Goal: Information Seeking & Learning: Check status

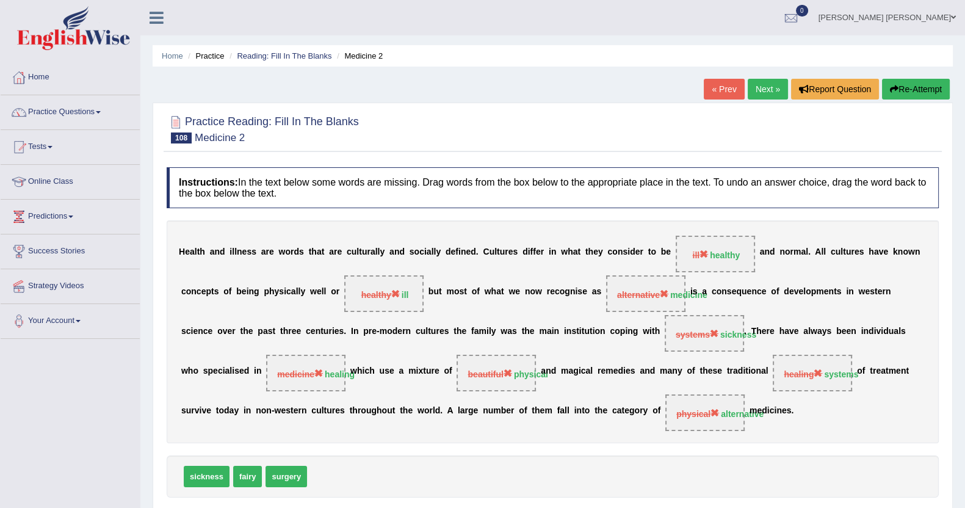
drag, startPoint x: 0, startPoint y: 0, endPoint x: 717, endPoint y: 81, distance: 721.5
click at [717, 81] on link "« Prev" at bounding box center [724, 89] width 40 height 21
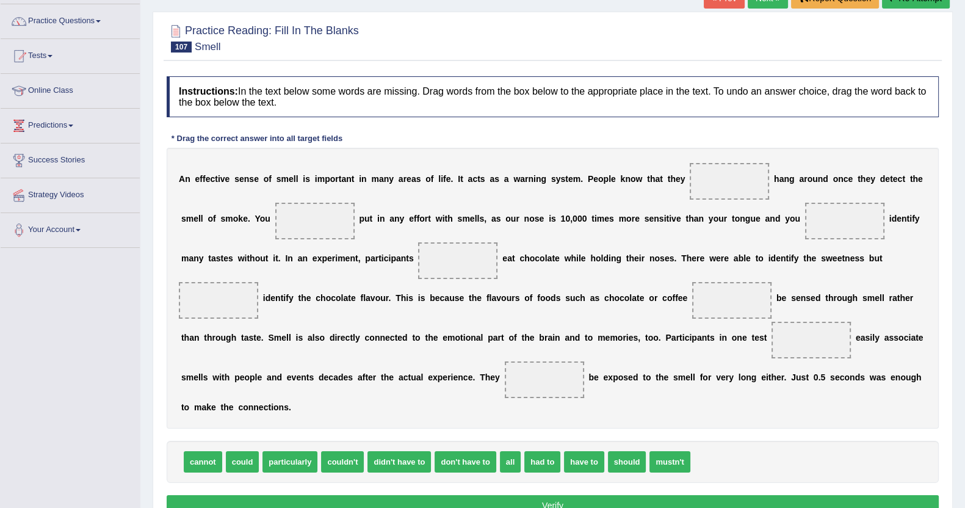
scroll to position [136, 0]
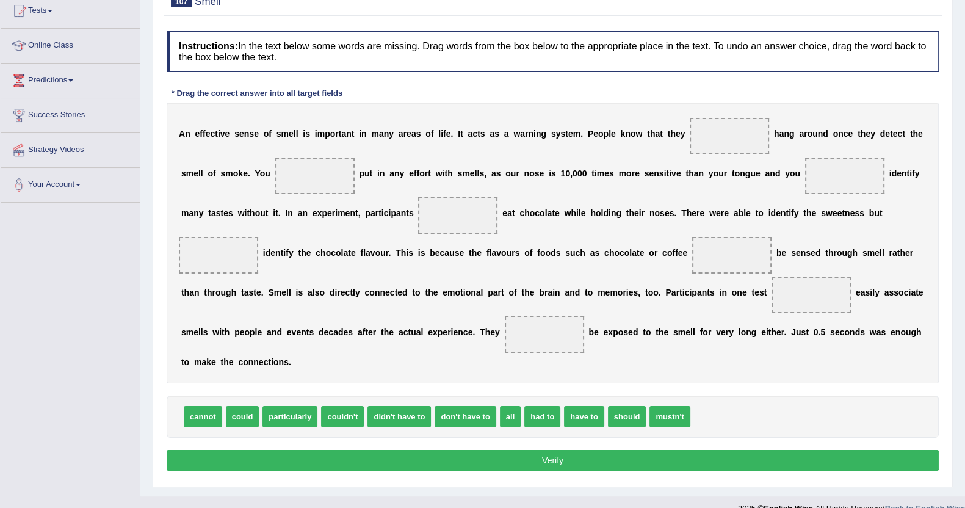
drag, startPoint x: 718, startPoint y: 136, endPoint x: 974, endPoint y: 468, distance: 419.8
click at [965, 372] on html "Toggle navigation Home Practice Questions Speaking Practice Read Aloud Repeat S…" at bounding box center [482, 118] width 965 height 508
drag, startPoint x: 975, startPoint y: 471, endPoint x: 115, endPoint y: 276, distance: 881.5
click at [115, 276] on div "Toggle navigation Home Practice Questions Speaking Practice Read Aloud Repeat S…" at bounding box center [482, 192] width 965 height 657
drag, startPoint x: 202, startPoint y: 393, endPoint x: 711, endPoint y: 130, distance: 573.5
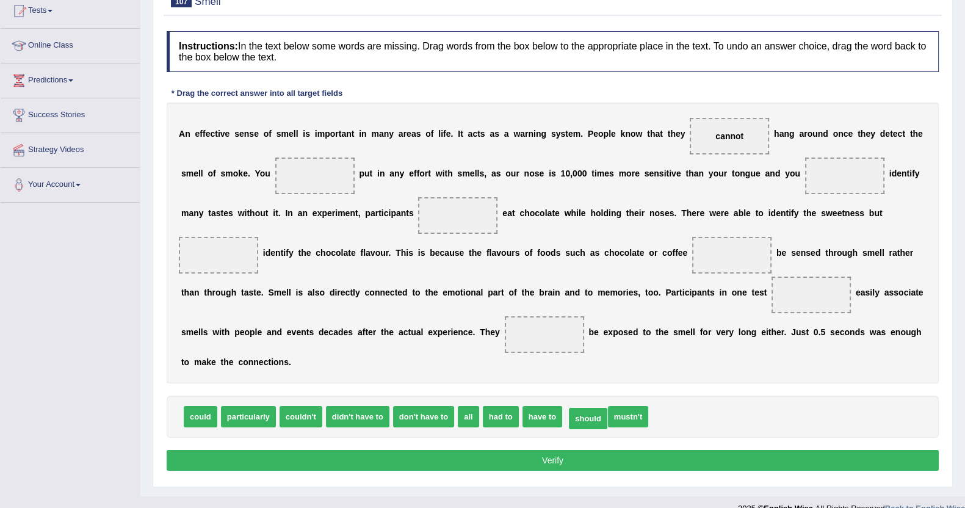
drag, startPoint x: 554, startPoint y: 390, endPoint x: 570, endPoint y: 399, distance: 17.5
drag, startPoint x: 311, startPoint y: 398, endPoint x: 782, endPoint y: 178, distance: 520.1
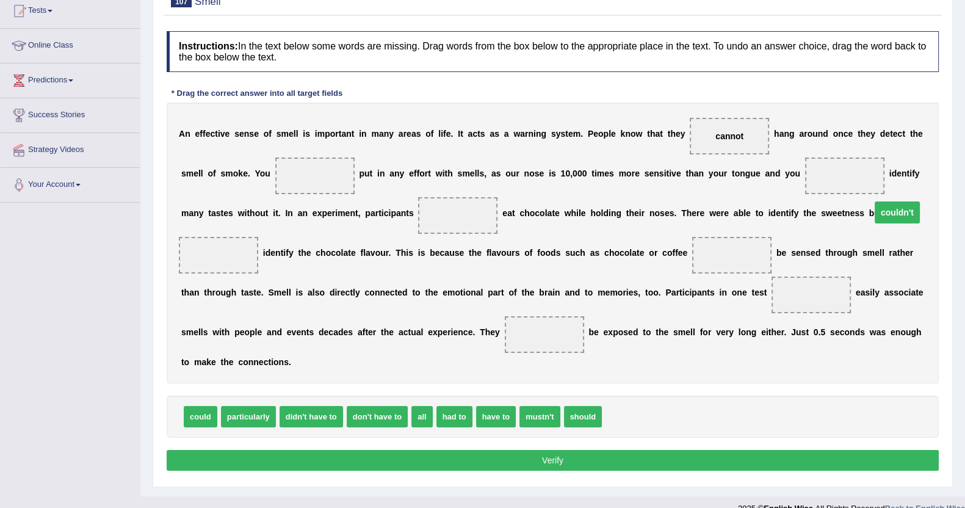
drag, startPoint x: 786, startPoint y: 175, endPoint x: 838, endPoint y: 211, distance: 63.2
drag, startPoint x: 493, startPoint y: 392, endPoint x: 788, endPoint y: 164, distance: 372.2
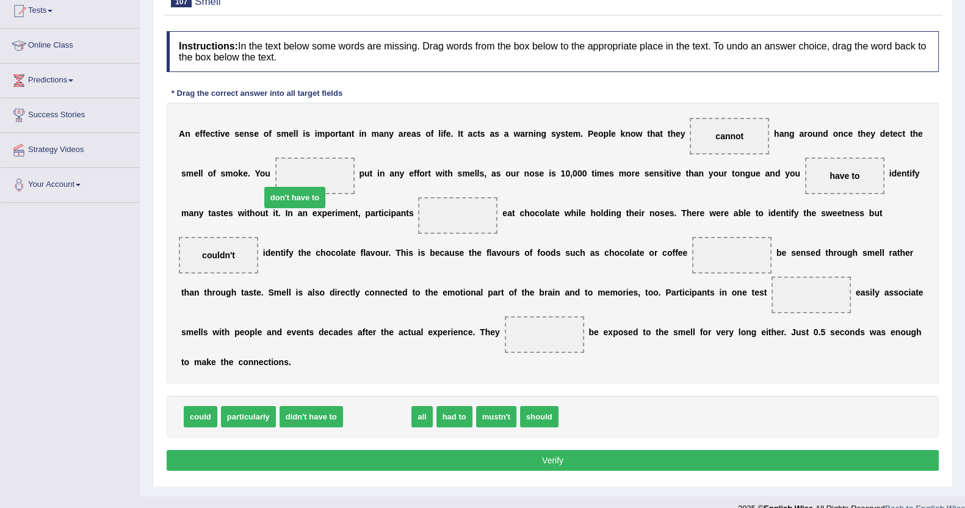
drag, startPoint x: 365, startPoint y: 401, endPoint x: 282, endPoint y: 183, distance: 233.6
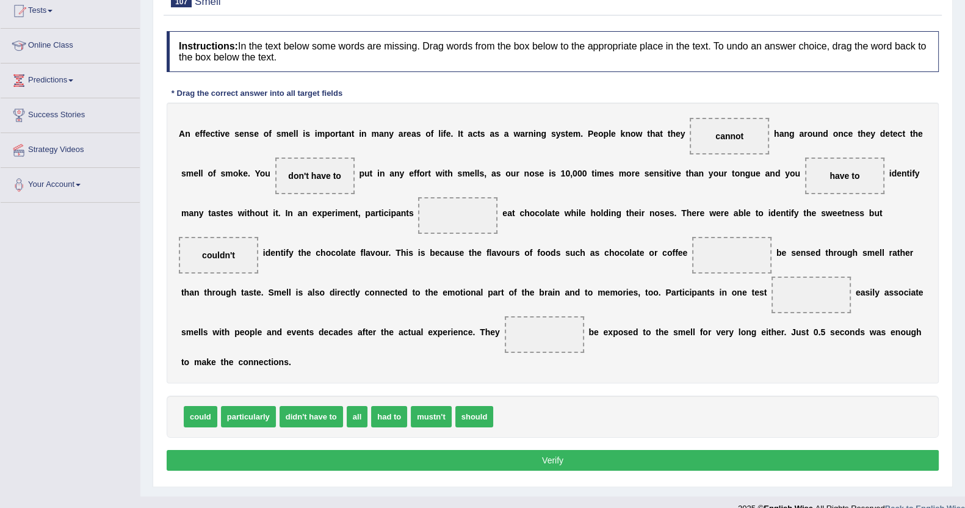
click at [423, 406] on span "mustn't" at bounding box center [431, 416] width 40 height 21
drag, startPoint x: 389, startPoint y: 402, endPoint x: 409, endPoint y: 203, distance: 200.0
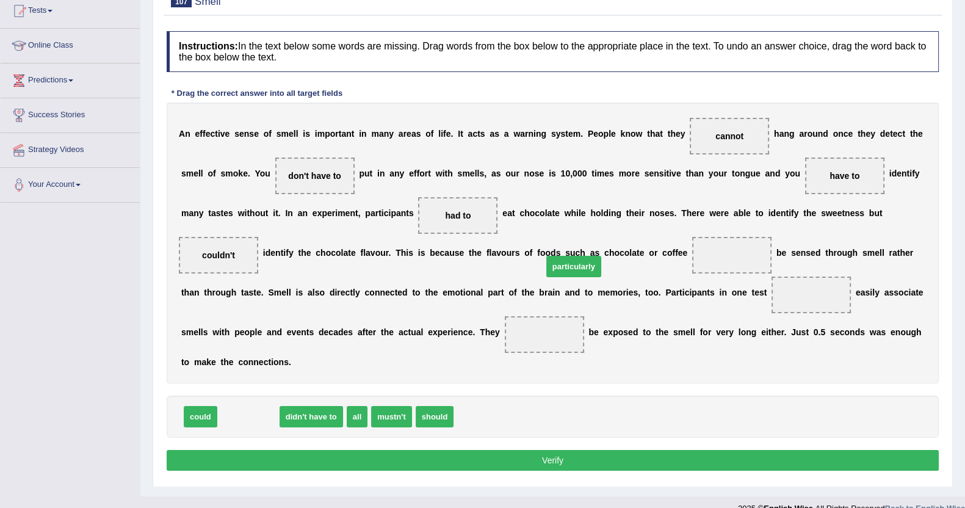
drag, startPoint x: 236, startPoint y: 398, endPoint x: 562, endPoint y: 247, distance: 358.7
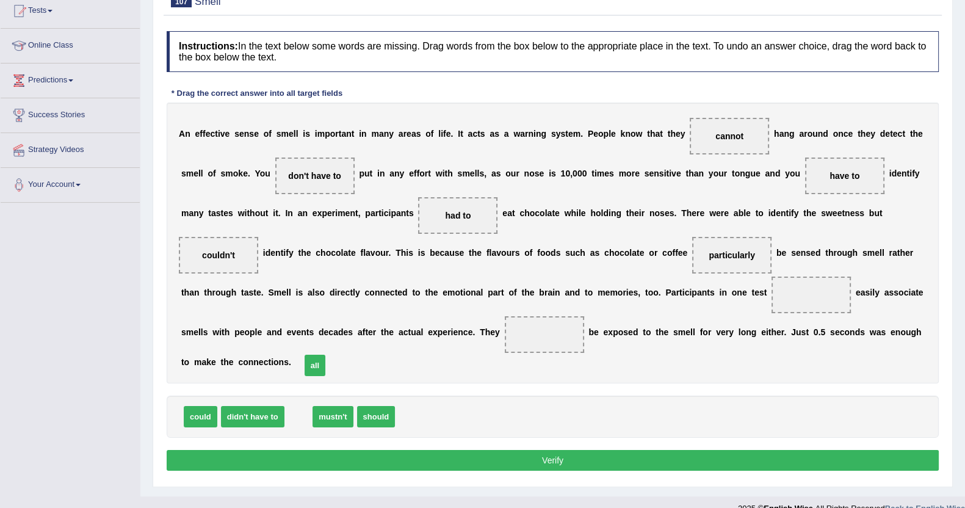
drag, startPoint x: 301, startPoint y: 393, endPoint x: 318, endPoint y: 338, distance: 57.4
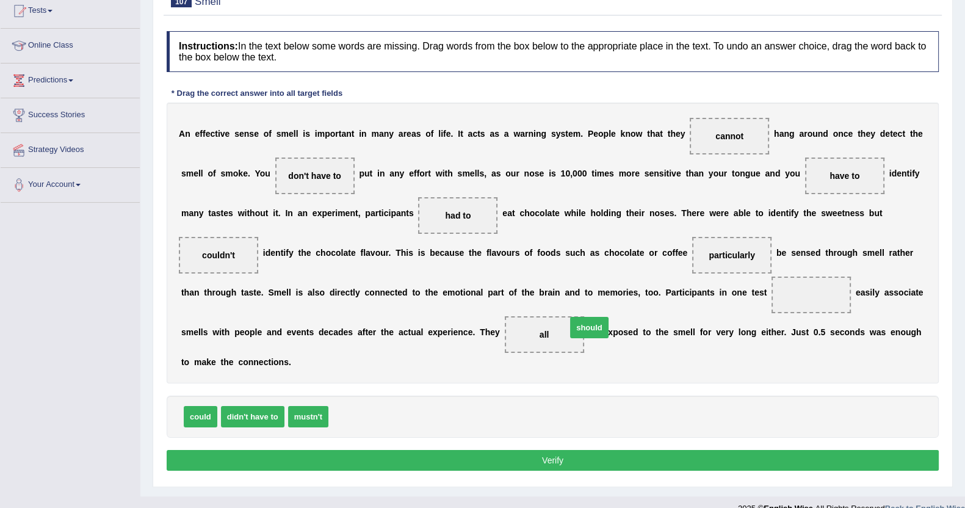
drag, startPoint x: 348, startPoint y: 394, endPoint x: 588, endPoint y: 296, distance: 259.3
click at [611, 450] on button "Verify" at bounding box center [553, 460] width 772 height 21
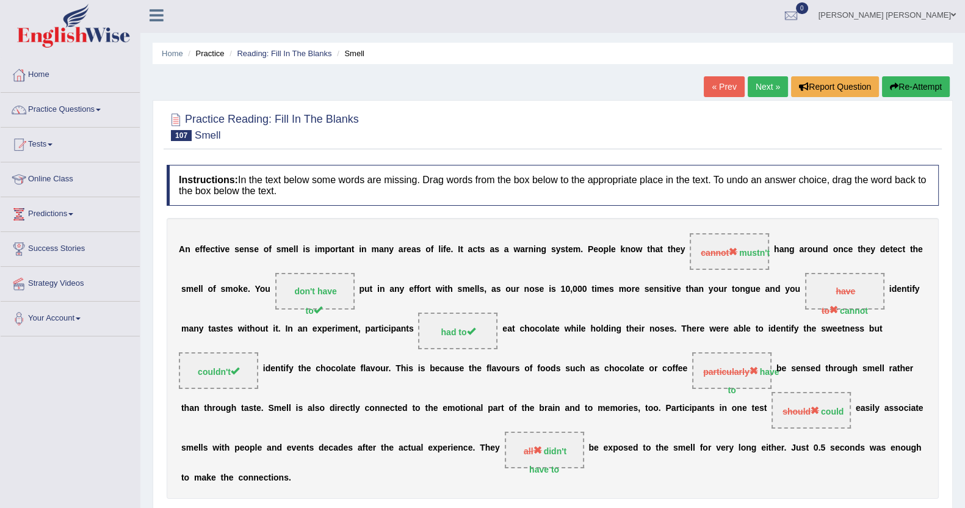
scroll to position [0, 0]
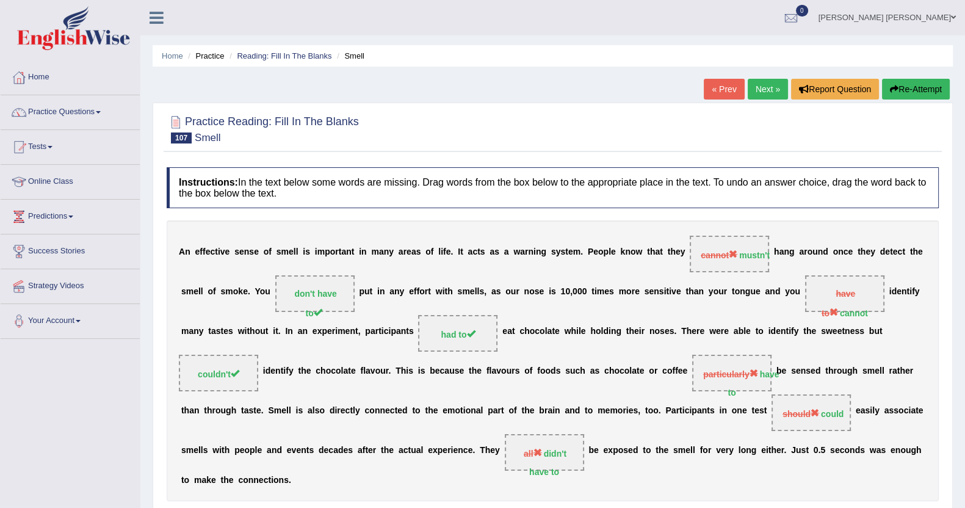
click at [928, 84] on button "Re-Attempt" at bounding box center [916, 89] width 68 height 21
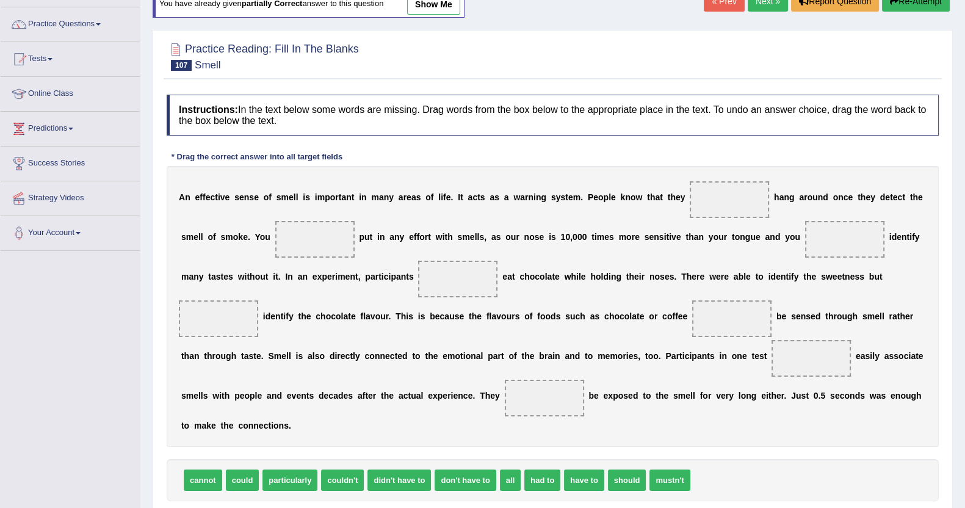
scroll to position [151, 0]
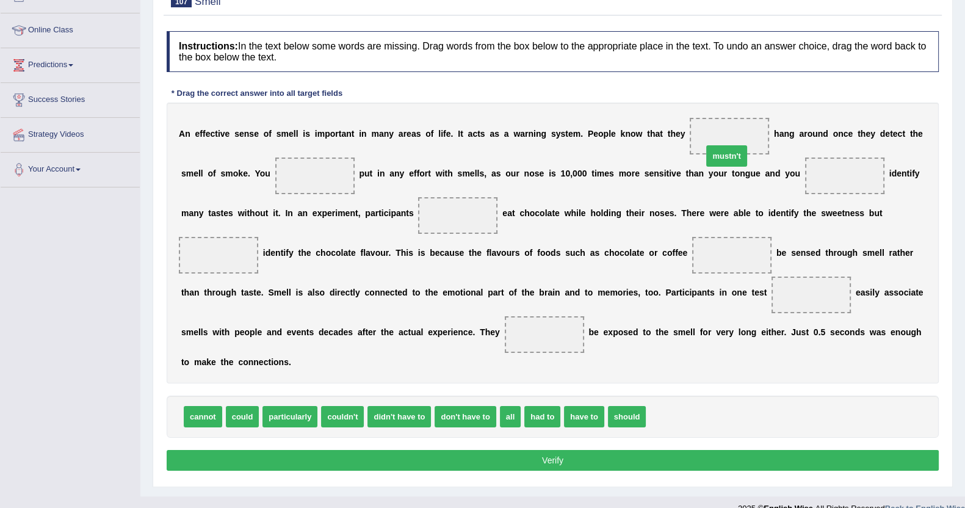
drag, startPoint x: 636, startPoint y: 398, endPoint x: 693, endPoint y: 138, distance: 266.3
drag, startPoint x: 262, startPoint y: 399, endPoint x: 758, endPoint y: 169, distance: 547.0
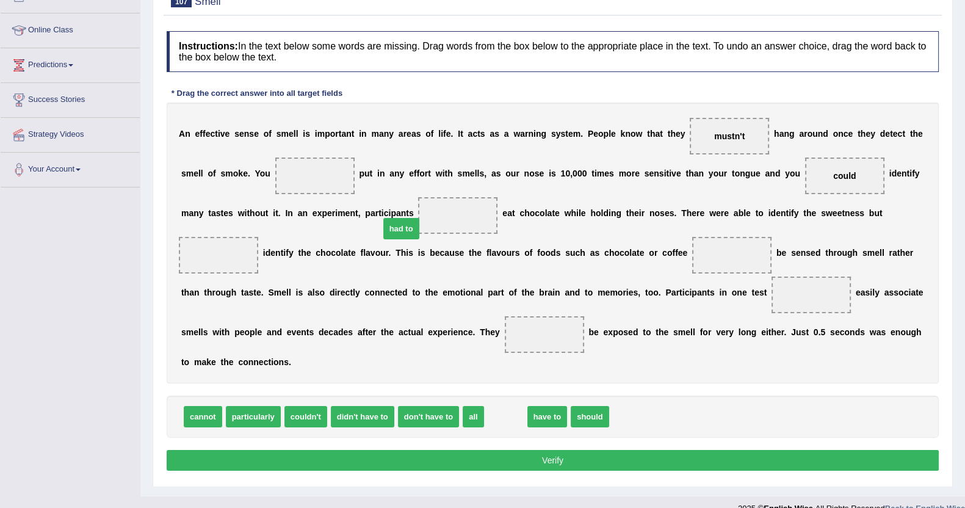
drag, startPoint x: 495, startPoint y: 398, endPoint x: 390, endPoint y: 210, distance: 215.1
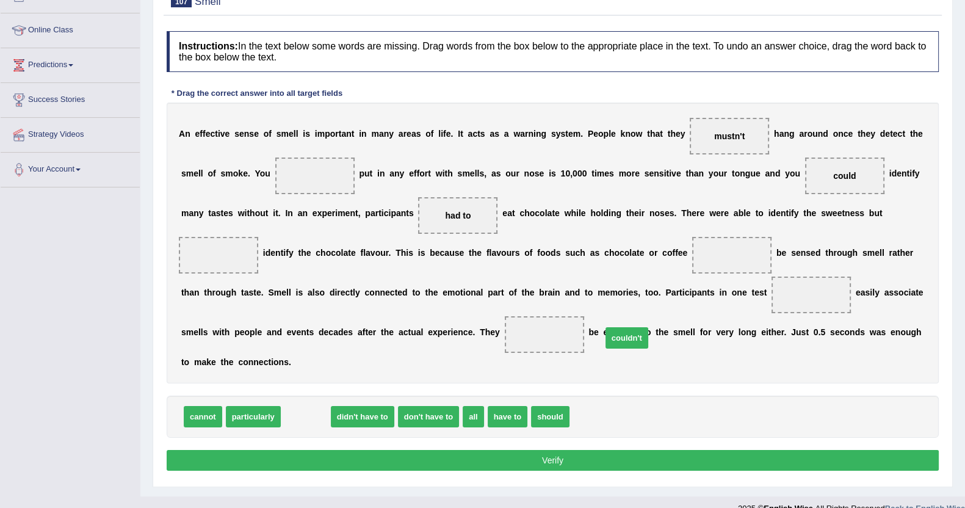
drag, startPoint x: 339, startPoint y: 388, endPoint x: 629, endPoint y: 316, distance: 298.9
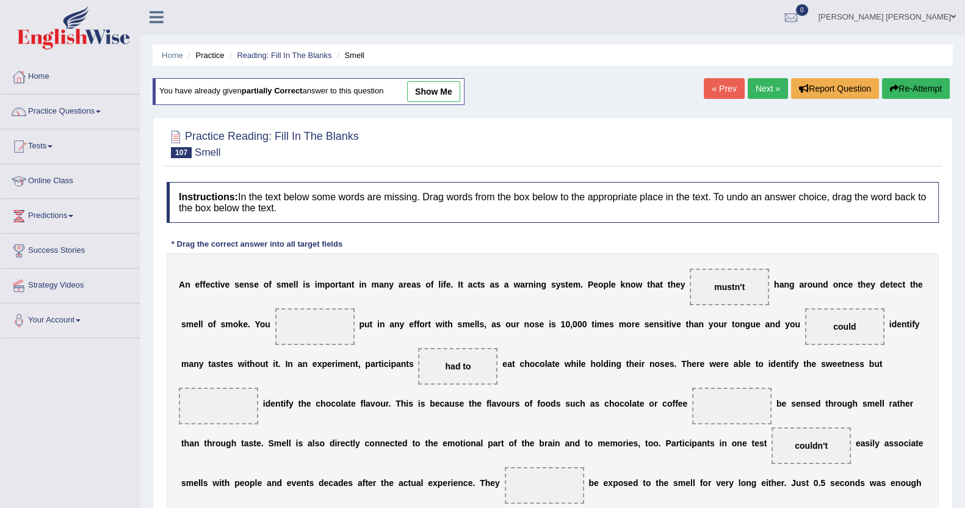
scroll to position [0, 0]
click at [440, 84] on link "show me" at bounding box center [433, 92] width 53 height 21
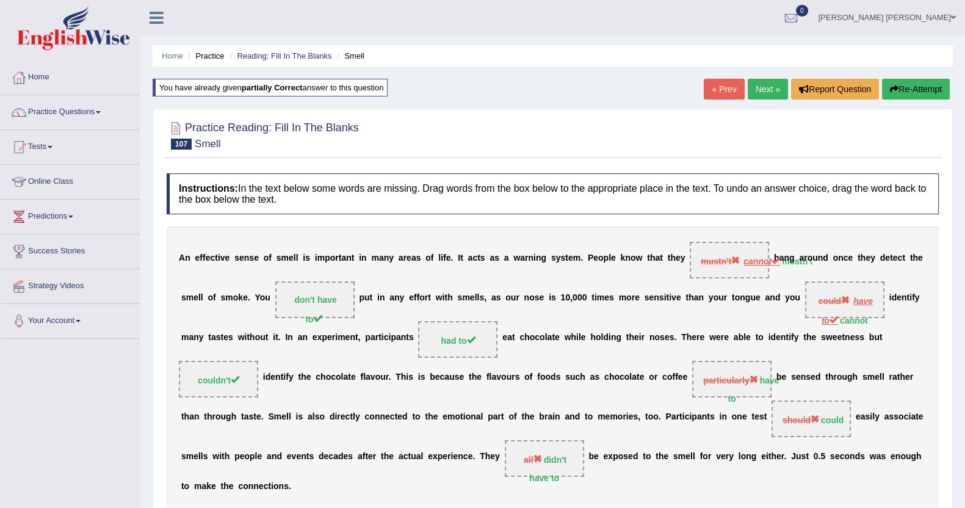
click at [719, 87] on link "« Prev" at bounding box center [724, 89] width 40 height 21
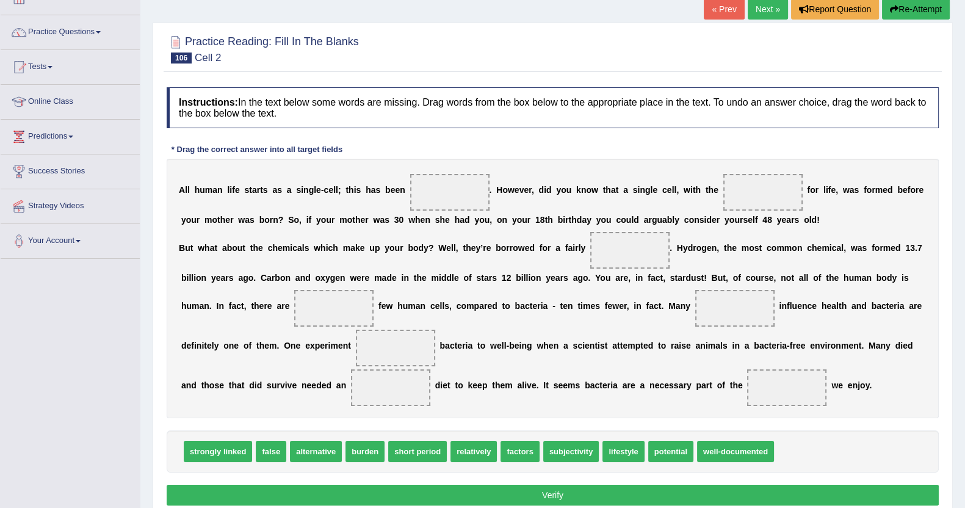
scroll to position [57, 0]
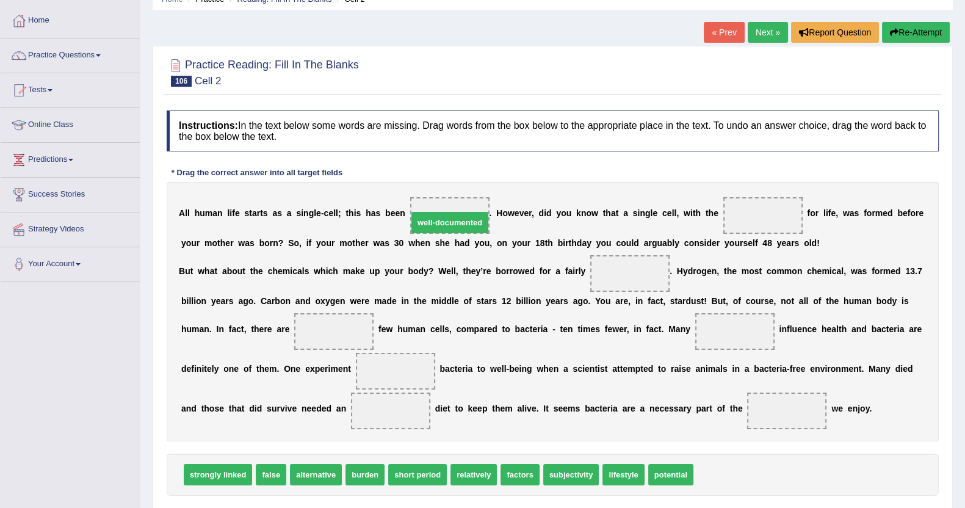
drag, startPoint x: 719, startPoint y: 471, endPoint x: 434, endPoint y: 219, distance: 381.5
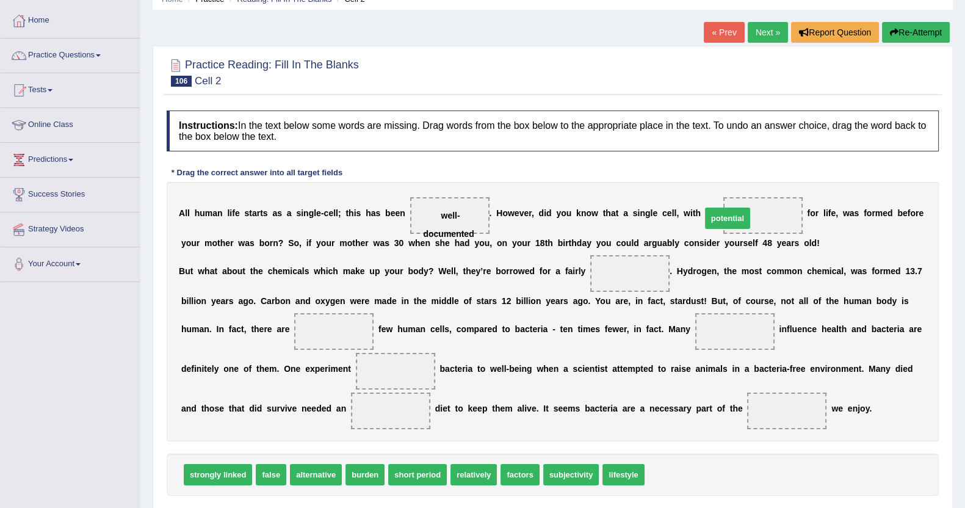
drag, startPoint x: 659, startPoint y: 474, endPoint x: 716, endPoint y: 218, distance: 262.1
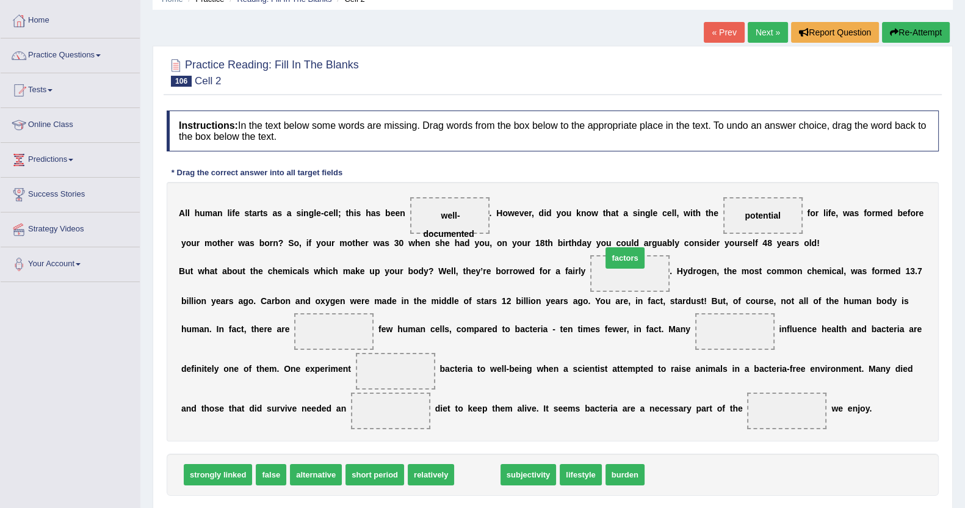
drag, startPoint x: 450, startPoint y: 477, endPoint x: 598, endPoint y: 260, distance: 262.7
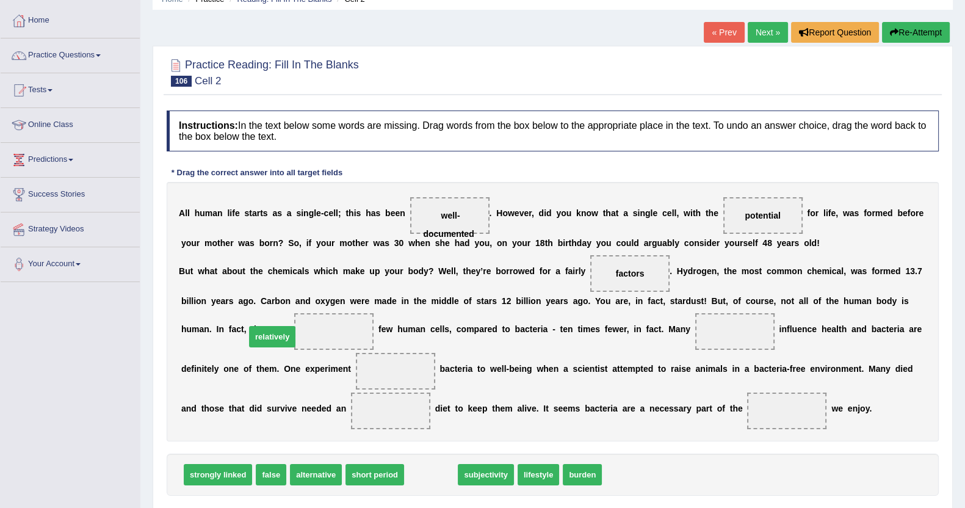
drag, startPoint x: 366, startPoint y: 423, endPoint x: 258, endPoint y: 335, distance: 138.9
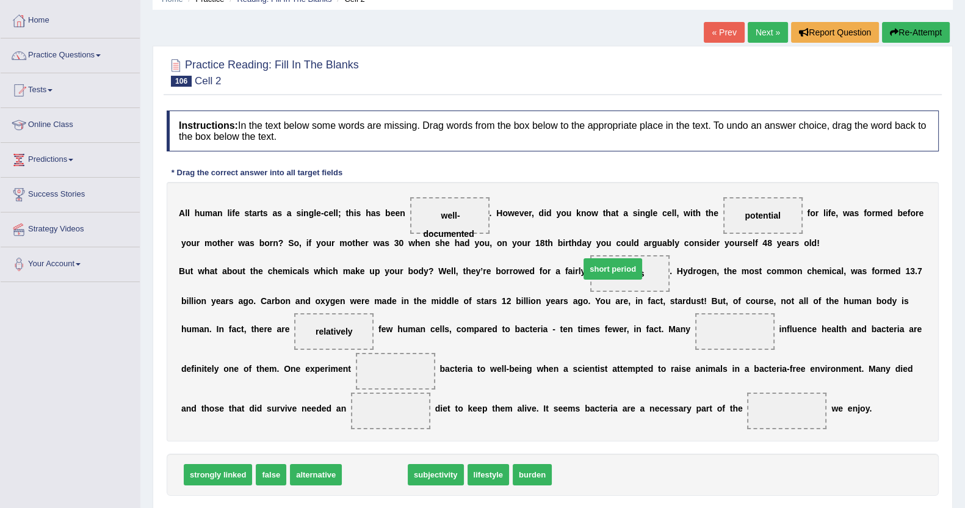
drag, startPoint x: 366, startPoint y: 471, endPoint x: 606, endPoint y: 264, distance: 317.3
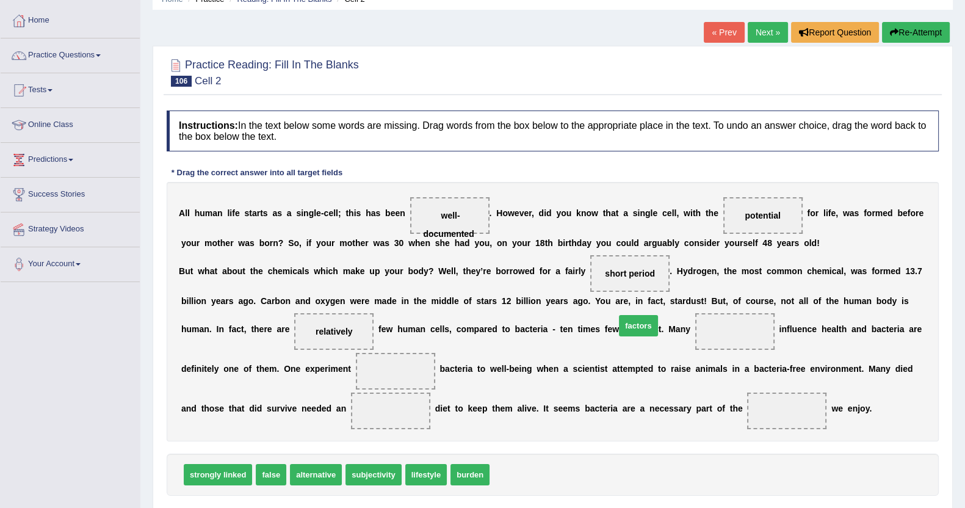
drag, startPoint x: 507, startPoint y: 478, endPoint x: 633, endPoint y: 329, distance: 195.0
drag, startPoint x: 379, startPoint y: 479, endPoint x: 290, endPoint y: 377, distance: 135.5
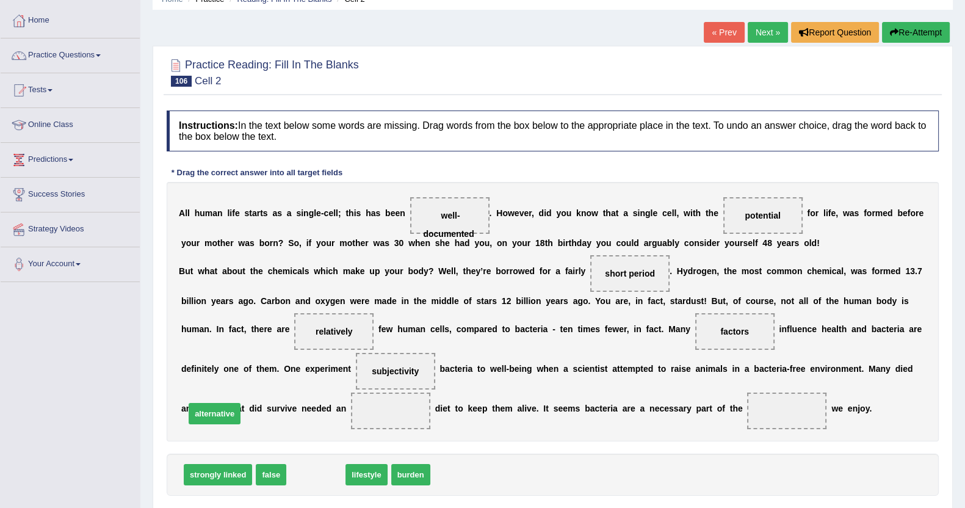
drag, startPoint x: 317, startPoint y: 478, endPoint x: 216, endPoint y: 416, distance: 118.3
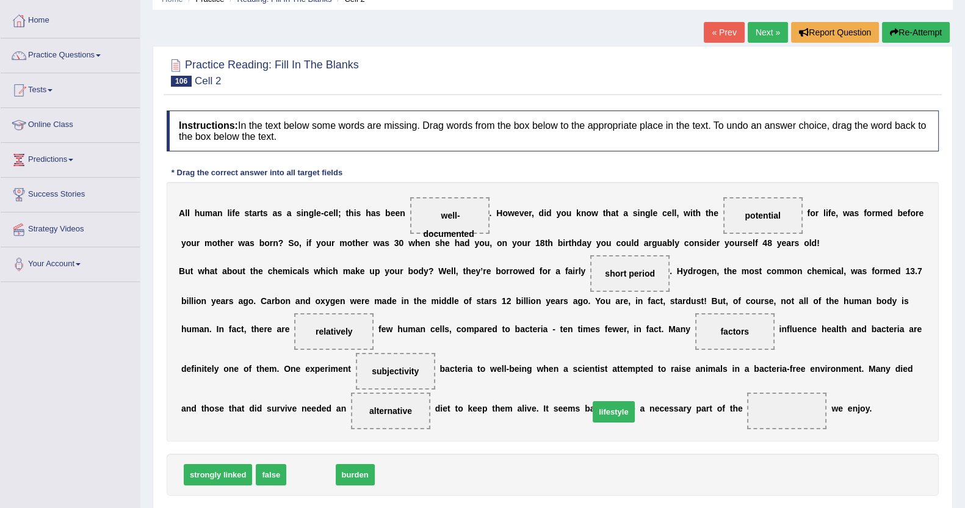
drag, startPoint x: 304, startPoint y: 478, endPoint x: 607, endPoint y: 415, distance: 309.3
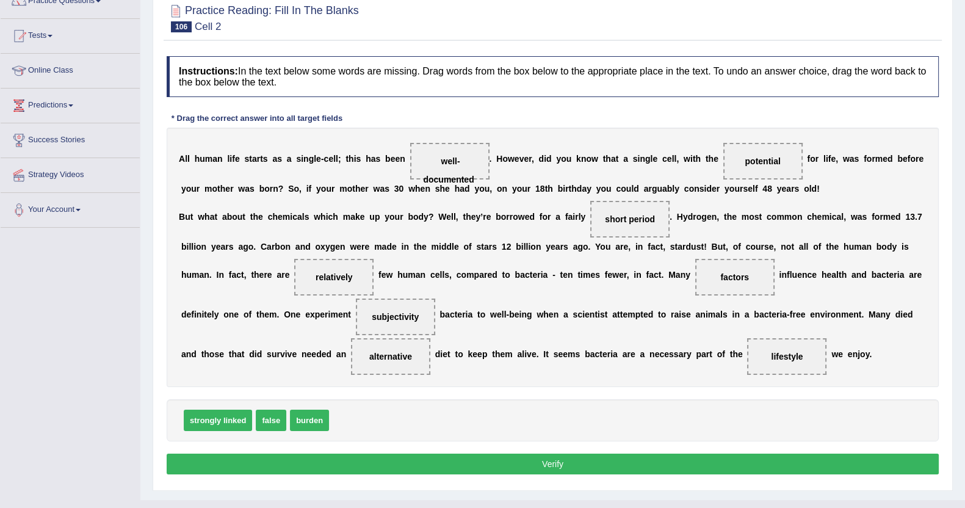
scroll to position [133, 0]
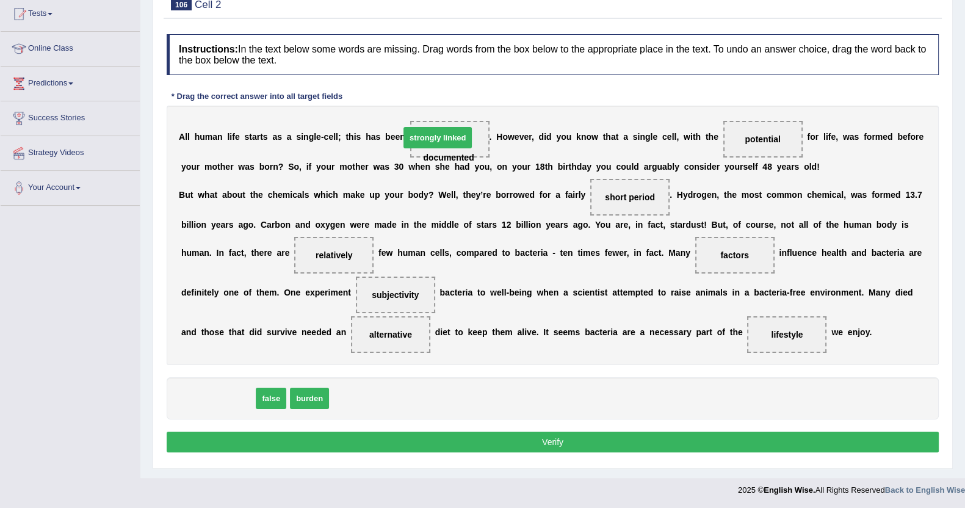
drag, startPoint x: 214, startPoint y: 401, endPoint x: 434, endPoint y: 140, distance: 341.5
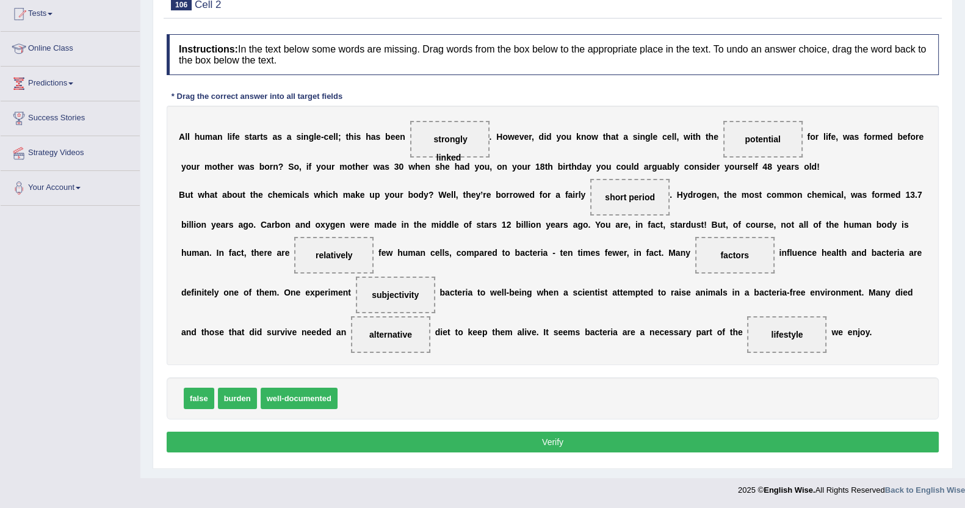
click at [572, 437] on button "Verify" at bounding box center [553, 442] width 772 height 21
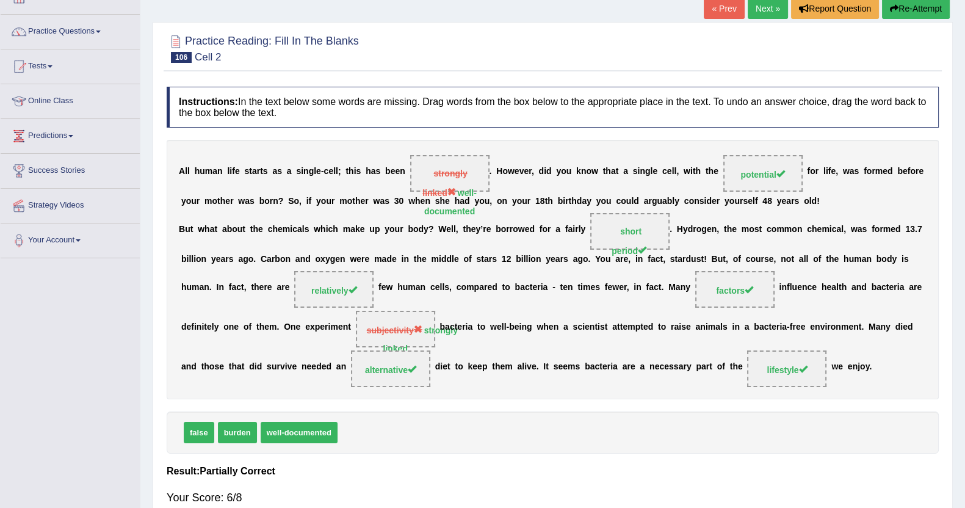
scroll to position [57, 0]
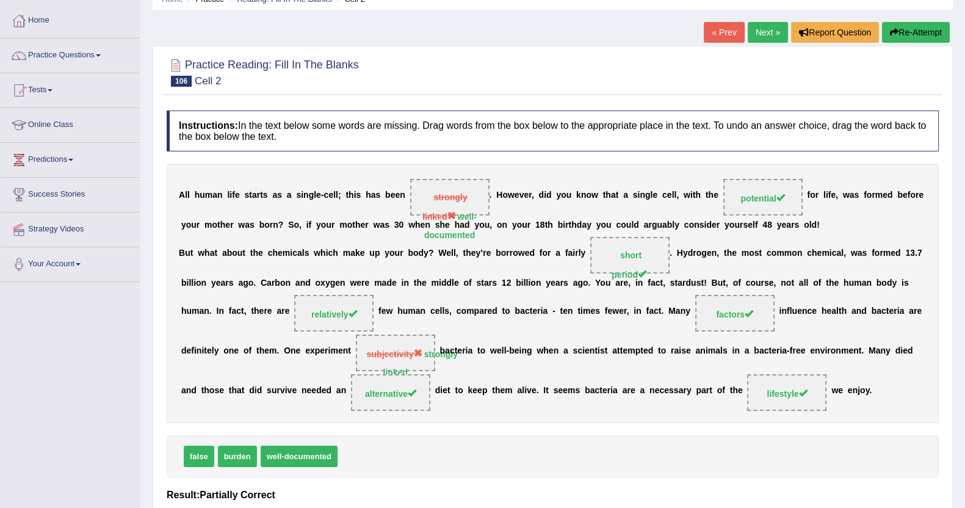
click at [712, 30] on link "« Prev" at bounding box center [724, 32] width 40 height 21
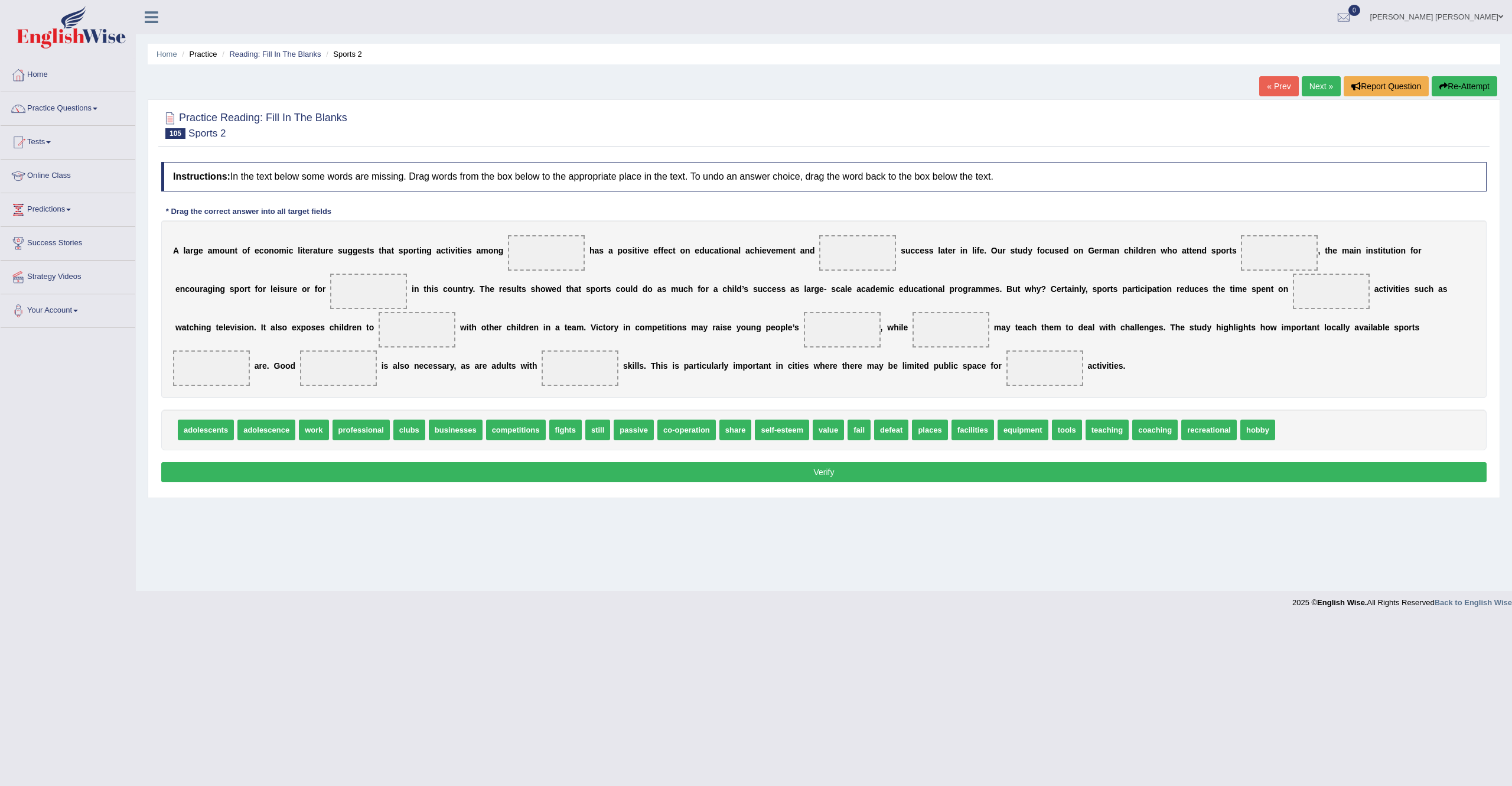
drag, startPoint x: 936, startPoint y: 1, endPoint x: 887, endPoint y: 579, distance: 580.1
click at [887, 491] on div "Home Practice Reading: Fill In The Blanks Sports 2 « Prev Next » Report Questio…" at bounding box center [823, 295] width 1377 height 591
drag, startPoint x: 1228, startPoint y: 431, endPoint x: 527, endPoint y: 255, distance: 722.8
drag, startPoint x: 1511, startPoint y: 2, endPoint x: 797, endPoint y: 643, distance: 959.5
click at [797, 491] on body "Toggle navigation Home Practice Questions Speaking Practice Read Aloud Repeat S…" at bounding box center [756, 393] width 1512 height 786
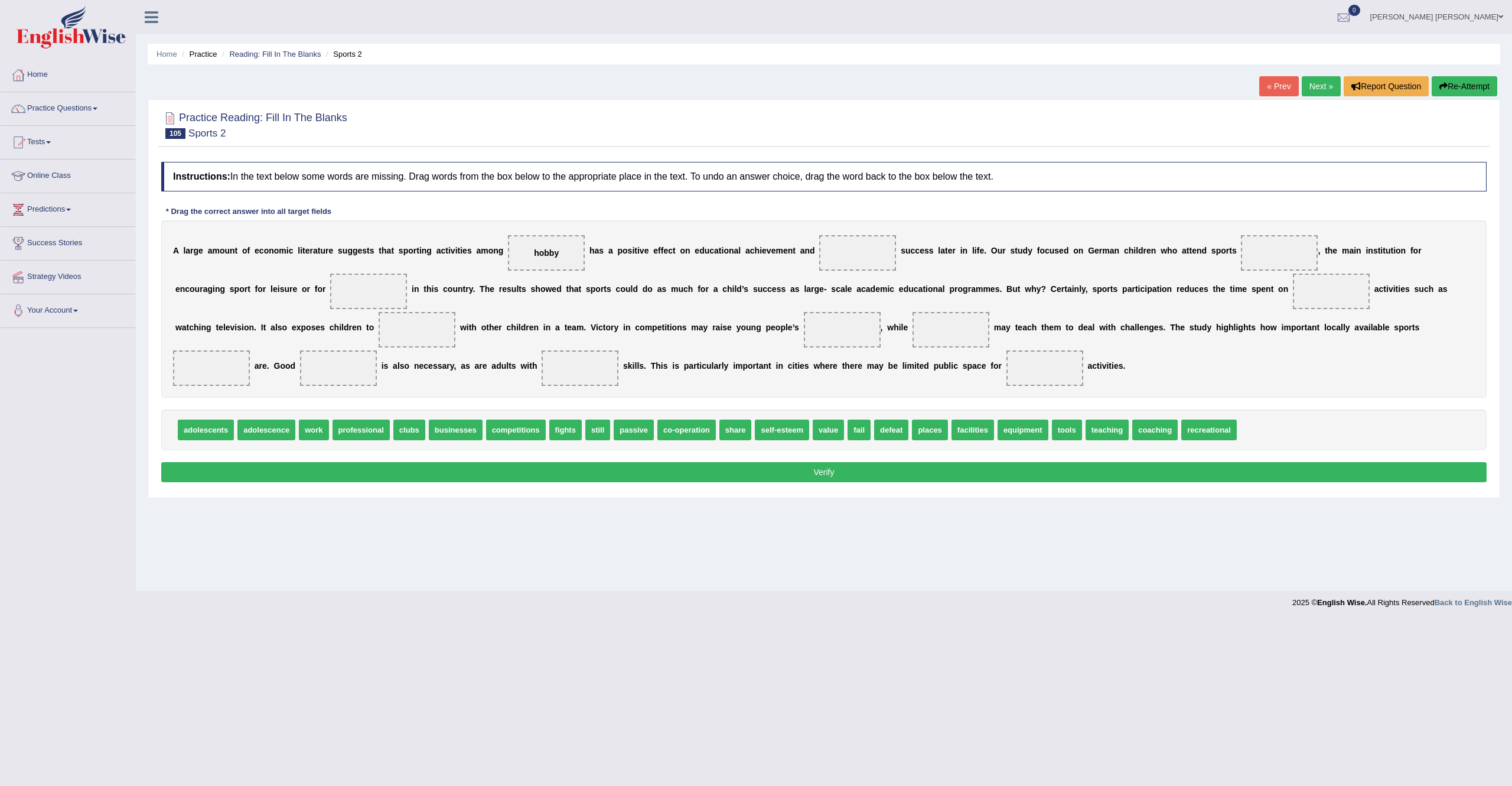
click at [371, 444] on div "adolescents adolescence work professional clubs businesses competitions fights …" at bounding box center [824, 430] width 1325 height 41
click at [365, 440] on span "professional" at bounding box center [361, 430] width 57 height 20
drag, startPoint x: 363, startPoint y: 438, endPoint x: 840, endPoint y: 258, distance: 509.8
click at [934, 438] on span "coaching" at bounding box center [1094, 430] width 45 height 20
drag, startPoint x: 1057, startPoint y: 431, endPoint x: 1220, endPoint y: 257, distance: 238.4
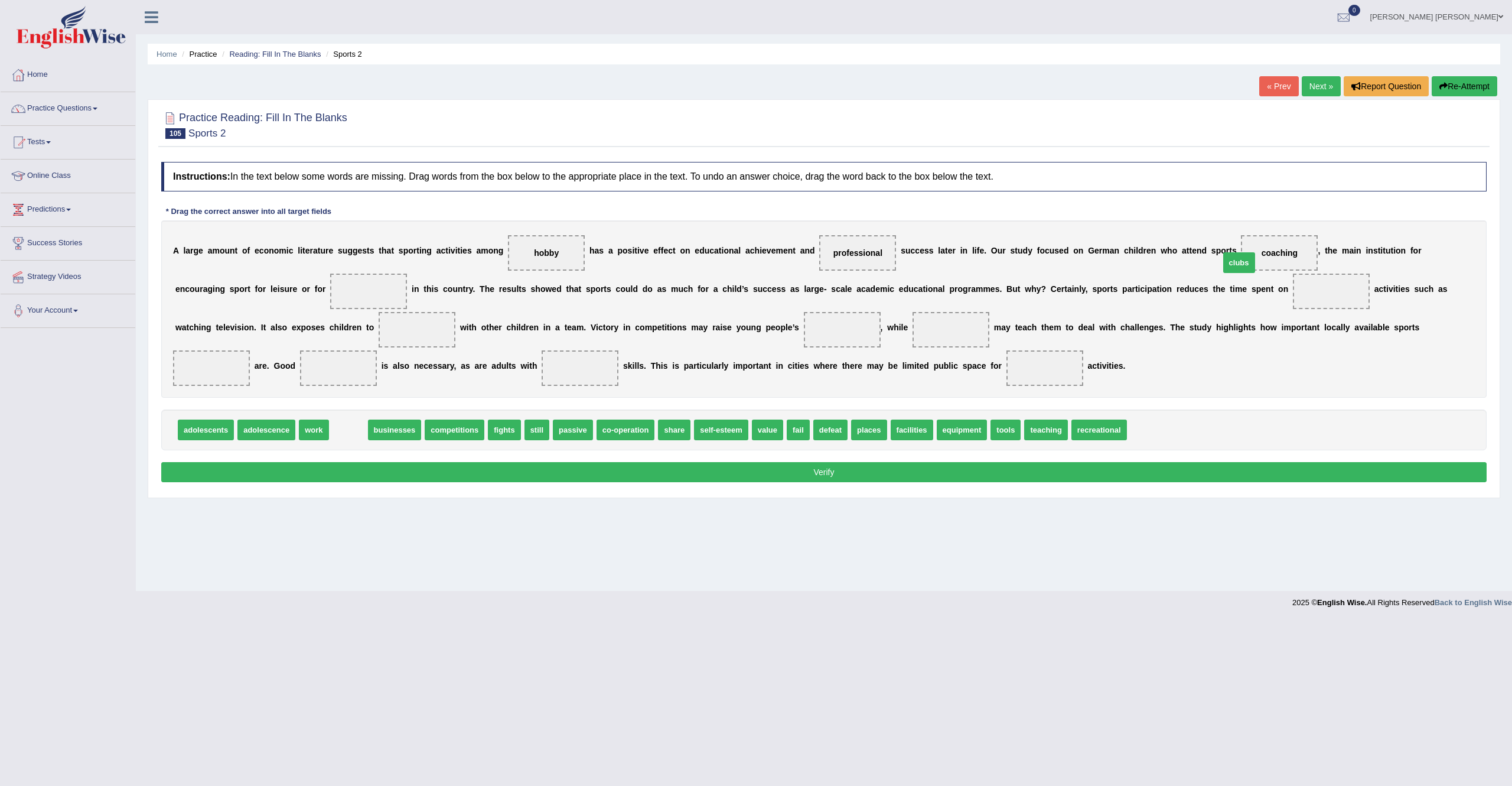
drag, startPoint x: 343, startPoint y: 432, endPoint x: 1235, endPoint y: 256, distance: 909.2
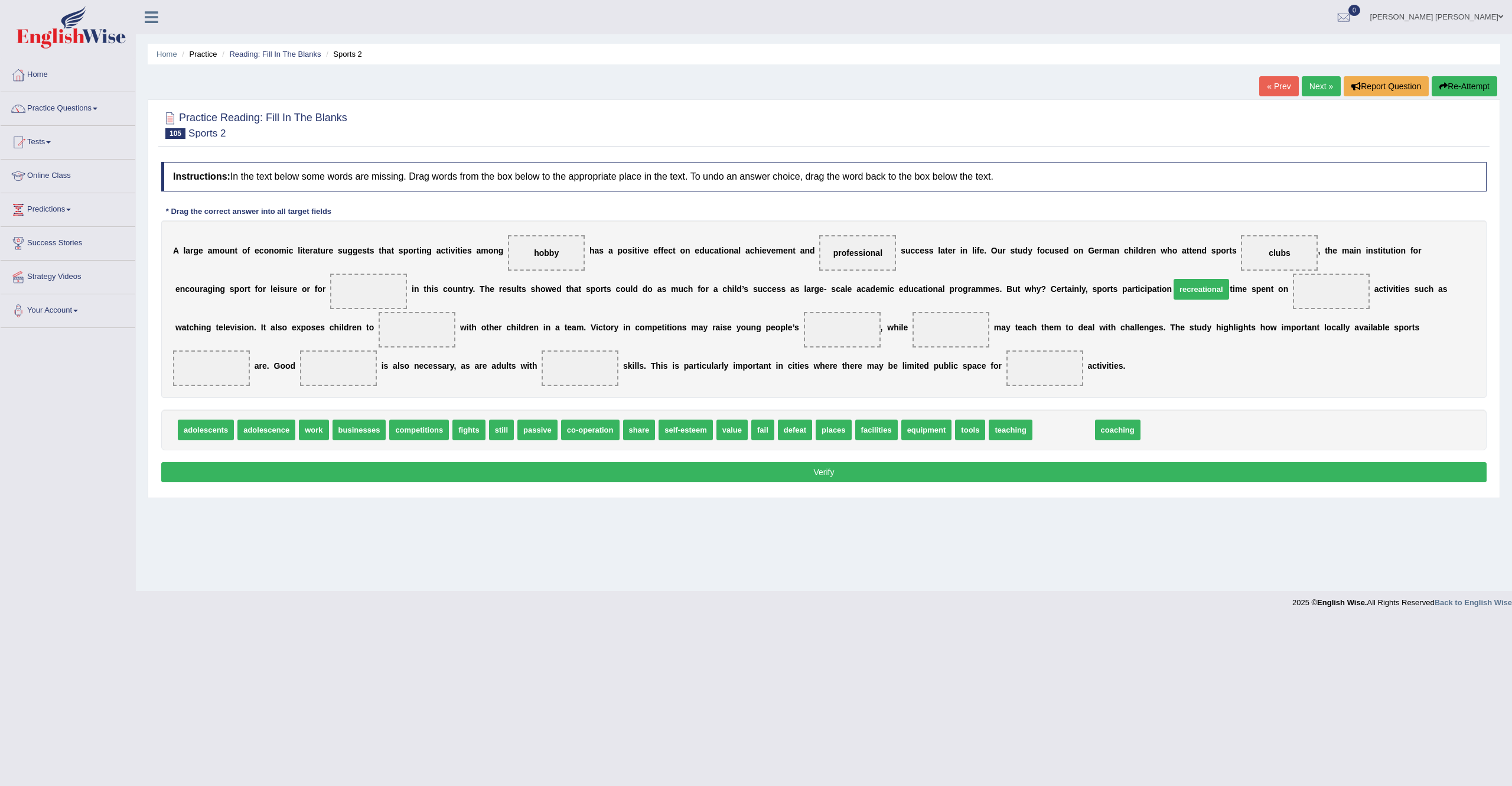
drag, startPoint x: 1032, startPoint y: 437, endPoint x: 1171, endPoint y: 290, distance: 202.3
drag, startPoint x: 624, startPoint y: 431, endPoint x: 230, endPoint y: 338, distance: 404.8
drag, startPoint x: 641, startPoint y: 426, endPoint x: 631, endPoint y: 326, distance: 100.5
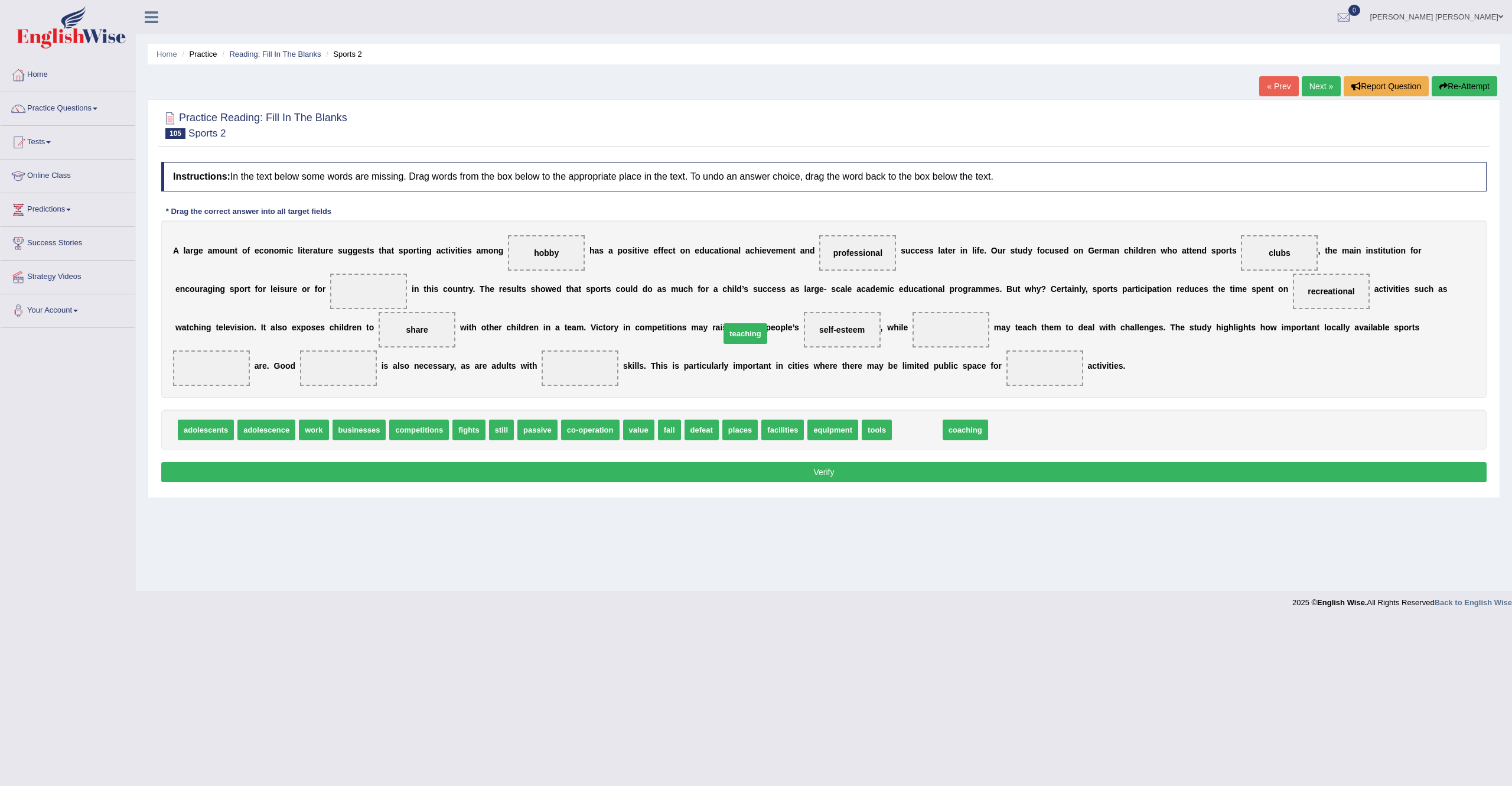
drag, startPoint x: 894, startPoint y: 435, endPoint x: 722, endPoint y: 338, distance: 197.5
drag, startPoint x: 758, startPoint y: 432, endPoint x: 1206, endPoint y: 336, distance: 458.2
click at [409, 435] on span "competitions" at bounding box center [419, 430] width 60 height 20
drag, startPoint x: 764, startPoint y: 433, endPoint x: 759, endPoint y: 438, distance: 7.1
click at [300, 437] on span "work" at bounding box center [313, 430] width 30 height 20
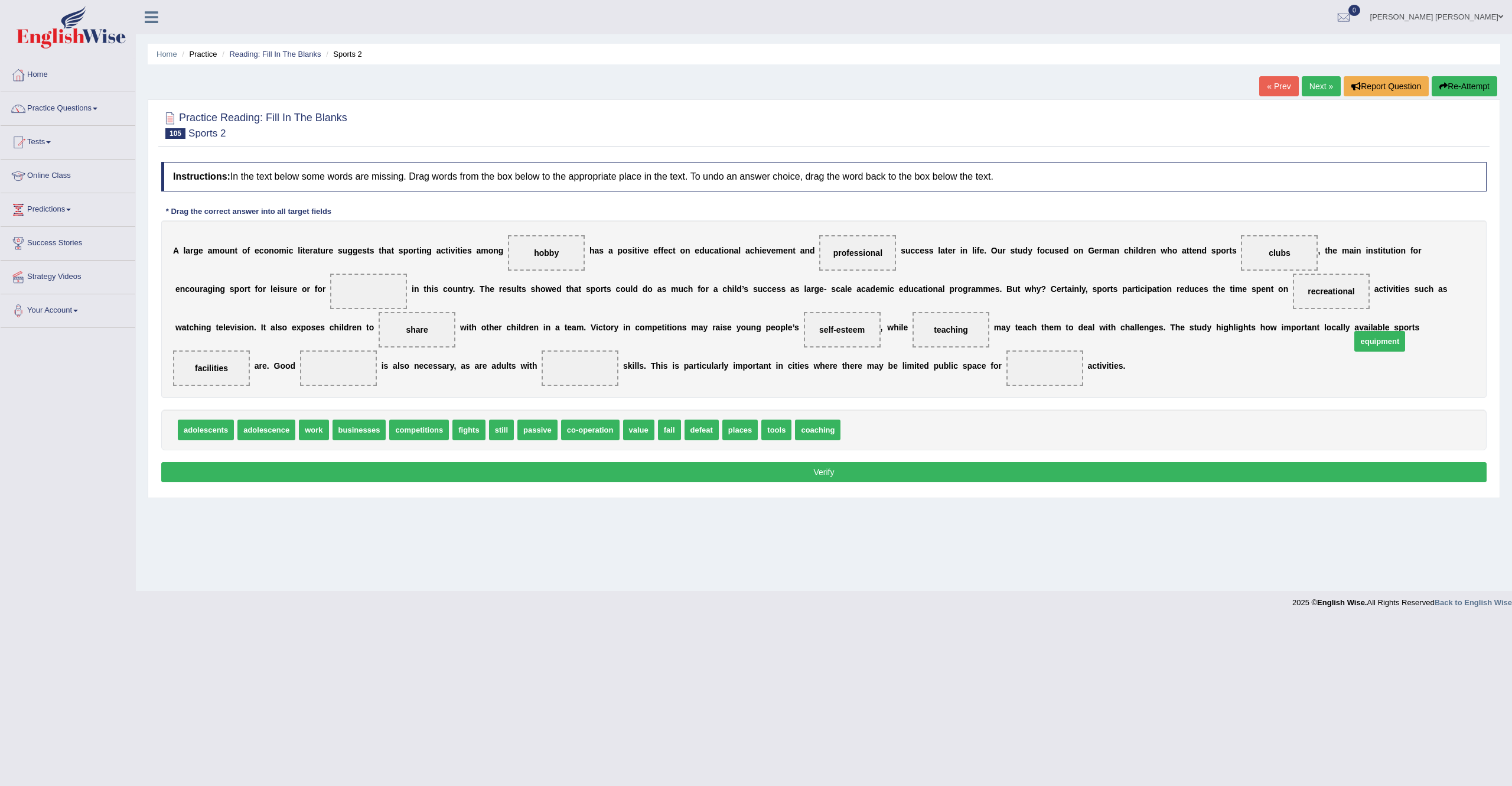
drag, startPoint x: 837, startPoint y: 437, endPoint x: 1348, endPoint y: 348, distance: 518.7
drag, startPoint x: 521, startPoint y: 430, endPoint x: 276, endPoint y: 364, distance: 253.7
drag, startPoint x: 747, startPoint y: 432, endPoint x: 730, endPoint y: 368, distance: 66.2
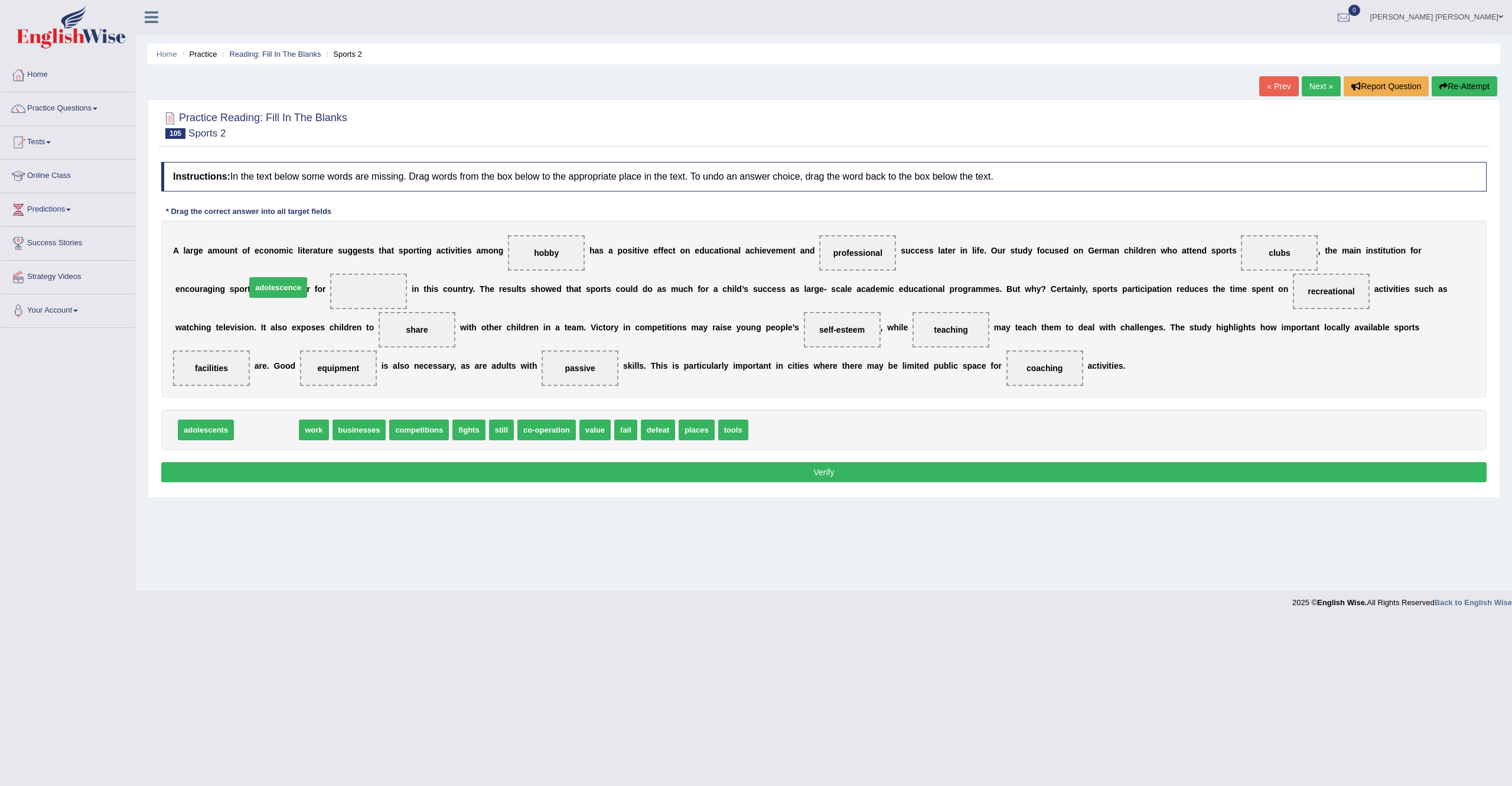
drag, startPoint x: 258, startPoint y: 423, endPoint x: 270, endPoint y: 281, distance: 142.5
drag, startPoint x: 343, startPoint y: 427, endPoint x: 267, endPoint y: 287, distance: 159.3
click at [570, 481] on button "Verify" at bounding box center [824, 472] width 1325 height 20
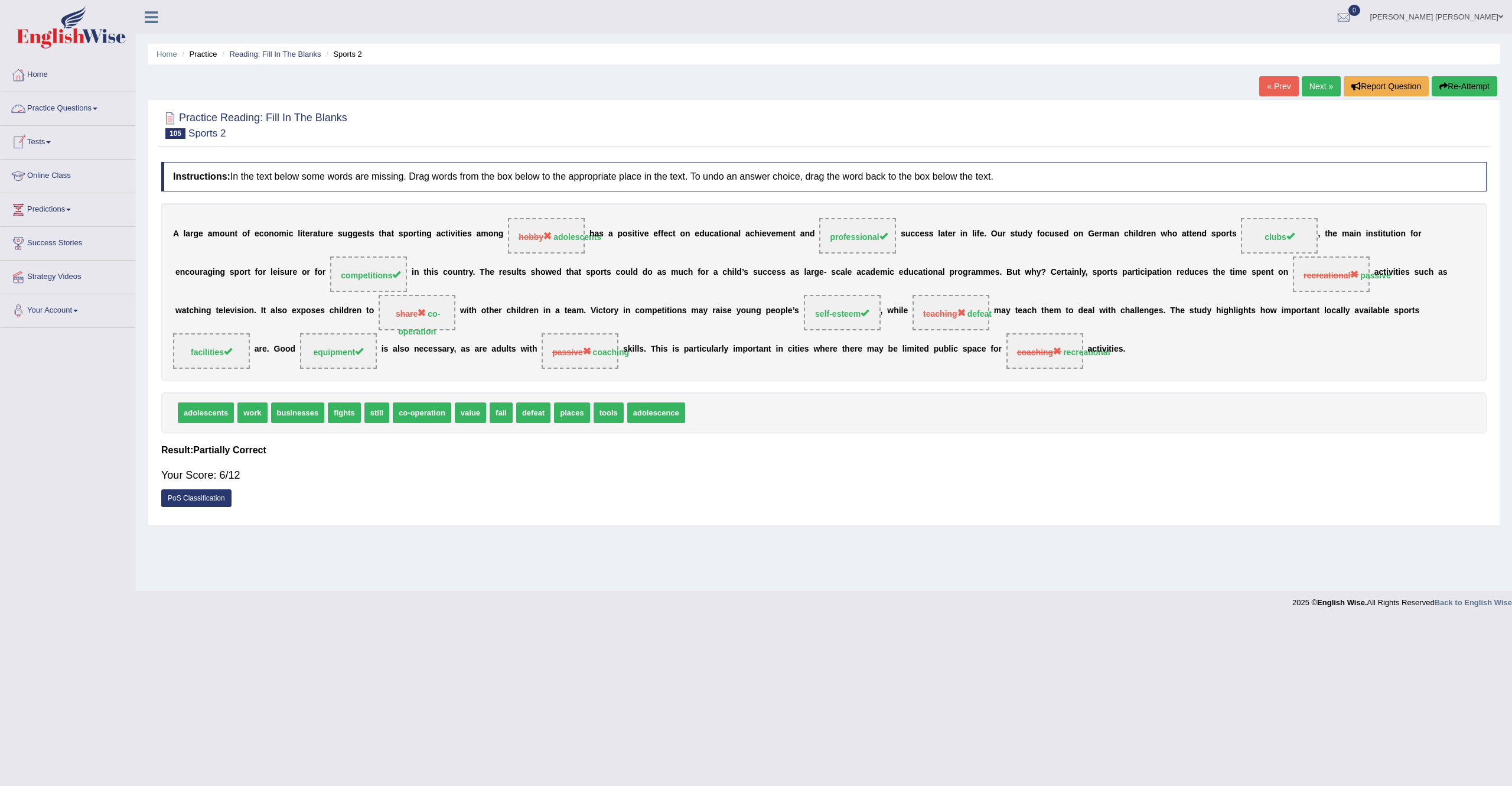
click at [934, 85] on link "« Prev" at bounding box center [1279, 86] width 39 height 20
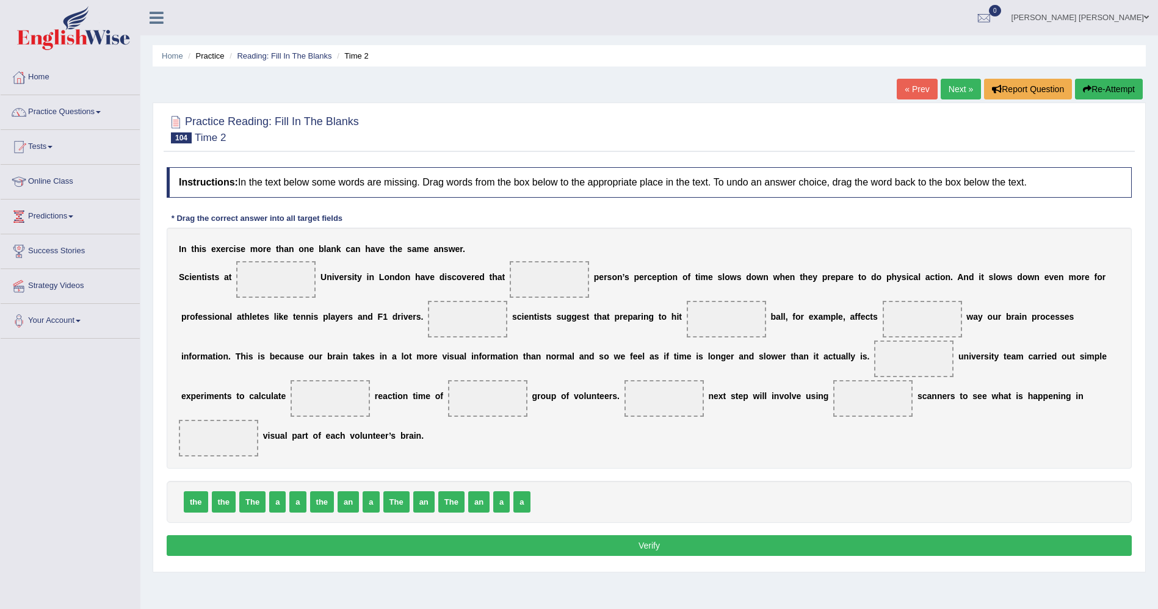
drag, startPoint x: 1537, startPoint y: 2, endPoint x: 507, endPoint y: 531, distance: 1157.9
click at [507, 531] on div "Practice Reading: Fill In The Blanks 104 Time 2 Instructions: In the text below…" at bounding box center [649, 338] width 993 height 470
drag, startPoint x: 193, startPoint y: 461, endPoint x: 258, endPoint y: 275, distance: 196.8
drag, startPoint x: 488, startPoint y: 369, endPoint x: 508, endPoint y: 319, distance: 54.3
click at [508, 319] on div "I n t h i s e x e r c i s e m o r e t h a n o n e b l a n k c a n h a v e t h e…" at bounding box center [649, 348] width 965 height 241
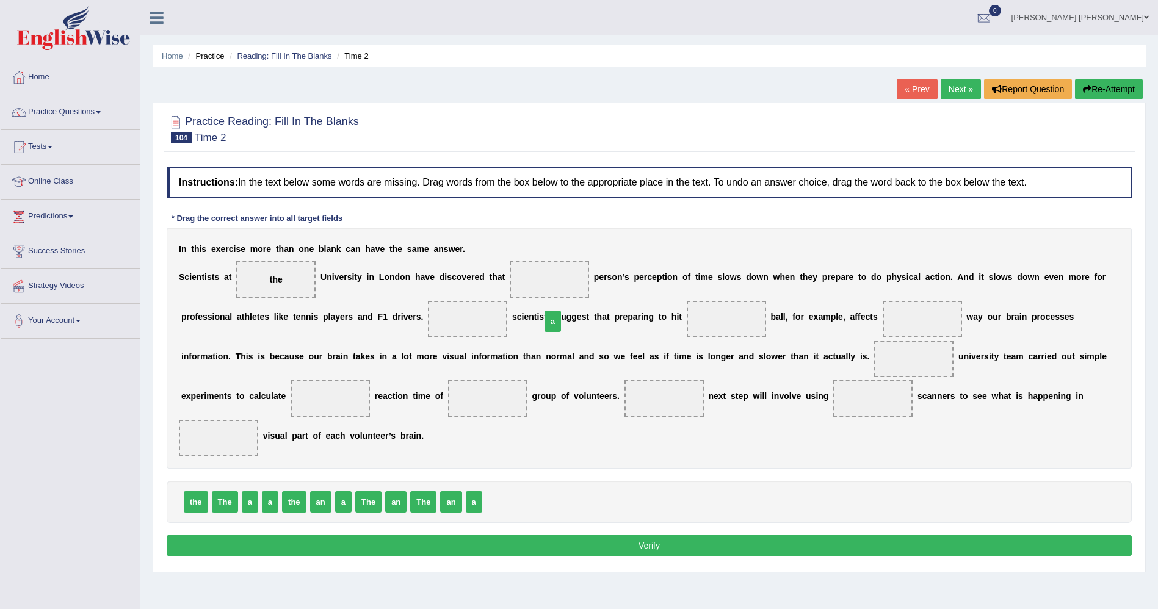
drag, startPoint x: 481, startPoint y: 470, endPoint x: 540, endPoint y: 289, distance: 190.0
drag, startPoint x: 470, startPoint y: 457, endPoint x: 392, endPoint y: 311, distance: 165.6
drag, startPoint x: 181, startPoint y: 465, endPoint x: 624, endPoint y: 325, distance: 464.8
click at [624, 325] on div "Instructions: In the text below some words are missing. Drag words from the box…" at bounding box center [650, 363] width 972 height 405
drag, startPoint x: 201, startPoint y: 467, endPoint x: 658, endPoint y: 331, distance: 477.2
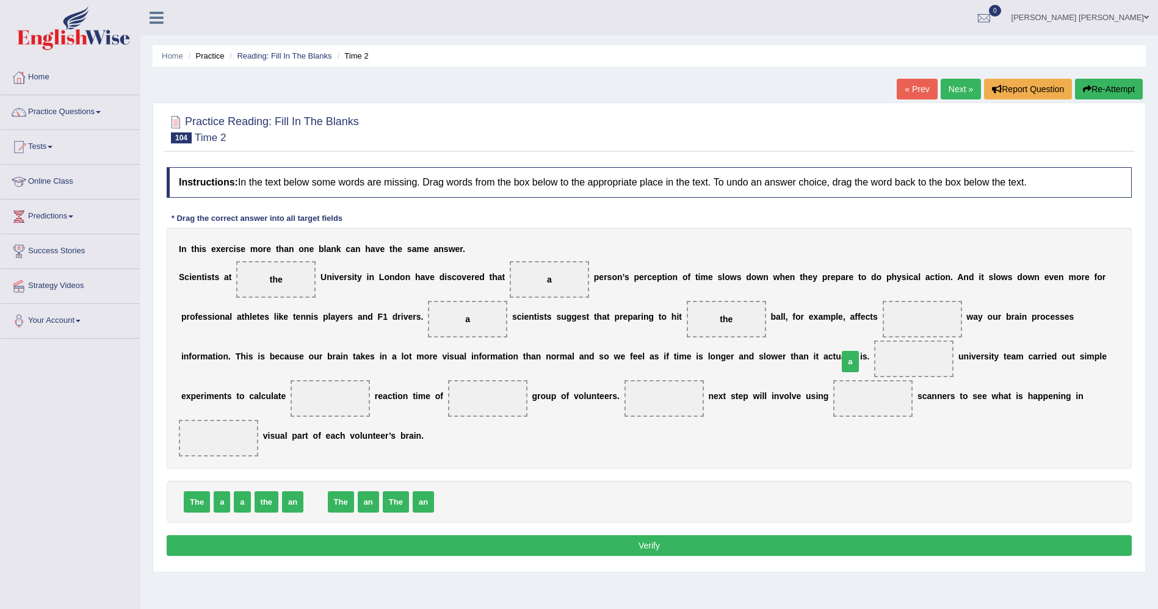
drag, startPoint x: 321, startPoint y: 462, endPoint x: 856, endPoint y: 322, distance: 553.0
drag, startPoint x: 382, startPoint y: 465, endPoint x: 457, endPoint y: 473, distance: 75.5
drag, startPoint x: 393, startPoint y: 467, endPoint x: 717, endPoint y: 369, distance: 338.6
drag, startPoint x: 262, startPoint y: 465, endPoint x: 1069, endPoint y: 372, distance: 812.0
drag, startPoint x: 244, startPoint y: 468, endPoint x: 309, endPoint y: 408, distance: 88.1
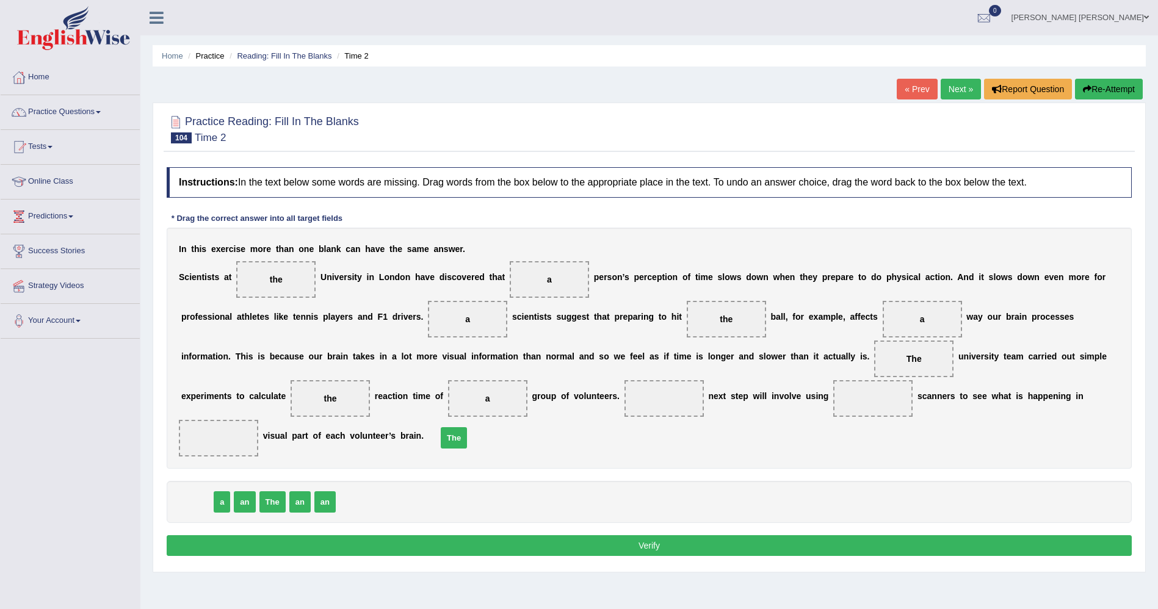
drag, startPoint x: 189, startPoint y: 459, endPoint x: 446, endPoint y: 395, distance: 264.9
drag, startPoint x: 187, startPoint y: 464, endPoint x: 648, endPoint y: 402, distance: 465.2
drag, startPoint x: 228, startPoint y: 462, endPoint x: 922, endPoint y: 413, distance: 696.0
click at [710, 536] on button "Verify" at bounding box center [649, 546] width 965 height 21
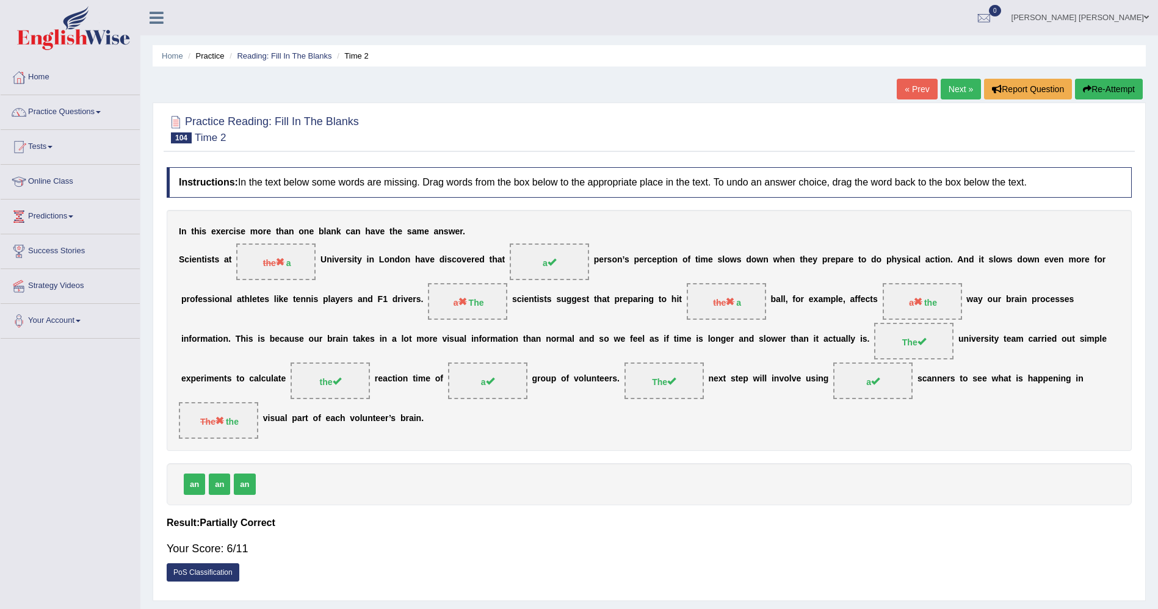
click at [923, 92] on link "« Prev" at bounding box center [917, 89] width 40 height 21
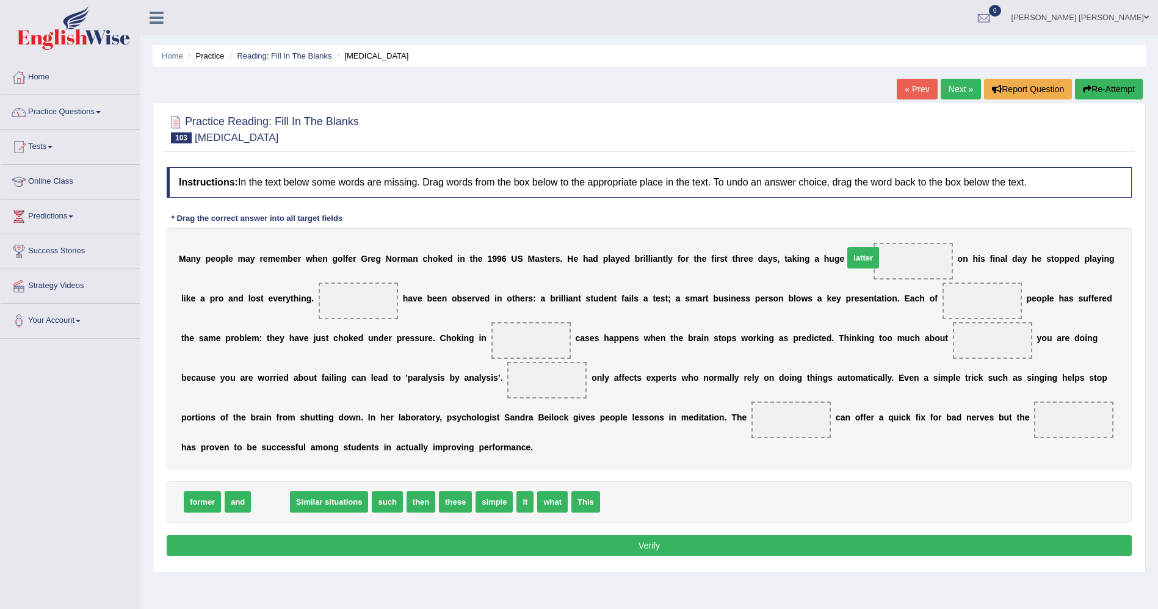
drag, startPoint x: 261, startPoint y: 504, endPoint x: 854, endPoint y: 260, distance: 641.3
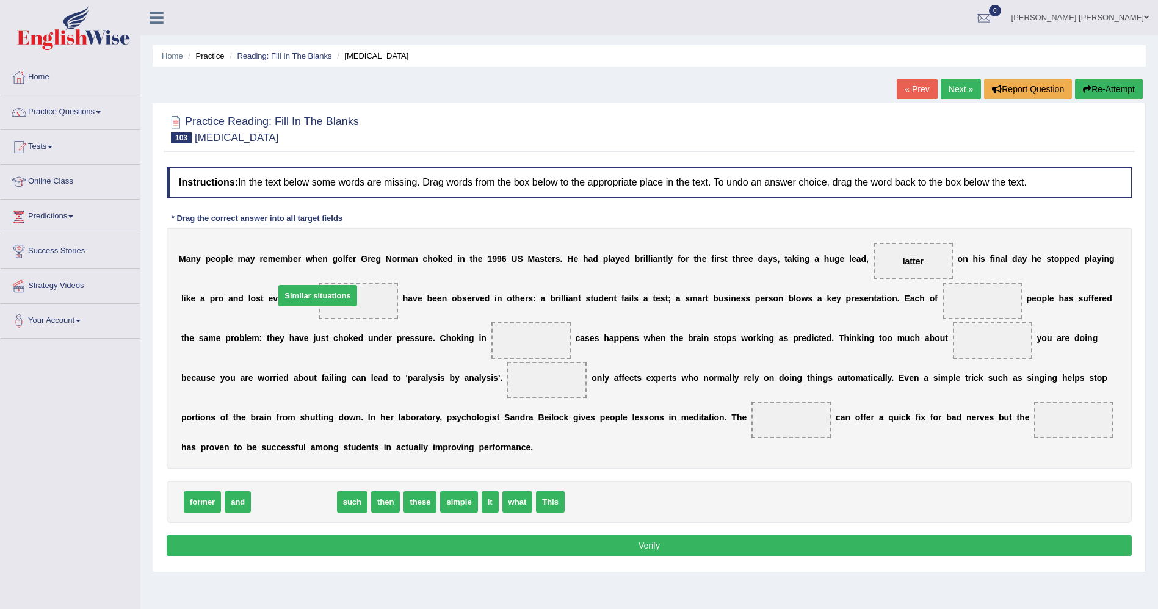
drag, startPoint x: 298, startPoint y: 500, endPoint x: 322, endPoint y: 294, distance: 207.8
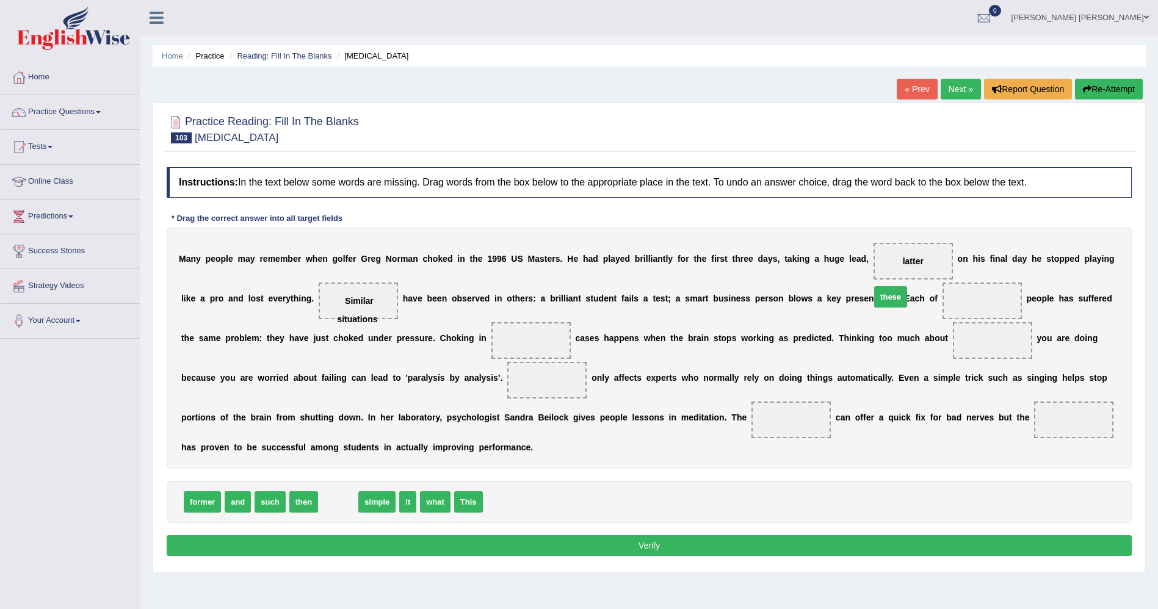
drag, startPoint x: 339, startPoint y: 500, endPoint x: 892, endPoint y: 295, distance: 589.5
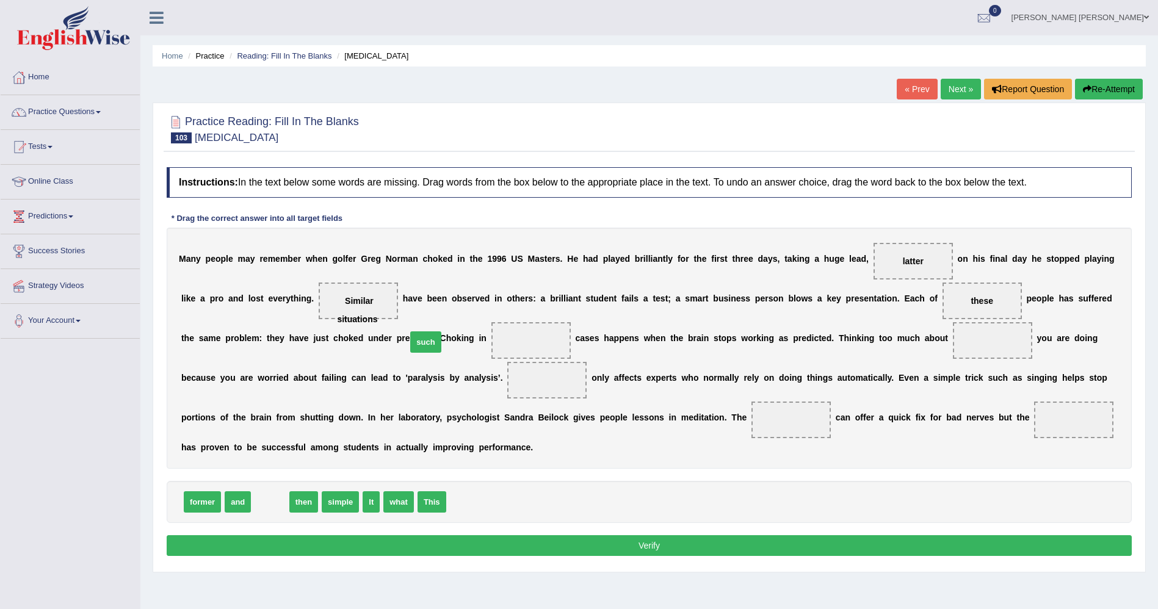
drag, startPoint x: 270, startPoint y: 503, endPoint x: 426, endPoint y: 343, distance: 223.2
drag, startPoint x: 390, startPoint y: 509, endPoint x: 853, endPoint y: 346, distance: 490.7
drag, startPoint x: 852, startPoint y: 341, endPoint x: 434, endPoint y: 496, distance: 445.7
drag, startPoint x: 332, startPoint y: 499, endPoint x: 845, endPoint y: 335, distance: 538.6
drag, startPoint x: 380, startPoint y: 508, endPoint x: 398, endPoint y: 509, distance: 17.1
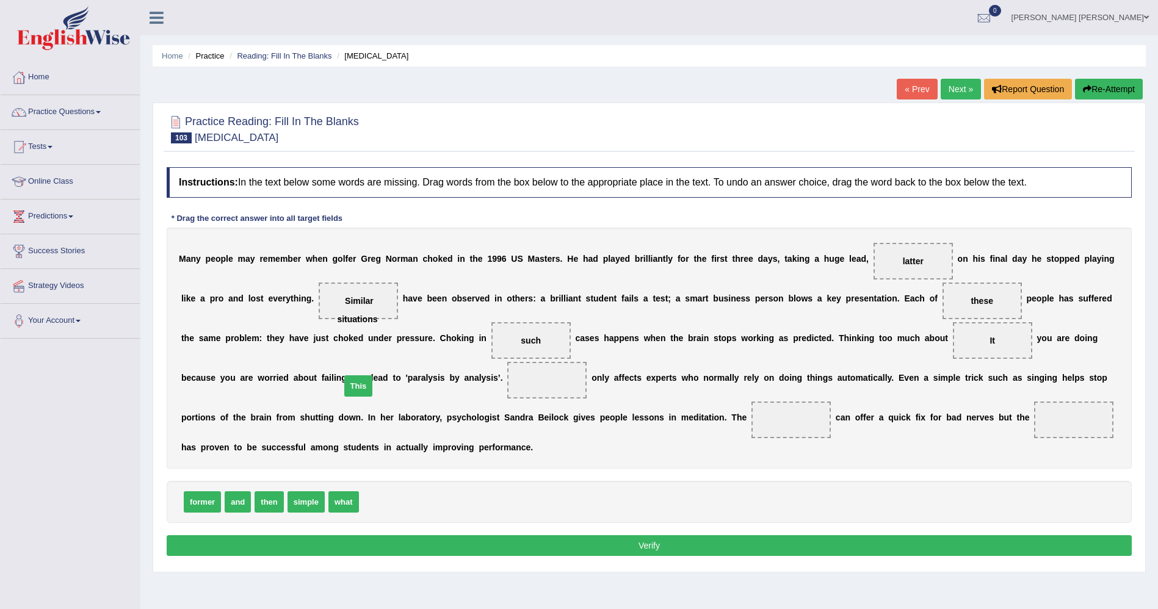
drag, startPoint x: 382, startPoint y: 501, endPoint x: 364, endPoint y: 385, distance: 117.5
drag, startPoint x: 302, startPoint y: 503, endPoint x: 557, endPoint y: 421, distance: 267.3
drag, startPoint x: 335, startPoint y: 292, endPoint x: 831, endPoint y: 460, distance: 523.9
click at [831, 460] on div "M a n y p e o p l e m a y r e m e m b e r w h e n g o l f e r G r e g N o r m a…" at bounding box center [649, 348] width 965 height 241
drag, startPoint x: 300, startPoint y: 292, endPoint x: 652, endPoint y: 407, distance: 369.4
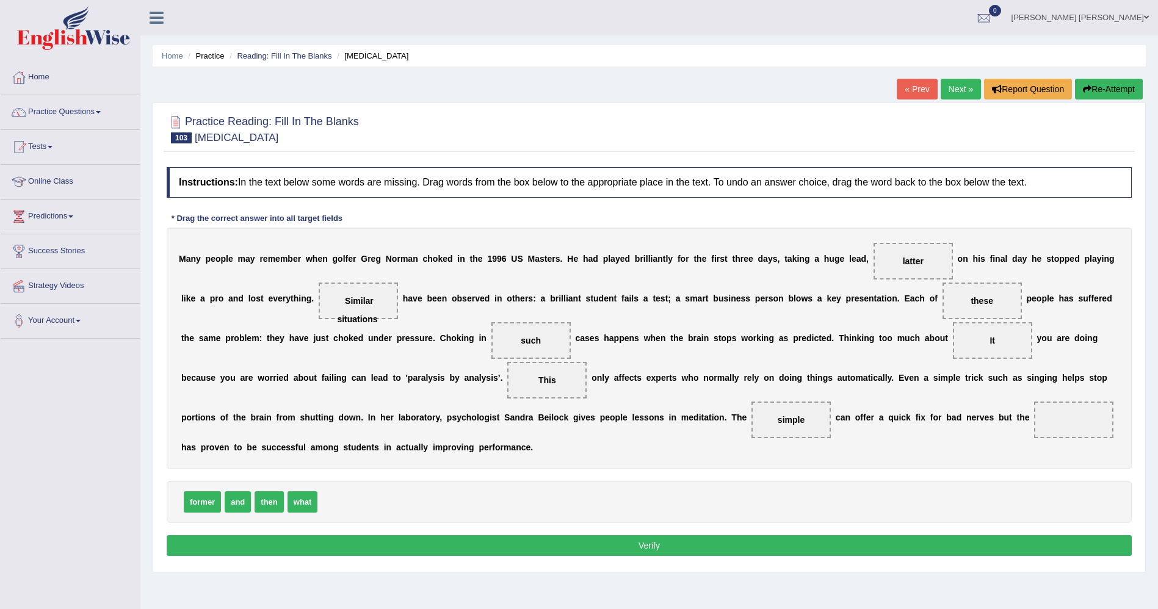
click at [652, 407] on div "M a n y p e o p l e m a y r e m e m b e r w h e n g o l f e r G r e g N o r m a…" at bounding box center [649, 348] width 965 height 241
click at [337, 303] on span "Similar situations" at bounding box center [357, 310] width 40 height 28
drag, startPoint x: 305, startPoint y: 300, endPoint x: 824, endPoint y: 423, distance: 533.8
drag, startPoint x: 376, startPoint y: 375, endPoint x: 309, endPoint y: 311, distance: 92.9
click at [309, 311] on div "M a n y p e o p l e m a y r e m e m b e r w h e n g o l f e r G r e g N o r m a…" at bounding box center [649, 348] width 965 height 241
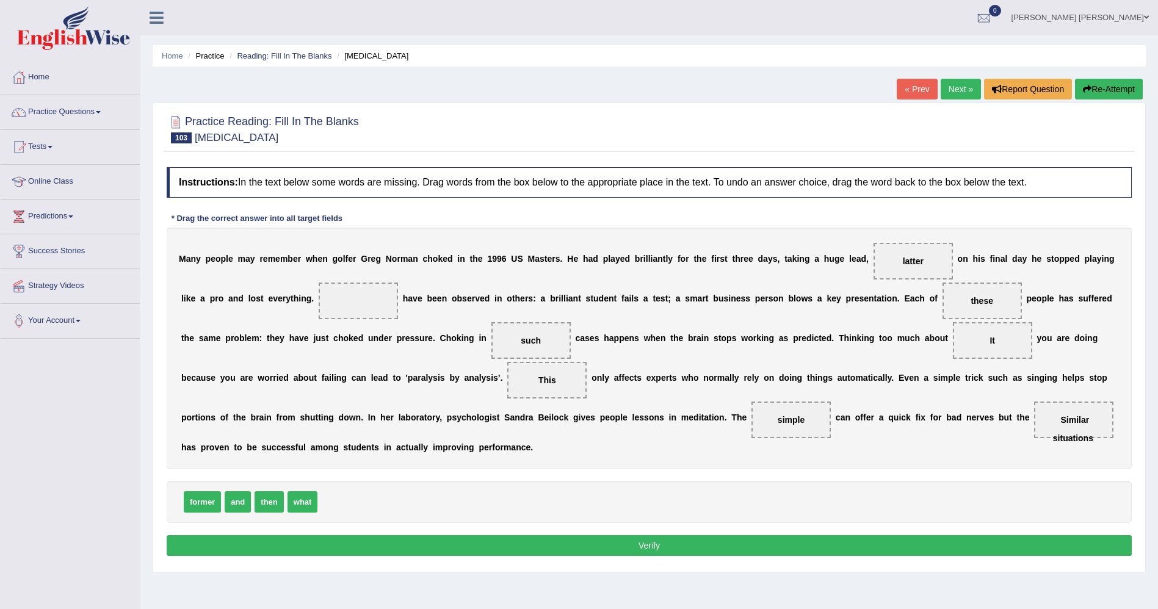
drag, startPoint x: 355, startPoint y: 390, endPoint x: 323, endPoint y: 322, distance: 75.7
click at [323, 322] on div "M a n y p e o p l e m a y r e m e m b e r w h e n g o l f e r G r e g N o r m a…" at bounding box center [649, 348] width 965 height 241
click at [507, 390] on span "This" at bounding box center [546, 380] width 79 height 37
click at [539, 380] on span "This" at bounding box center [548, 381] width 18 height 10
drag, startPoint x: 369, startPoint y: 380, endPoint x: 304, endPoint y: 307, distance: 98.2
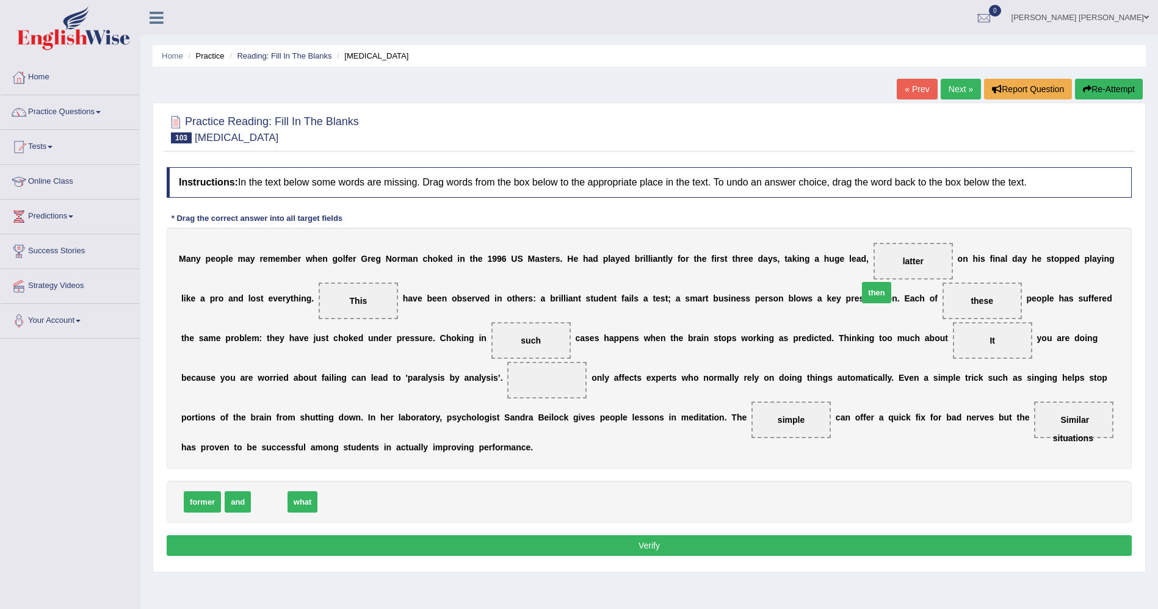
drag, startPoint x: 263, startPoint y: 502, endPoint x: 885, endPoint y: 272, distance: 663.4
drag, startPoint x: 301, startPoint y: 501, endPoint x: 425, endPoint y: 421, distance: 147.2
drag, startPoint x: 310, startPoint y: 502, endPoint x: 379, endPoint y: 495, distance: 69.4
drag, startPoint x: 365, startPoint y: 363, endPoint x: 370, endPoint y: 370, distance: 9.2
click at [507, 365] on span "latter" at bounding box center [546, 380] width 79 height 37
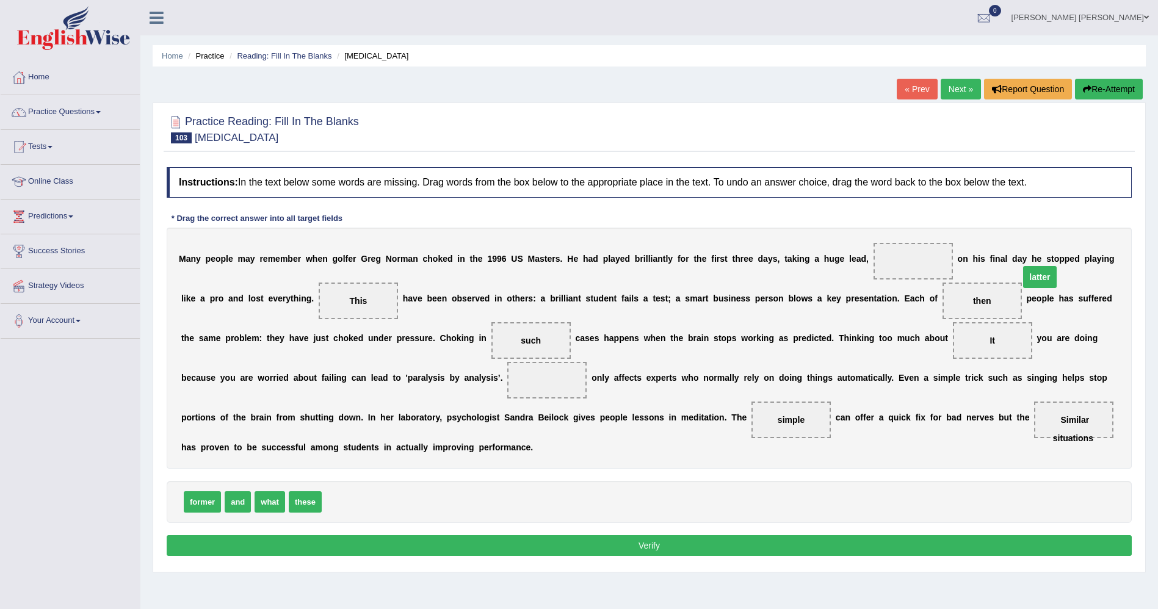
drag, startPoint x: 370, startPoint y: 374, endPoint x: 863, endPoint y: 271, distance: 503.6
drag, startPoint x: 903, startPoint y: 296, endPoint x: 874, endPoint y: 244, distance: 60.1
drag, startPoint x: 303, startPoint y: 505, endPoint x: 899, endPoint y: 307, distance: 627.6
drag, startPoint x: 899, startPoint y: 307, endPoint x: 600, endPoint y: 456, distance: 334.2
click at [595, 516] on div "Instructions: In the text below some words are missing. Drag words from the box…" at bounding box center [650, 363] width 972 height 405
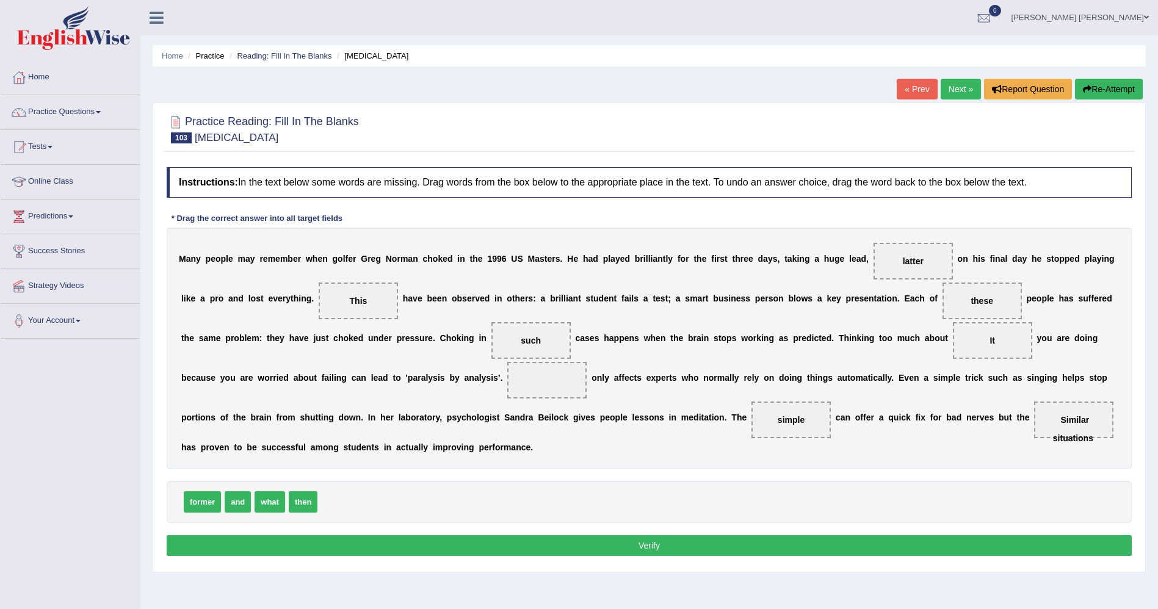
drag, startPoint x: 927, startPoint y: 303, endPoint x: 423, endPoint y: 379, distance: 509.3
click at [417, 442] on div "M a n y p e o p l e m a y r e m e m b e r w h e n g o l f e r G r e g N o r m a…" at bounding box center [649, 348] width 965 height 241
drag, startPoint x: 890, startPoint y: 289, endPoint x: 887, endPoint y: 297, distance: 8.7
click at [943, 297] on span "these" at bounding box center [982, 301] width 79 height 37
drag, startPoint x: 887, startPoint y: 297, endPoint x: 429, endPoint y: 505, distance: 502.8
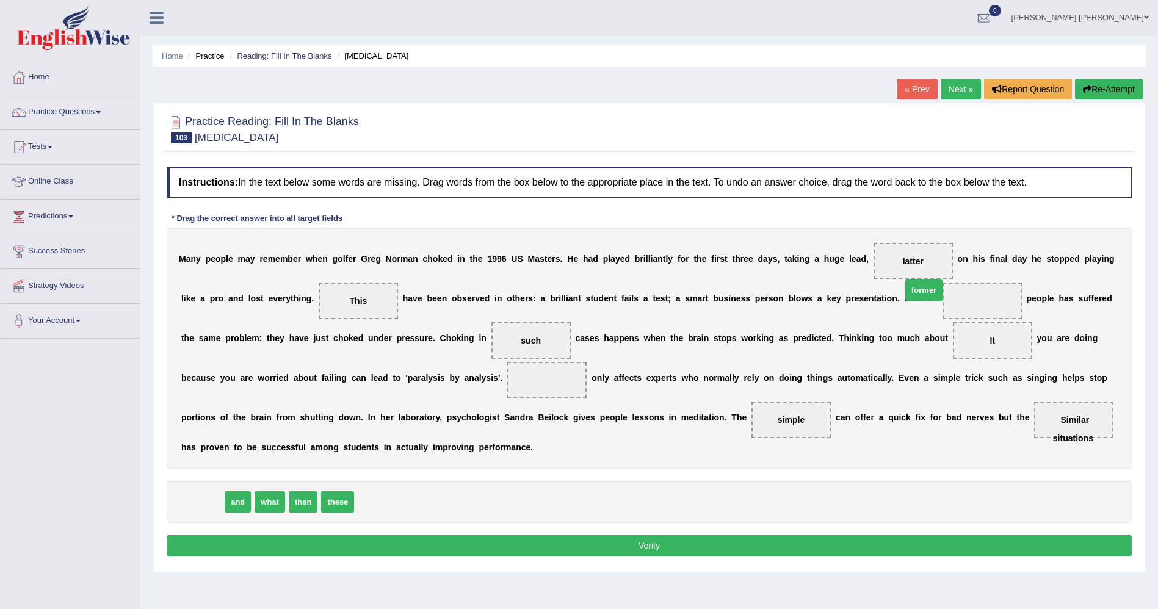
drag, startPoint x: 197, startPoint y: 495, endPoint x: 919, endPoint y: 283, distance: 752.2
drag, startPoint x: 205, startPoint y: 506, endPoint x: 890, endPoint y: 268, distance: 725.1
drag, startPoint x: 299, startPoint y: 509, endPoint x: 390, endPoint y: 521, distance: 91.2
drag, startPoint x: 272, startPoint y: 496, endPoint x: 343, endPoint y: 379, distance: 136.1
click at [478, 554] on button "Verify" at bounding box center [649, 546] width 965 height 21
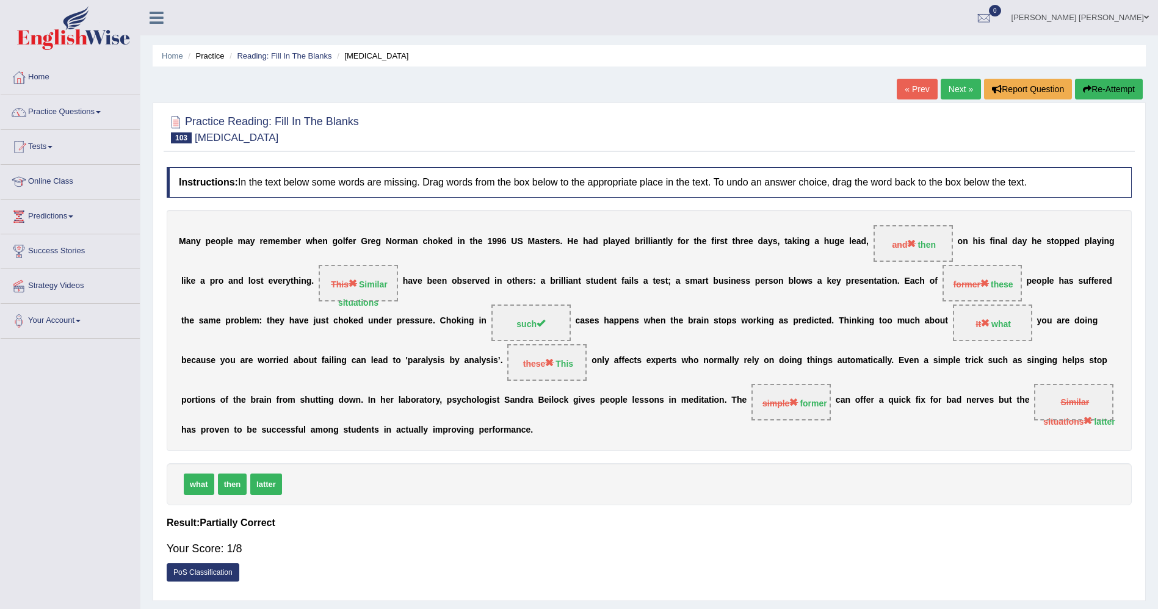
click at [1109, 90] on button "Re-Attempt" at bounding box center [1109, 89] width 68 height 21
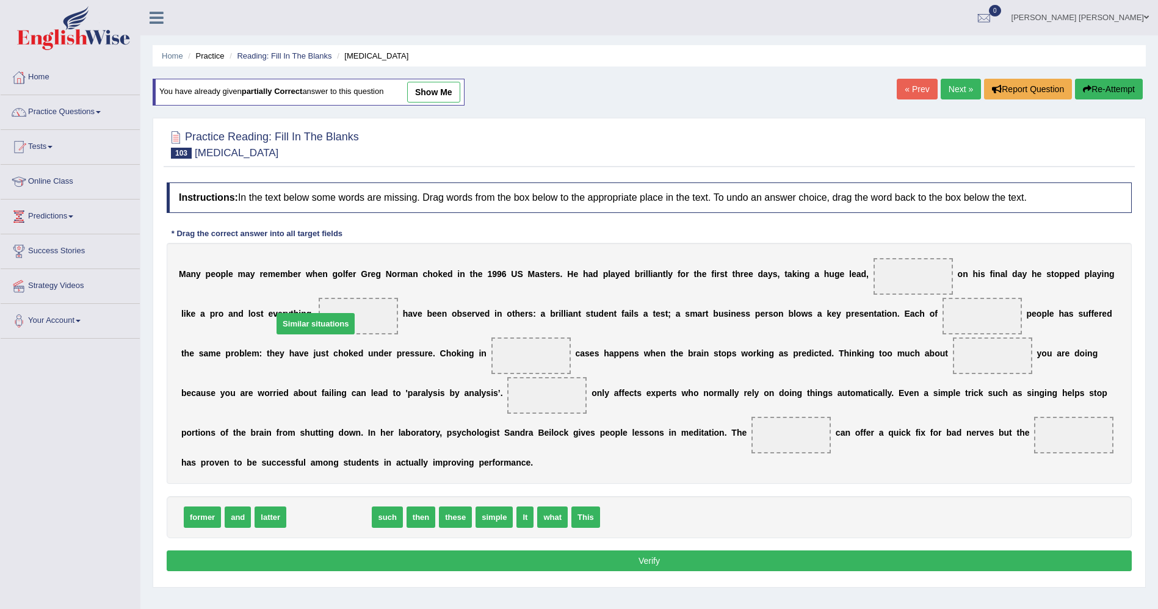
drag, startPoint x: 346, startPoint y: 514, endPoint x: 332, endPoint y: 321, distance: 194.0
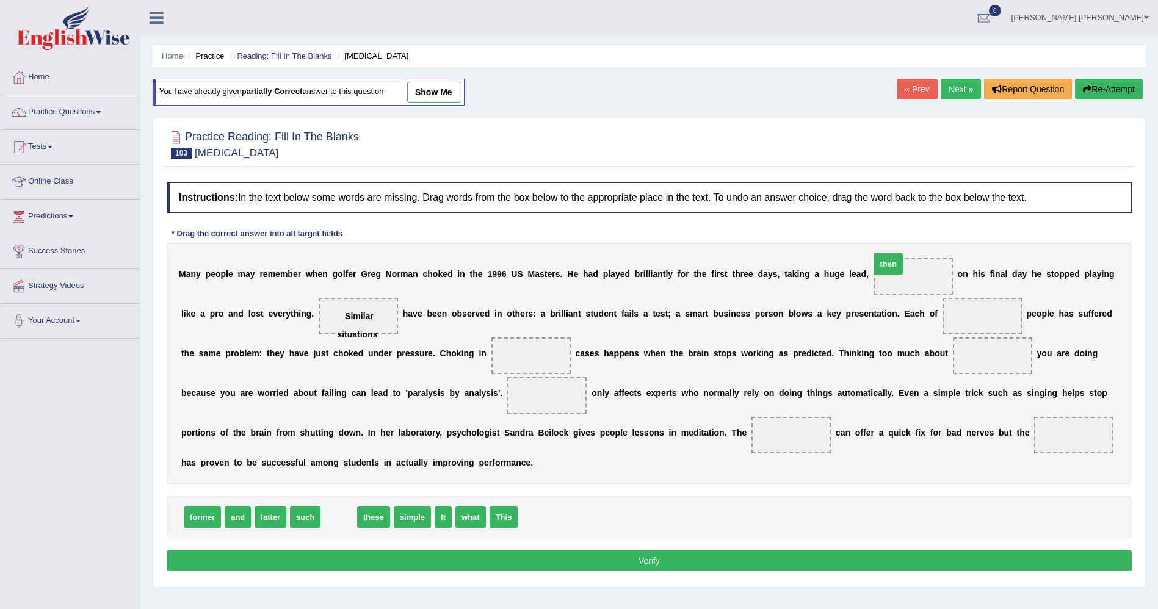
drag, startPoint x: 322, startPoint y: 523, endPoint x: 872, endPoint y: 270, distance: 605.2
drag, startPoint x: 302, startPoint y: 517, endPoint x: 401, endPoint y: 350, distance: 193.0
click at [424, 93] on link "show me" at bounding box center [433, 92] width 53 height 21
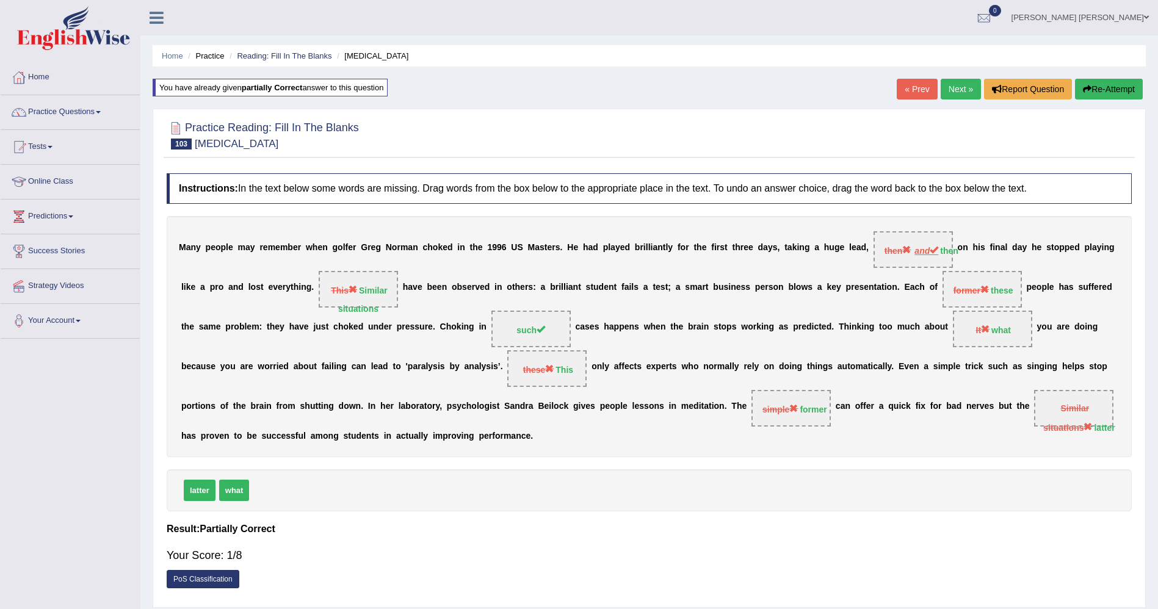
click at [907, 95] on link "« Prev" at bounding box center [917, 89] width 40 height 21
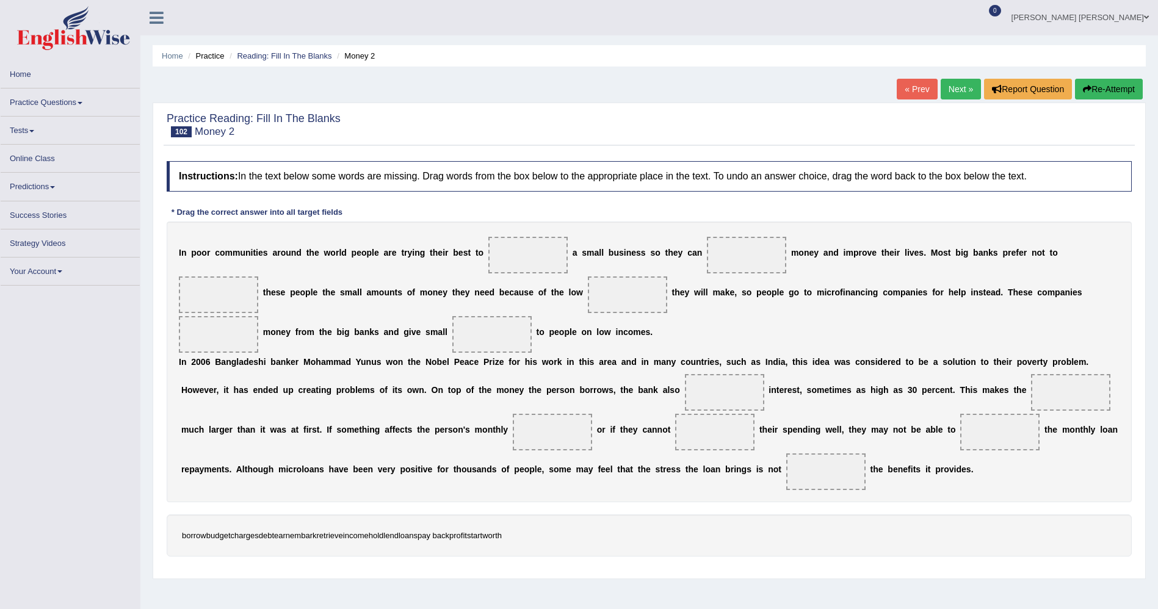
scroll to position [26, 0]
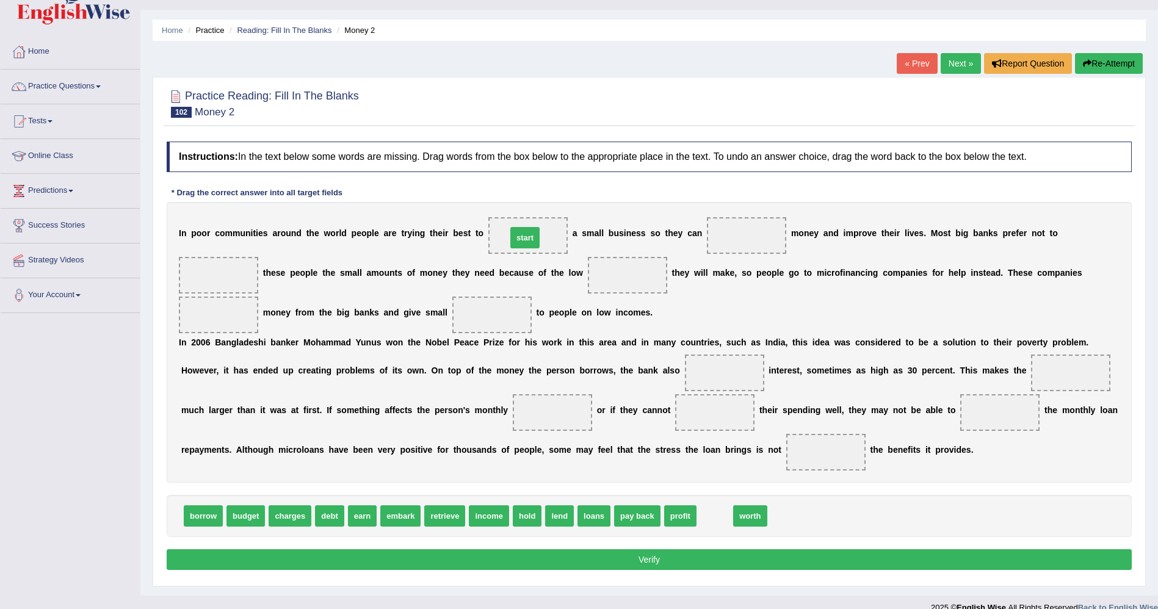
drag, startPoint x: 700, startPoint y: 520, endPoint x: 510, endPoint y: 242, distance: 337.0
click at [348, 526] on span "earn" at bounding box center [362, 516] width 29 height 21
drag, startPoint x: 344, startPoint y: 514, endPoint x: 686, endPoint y: 239, distance: 438.2
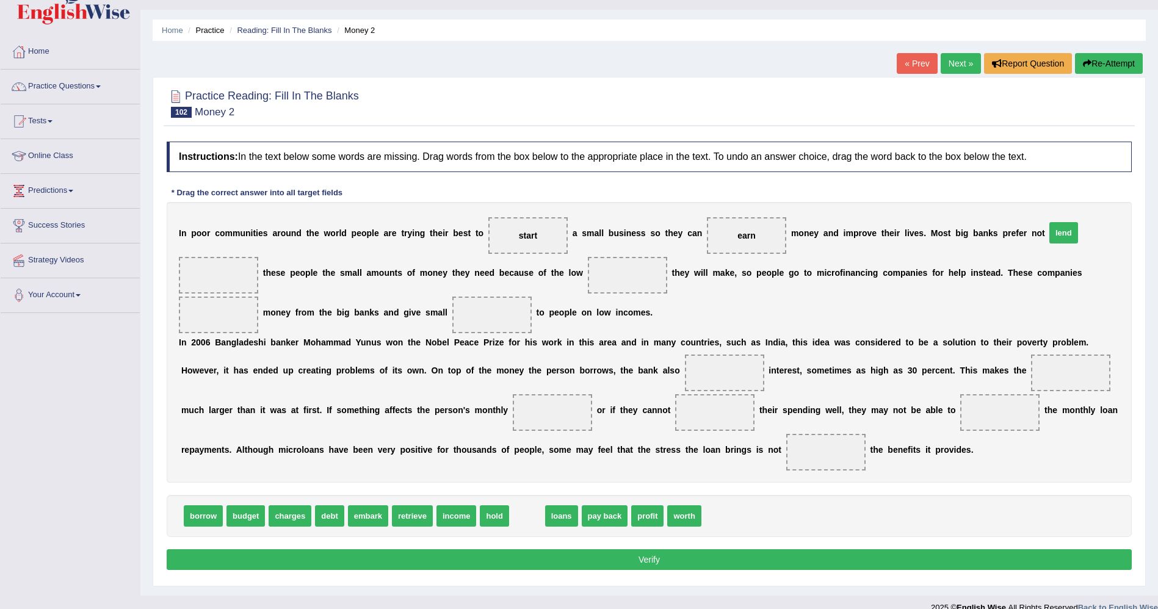
drag, startPoint x: 513, startPoint y: 523, endPoint x: 1050, endPoint y: 240, distance: 607.5
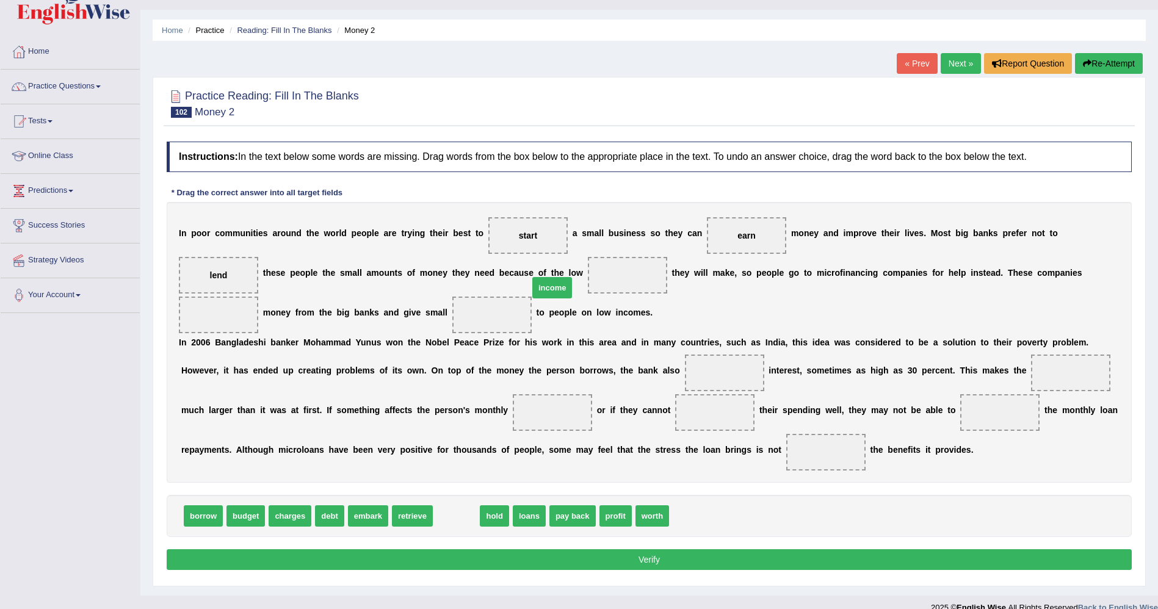
drag, startPoint x: 445, startPoint y: 518, endPoint x: 542, endPoint y: 290, distance: 247.9
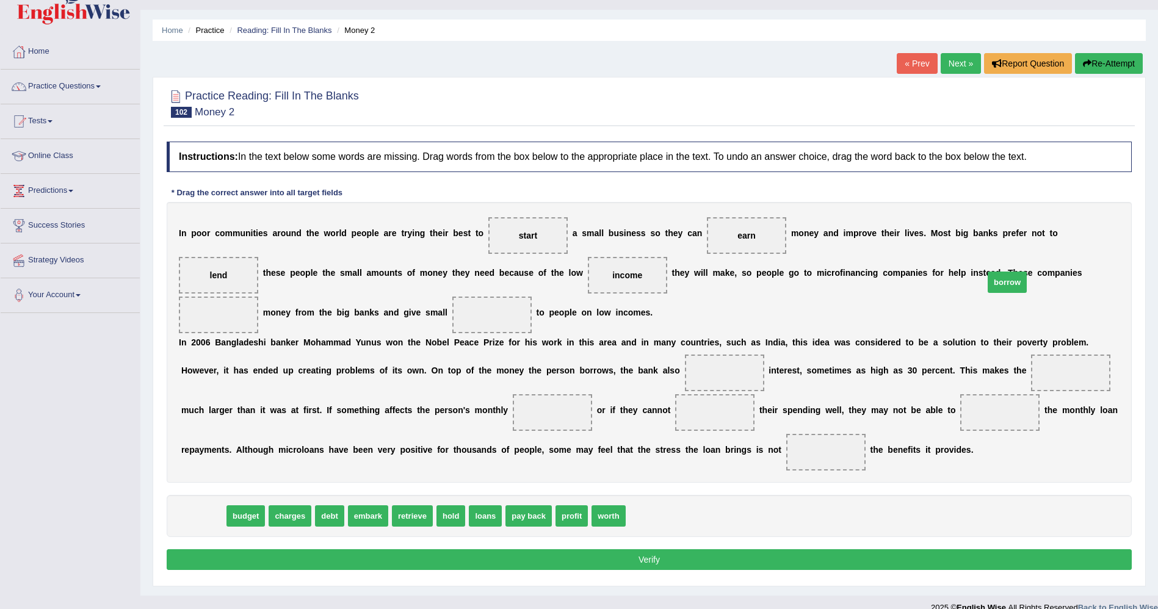
drag, startPoint x: 204, startPoint y: 515, endPoint x: 1008, endPoint y: 281, distance: 837.5
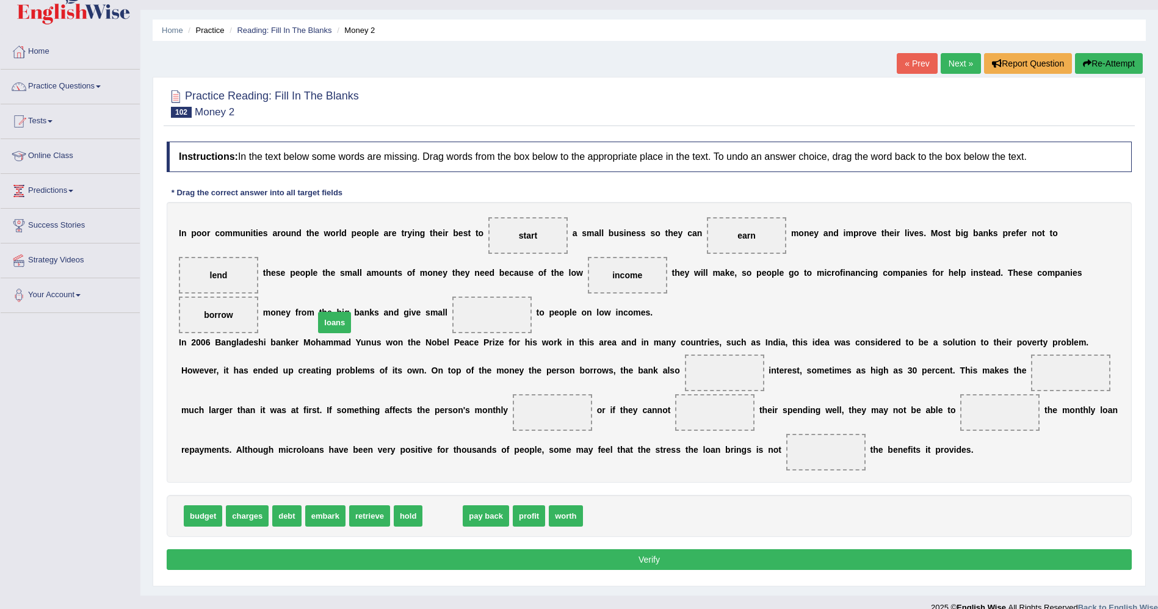
drag, startPoint x: 432, startPoint y: 516, endPoint x: 324, endPoint y: 322, distance: 221.7
drag, startPoint x: 249, startPoint y: 507, endPoint x: 639, endPoint y: 357, distance: 417.9
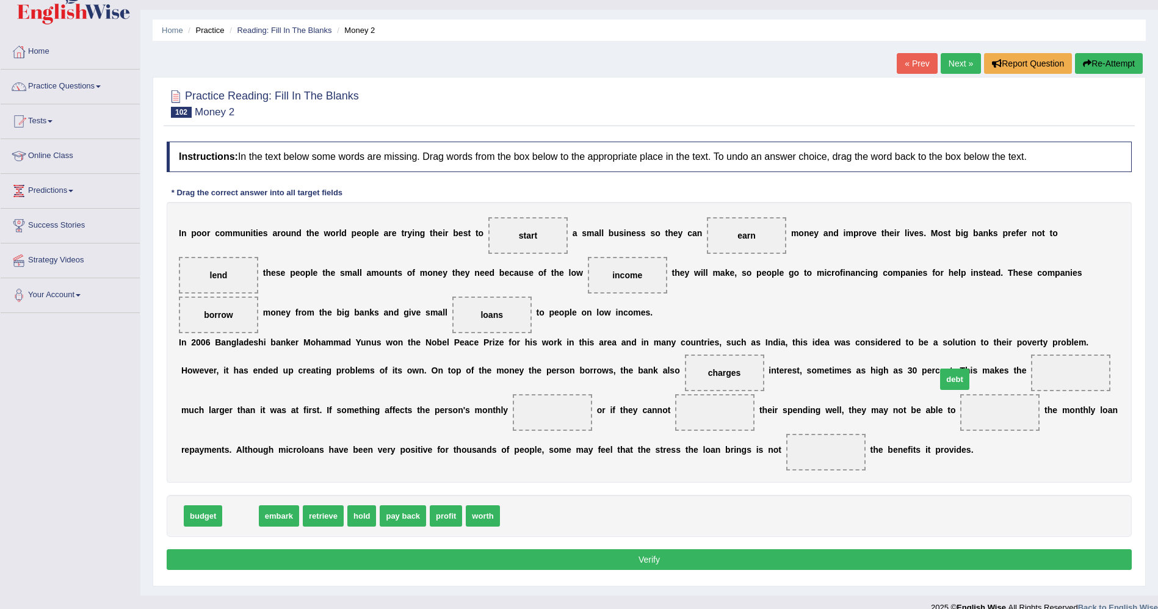
drag, startPoint x: 239, startPoint y: 520, endPoint x: 953, endPoint y: 383, distance: 727.4
drag, startPoint x: 206, startPoint y: 517, endPoint x: 424, endPoint y: 418, distance: 239.6
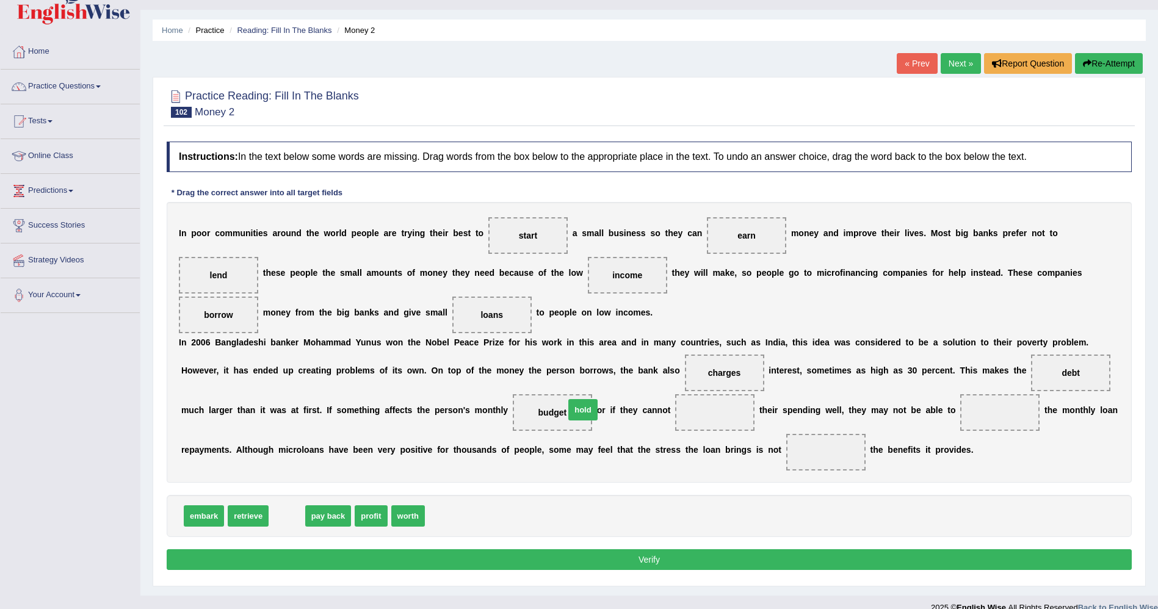
drag, startPoint x: 291, startPoint y: 521, endPoint x: 587, endPoint y: 415, distance: 314.6
drag, startPoint x: 293, startPoint y: 520, endPoint x: 826, endPoint y: 415, distance: 542.7
drag, startPoint x: 327, startPoint y: 519, endPoint x: 664, endPoint y: 441, distance: 346.6
click at [538, 567] on button "Verify" at bounding box center [649, 560] width 965 height 21
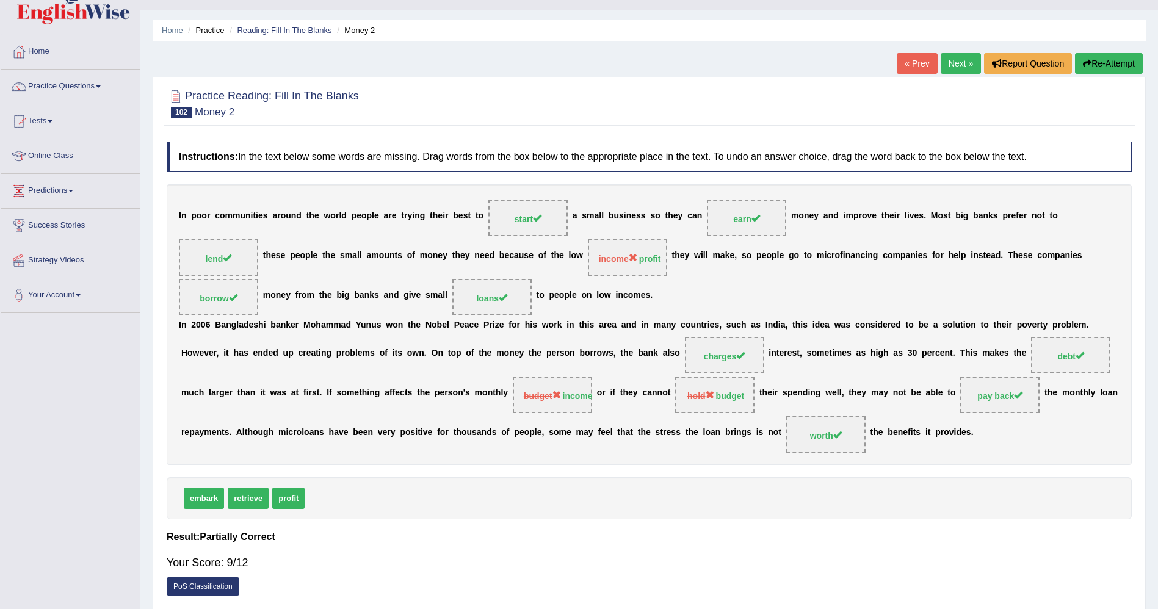
drag, startPoint x: 678, startPoint y: 652, endPoint x: 779, endPoint y: 645, distance: 101.0
click at [779, 584] on html "Toggle navigation Home Practice Questions Speaking Practice Read Aloud Repeat S…" at bounding box center [579, 278] width 1158 height 609
click at [901, 67] on link "« Prev" at bounding box center [917, 63] width 40 height 21
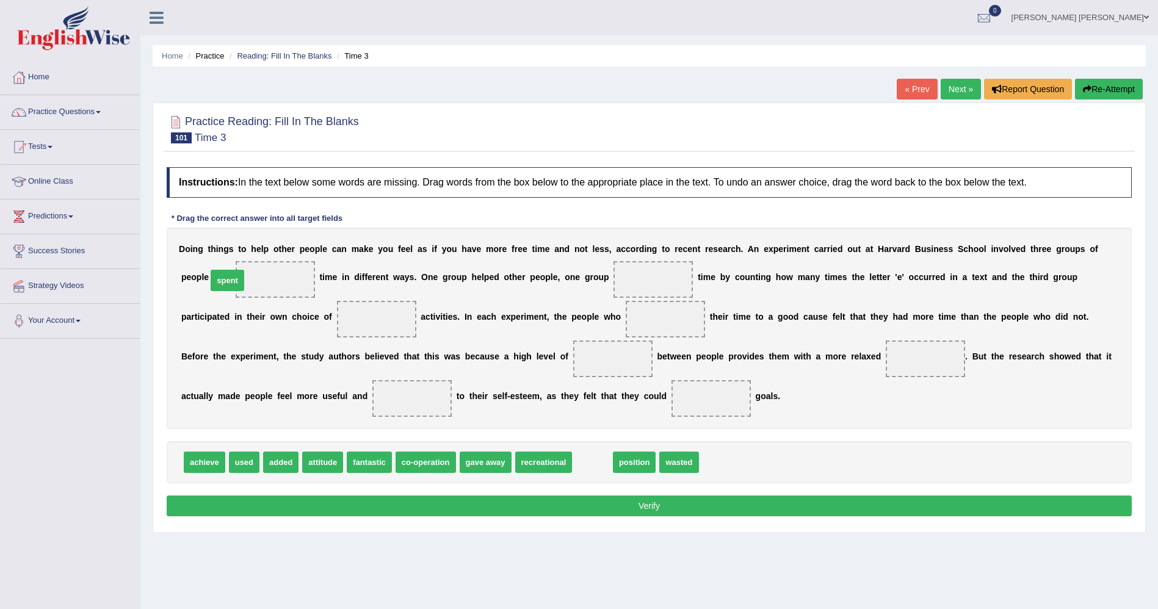
drag, startPoint x: 570, startPoint y: 465, endPoint x: 205, endPoint y: 283, distance: 408.0
drag, startPoint x: 636, startPoint y: 469, endPoint x: 581, endPoint y: 295, distance: 182.5
drag, startPoint x: 547, startPoint y: 299, endPoint x: 0, endPoint y: 652, distance: 650.9
drag, startPoint x: 0, startPoint y: 652, endPoint x: 555, endPoint y: 137, distance: 757.4
click at [555, 137] on div at bounding box center [649, 128] width 965 height 37
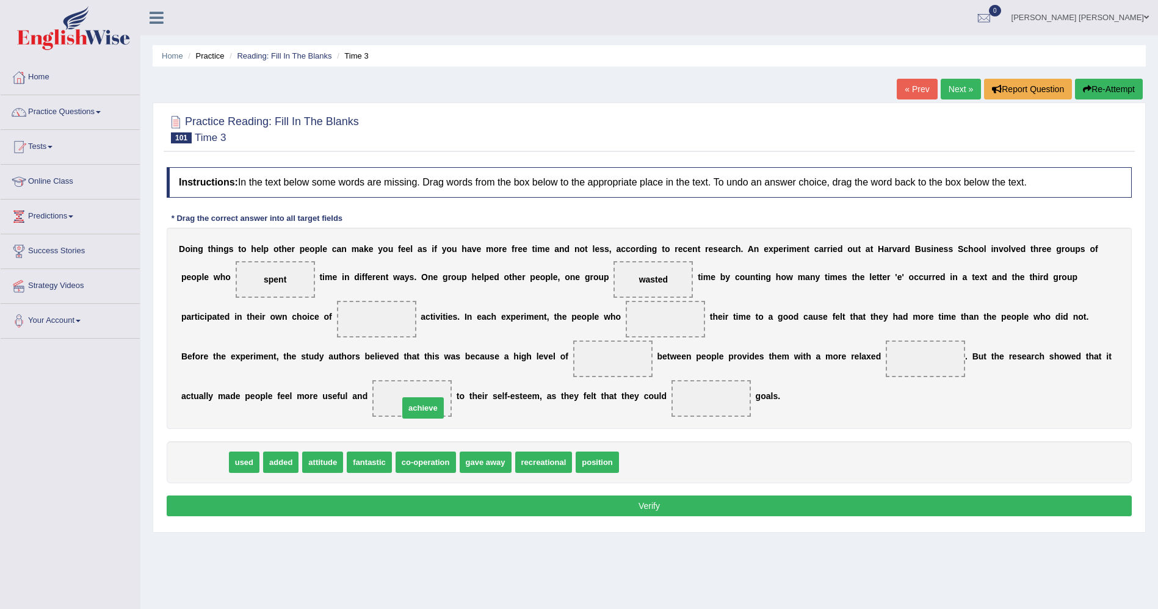
drag, startPoint x: 212, startPoint y: 456, endPoint x: 430, endPoint y: 402, distance: 225.3
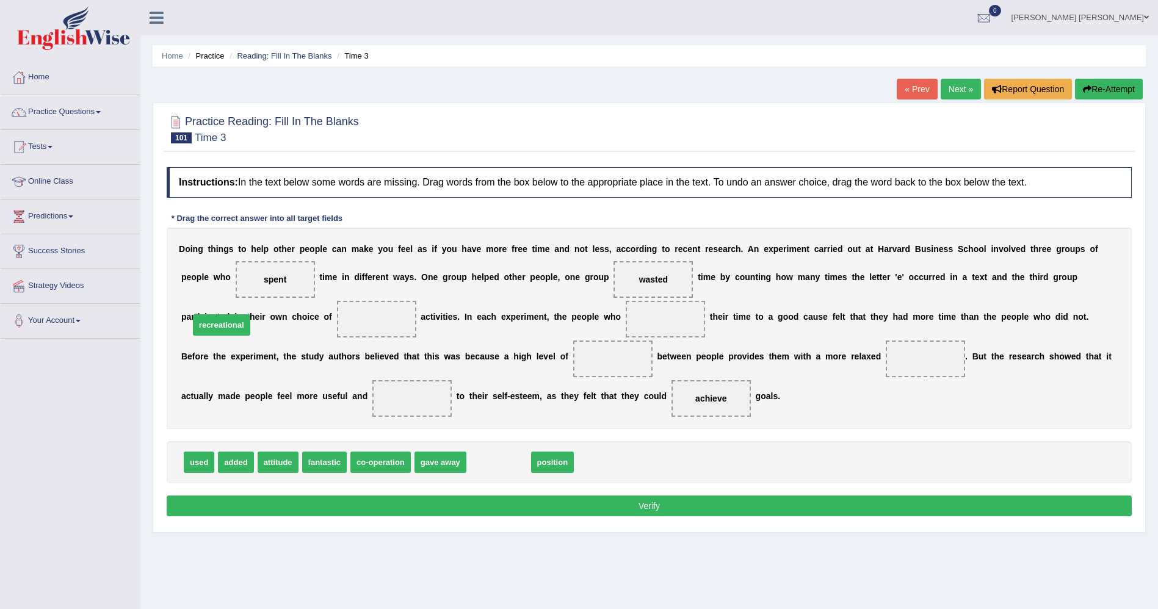
drag, startPoint x: 500, startPoint y: 464, endPoint x: 223, endPoint y: 327, distance: 309.1
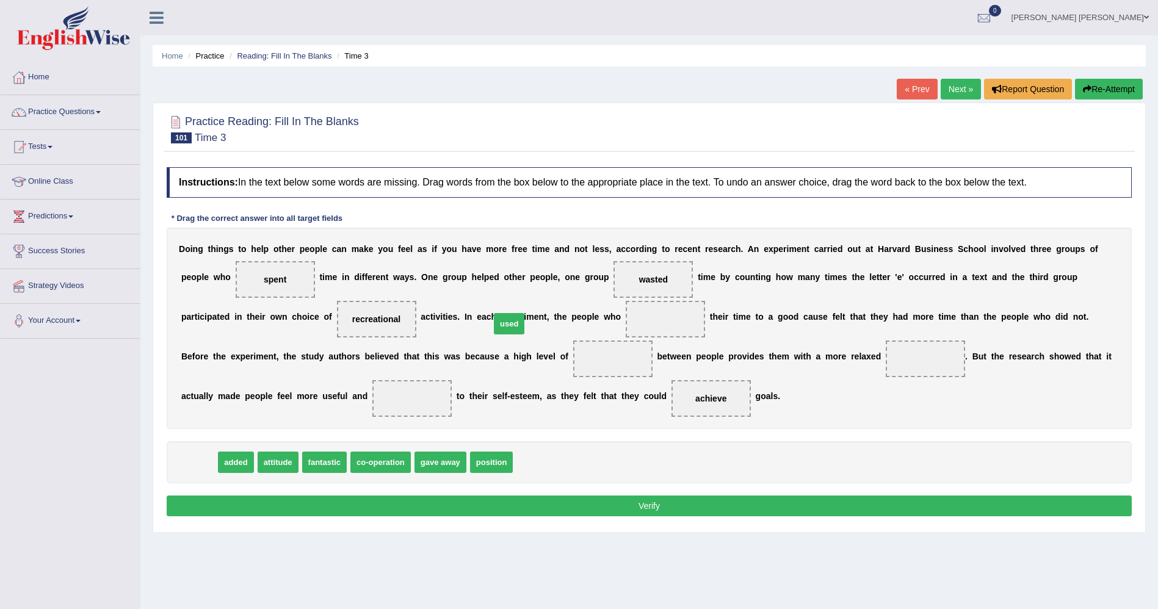
drag, startPoint x: 198, startPoint y: 462, endPoint x: 508, endPoint y: 323, distance: 339.8
click at [1114, 302] on div "D o i n g t h i n g s t o h e l p o t h e r p e o p l e c a n m a k e y o u f e…" at bounding box center [649, 329] width 965 height 202
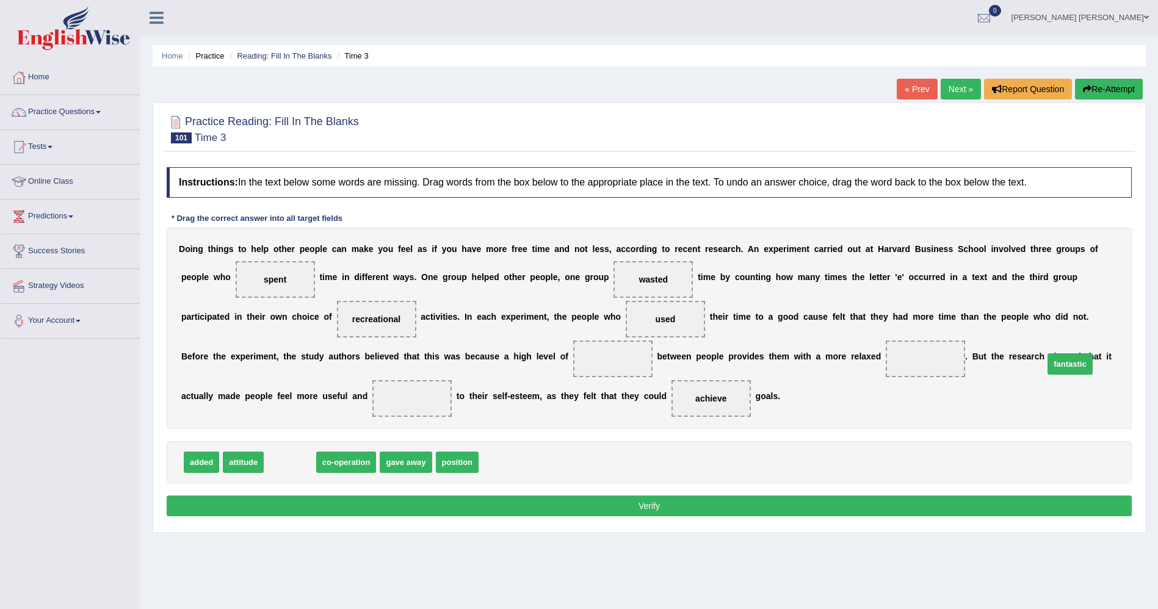
drag, startPoint x: 288, startPoint y: 460, endPoint x: 1068, endPoint y: 362, distance: 786.5
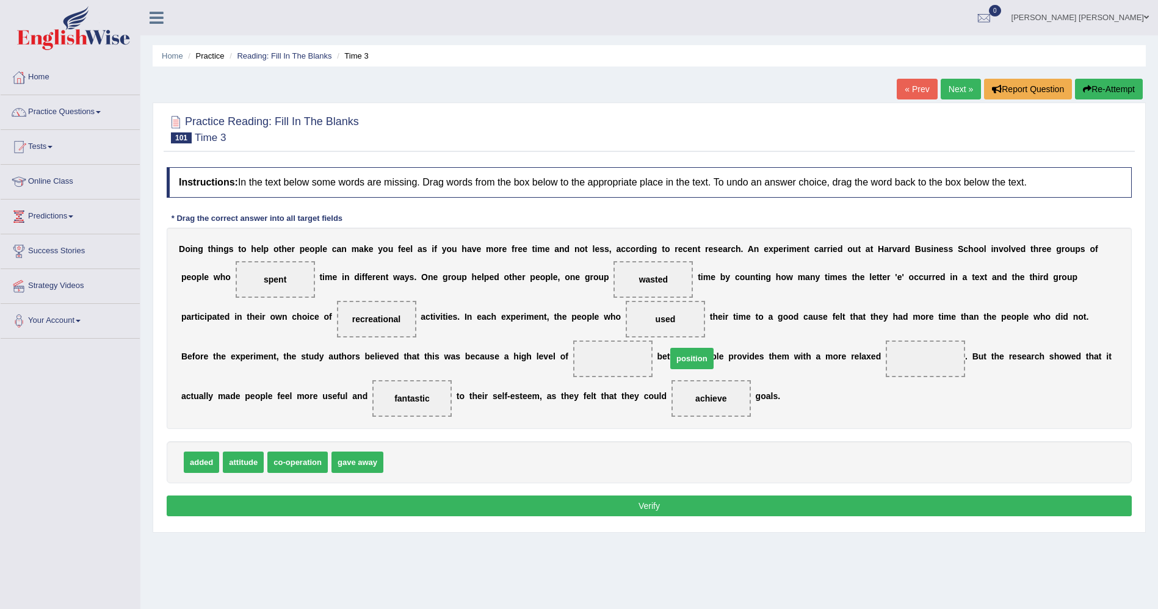
drag, startPoint x: 397, startPoint y: 462, endPoint x: 680, endPoint y: 358, distance: 301.7
drag, startPoint x: 357, startPoint y: 459, endPoint x: 618, endPoint y: 269, distance: 322.7
drag, startPoint x: 291, startPoint y: 462, endPoint x: 372, endPoint y: 373, distance: 120.6
drag, startPoint x: 424, startPoint y: 405, endPoint x: 368, endPoint y: 356, distance: 74.9
click at [368, 356] on div "D o i n g t h i n g s t o h e l p o t h e r p e o p l e c a n m a k e y o u f e…" at bounding box center [649, 329] width 965 height 202
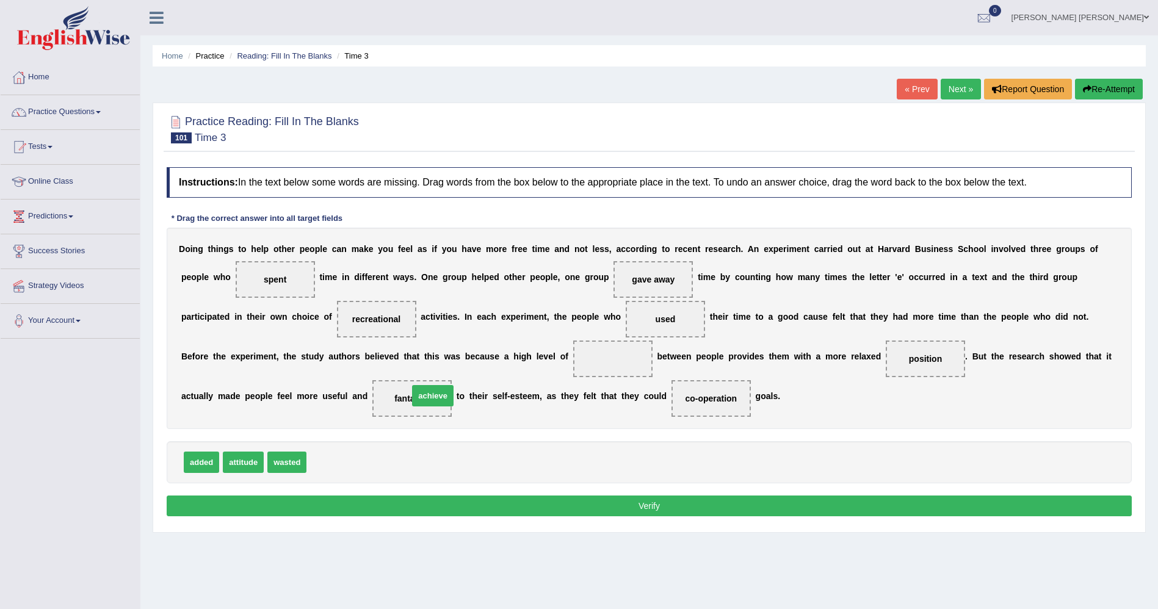
drag, startPoint x: 319, startPoint y: 462, endPoint x: 420, endPoint y: 396, distance: 120.4
drag, startPoint x: 343, startPoint y: 460, endPoint x: 385, endPoint y: 357, distance: 111.2
click at [570, 506] on button "Verify" at bounding box center [649, 506] width 965 height 21
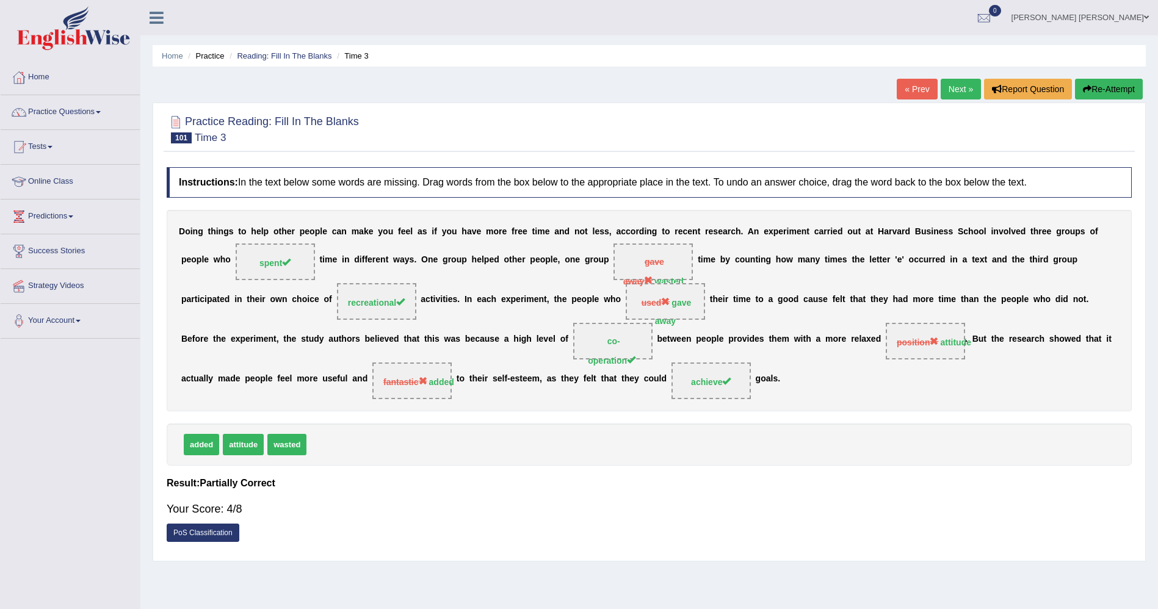
click at [905, 95] on link "« Prev" at bounding box center [917, 89] width 40 height 21
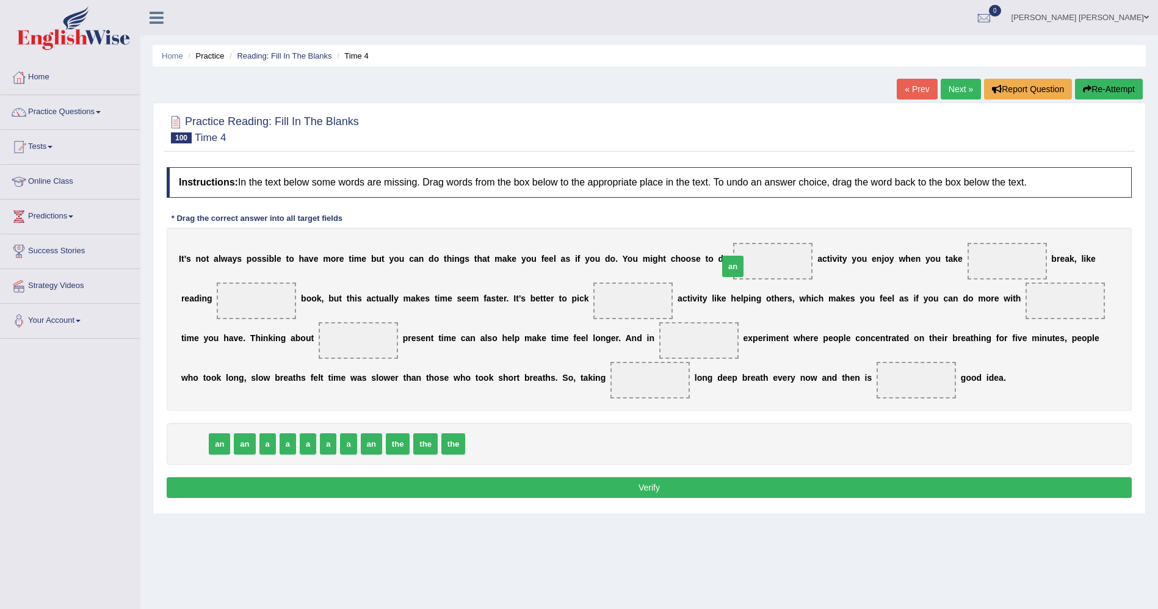
drag, startPoint x: 197, startPoint y: 449, endPoint x: 735, endPoint y: 271, distance: 567.1
drag, startPoint x: 219, startPoint y: 449, endPoint x: 582, endPoint y: 297, distance: 393.5
drag, startPoint x: 200, startPoint y: 447, endPoint x: 616, endPoint y: 350, distance: 426.3
drag, startPoint x: 195, startPoint y: 451, endPoint x: 231, endPoint y: 306, distance: 149.3
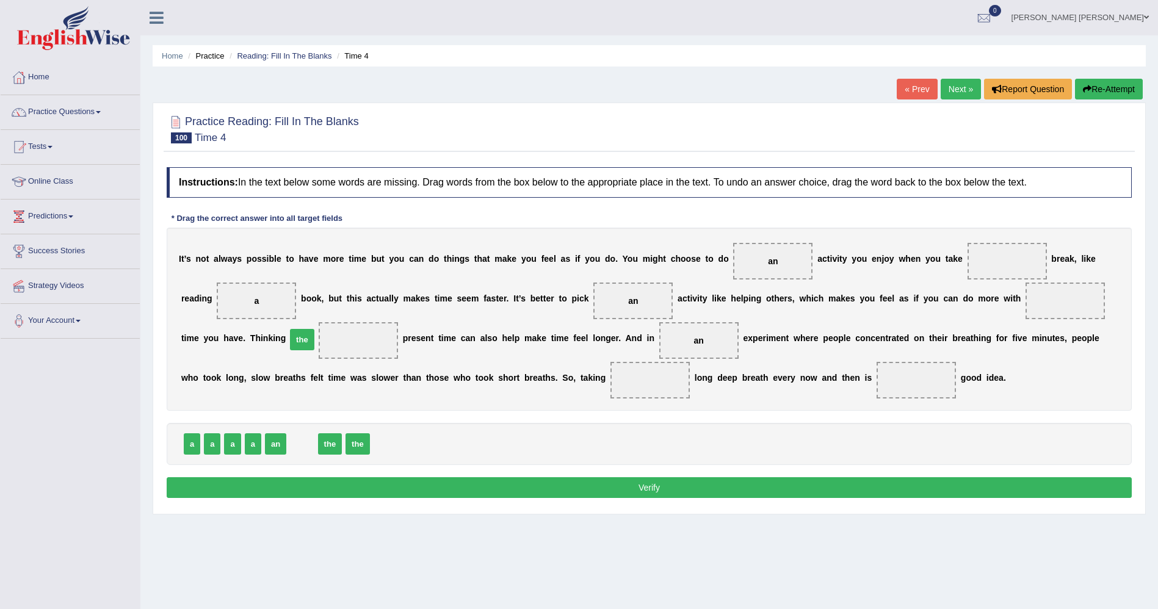
drag, startPoint x: 300, startPoint y: 448, endPoint x: 300, endPoint y: 344, distance: 103.8
drag, startPoint x: 303, startPoint y: 450, endPoint x: 763, endPoint y: 394, distance: 462.6
drag, startPoint x: 238, startPoint y: 444, endPoint x: 552, endPoint y: 378, distance: 321.3
drag, startPoint x: 216, startPoint y: 444, endPoint x: 938, endPoint y: 264, distance: 744.3
drag, startPoint x: 257, startPoint y: 444, endPoint x: 989, endPoint y: 308, distance: 744.1
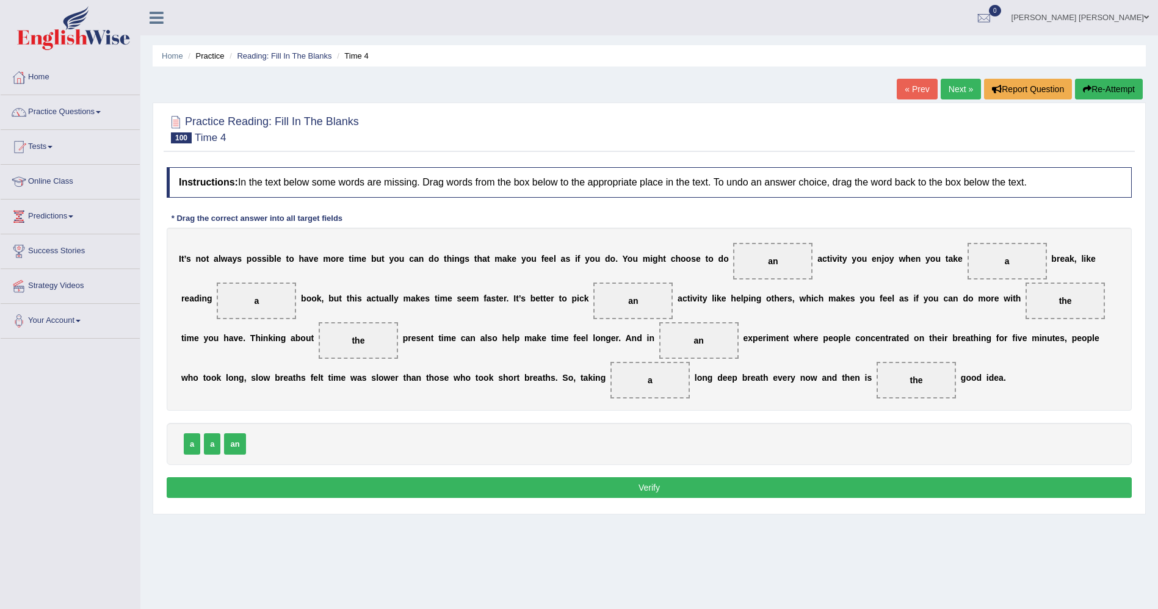
click at [802, 493] on button "Verify" at bounding box center [649, 488] width 965 height 21
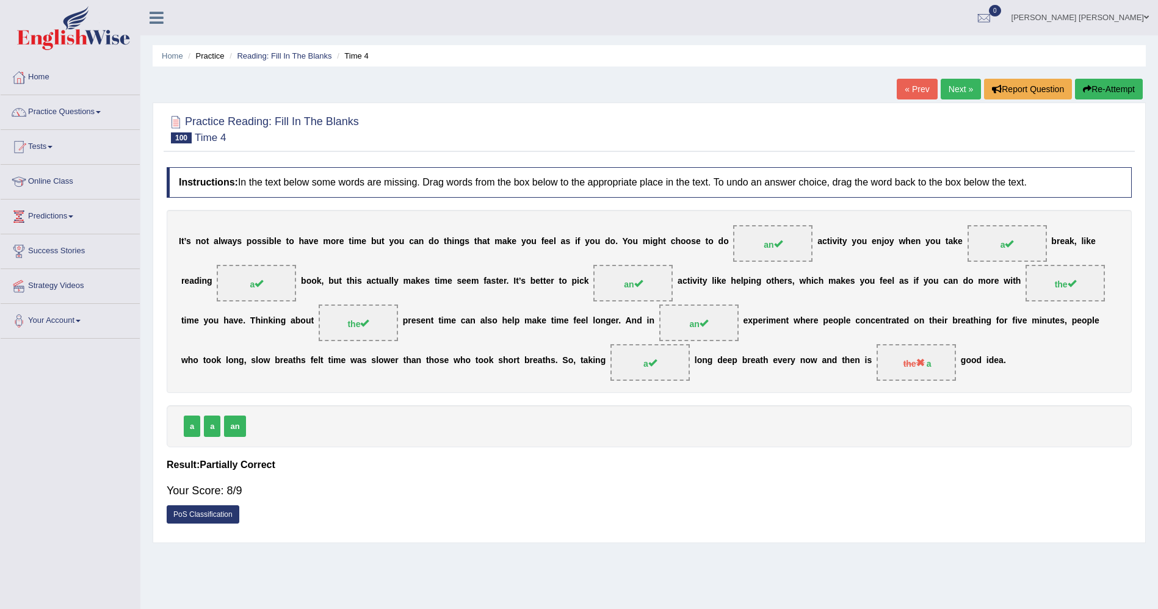
click at [906, 94] on link "« Prev" at bounding box center [917, 89] width 40 height 21
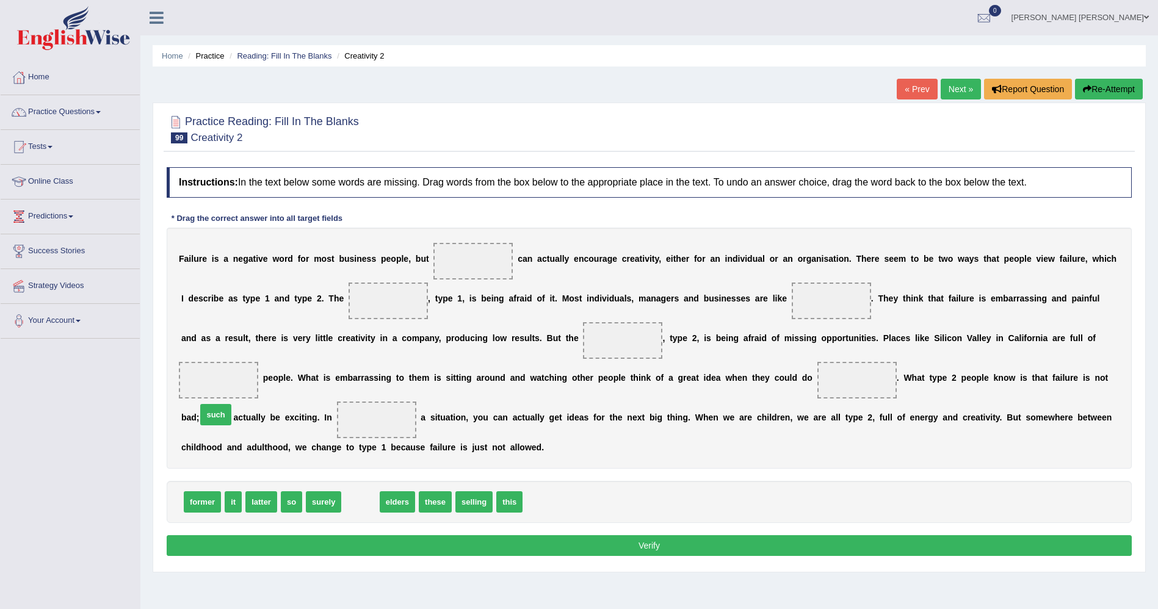
drag, startPoint x: 358, startPoint y: 503, endPoint x: 214, endPoint y: 415, distance: 169.0
drag, startPoint x: 458, startPoint y: 503, endPoint x: 975, endPoint y: 343, distance: 540.8
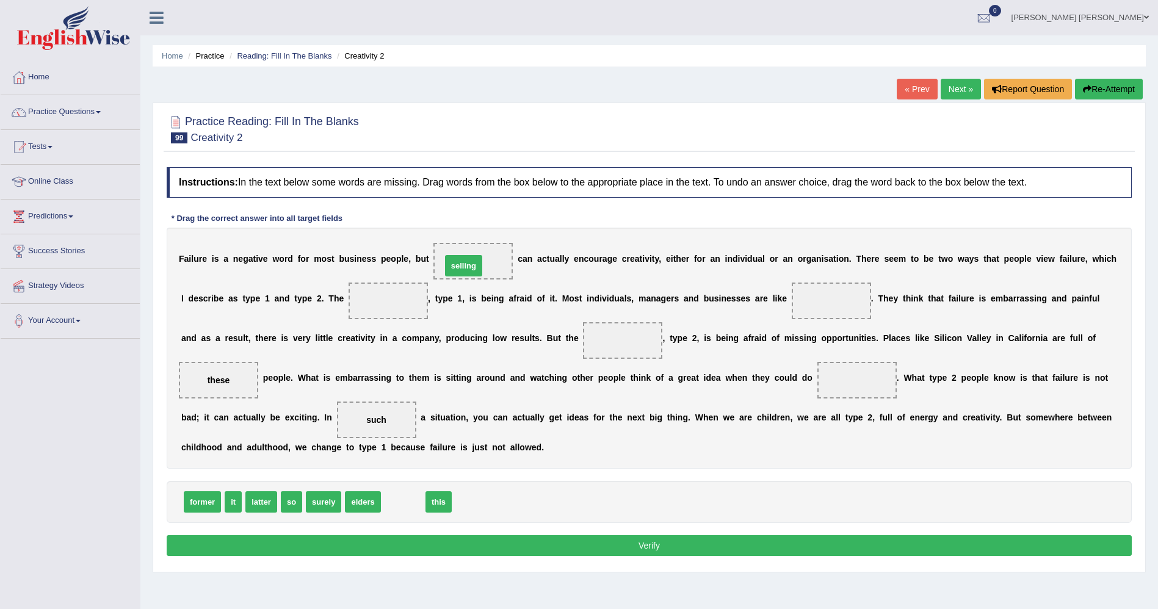
drag, startPoint x: 399, startPoint y: 506, endPoint x: 460, endPoint y: 270, distance: 243.9
drag, startPoint x: 243, startPoint y: 505, endPoint x: 634, endPoint y: 465, distance: 392.8
click at [634, 465] on div "Instructions: In the text below some words are missing. Drag words from the box…" at bounding box center [650, 363] width 972 height 405
drag, startPoint x: 237, startPoint y: 511, endPoint x: 685, endPoint y: 391, distance: 463.5
drag, startPoint x: 375, startPoint y: 510, endPoint x: 757, endPoint y: 299, distance: 437.0
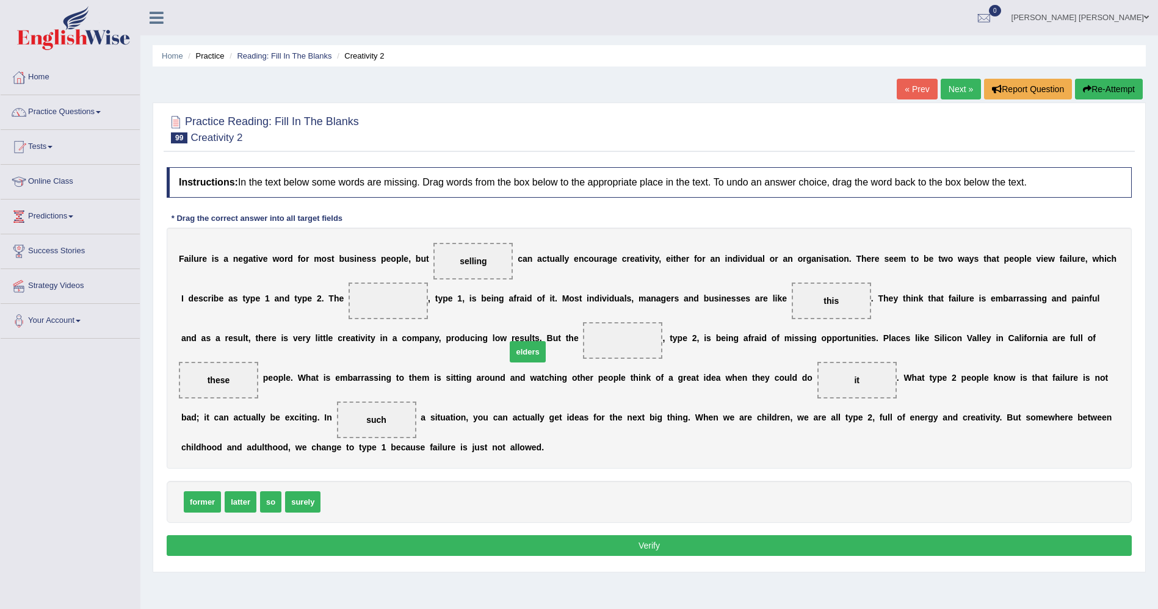
drag, startPoint x: 332, startPoint y: 496, endPoint x: 517, endPoint y: 346, distance: 238.8
drag, startPoint x: 214, startPoint y: 500, endPoint x: 393, endPoint y: 506, distance: 179.0
drag, startPoint x: 497, startPoint y: 357, endPoint x: 355, endPoint y: 330, distance: 144.9
click at [355, 339] on div "F a i l u r e i s a n e g a t i v e w o r d f o r m o s t b u s i n e s s p e o…" at bounding box center [649, 348] width 965 height 241
drag, startPoint x: 490, startPoint y: 341, endPoint x: 341, endPoint y: 296, distance: 155.9
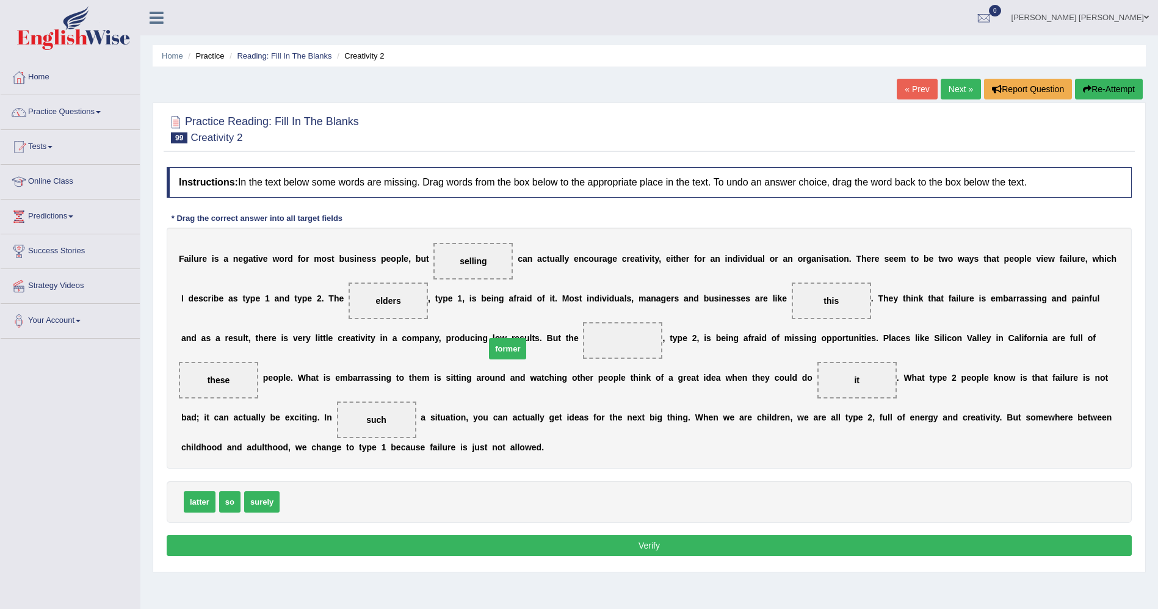
drag, startPoint x: 302, startPoint y: 496, endPoint x: 512, endPoint y: 341, distance: 261.1
click at [654, 547] on button "Verify" at bounding box center [649, 546] width 965 height 21
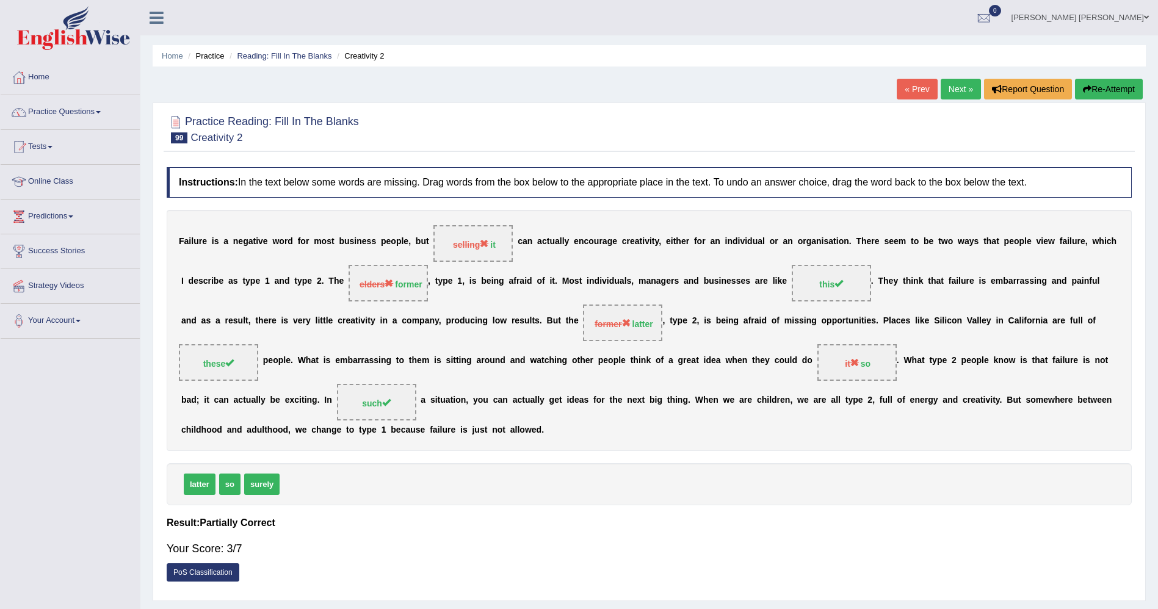
click at [920, 76] on div "Home Practice Reading: Fill In The Blanks Creativity 2 « Prev Next » Report Que…" at bounding box center [649, 305] width 1018 height 611
click at [920, 83] on link "« Prev" at bounding box center [917, 89] width 40 height 21
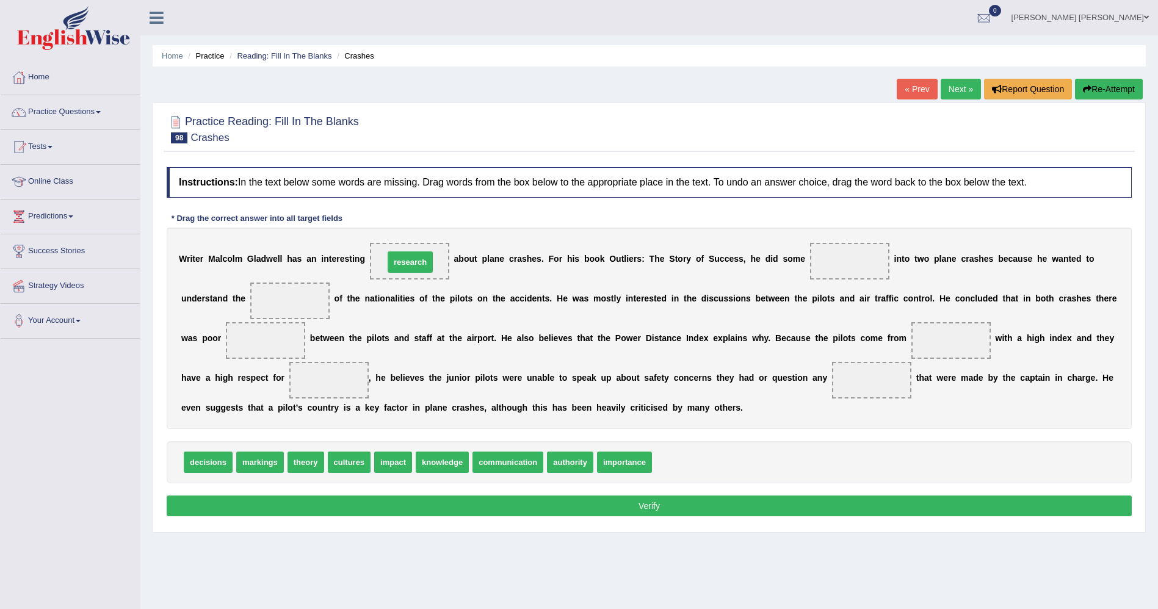
drag, startPoint x: 657, startPoint y: 463, endPoint x: 389, endPoint y: 262, distance: 335.0
drag, startPoint x: 301, startPoint y: 463, endPoint x: 416, endPoint y: 263, distance: 231.2
drag, startPoint x: 626, startPoint y: 465, endPoint x: 823, endPoint y: 263, distance: 282.4
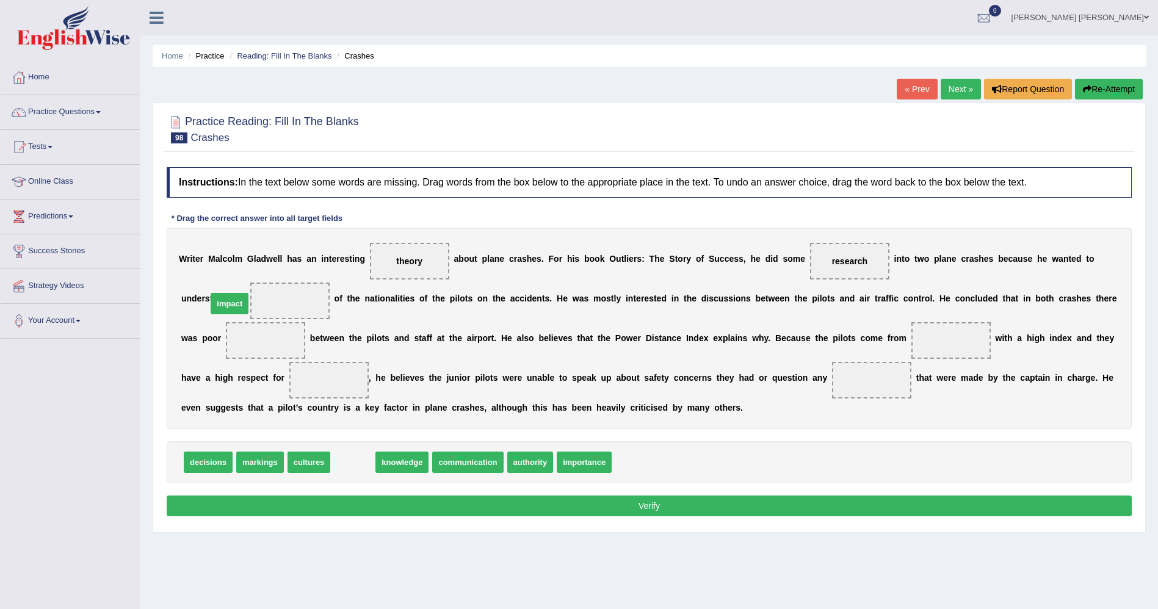
drag, startPoint x: 342, startPoint y: 463, endPoint x: 219, endPoint y: 304, distance: 201.0
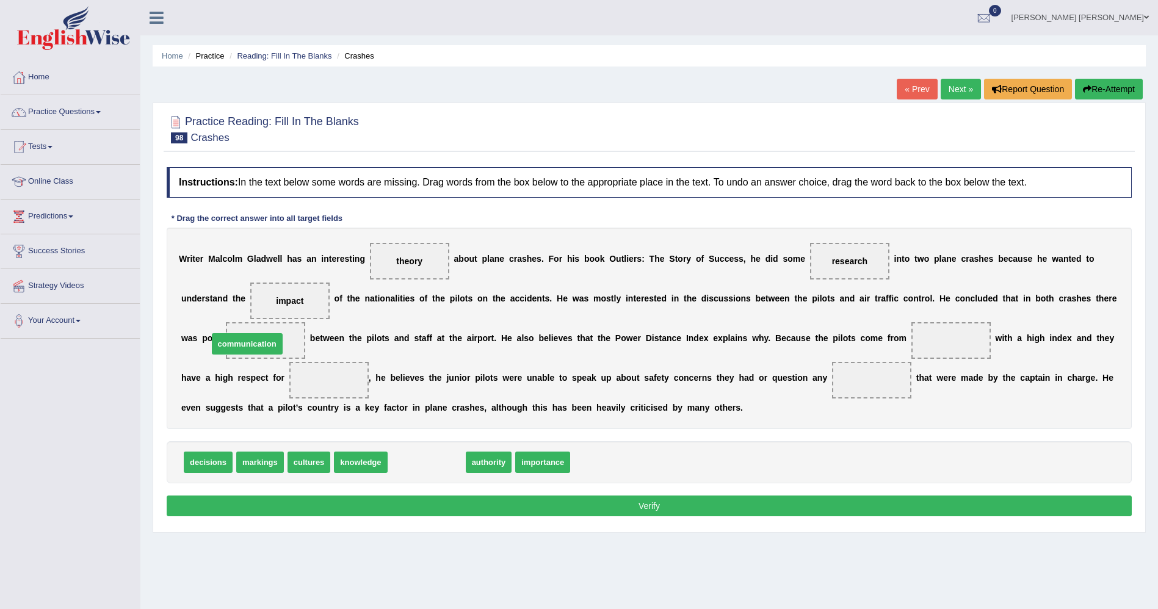
drag, startPoint x: 420, startPoint y: 462, endPoint x: 241, endPoint y: 344, distance: 215.1
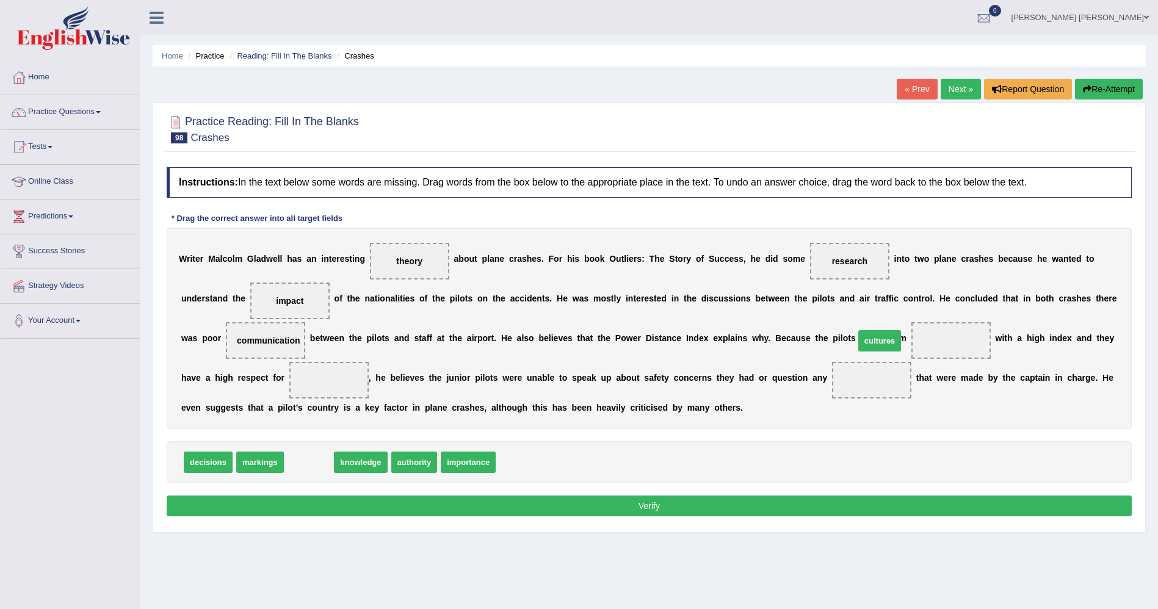
drag, startPoint x: 318, startPoint y: 467, endPoint x: 889, endPoint y: 346, distance: 583.7
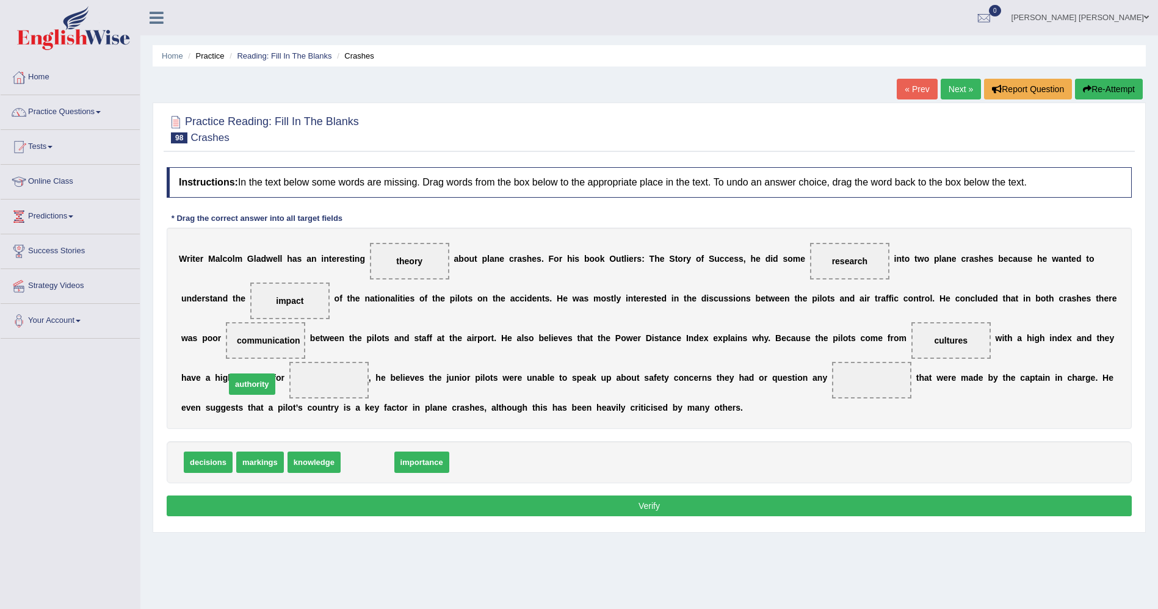
drag, startPoint x: 366, startPoint y: 462, endPoint x: 252, endPoint y: 382, distance: 140.3
drag, startPoint x: 242, startPoint y: 376, endPoint x: 451, endPoint y: 457, distance: 223.3
drag, startPoint x: 423, startPoint y: 463, endPoint x: 231, endPoint y: 385, distance: 207.3
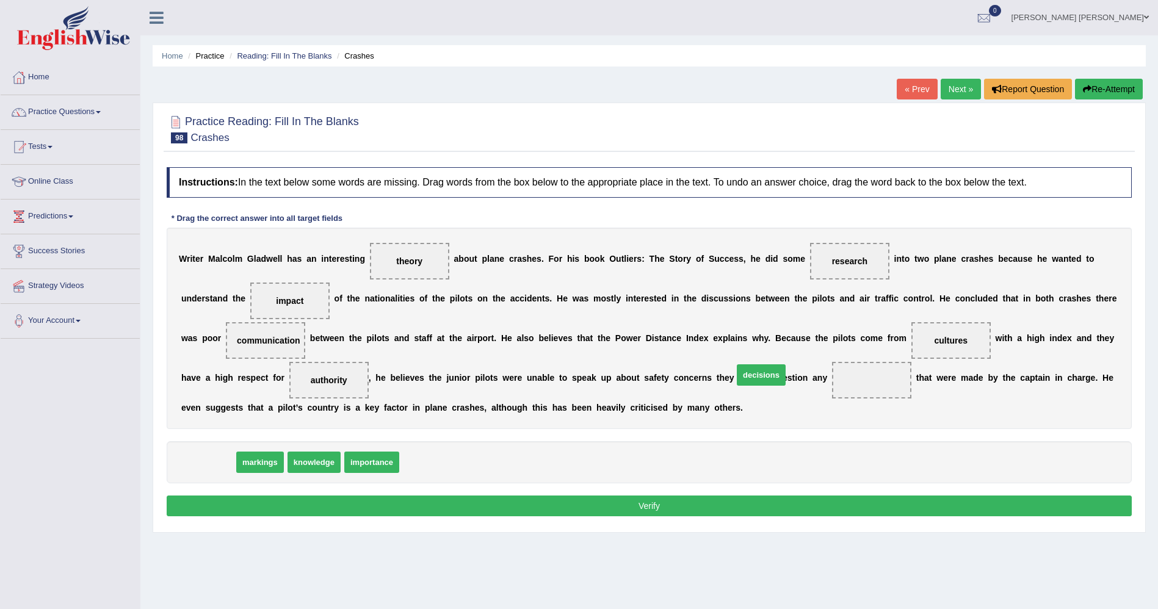
drag, startPoint x: 214, startPoint y: 462, endPoint x: 768, endPoint y: 374, distance: 560.1
click at [539, 504] on button "Verify" at bounding box center [649, 506] width 965 height 21
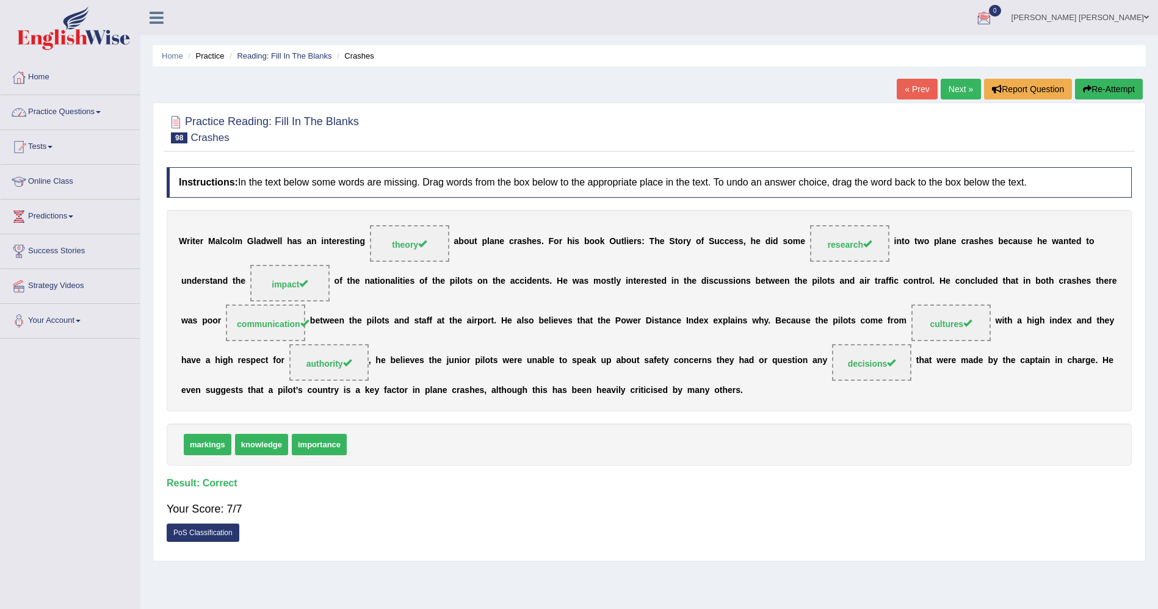
click at [84, 122] on link "Practice Questions" at bounding box center [70, 110] width 139 height 31
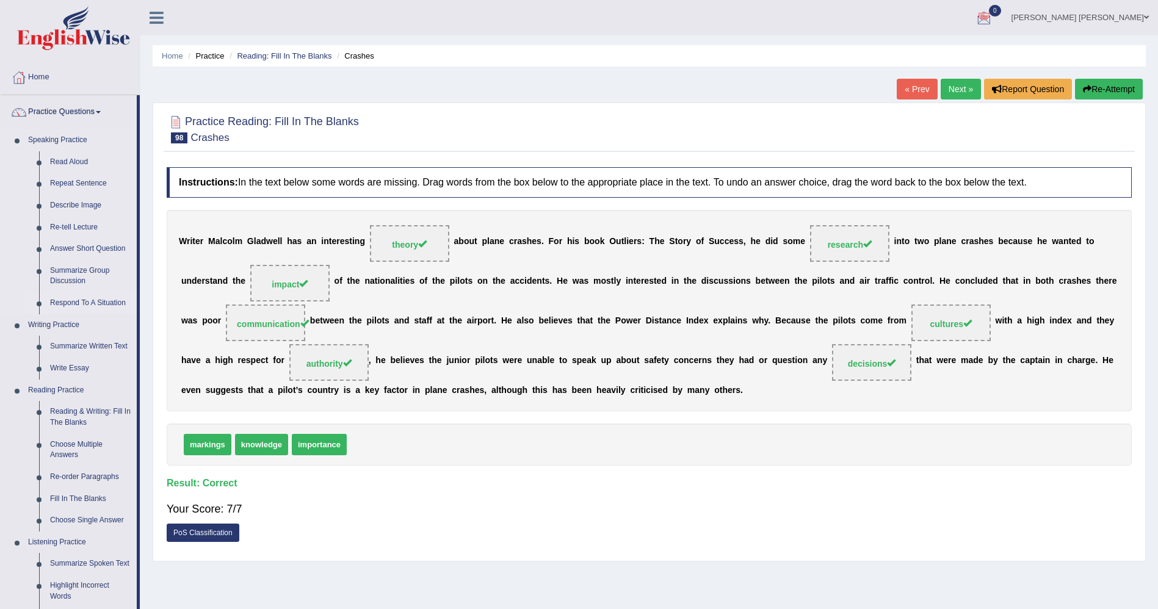
click at [90, 298] on link "Respond To A Situation" at bounding box center [91, 303] width 92 height 22
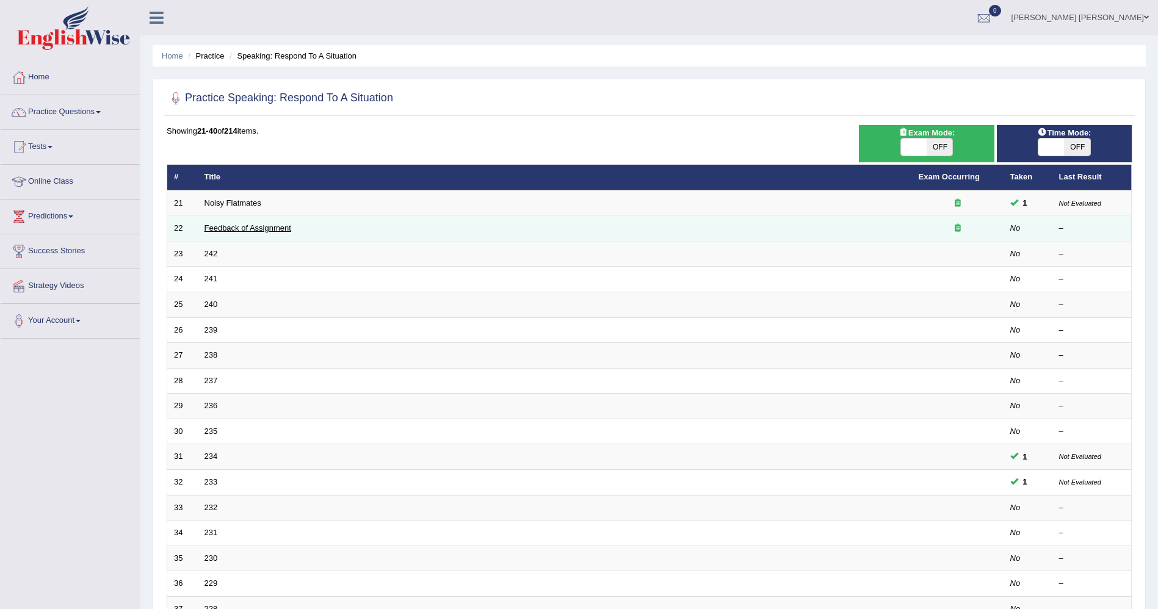
click at [219, 229] on link "Feedback of Assignment" at bounding box center [248, 227] width 87 height 9
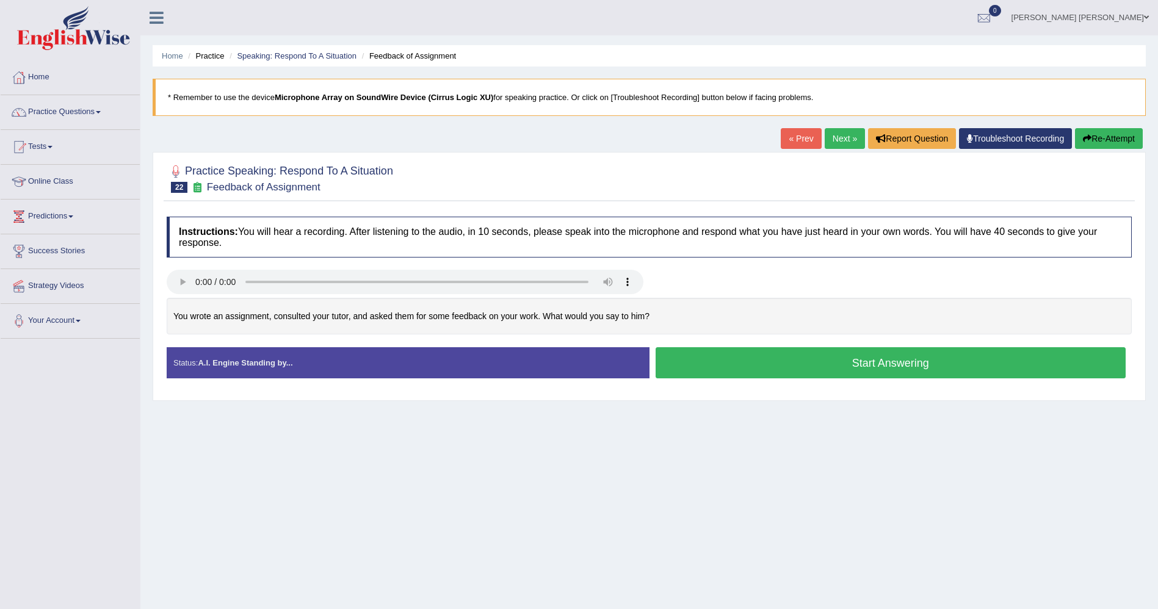
click at [724, 361] on button "Start Answering" at bounding box center [891, 362] width 471 height 31
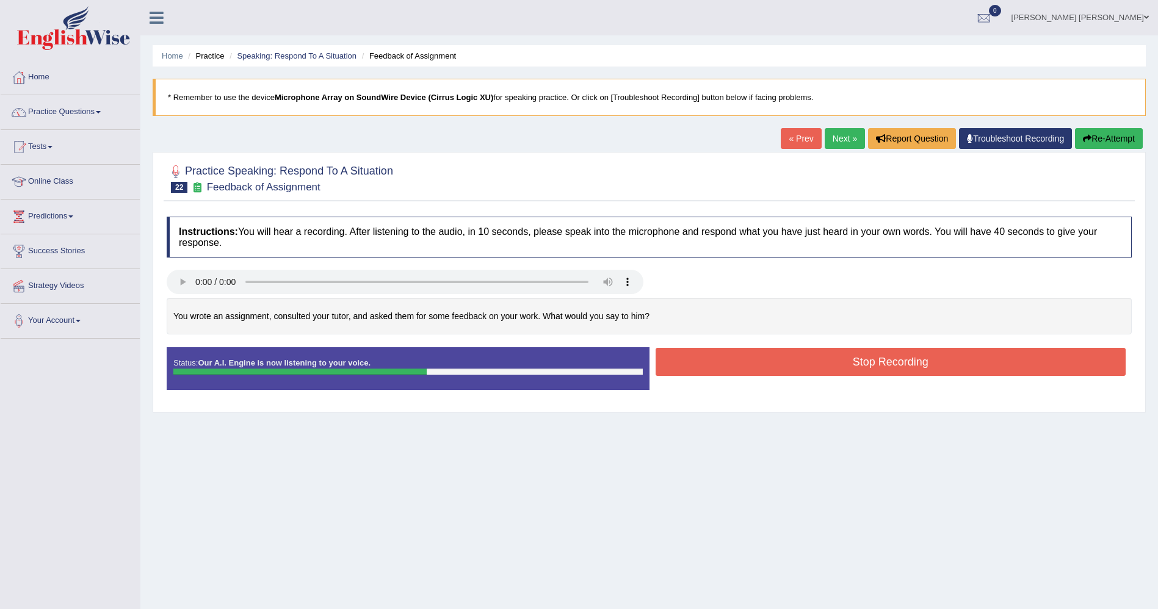
click at [722, 361] on button "Stop Recording" at bounding box center [891, 362] width 471 height 28
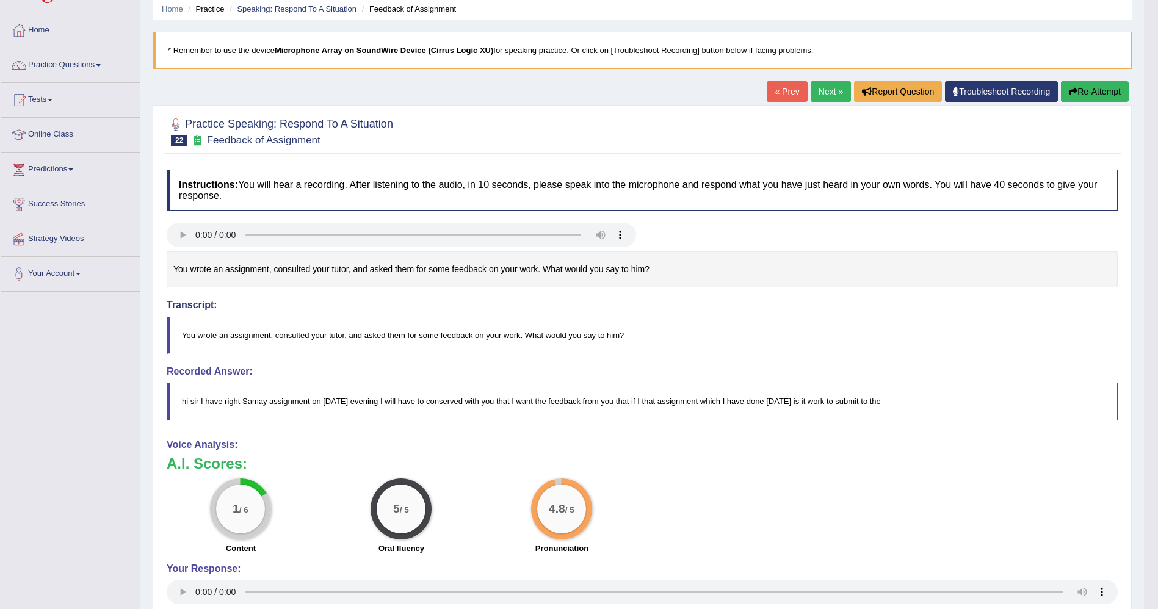
scroll to position [40, 0]
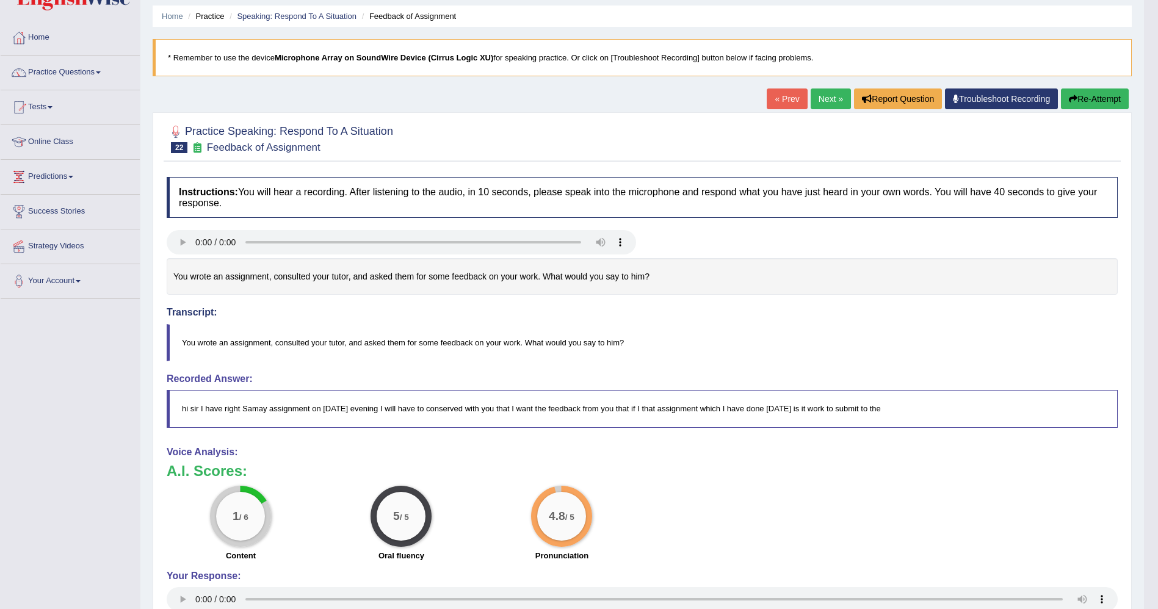
drag, startPoint x: 166, startPoint y: 270, endPoint x: 265, endPoint y: 272, distance: 99.0
click at [265, 272] on div "Instructions: You will hear a recording. After listening to the audio, in 10 se…" at bounding box center [642, 458] width 957 height 575
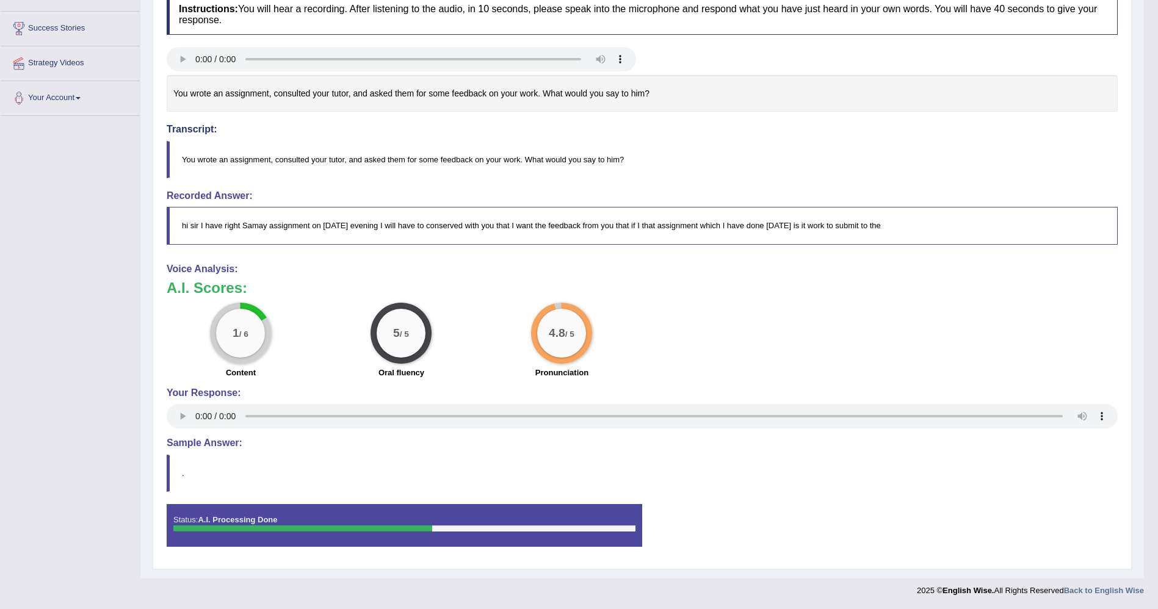
scroll to position [0, 0]
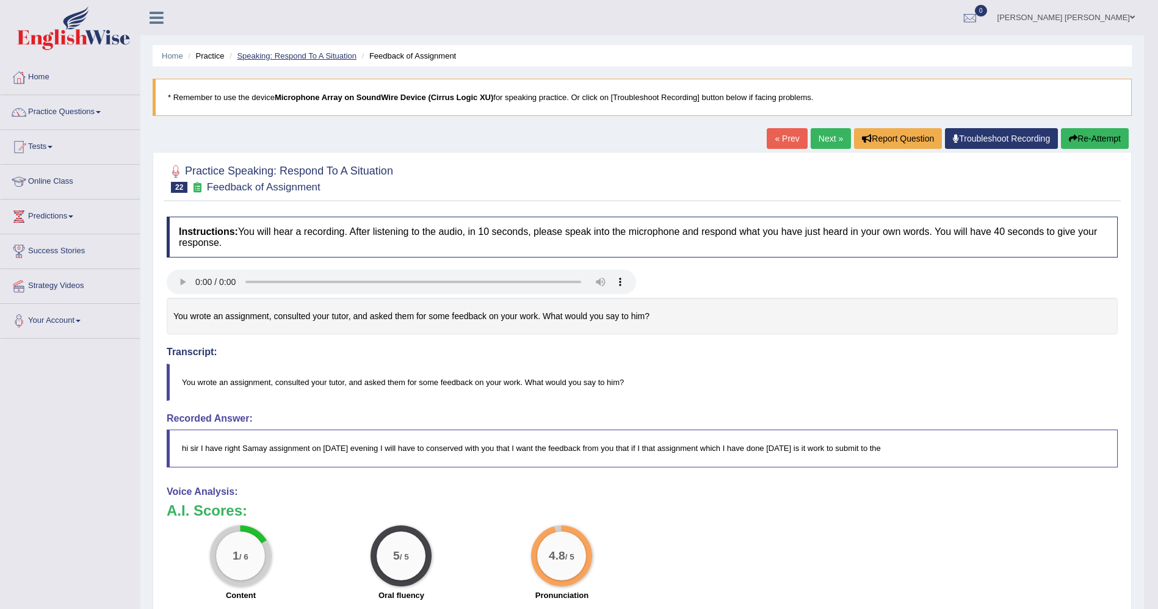
click at [352, 53] on link "Speaking: Respond To A Situation" at bounding box center [297, 55] width 120 height 9
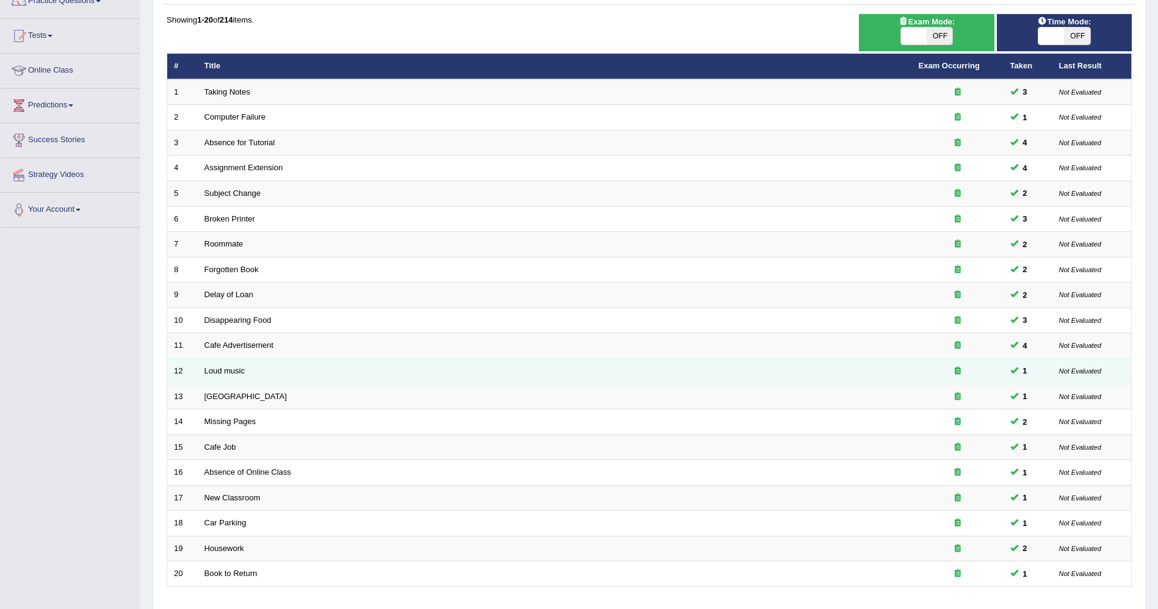
scroll to position [199, 0]
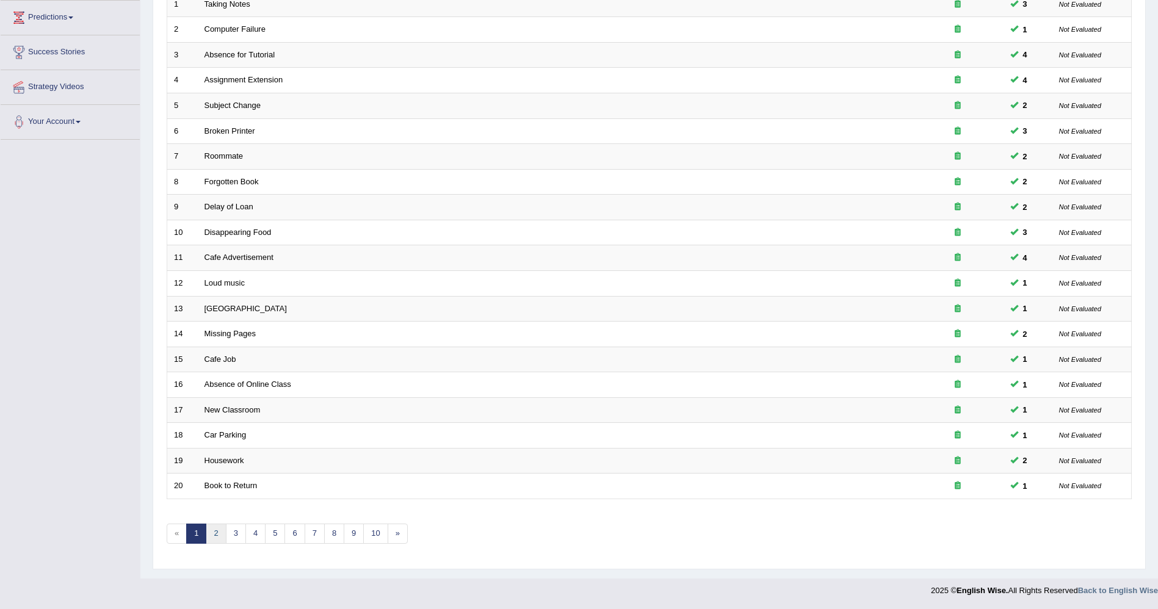
click at [222, 538] on link "2" at bounding box center [216, 534] width 20 height 20
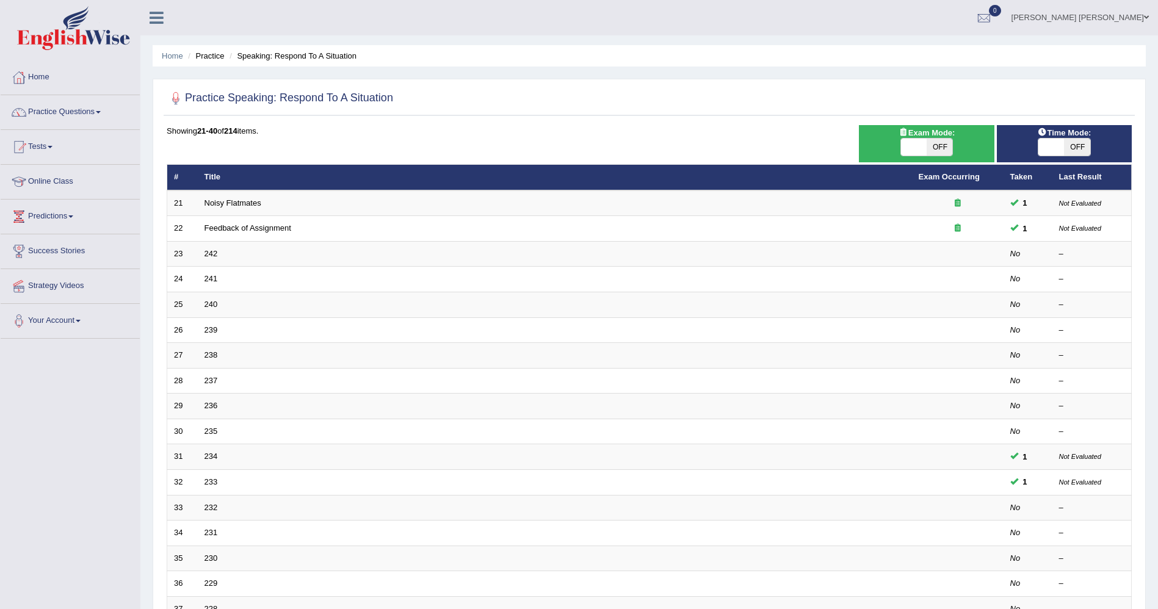
scroll to position [199, 0]
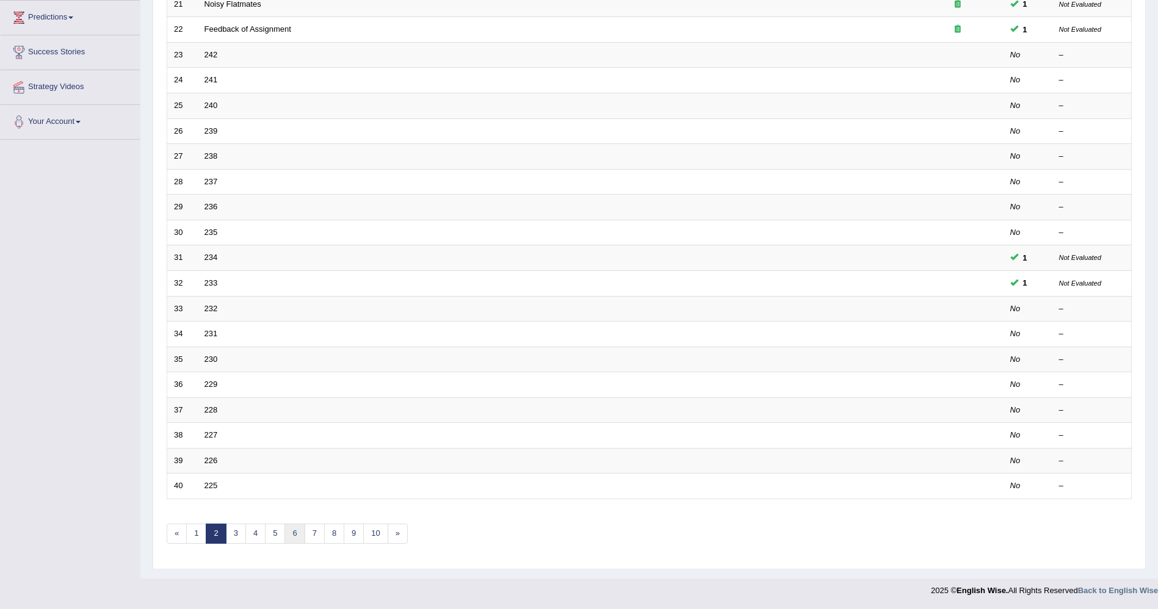
click at [292, 530] on link "6" at bounding box center [295, 534] width 20 height 20
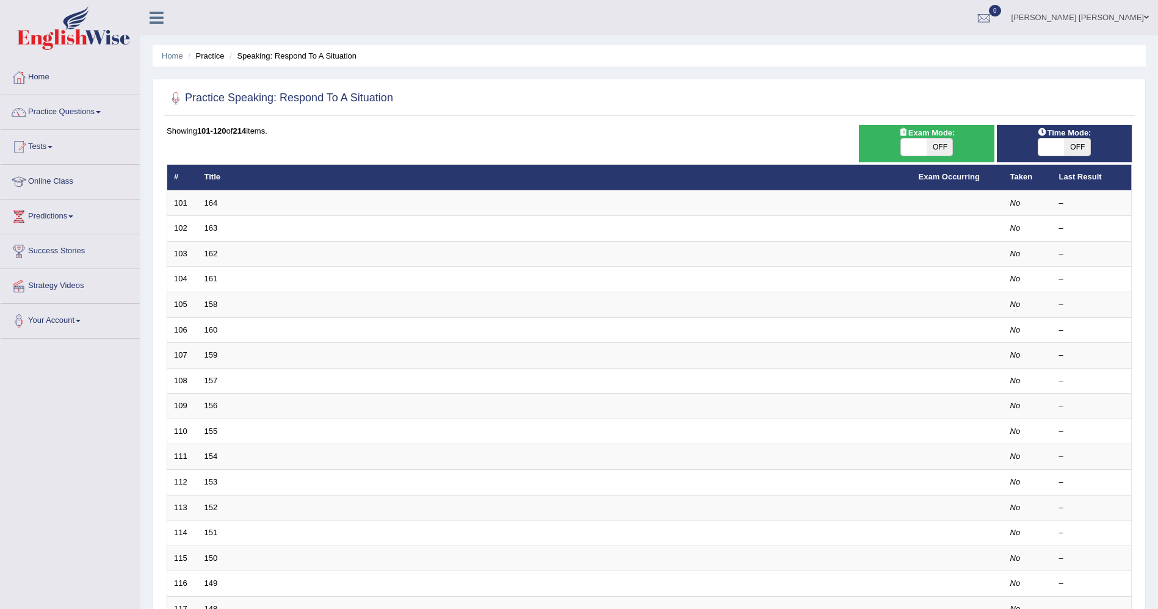
click at [934, 147] on span "OFF" at bounding box center [940, 147] width 26 height 17
checkbox input "true"
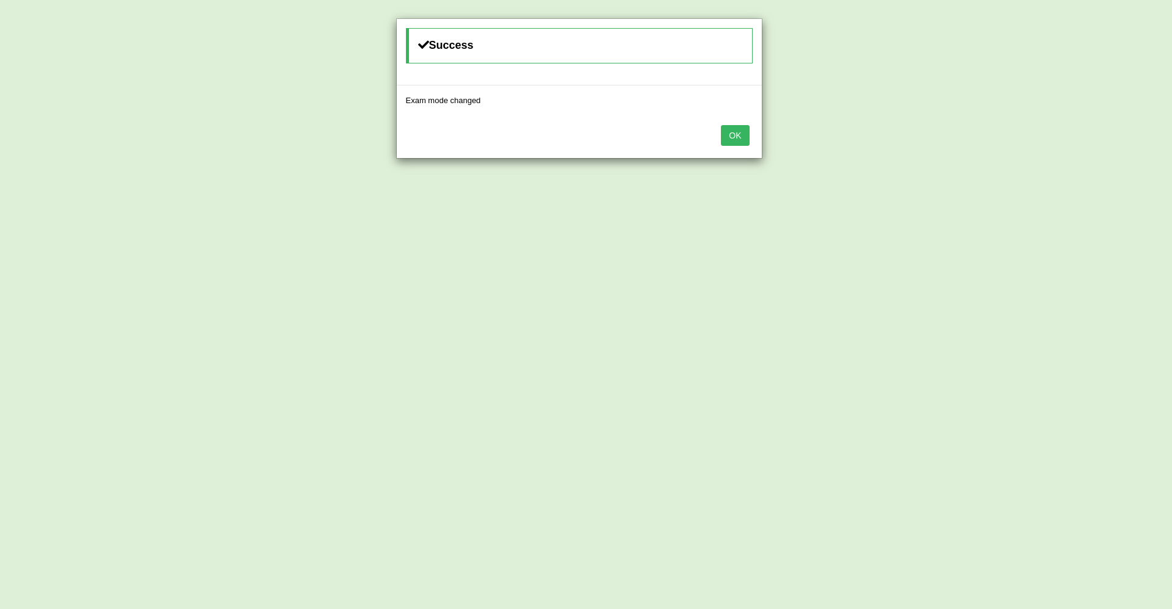
click at [741, 142] on button "OK" at bounding box center [735, 135] width 28 height 21
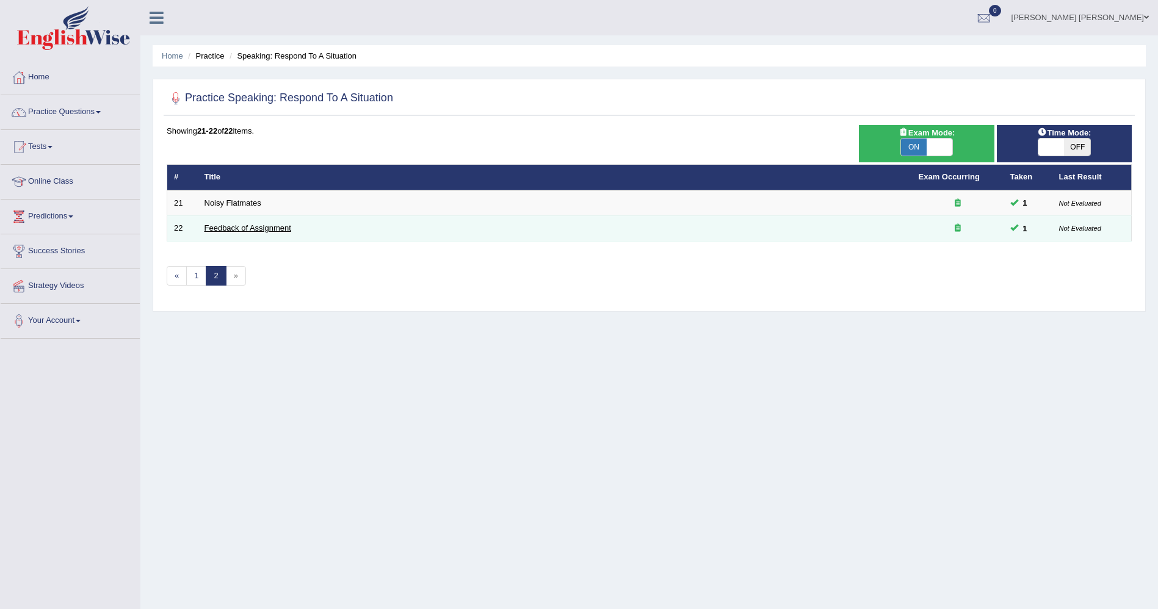
click at [233, 227] on link "Feedback of Assignment" at bounding box center [248, 227] width 87 height 9
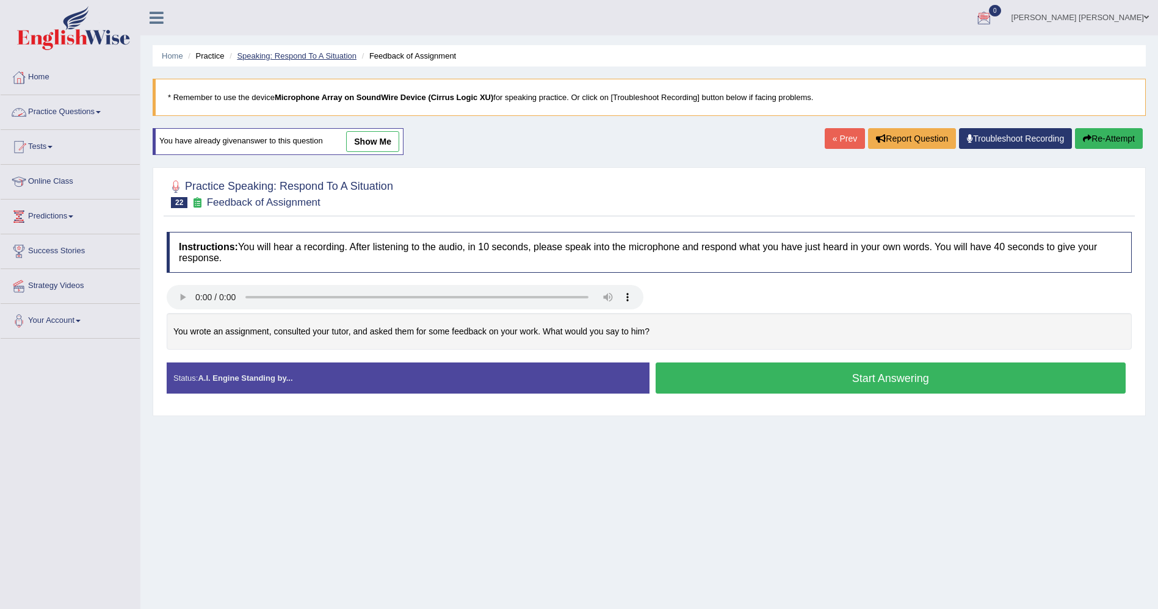
click at [314, 53] on link "Speaking: Respond To A Situation" at bounding box center [297, 55] width 120 height 9
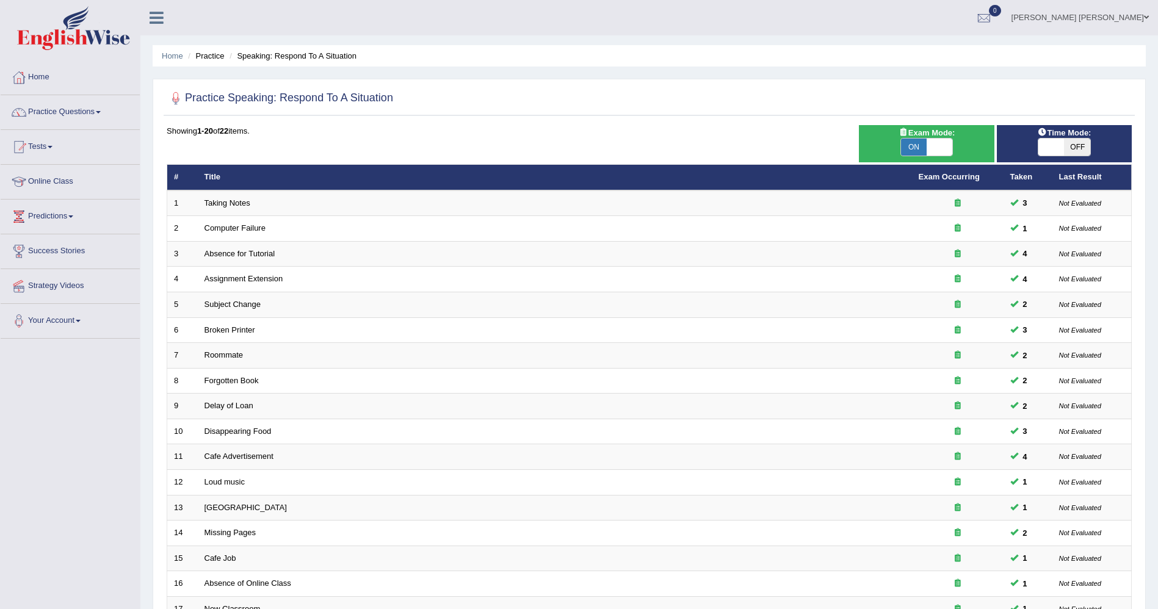
click at [1051, 142] on span at bounding box center [1052, 147] width 26 height 17
checkbox input "true"
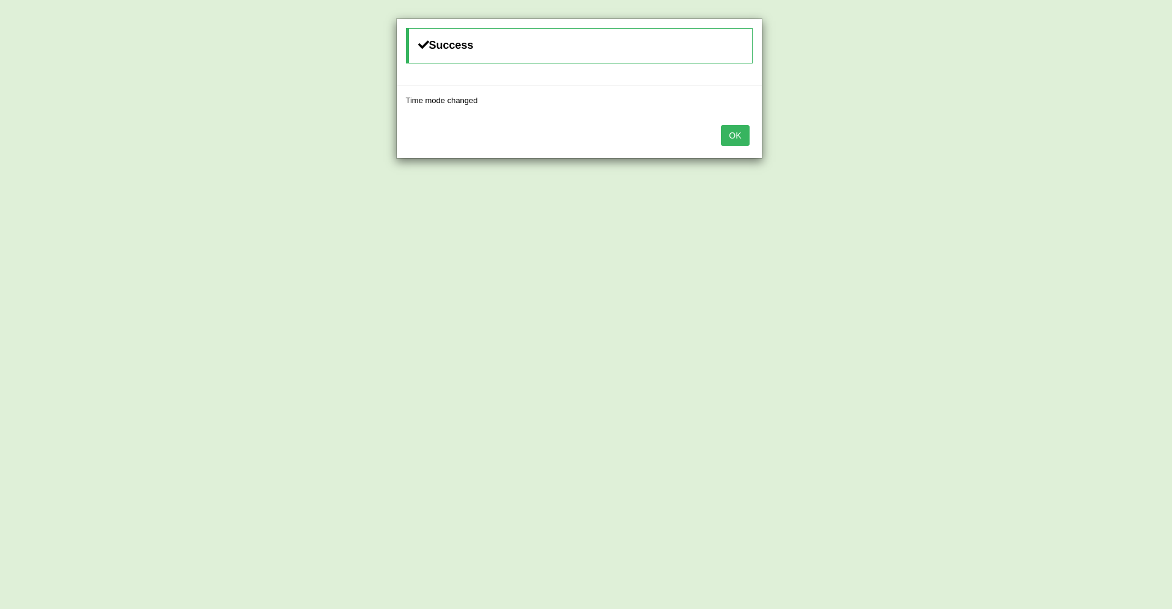
click at [730, 131] on button "OK" at bounding box center [735, 135] width 28 height 21
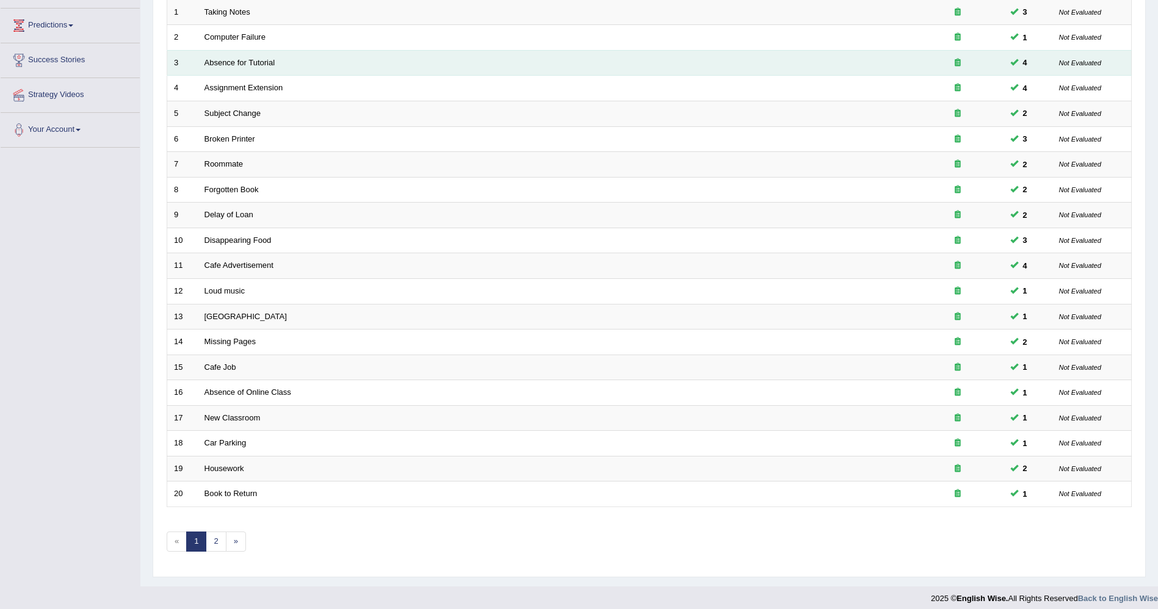
scroll to position [199, 0]
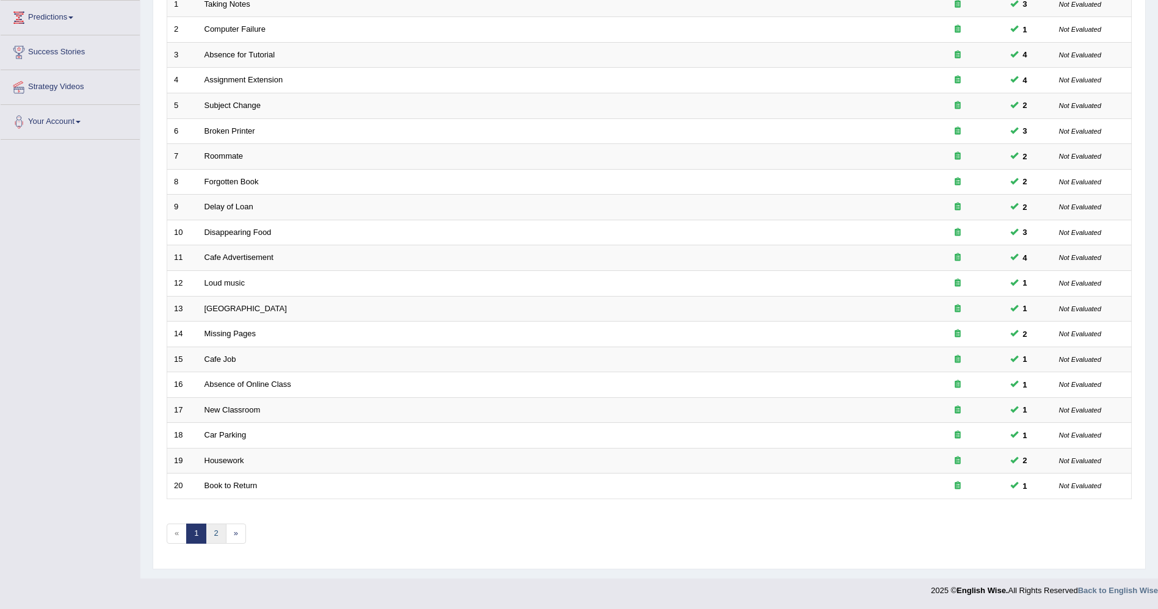
click at [208, 539] on link "2" at bounding box center [216, 534] width 20 height 20
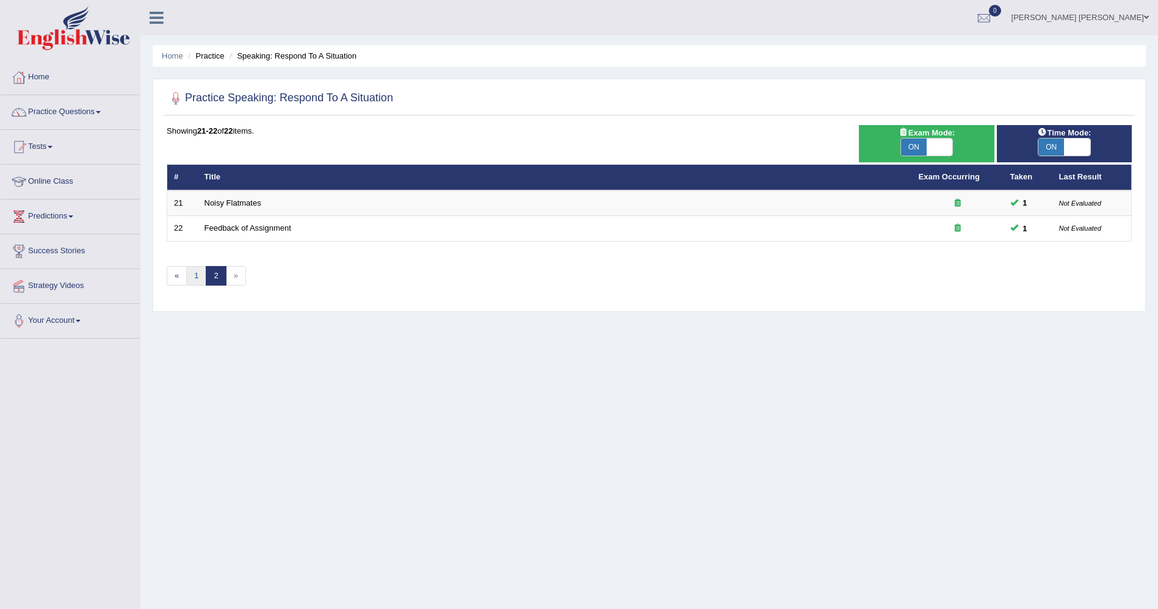
click at [194, 273] on link "1" at bounding box center [196, 276] width 20 height 20
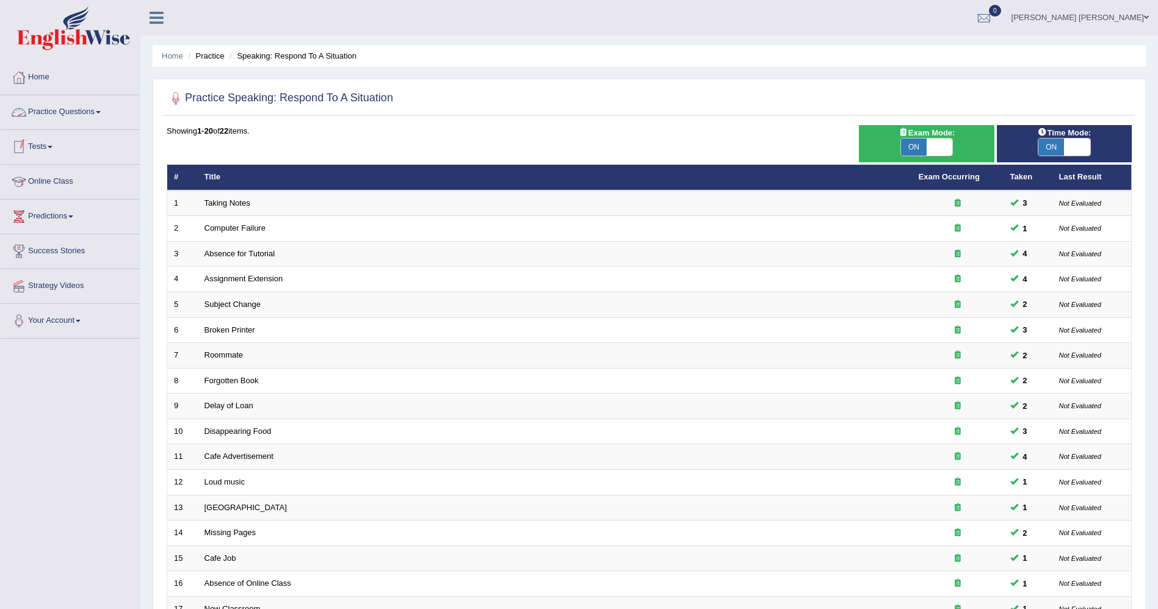
click at [75, 117] on link "Practice Questions" at bounding box center [70, 110] width 139 height 31
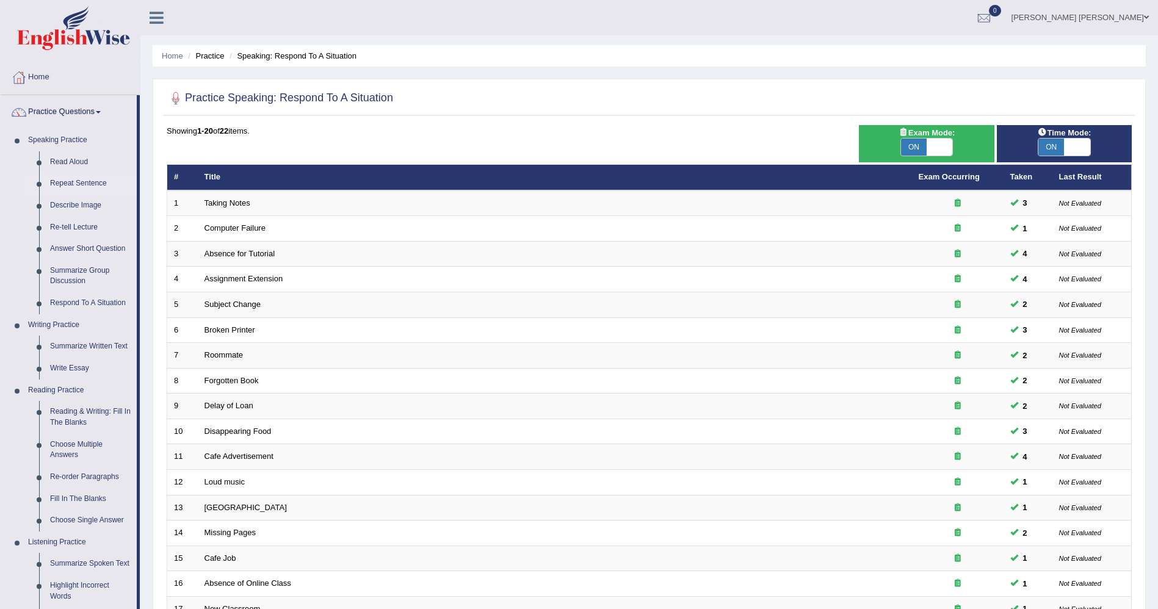
click at [81, 181] on link "Repeat Sentence" at bounding box center [91, 184] width 92 height 22
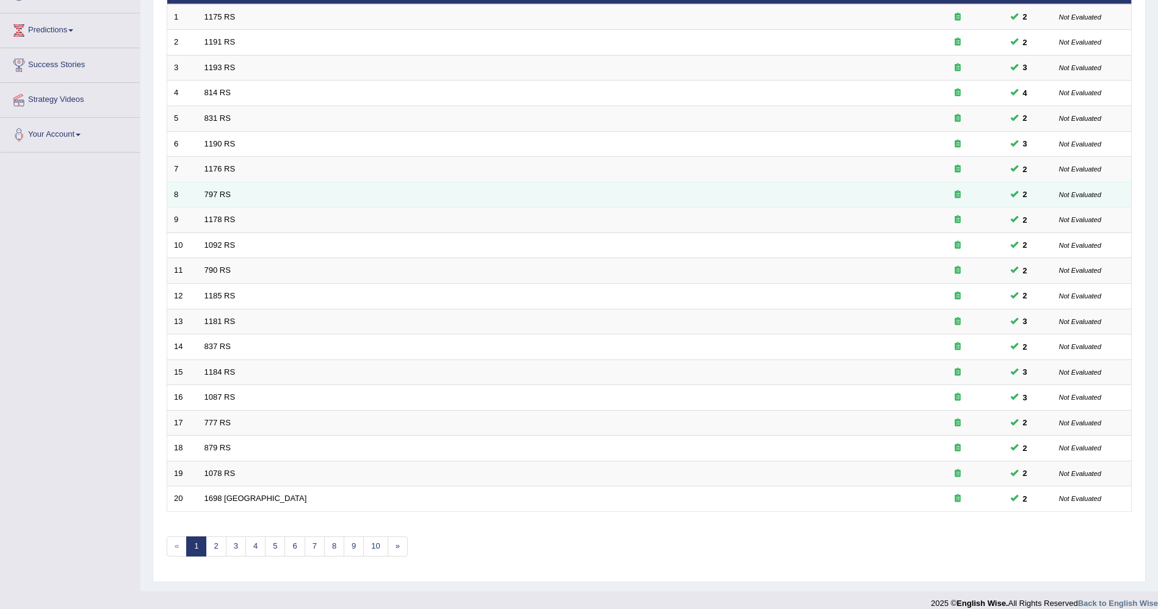
scroll to position [199, 0]
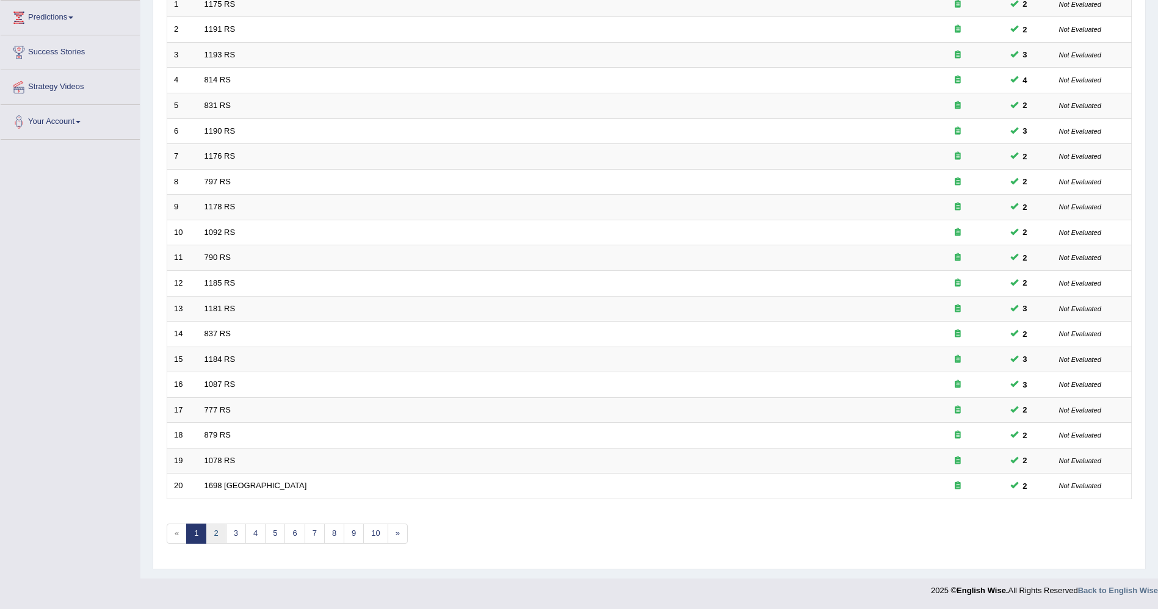
click at [222, 530] on link "2" at bounding box center [216, 534] width 20 height 20
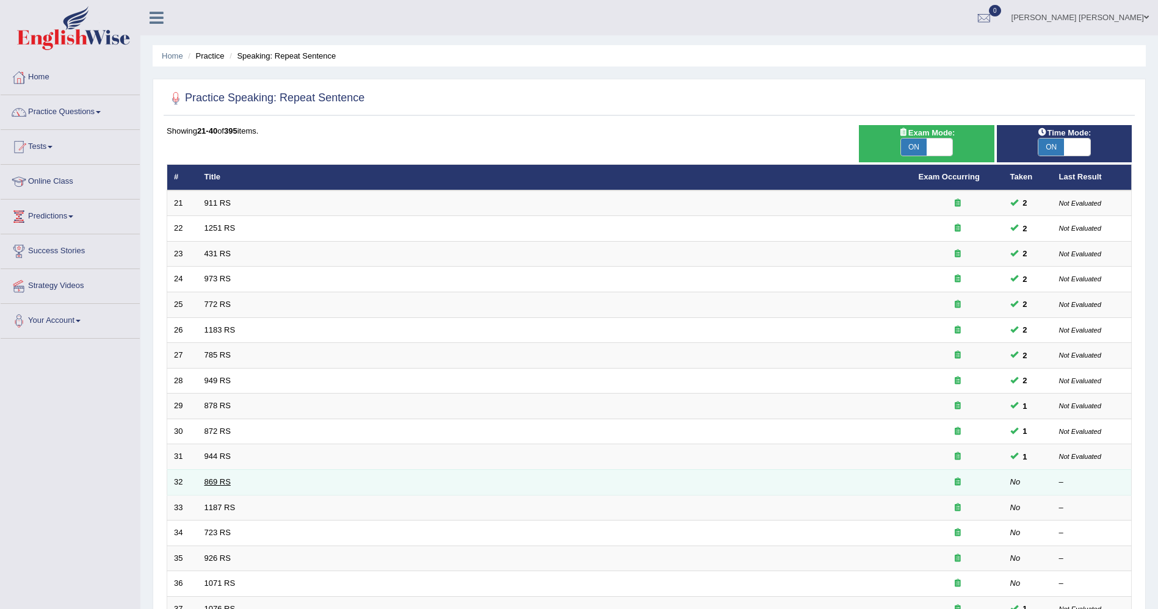
click at [214, 479] on link "869 RS" at bounding box center [218, 482] width 26 height 9
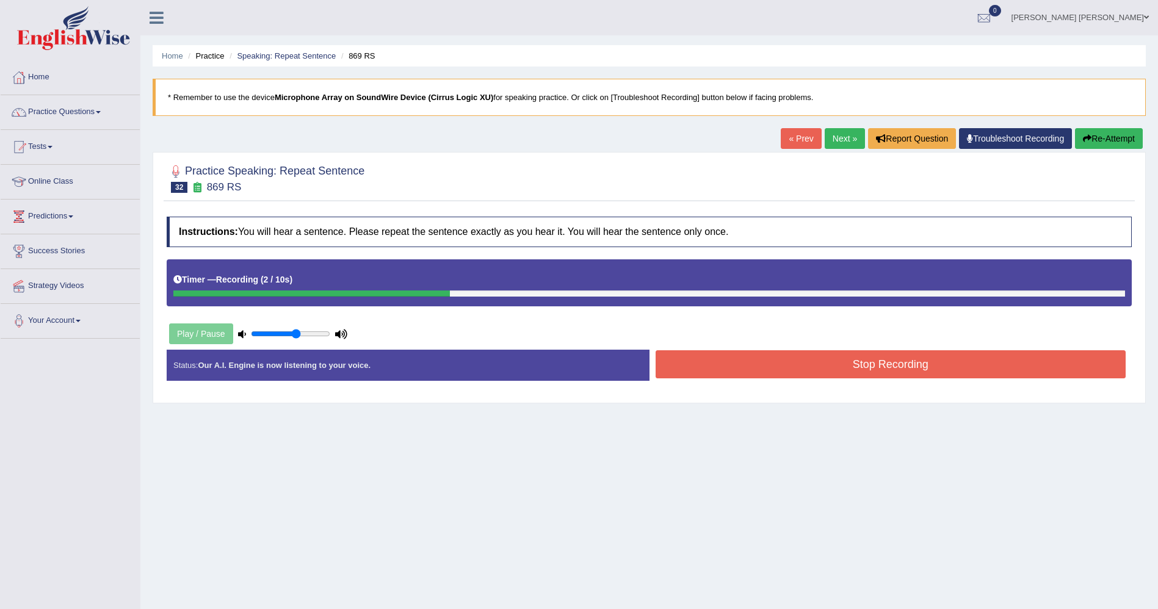
click at [861, 361] on button "Stop Recording" at bounding box center [891, 364] width 471 height 28
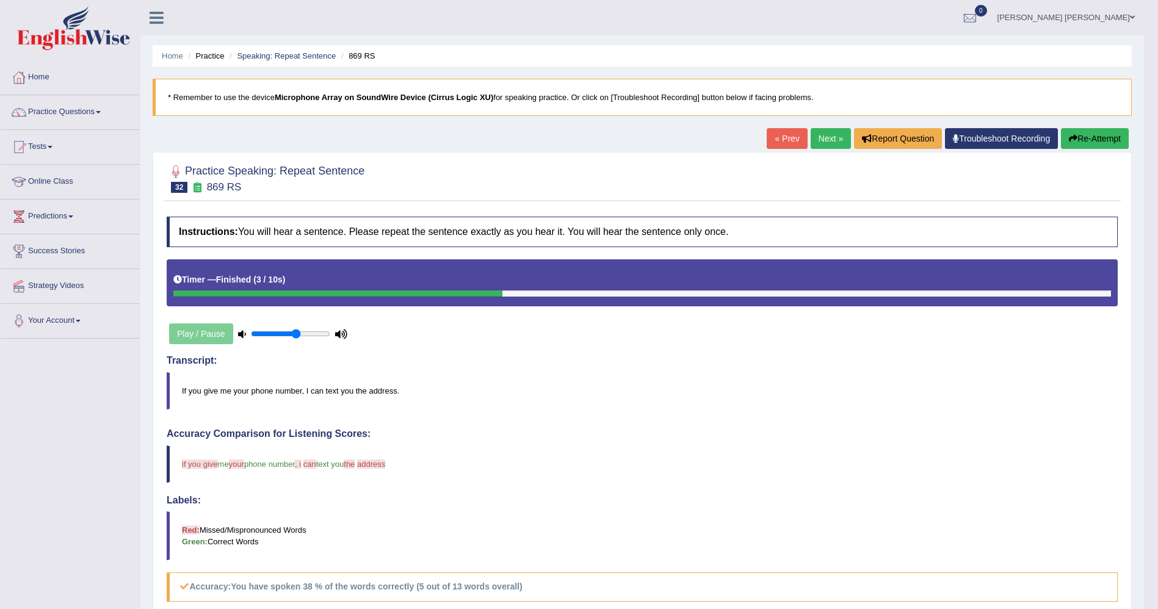
click at [1111, 142] on button "Re-Attempt" at bounding box center [1095, 138] width 68 height 21
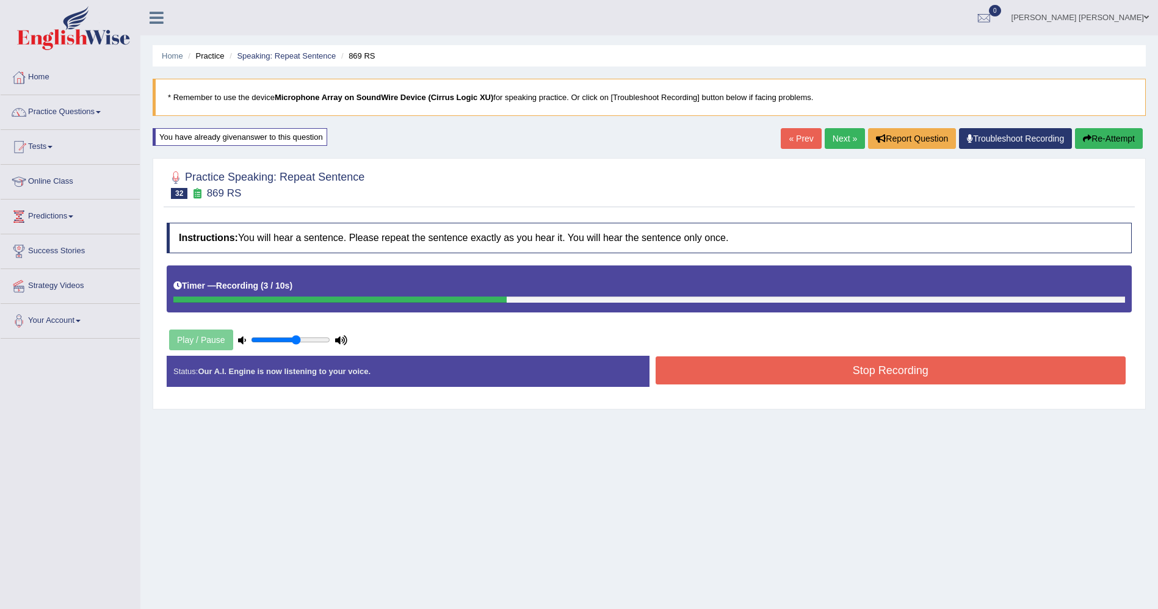
click at [736, 372] on button "Stop Recording" at bounding box center [891, 371] width 471 height 28
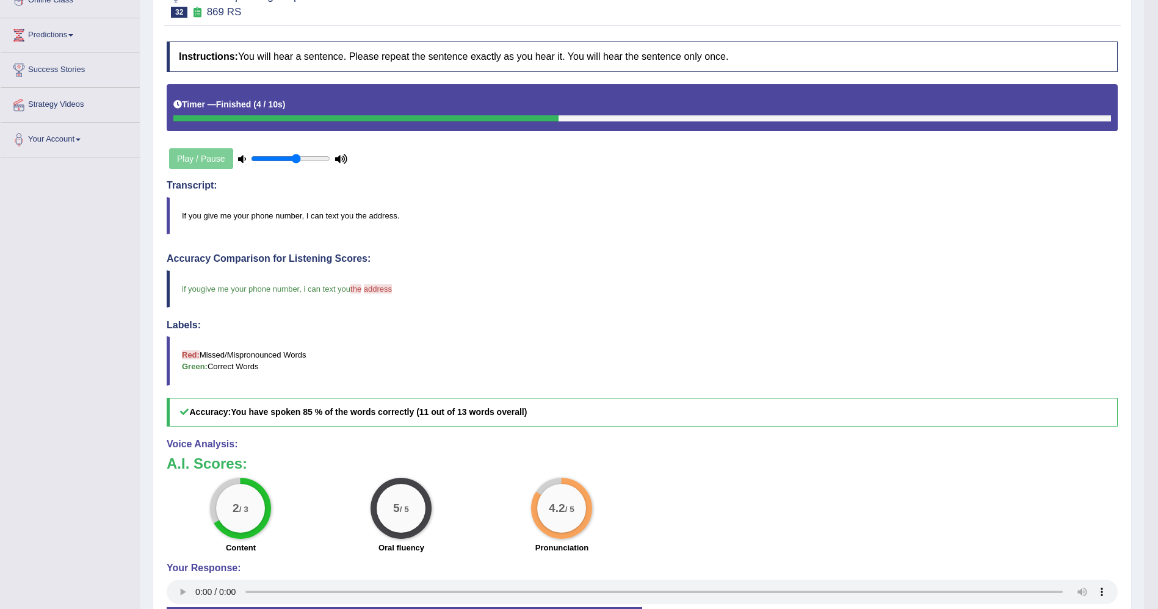
scroll to position [90, 0]
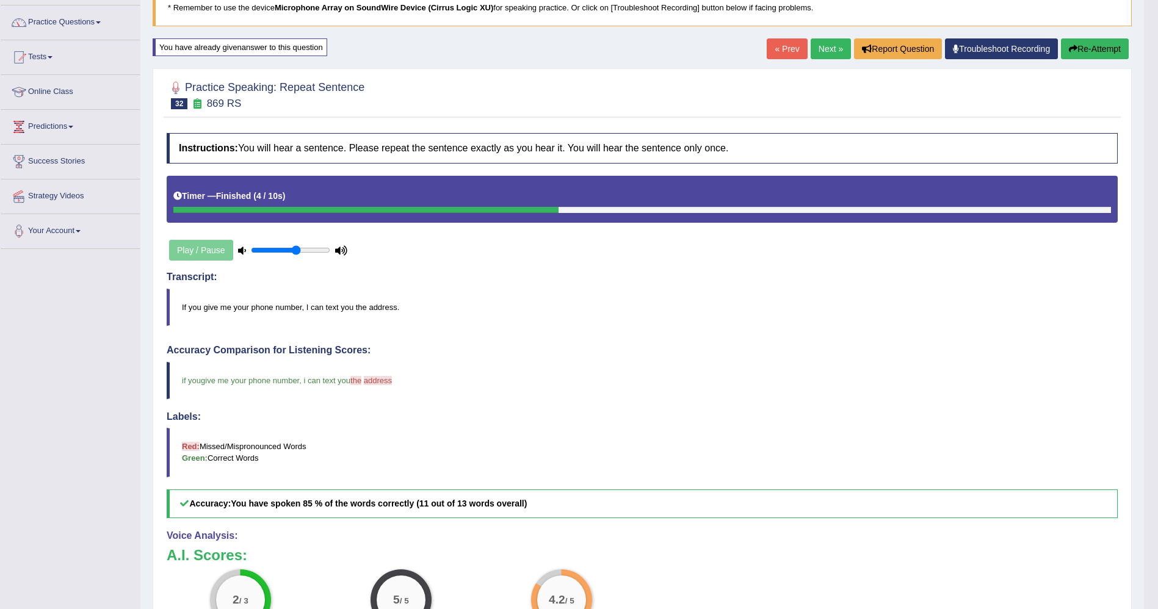
click at [835, 51] on link "Next »" at bounding box center [831, 48] width 40 height 21
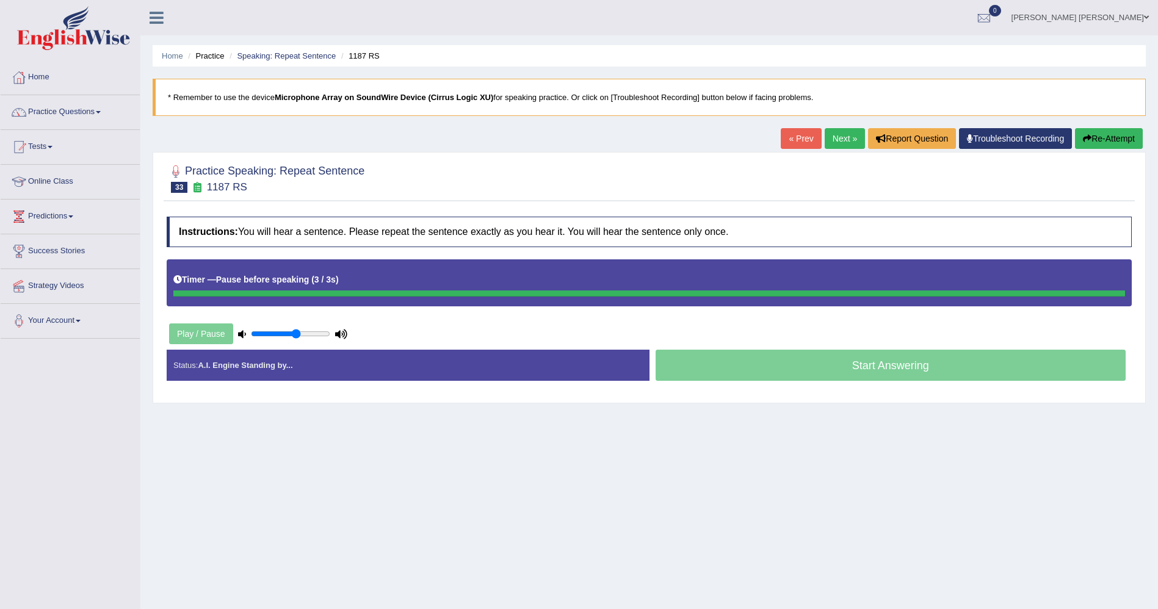
click at [829, 139] on link "Next »" at bounding box center [845, 138] width 40 height 21
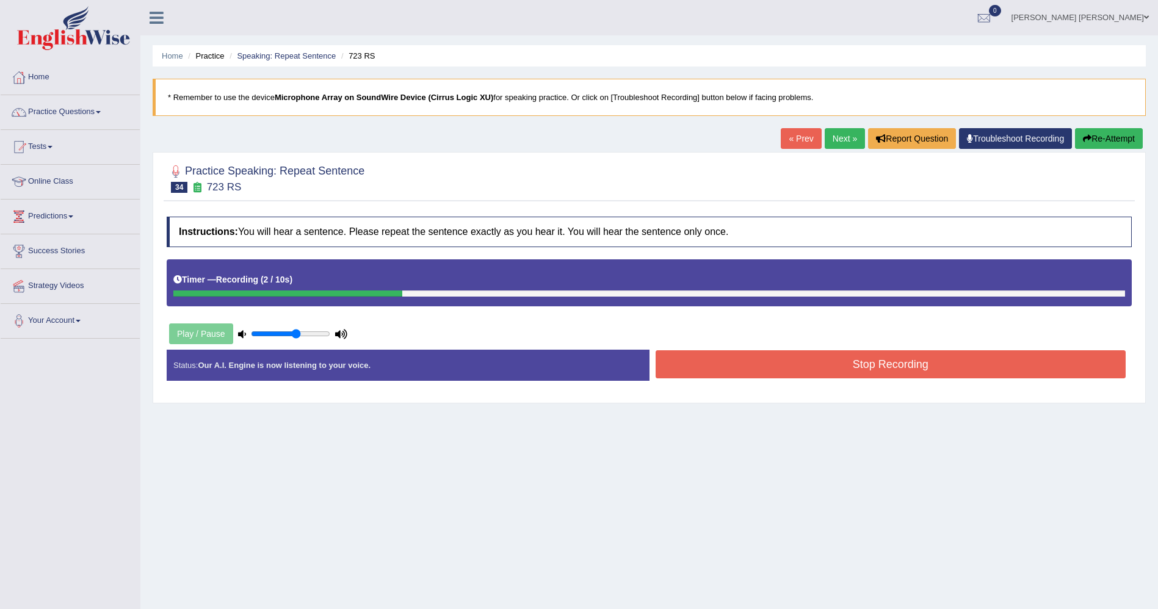
click at [921, 362] on button "Stop Recording" at bounding box center [891, 364] width 471 height 28
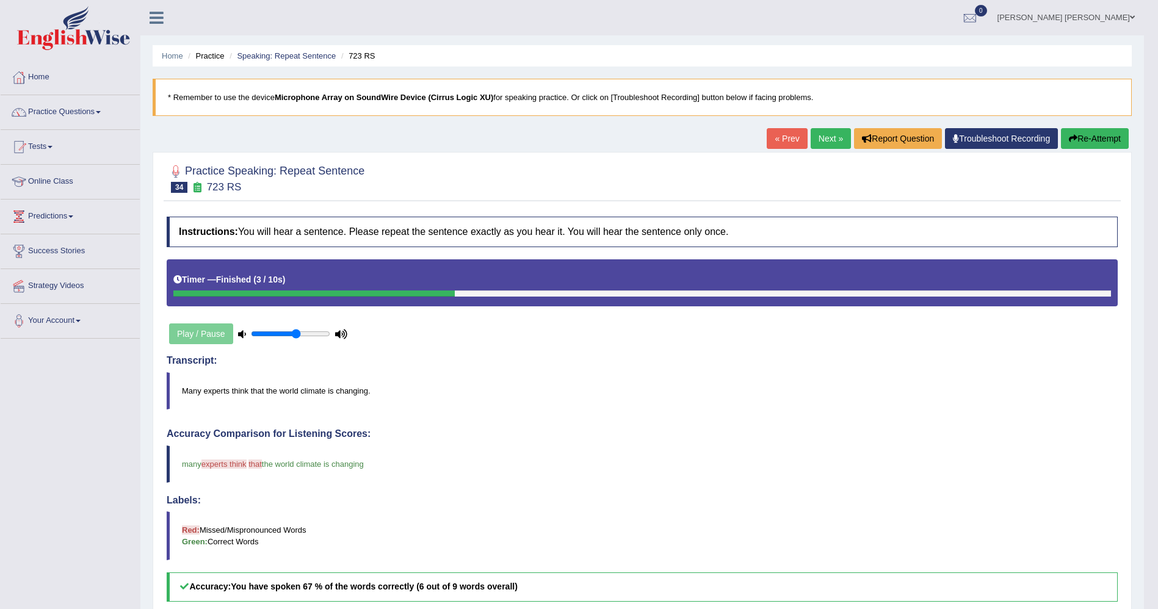
click at [827, 139] on link "Next »" at bounding box center [831, 138] width 40 height 21
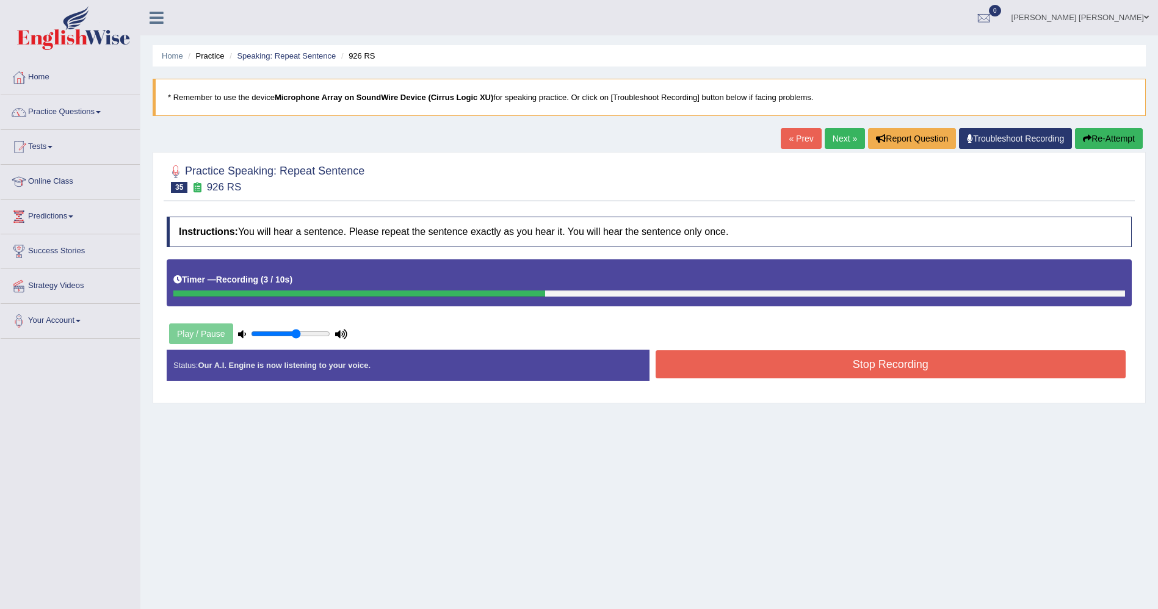
click at [761, 359] on button "Stop Recording" at bounding box center [891, 364] width 471 height 28
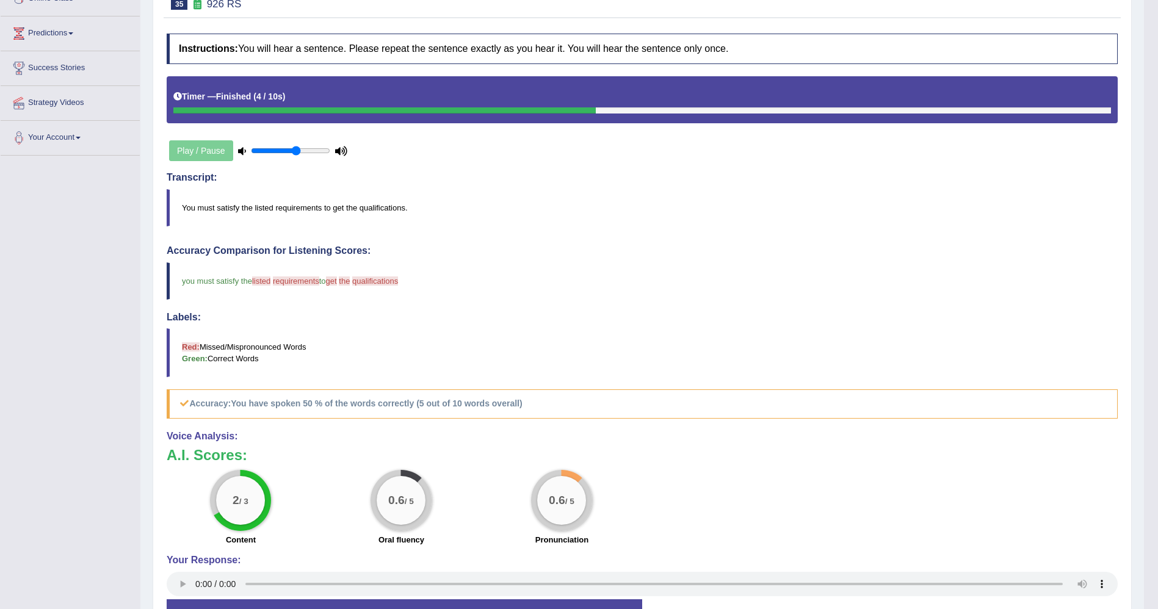
scroll to position [92, 0]
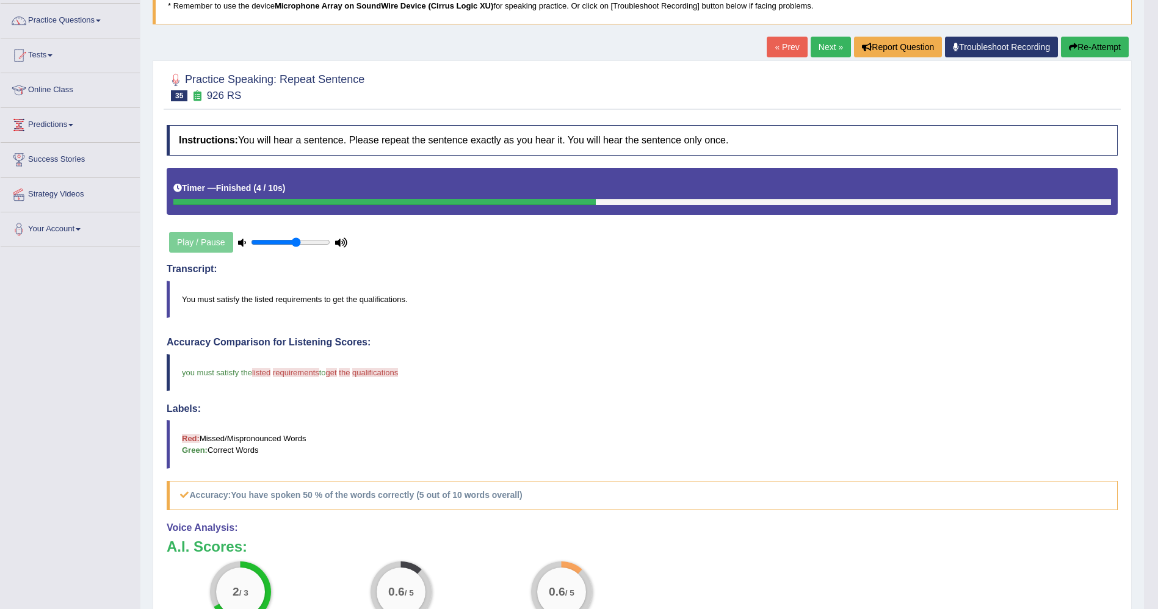
click at [829, 40] on link "Next »" at bounding box center [831, 47] width 40 height 21
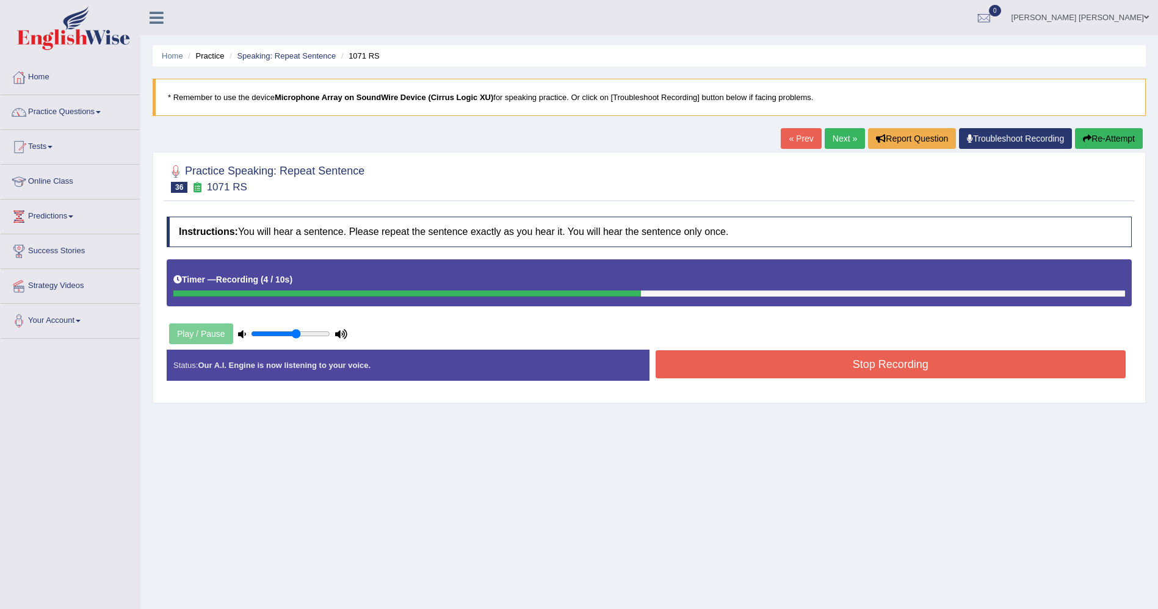
click at [801, 366] on button "Stop Recording" at bounding box center [891, 364] width 471 height 28
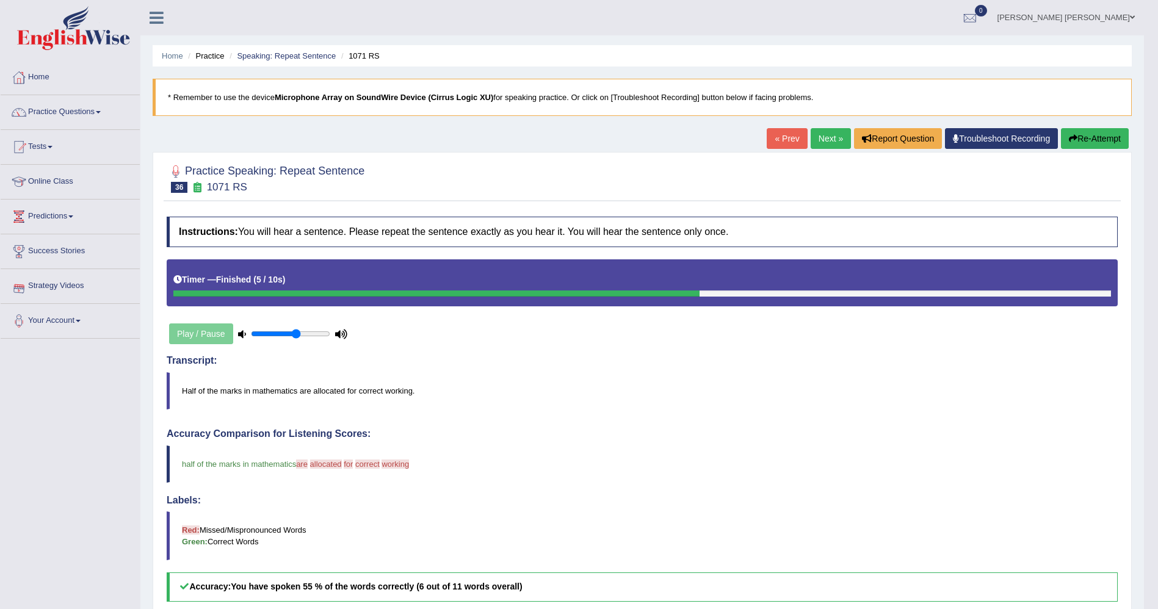
click at [51, 214] on link "Predictions" at bounding box center [70, 215] width 139 height 31
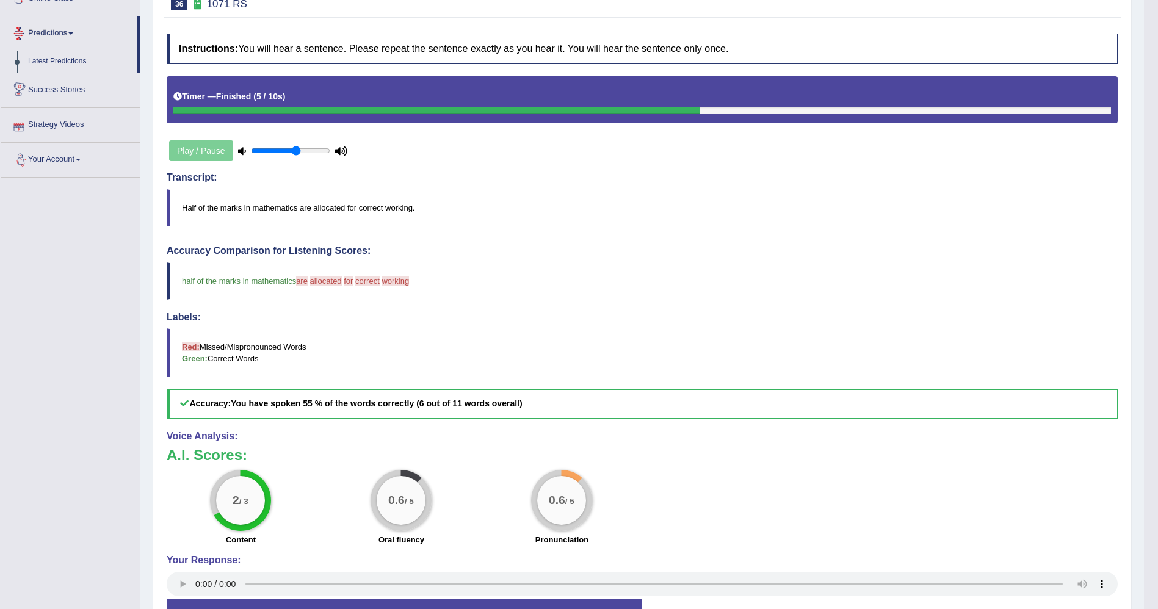
click at [57, 38] on link "Predictions" at bounding box center [69, 31] width 136 height 31
click at [66, 135] on link "Your Account" at bounding box center [70, 136] width 139 height 31
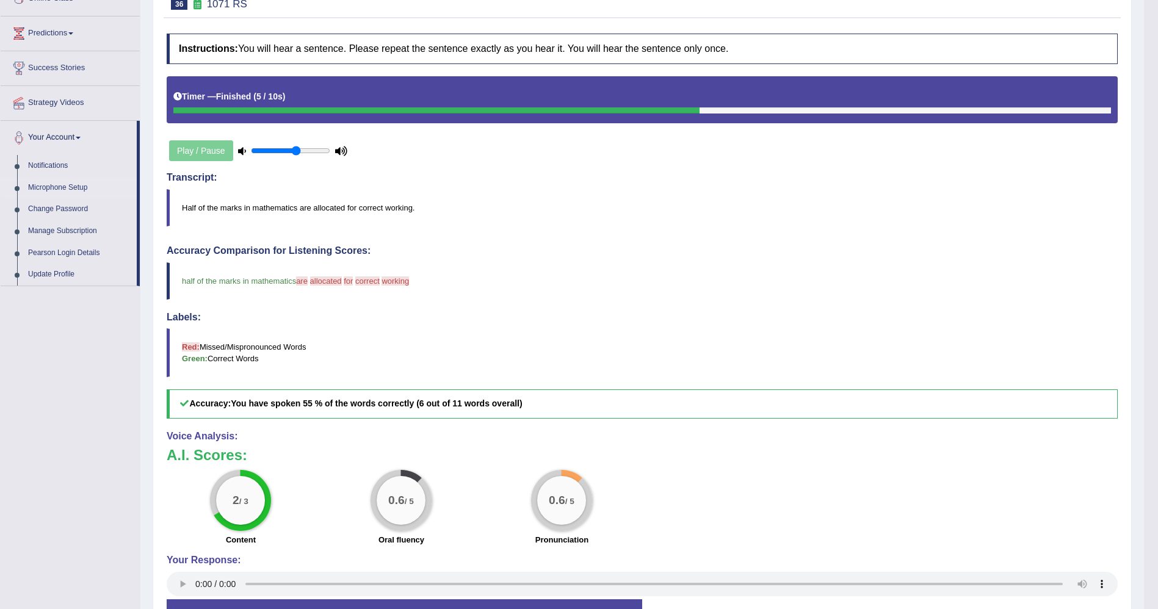
click at [68, 186] on link "Microphone Setup" at bounding box center [80, 188] width 114 height 22
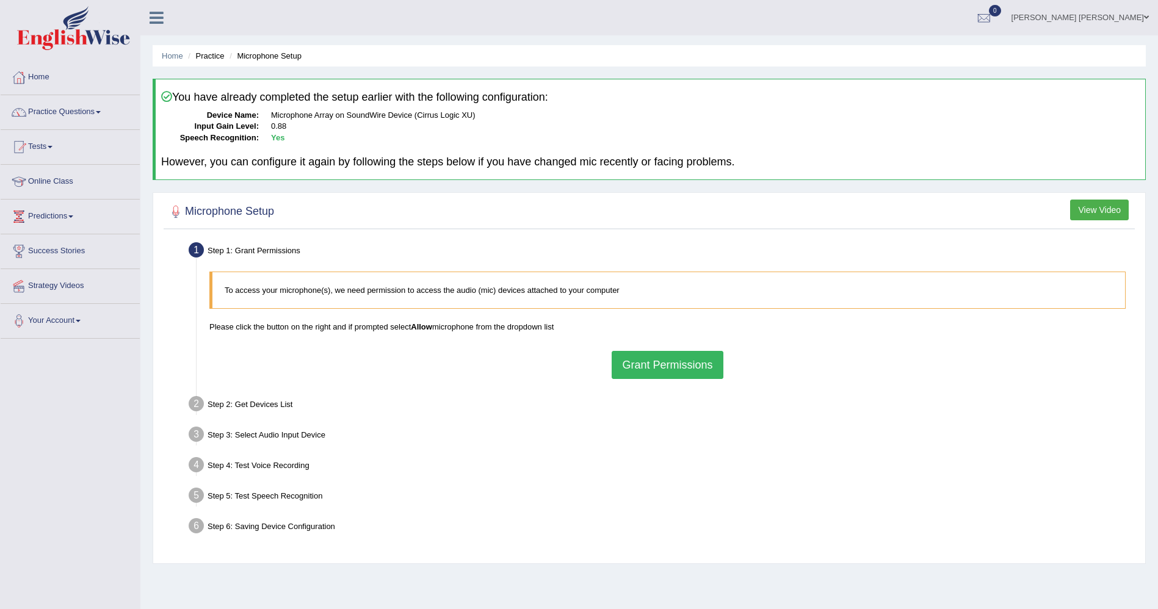
click at [276, 498] on div "Step 5: Test Speech Recognition" at bounding box center [661, 497] width 957 height 27
click at [105, 104] on link "Practice Questions" at bounding box center [70, 110] width 139 height 31
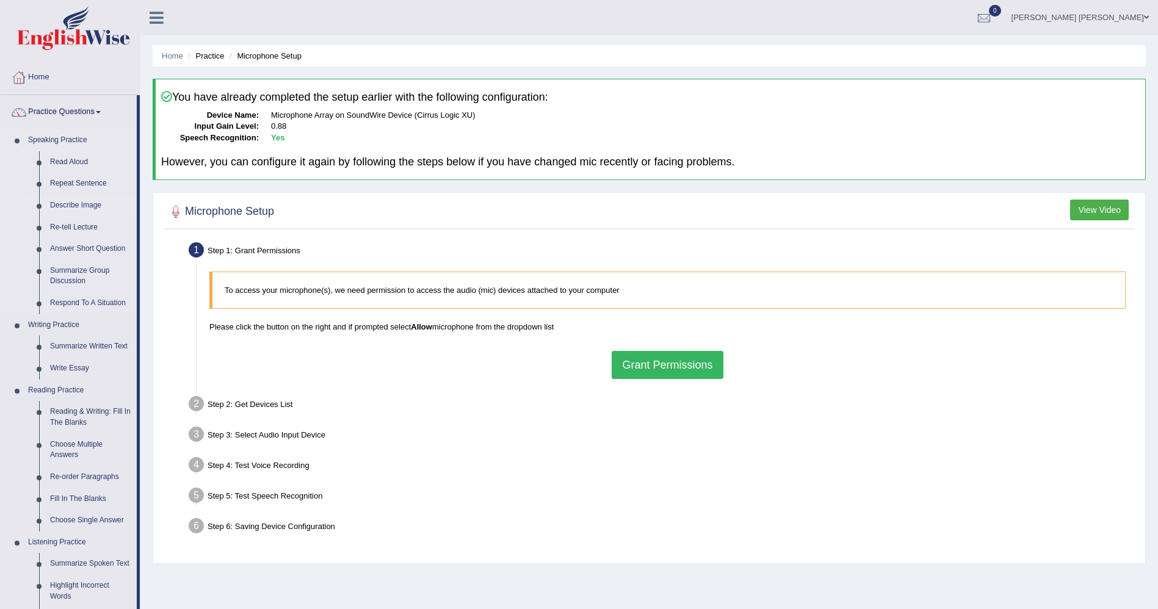
click at [79, 207] on link "Describe Image" at bounding box center [91, 206] width 92 height 22
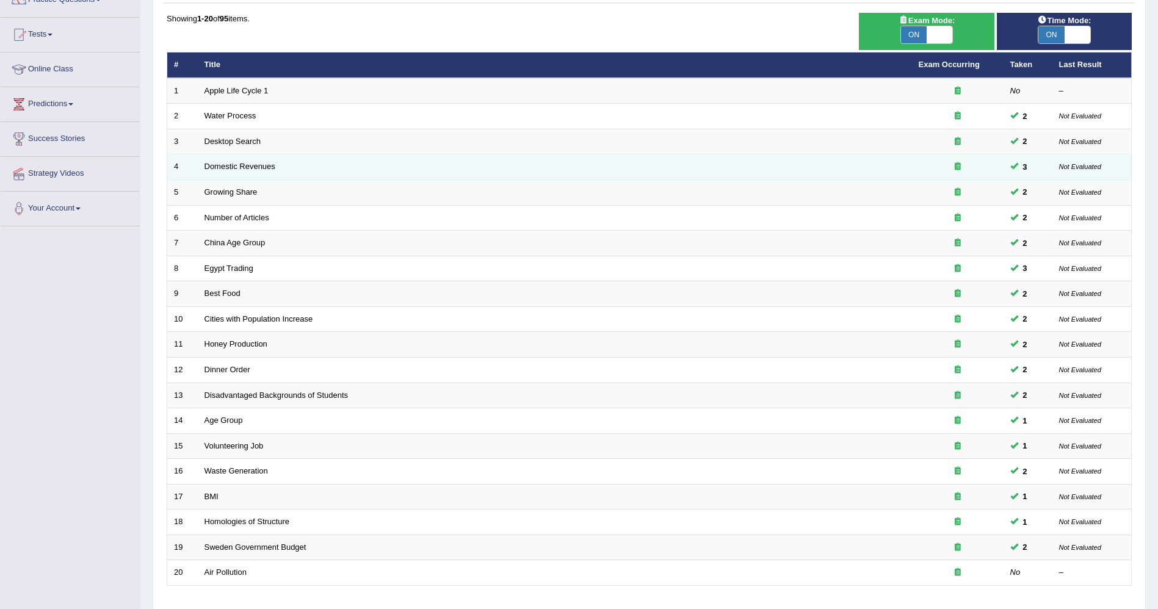
scroll to position [199, 0]
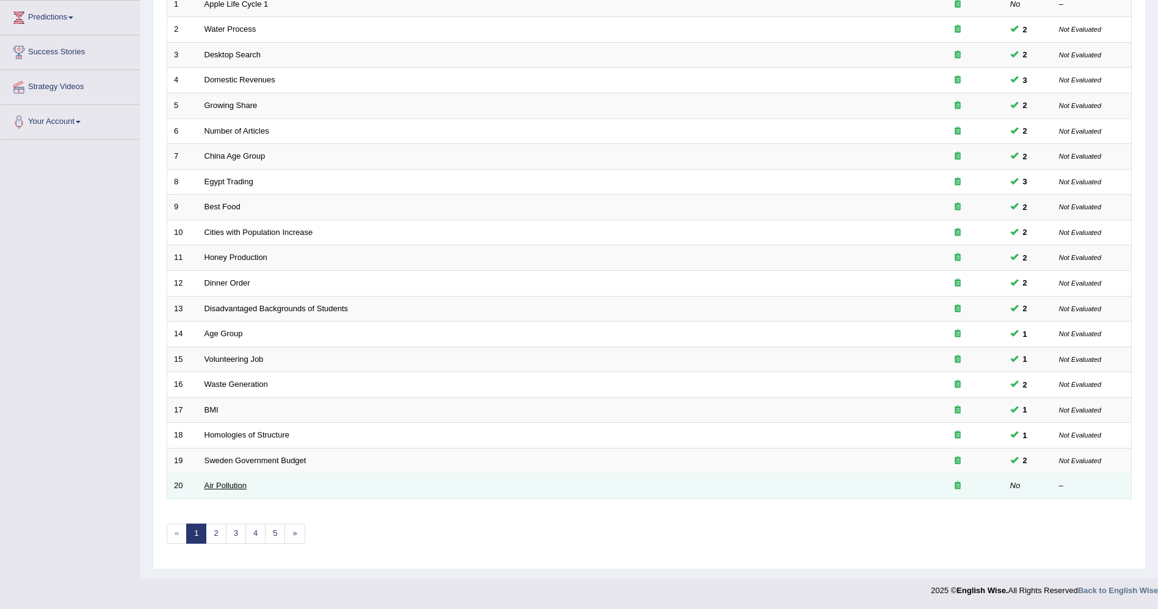
click at [237, 485] on link "Air Pollution" at bounding box center [226, 485] width 42 height 9
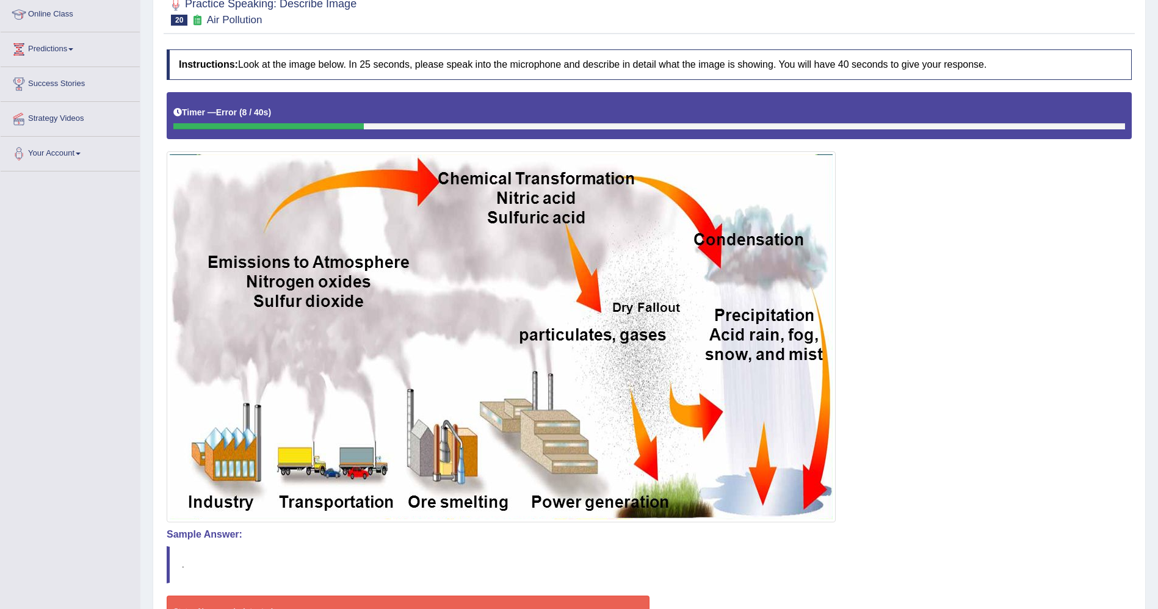
scroll to position [64, 0]
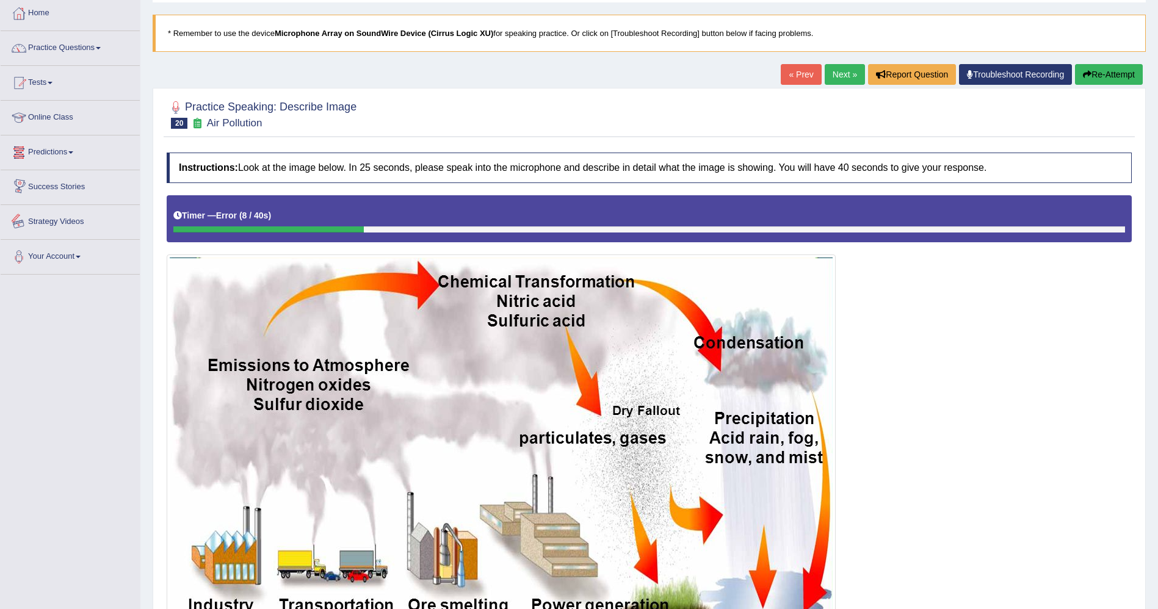
click at [74, 213] on link "Strategy Videos" at bounding box center [70, 220] width 139 height 31
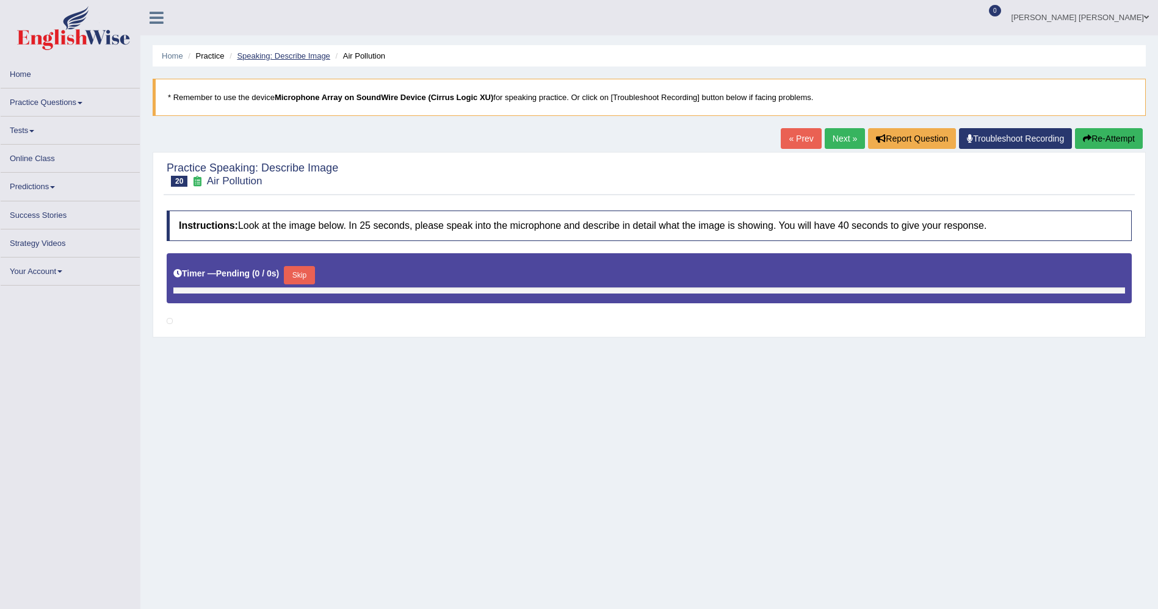
click at [313, 51] on link "Speaking: Describe Image" at bounding box center [283, 55] width 93 height 9
click at [314, 54] on link "Speaking: Describe Image" at bounding box center [283, 55] width 93 height 9
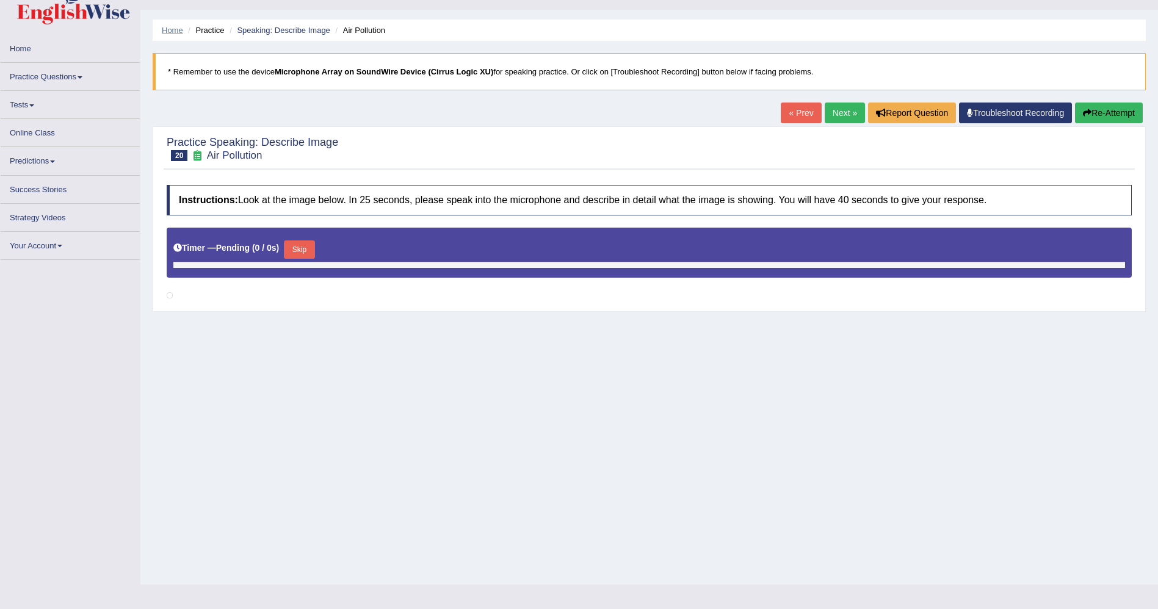
click at [181, 30] on link "Home" at bounding box center [172, 30] width 21 height 9
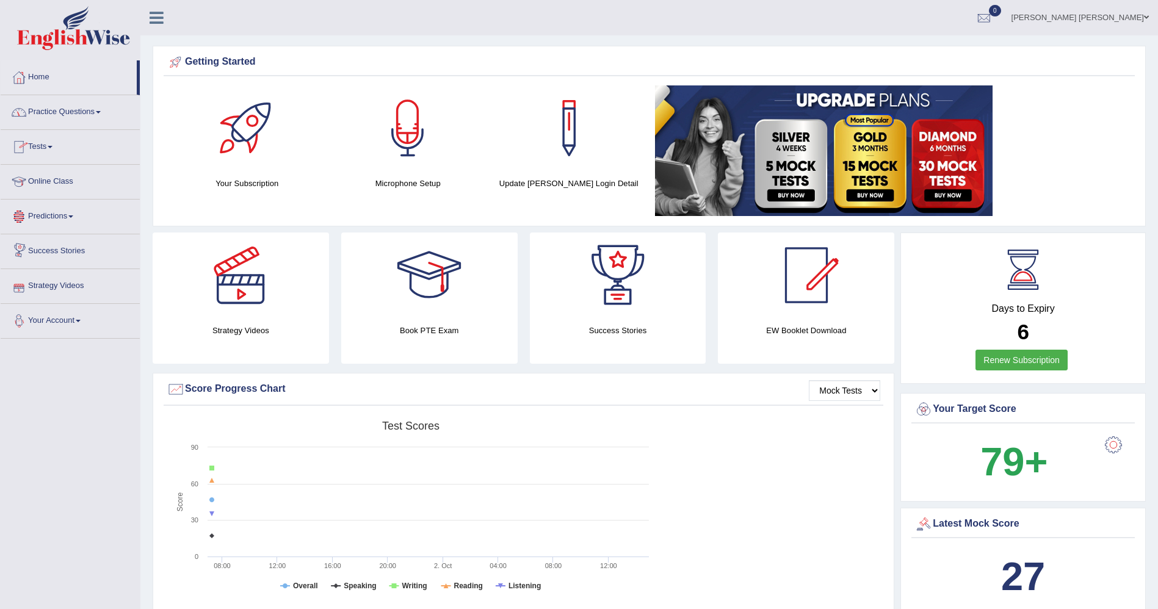
click at [66, 321] on link "Your Account" at bounding box center [70, 319] width 139 height 31
click at [98, 94] on li "Home" at bounding box center [70, 77] width 139 height 35
click at [90, 109] on link "Practice Questions" at bounding box center [70, 110] width 139 height 31
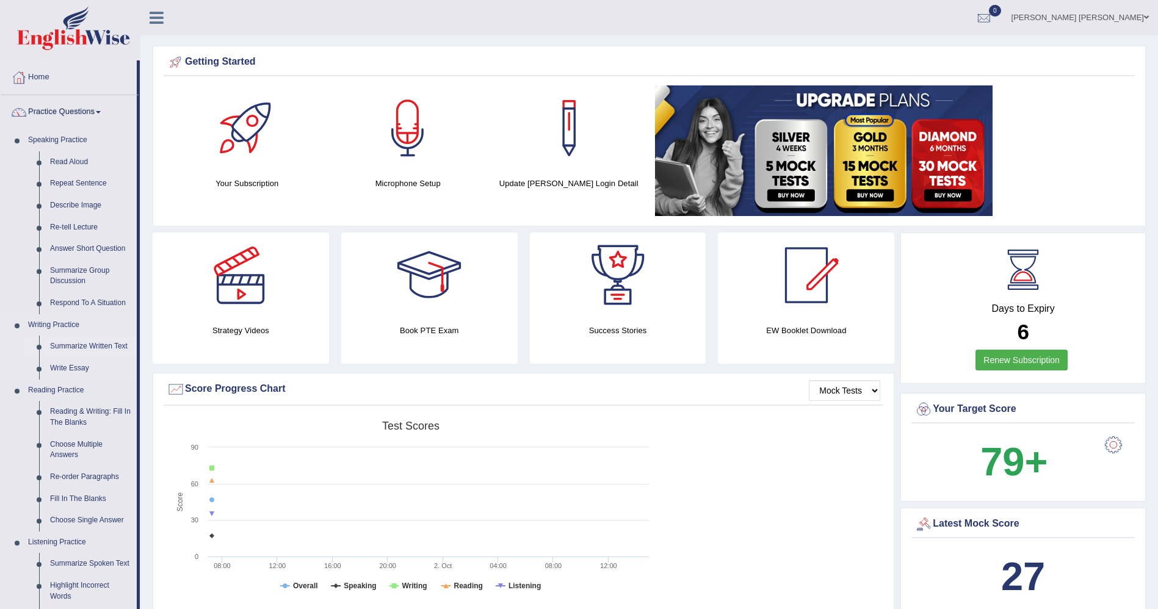
click at [90, 341] on link "Summarize Written Text" at bounding box center [91, 347] width 92 height 22
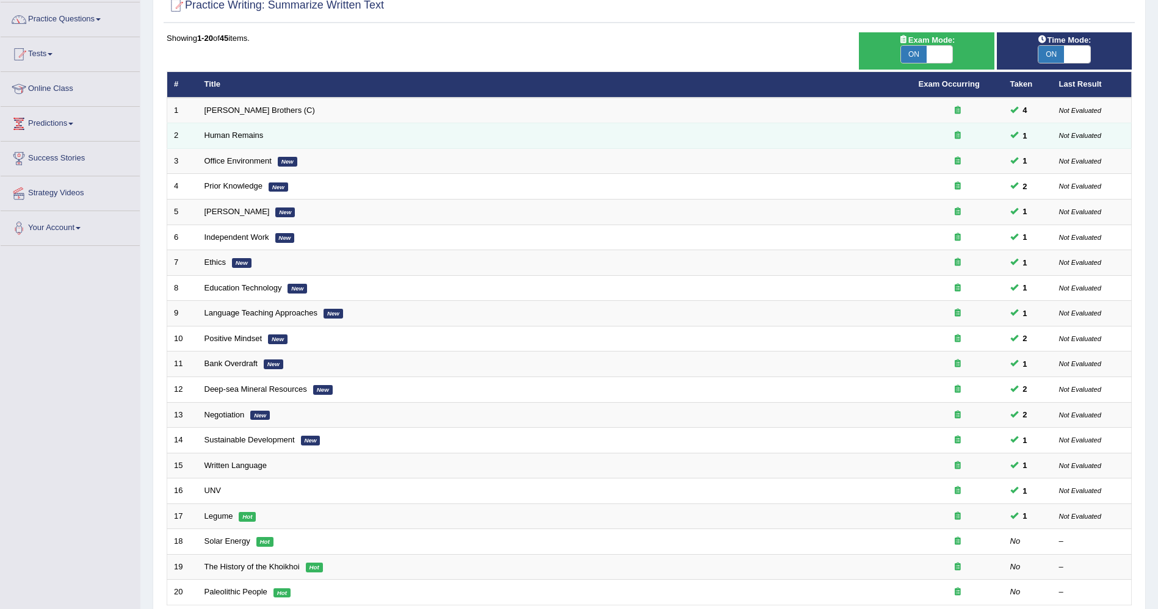
scroll to position [199, 0]
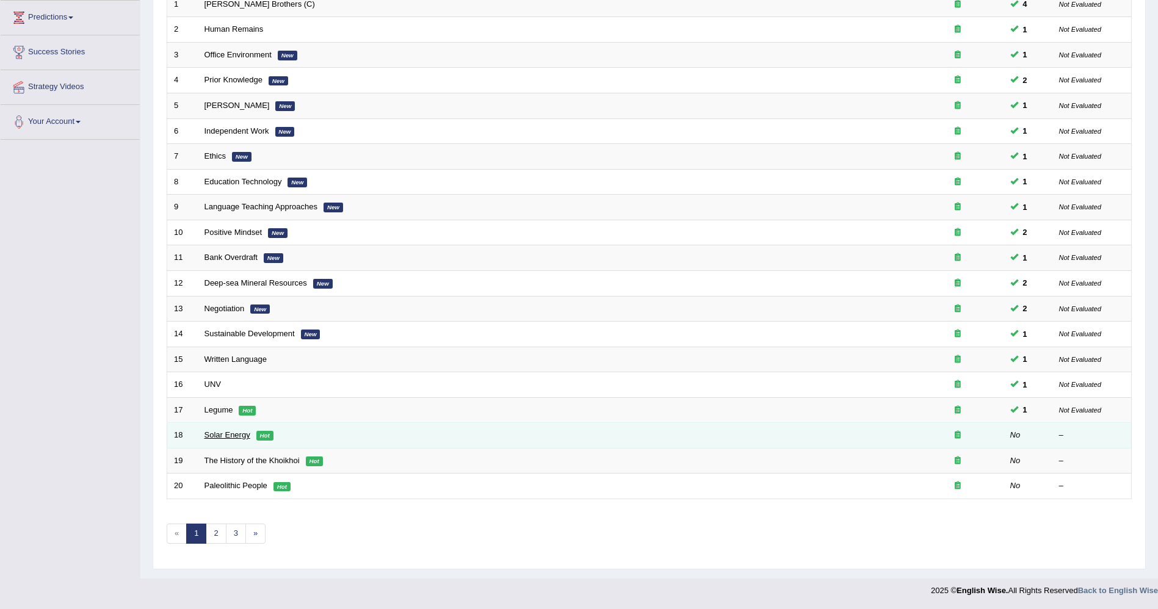
click at [233, 432] on link "Solar Energy" at bounding box center [228, 434] width 46 height 9
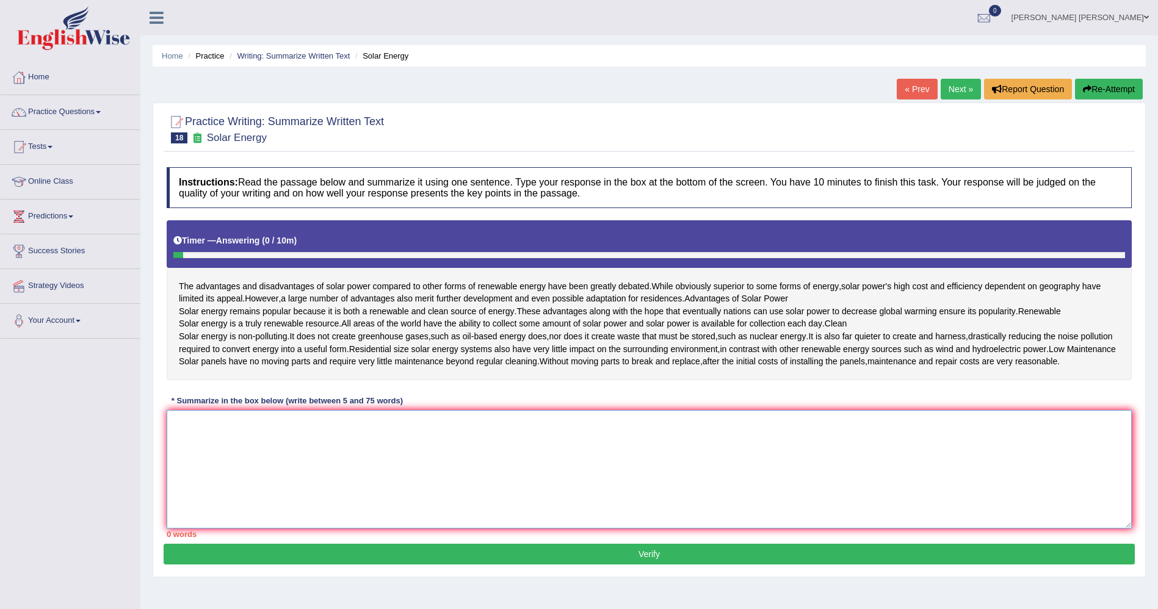
click at [217, 480] on textarea at bounding box center [649, 469] width 965 height 118
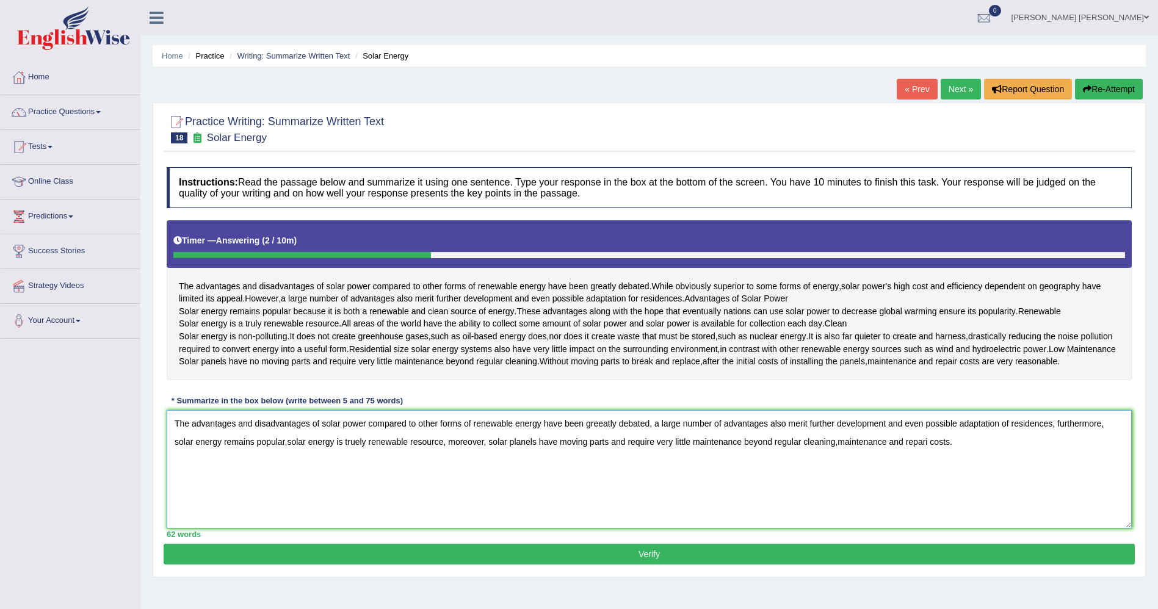
type textarea "The advantages and disadvantages of solar power compared to other forms of rene…"
click at [366, 565] on button "Verify" at bounding box center [650, 554] width 972 height 21
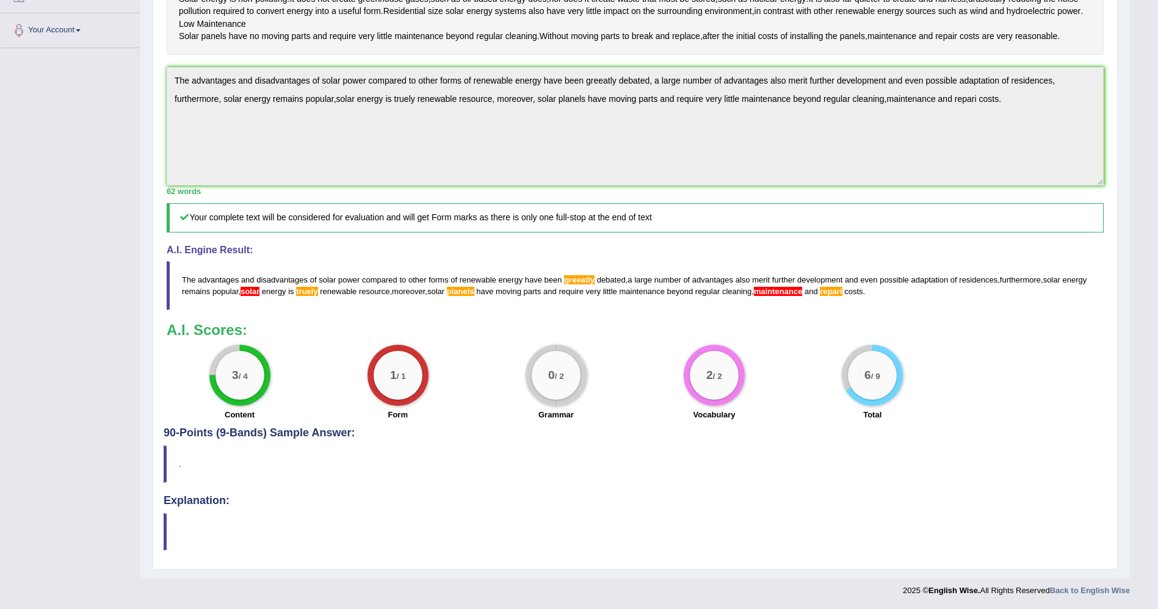
scroll to position [71, 0]
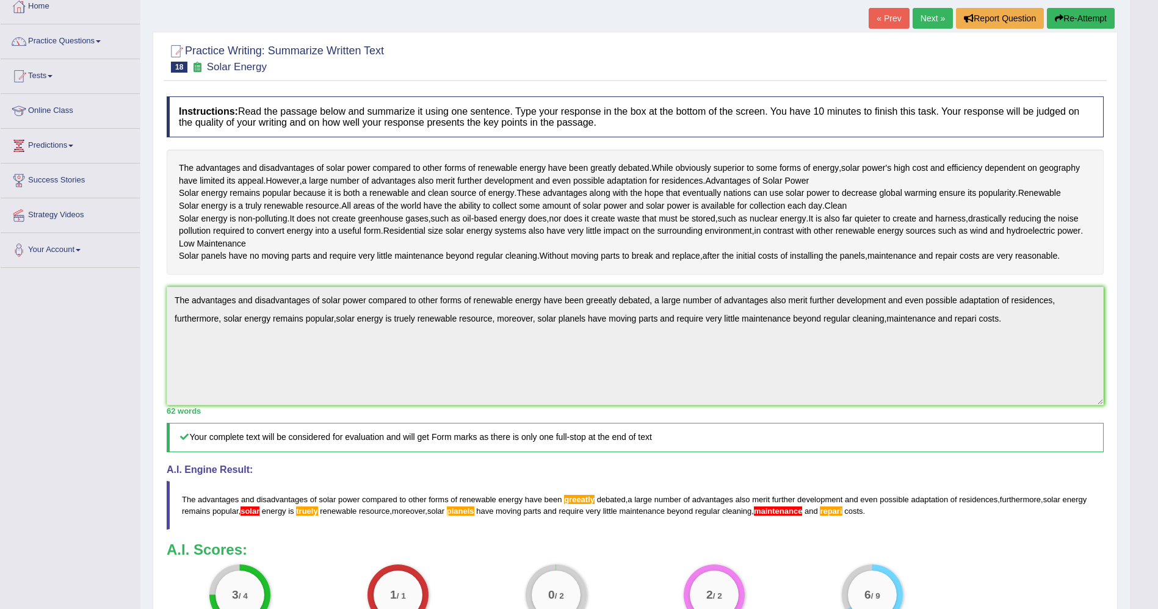
click at [928, 20] on link "Next »" at bounding box center [933, 18] width 40 height 21
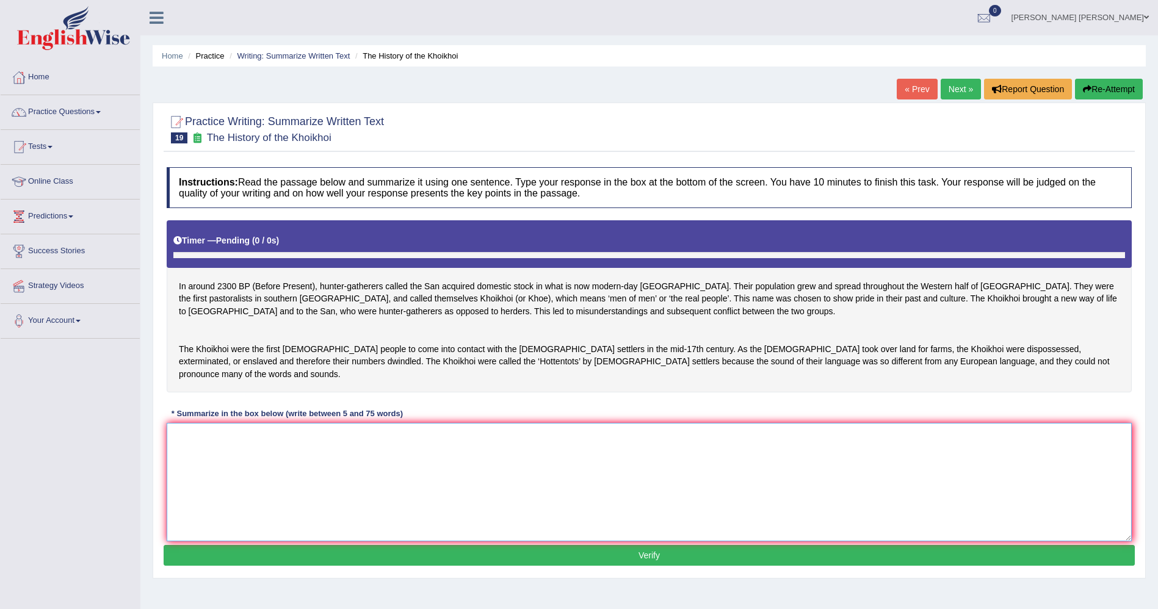
click at [434, 451] on textarea at bounding box center [649, 482] width 965 height 118
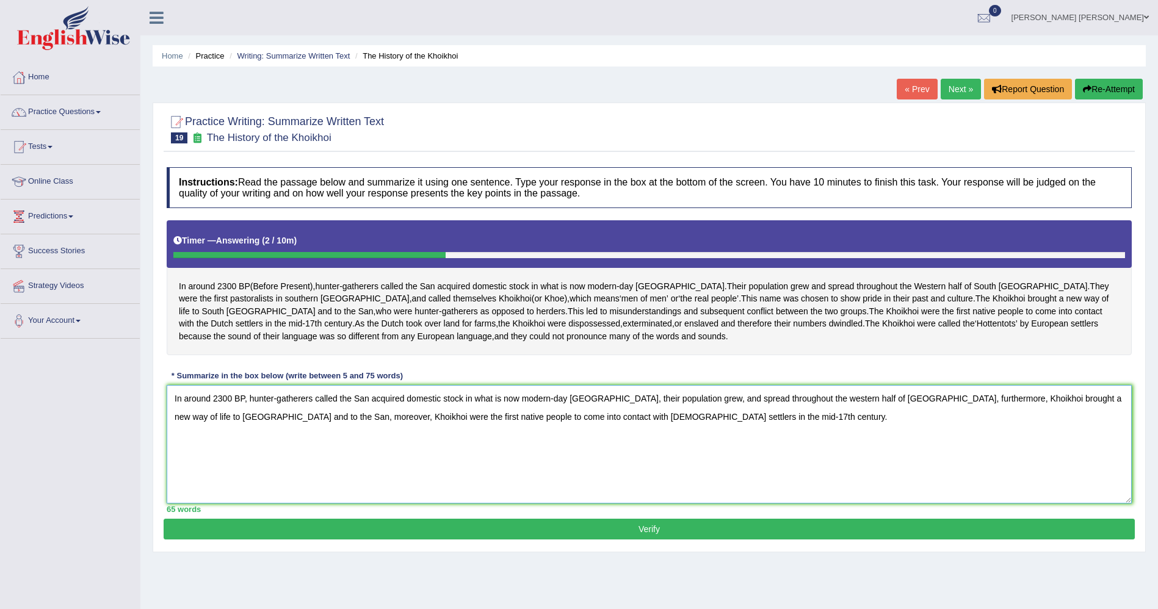
type textarea "In around 2300 BP, hunter-gatherers called the San acquired domestic stock in w…"
click at [379, 540] on button "Verify" at bounding box center [650, 529] width 972 height 21
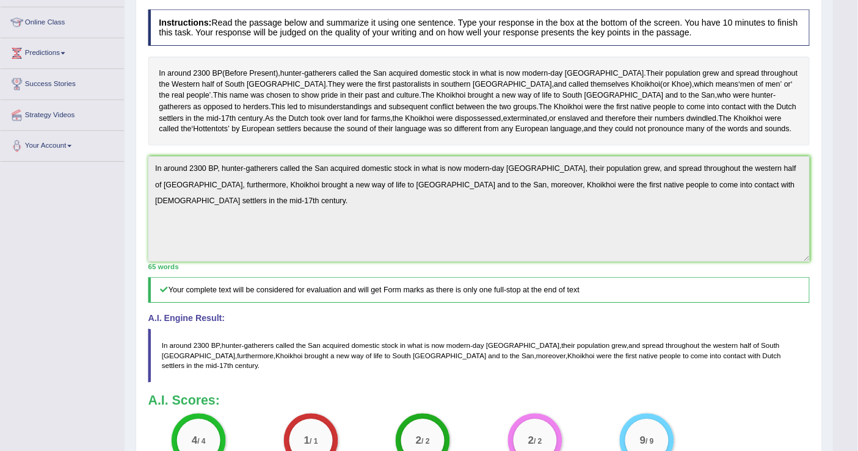
scroll to position [157, 0]
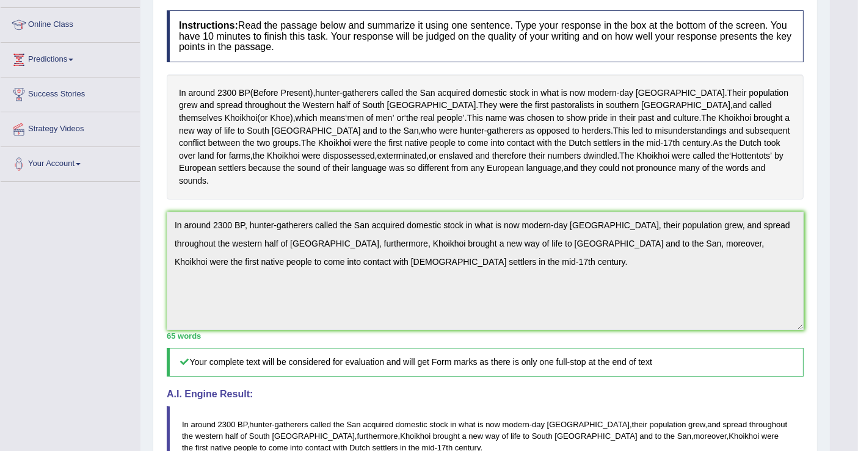
drag, startPoint x: 1156, startPoint y: 1, endPoint x: 87, endPoint y: 265, distance: 1101.3
click at [87, 265] on div "Toggle navigation Home Practice Questions Speaking Practice Read Aloud Repeat S…" at bounding box center [415, 301] width 830 height 917
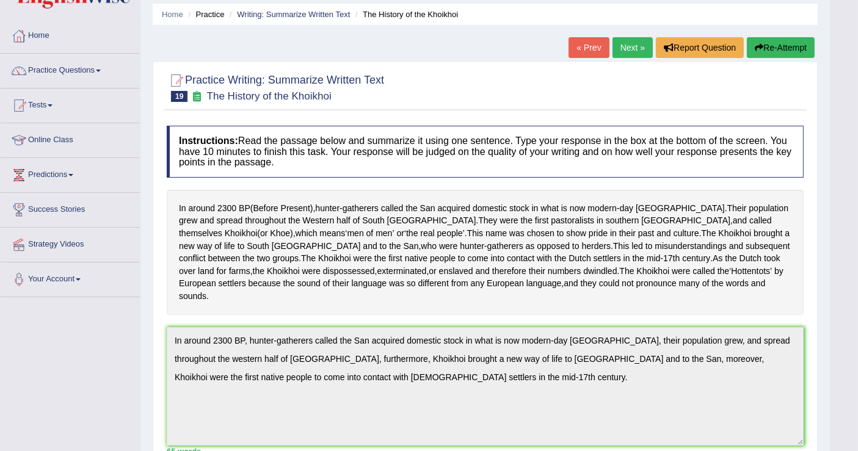
scroll to position [0, 0]
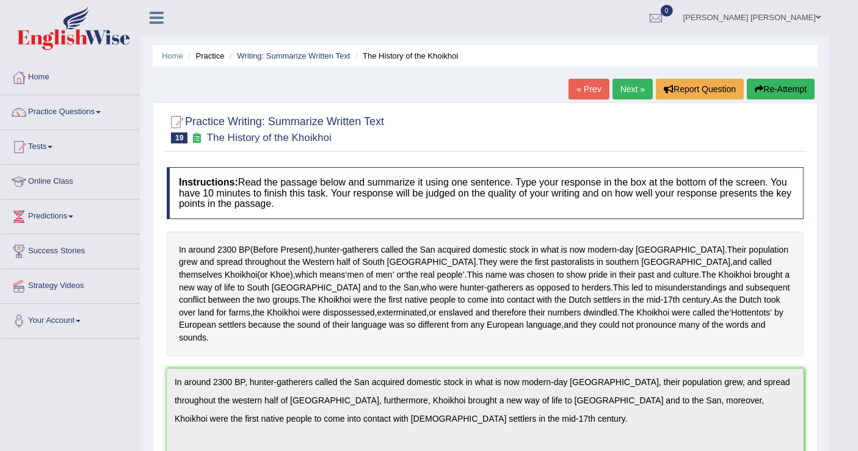
click at [575, 84] on link "« Prev" at bounding box center [588, 89] width 40 height 21
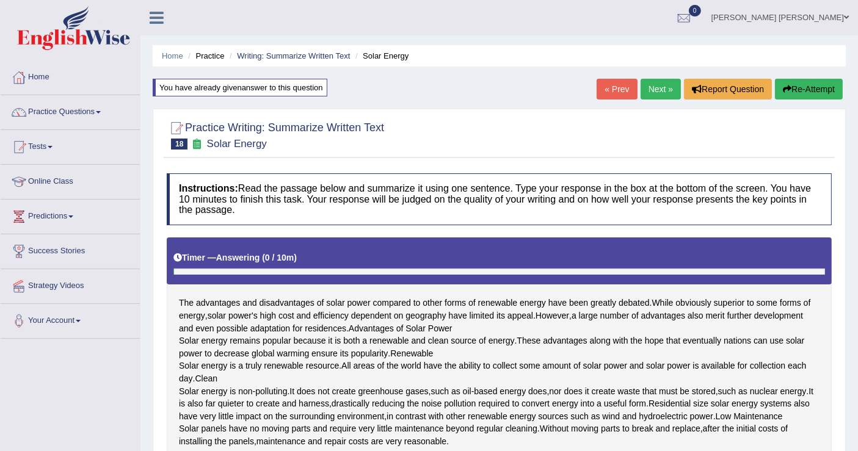
click at [659, 90] on link "Next »" at bounding box center [661, 89] width 40 height 21
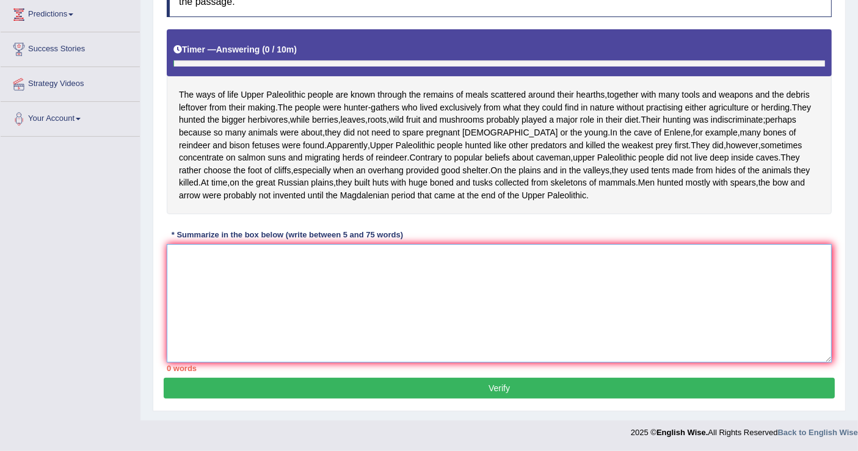
click at [260, 301] on textarea at bounding box center [499, 303] width 665 height 118
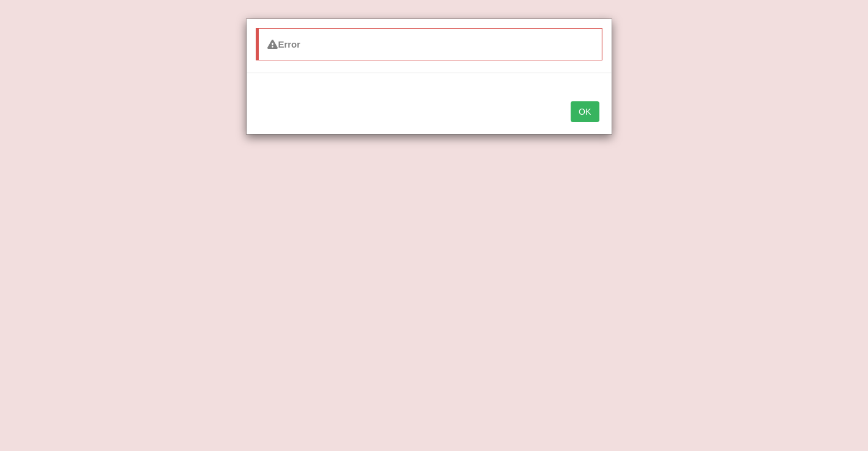
type textarea "The ways of life Upper Paleolithic people are known through the remains of meal…"
click at [593, 105] on button "OK" at bounding box center [585, 111] width 28 height 21
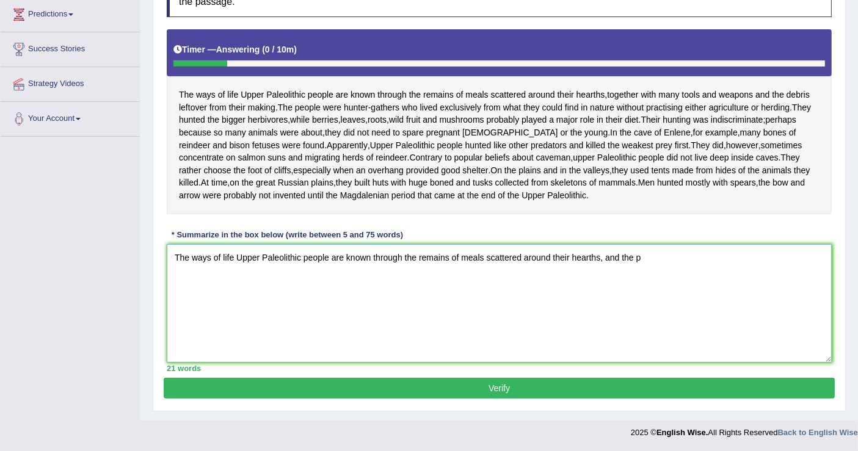
click at [650, 272] on textarea "The ways of life Upper Paleolithic people are known through the remains of meal…" at bounding box center [499, 303] width 665 height 118
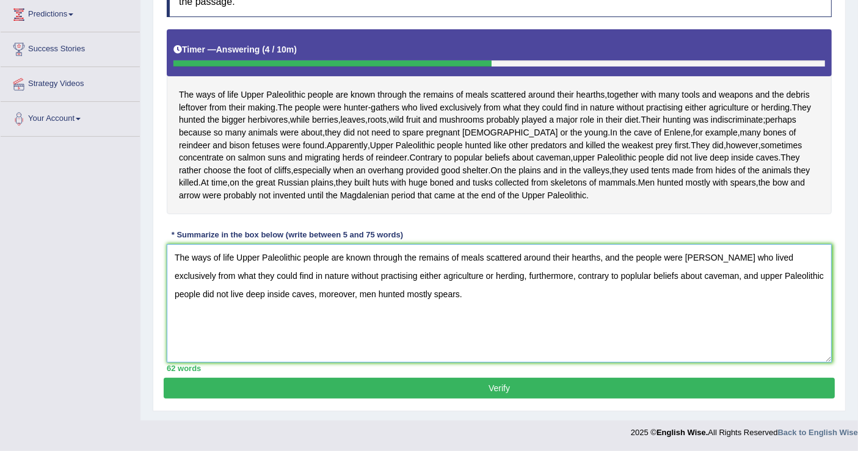
click at [652, 288] on textarea "The ways of life Upper Paleolithic people are known through the remains of meal…" at bounding box center [499, 303] width 665 height 118
click at [520, 311] on textarea "The ways of life Upper Paleolithic people are known through the remains of meal…" at bounding box center [499, 303] width 665 height 118
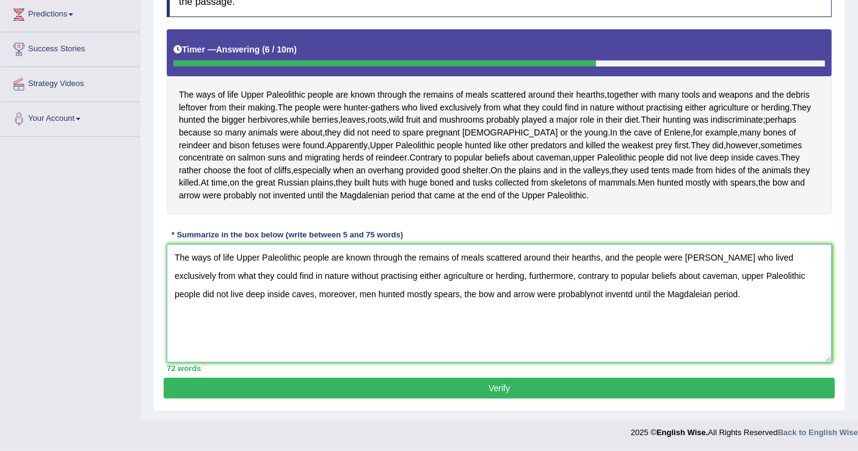
click at [594, 305] on textarea "The ways of life Upper Paleolithic people are known through the remains of meal…" at bounding box center [499, 303] width 665 height 118
type textarea "The ways of life Upper Paleolithic people are known through the remains of meal…"
click at [459, 390] on button "Verify" at bounding box center [499, 388] width 671 height 21
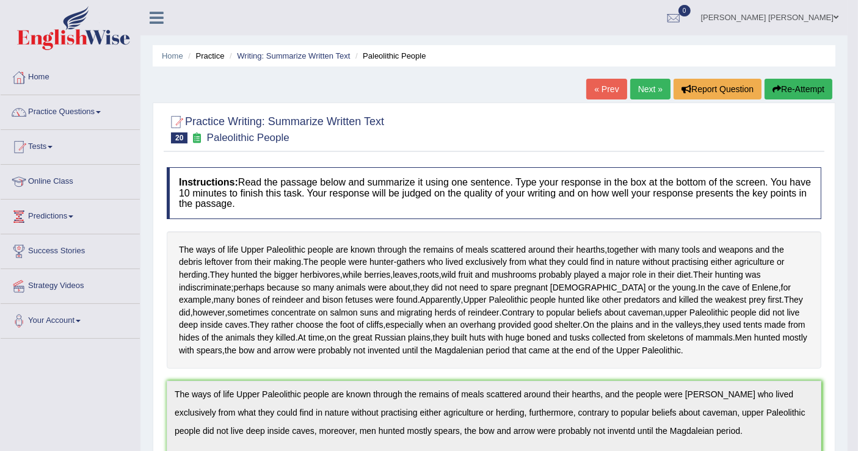
click at [648, 87] on link "Next »" at bounding box center [650, 89] width 40 height 21
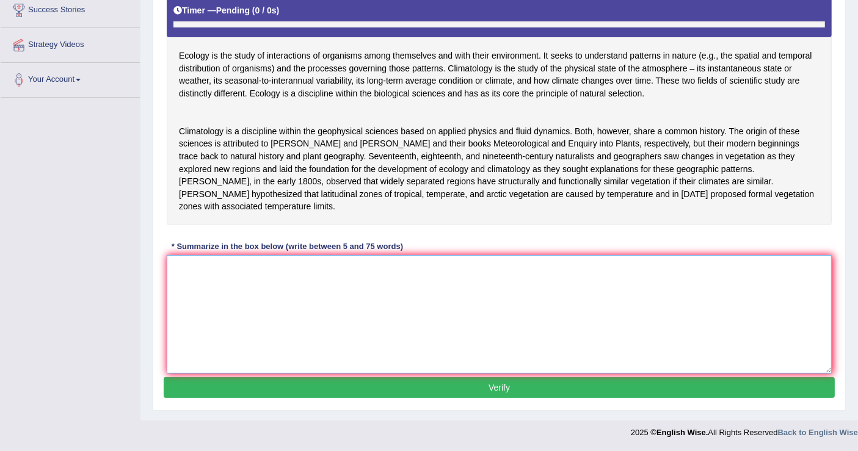
click at [329, 301] on textarea at bounding box center [499, 314] width 665 height 118
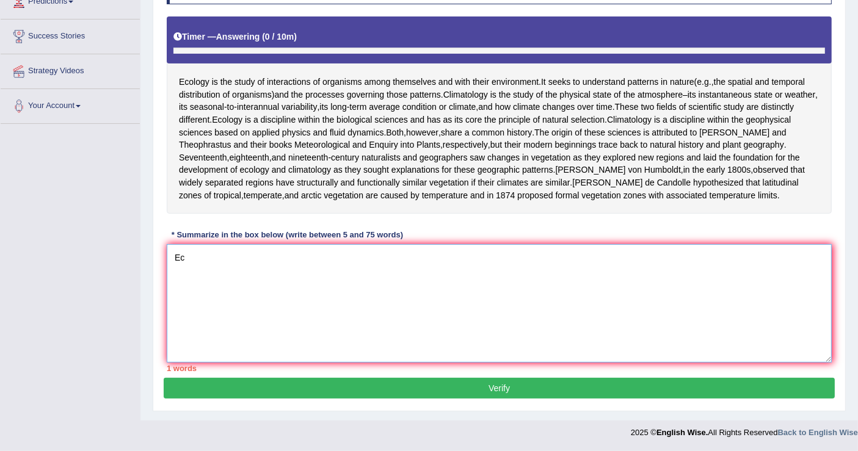
scroll to position [238, 0]
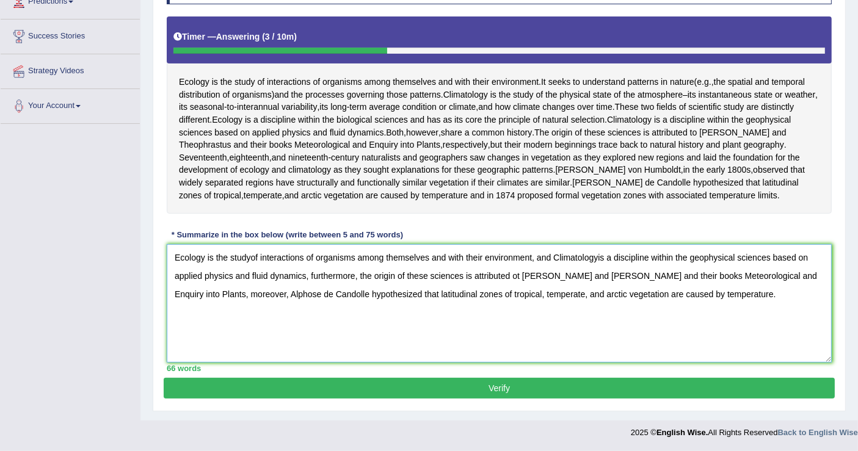
click at [253, 255] on textarea "Ecology is the studyof interactions of organisms among themselves and with thei…" at bounding box center [499, 303] width 665 height 118
click at [609, 255] on textarea "Ecology is the study of interactions of organisms among themselves and with the…" at bounding box center [499, 303] width 665 height 118
click at [540, 275] on textarea "Ecology is the study of interactions of organisms among themselves and with the…" at bounding box center [499, 303] width 665 height 118
type textarea "Ecology is the study of interactions of organisms among themselves and with the…"
click at [516, 383] on button "Verify" at bounding box center [499, 388] width 671 height 21
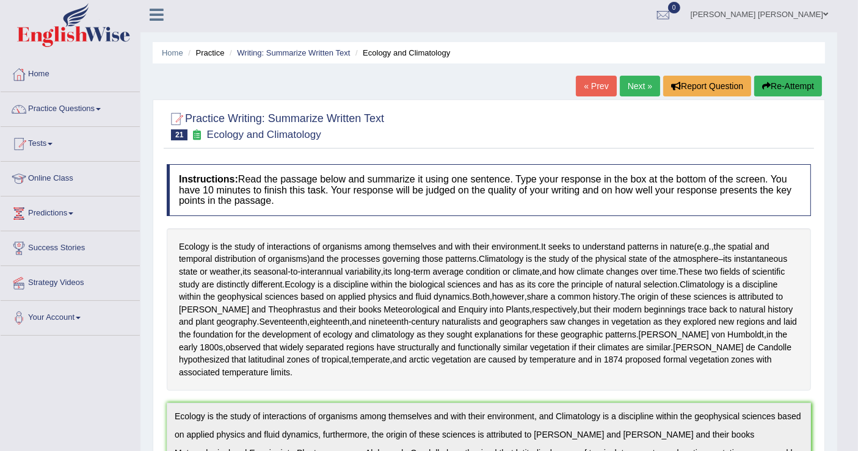
scroll to position [0, 0]
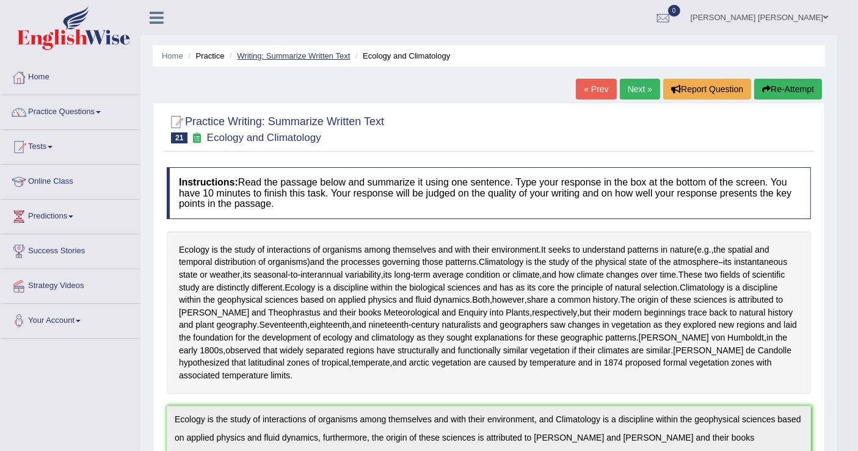
click at [337, 55] on link "Writing: Summarize Written Text" at bounding box center [293, 55] width 113 height 9
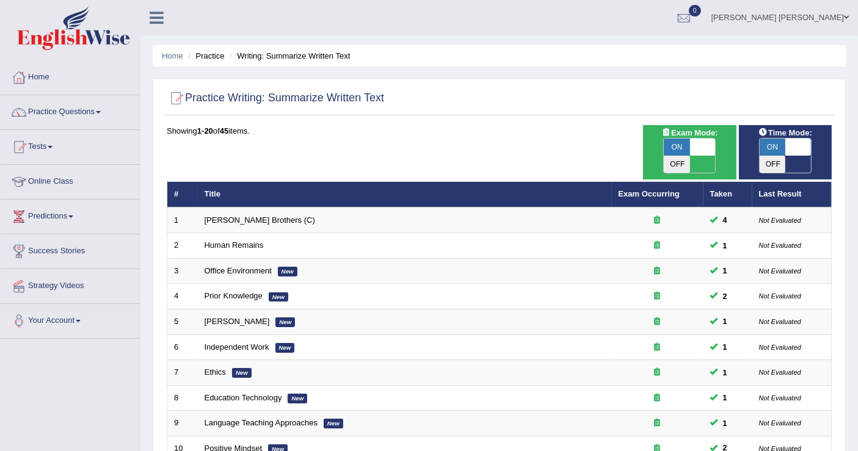
click at [218, 55] on li "Practice" at bounding box center [204, 56] width 39 height 12
click at [74, 117] on link "Practice Questions" at bounding box center [70, 110] width 139 height 31
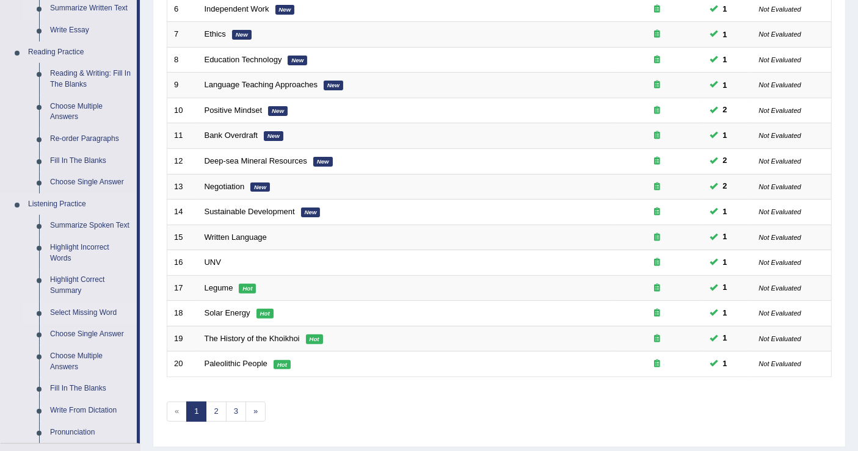
scroll to position [339, 0]
click at [520, 418] on div "Practice Writing: Summarize Written Text Time Mode: ON OFF Exam Mode: ON OFF Sh…" at bounding box center [499, 93] width 693 height 707
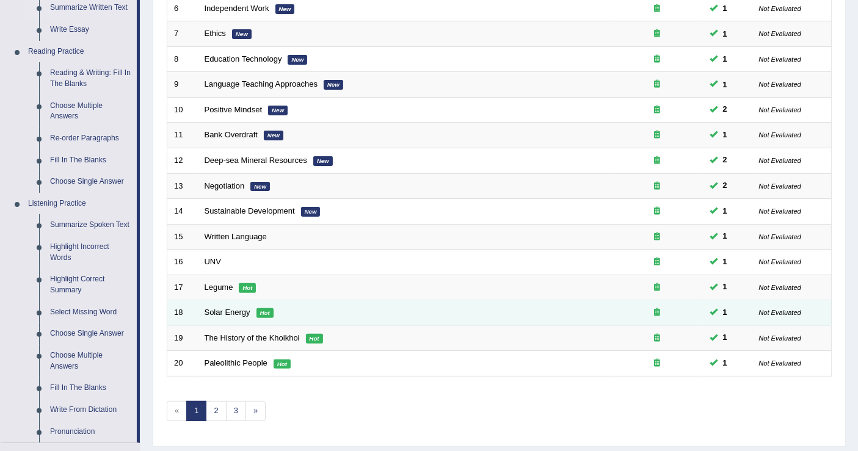
scroll to position [0, 0]
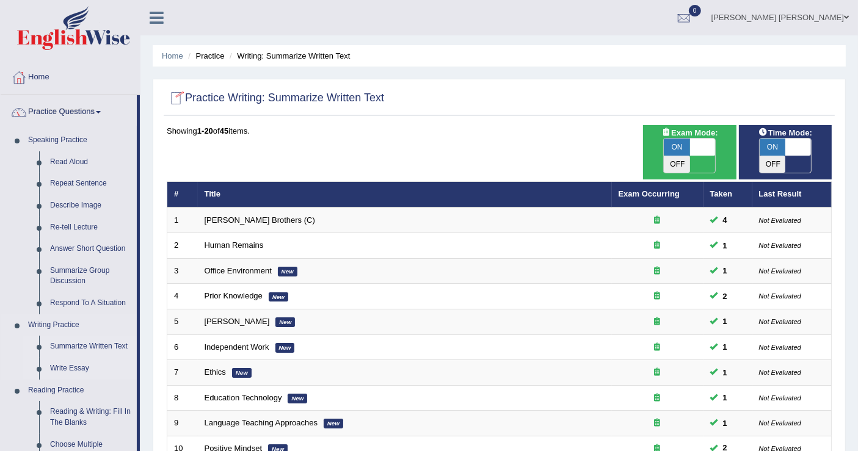
click at [89, 366] on link "Write Essay" at bounding box center [91, 369] width 92 height 22
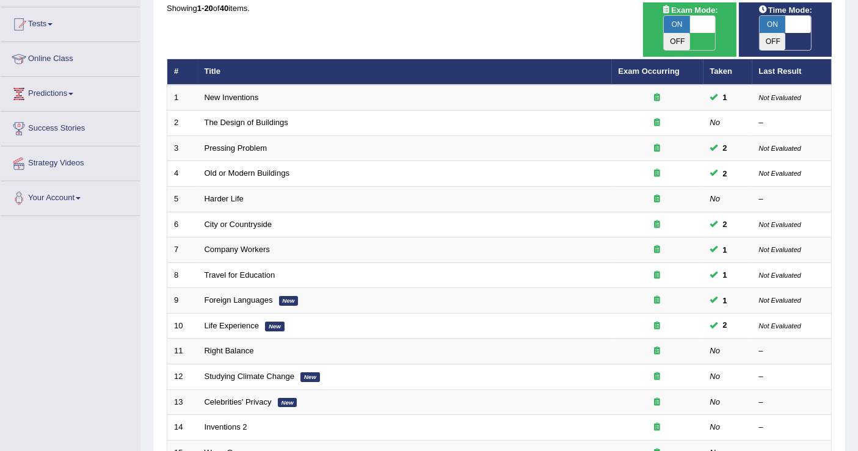
scroll to position [136, 0]
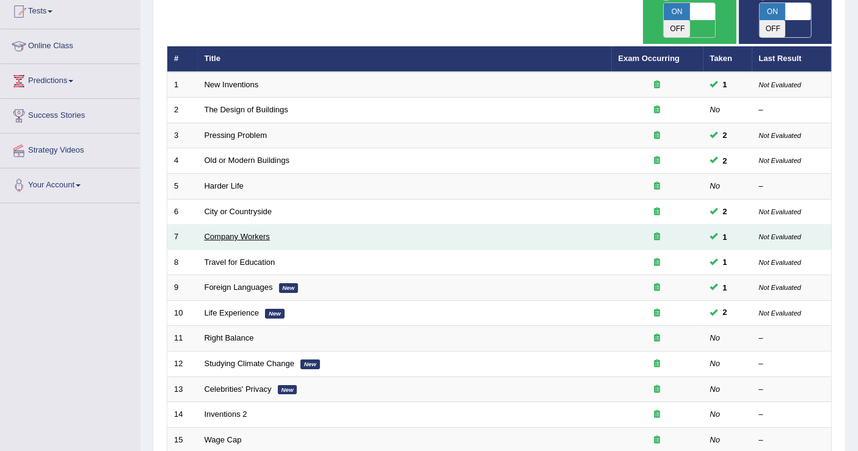
click at [247, 232] on link "Company Workers" at bounding box center [237, 236] width 65 height 9
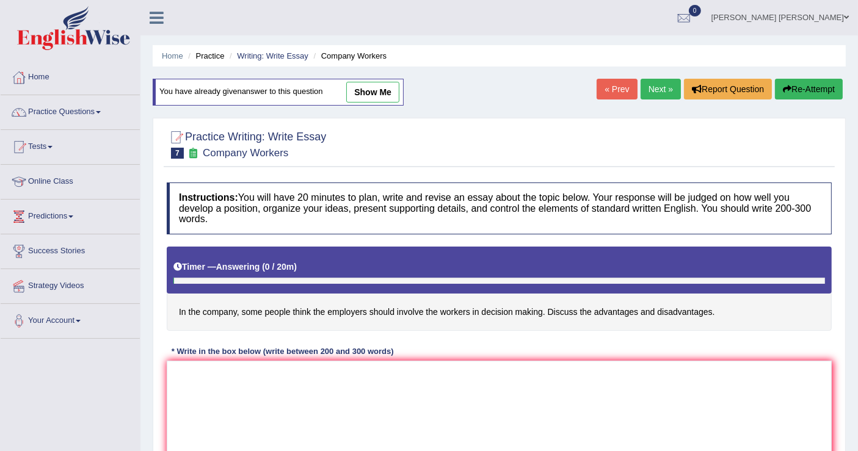
click at [365, 95] on link "show me" at bounding box center [372, 92] width 53 height 21
type textarea "The discussion is about involving workers in decision making process of any com…"
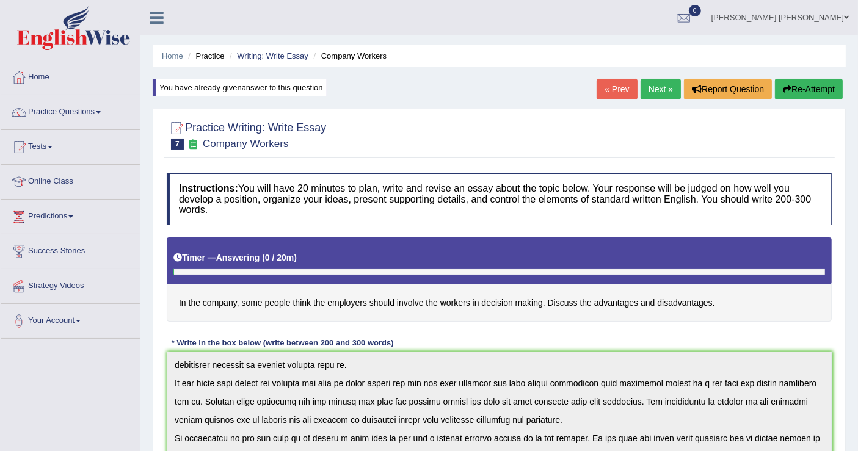
click at [645, 96] on link "Next »" at bounding box center [661, 89] width 40 height 21
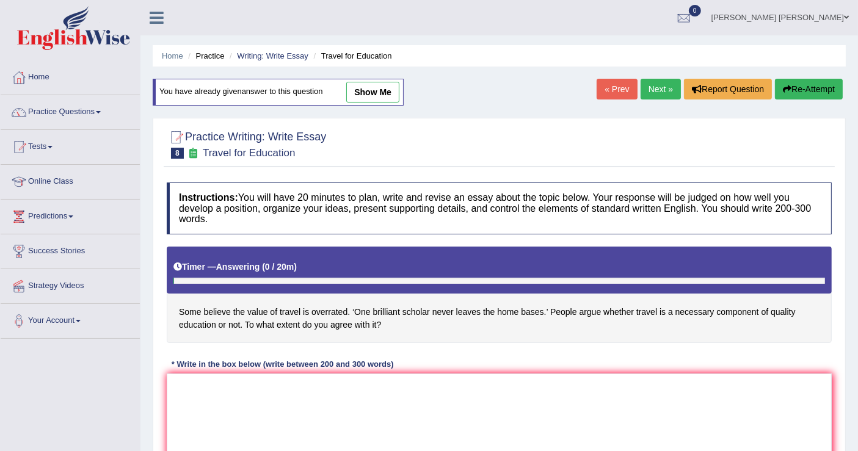
click at [365, 89] on link "show me" at bounding box center [372, 92] width 53 height 21
type textarea "In [DATE] world, there is growing tendency of travelling abroad for higher stud…"
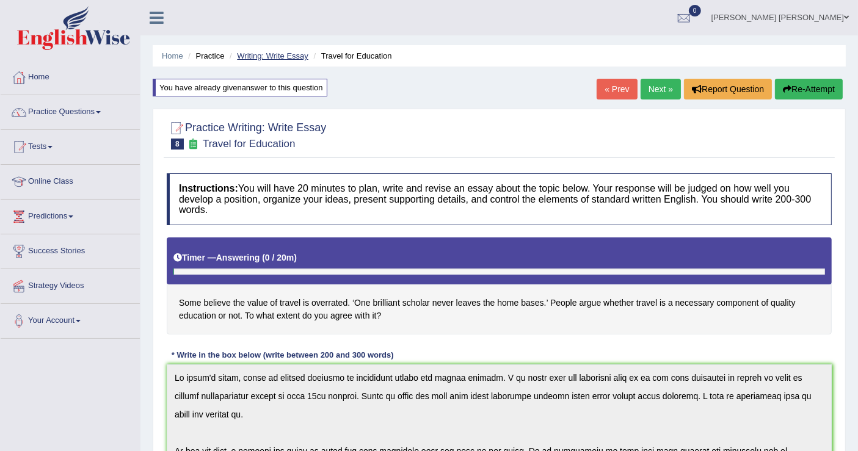
click at [266, 56] on link "Writing: Write Essay" at bounding box center [272, 55] width 71 height 9
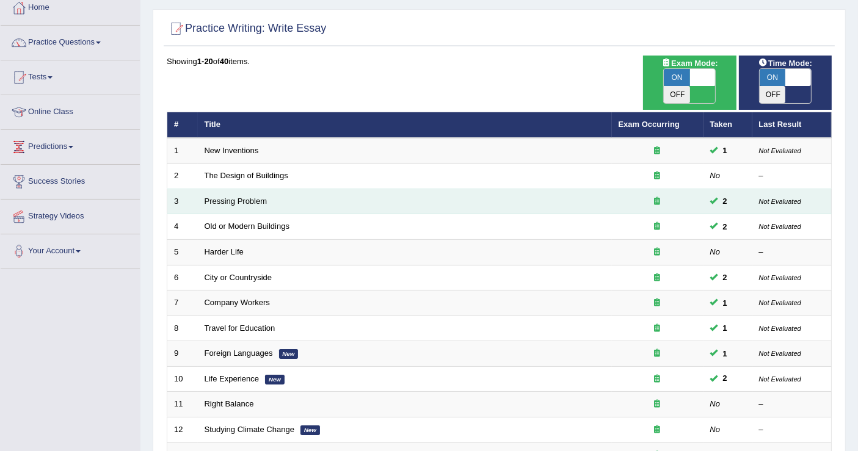
scroll to position [203, 0]
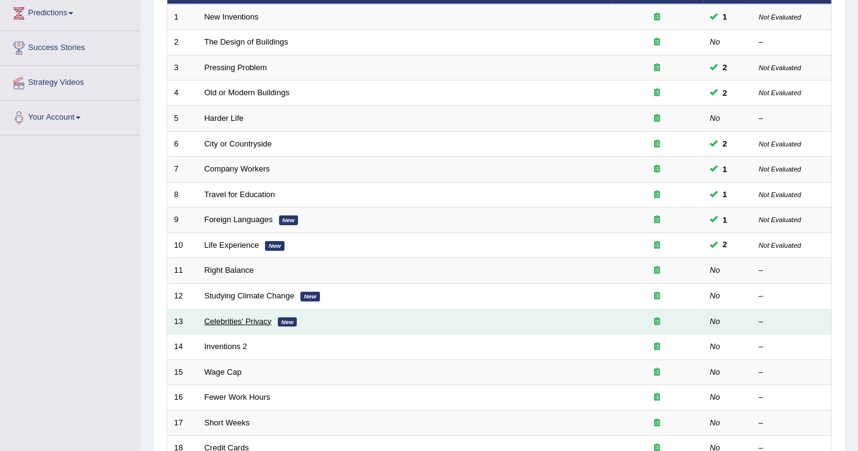
click at [241, 317] on link "Celebrities' Privacy" at bounding box center [238, 321] width 67 height 9
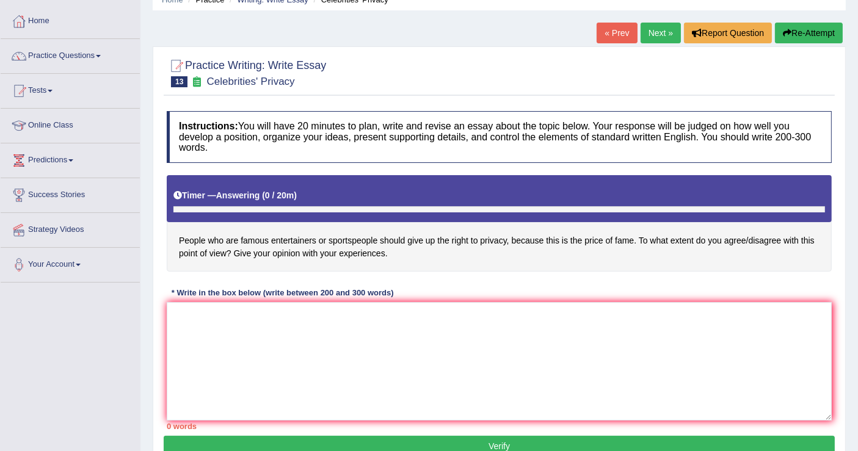
scroll to position [136, 0]
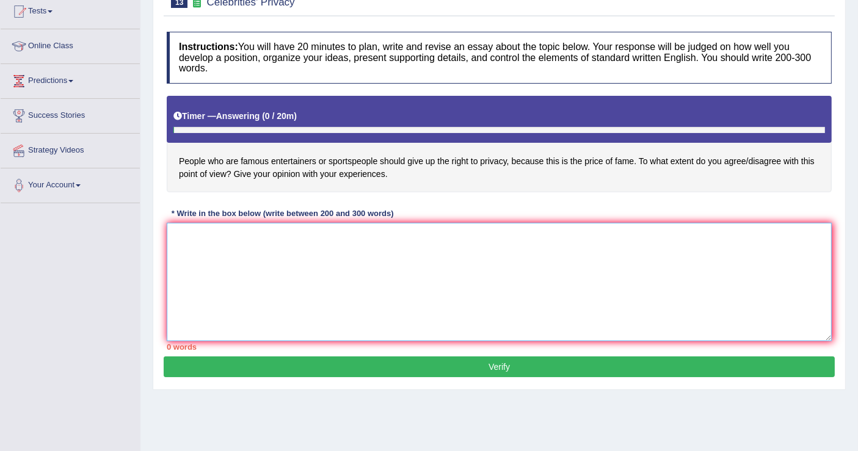
click at [253, 240] on textarea at bounding box center [499, 282] width 665 height 118
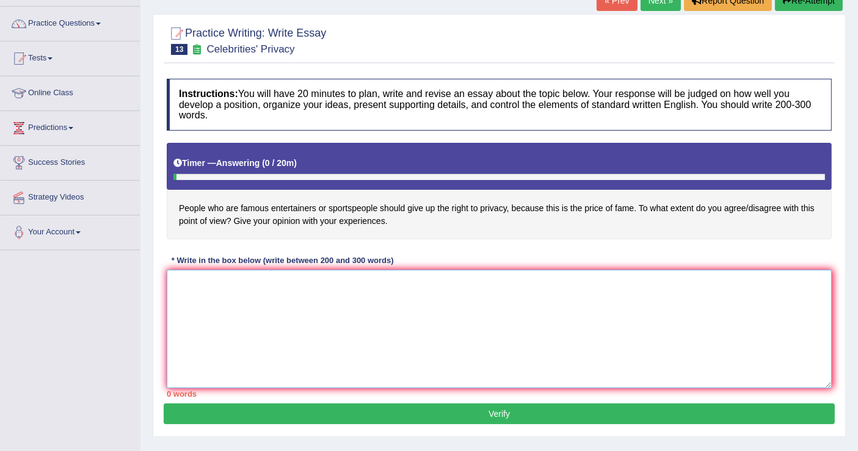
scroll to position [68, 0]
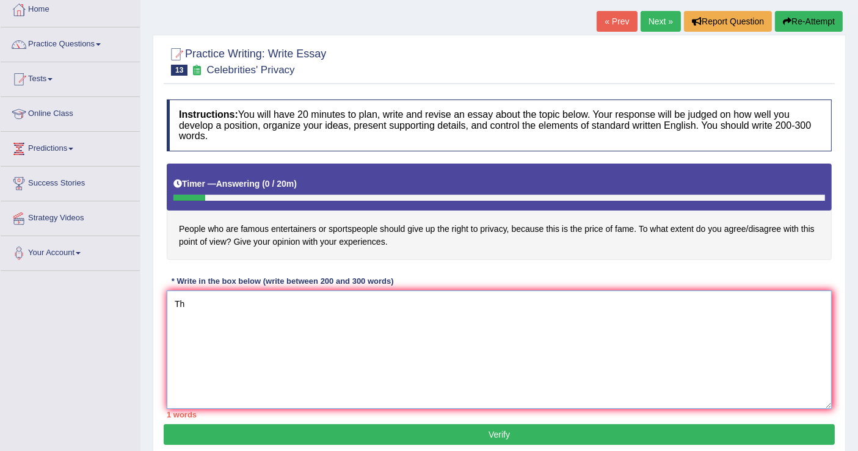
type textarea "T"
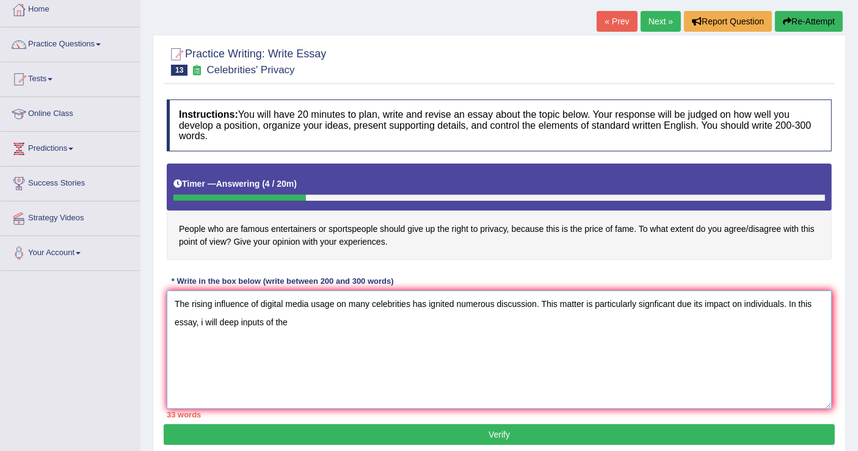
click at [348, 334] on textarea "The rising influence of digital media usage on many celebrities has ignited num…" at bounding box center [499, 350] width 665 height 118
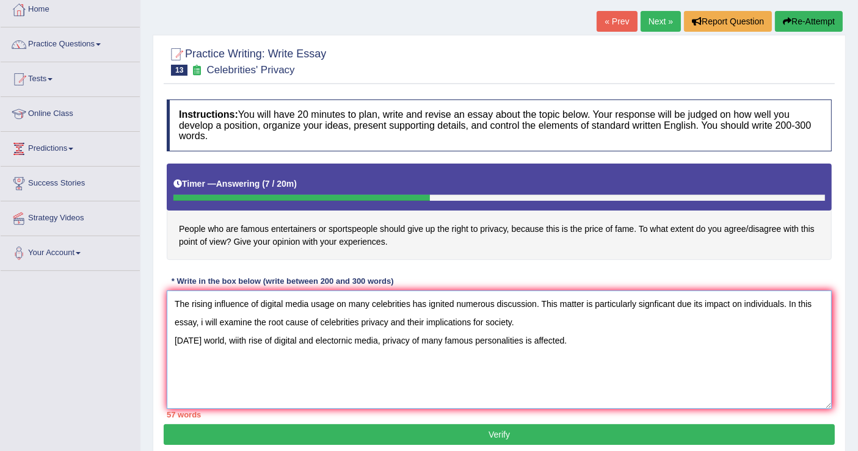
click at [380, 345] on textarea "The rising influence of digital media usage on many celebrities has ignited num…" at bounding box center [499, 350] width 665 height 118
click at [732, 352] on textarea "The rising influence of digital media usage on many celebrities has ignited num…" at bounding box center [499, 350] width 665 height 118
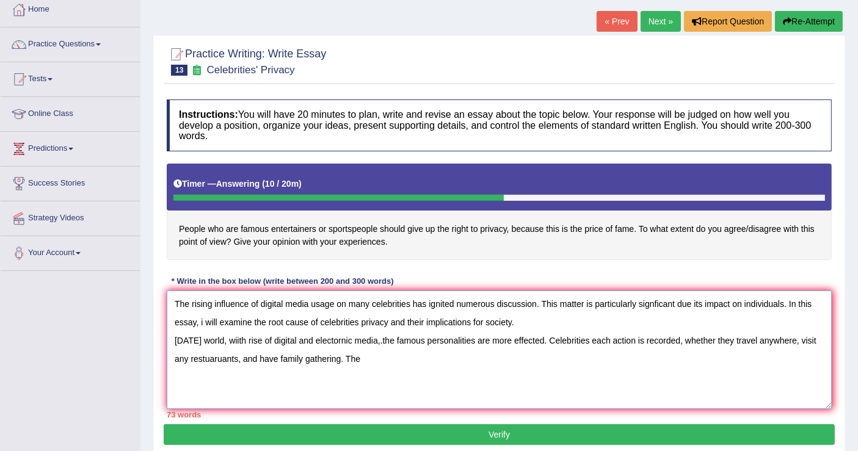
click at [343, 357] on textarea "The rising influence of digital media usage on many celebrities has ignited num…" at bounding box center [499, 350] width 665 height 118
click at [457, 357] on textarea "The rising influence of digital media usage on many celebrities has ignited num…" at bounding box center [499, 350] width 665 height 118
paste textarea "However, (alongside the benefits, there are drawbacks of / along with the cause…"
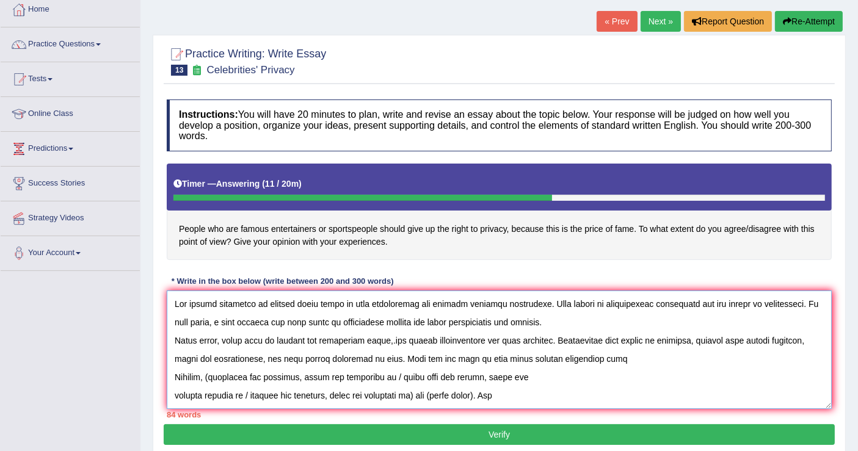
scroll to position [157, 0]
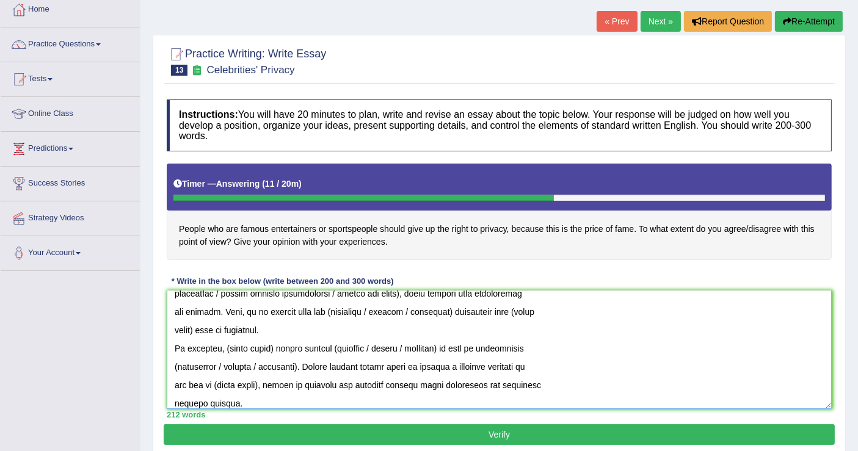
click at [247, 343] on textarea at bounding box center [499, 350] width 665 height 118
drag, startPoint x: 191, startPoint y: 384, endPoint x: 214, endPoint y: 384, distance: 23.8
click at [214, 384] on textarea at bounding box center [499, 350] width 665 height 118
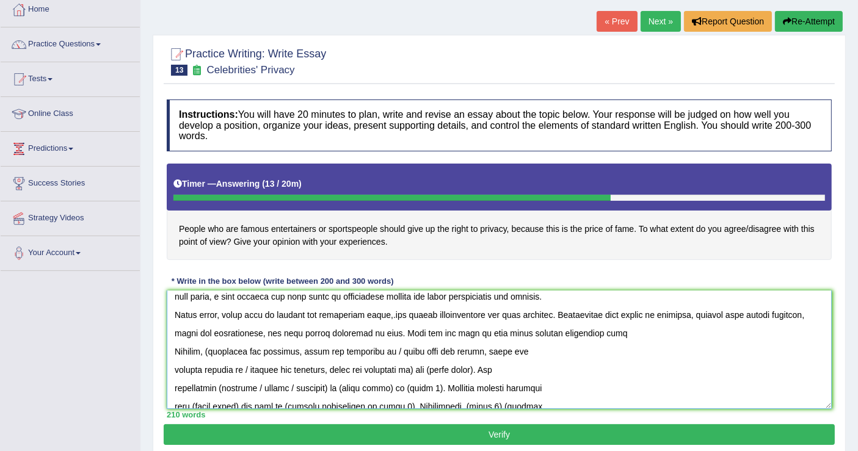
scroll to position [21, 0]
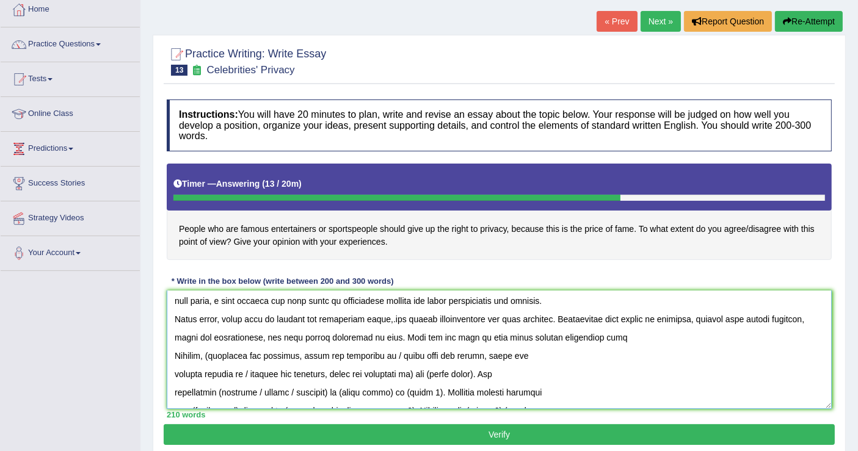
drag, startPoint x: 492, startPoint y: 338, endPoint x: 478, endPoint y: 332, distance: 15.3
click at [478, 332] on textarea at bounding box center [499, 350] width 665 height 118
drag, startPoint x: 211, startPoint y: 350, endPoint x: 388, endPoint y: 355, distance: 176.6
click at [388, 355] on textarea at bounding box center [499, 350] width 665 height 118
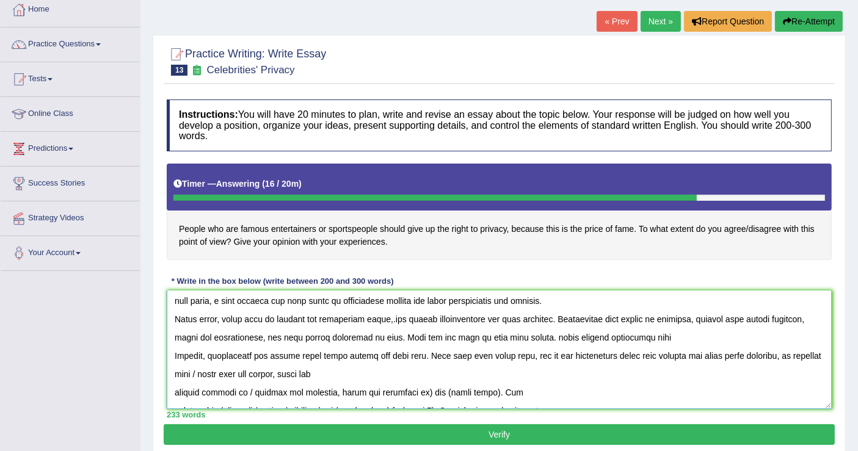
type textarea "The rising influence of digital media usage on many celebrities has ignited num…"
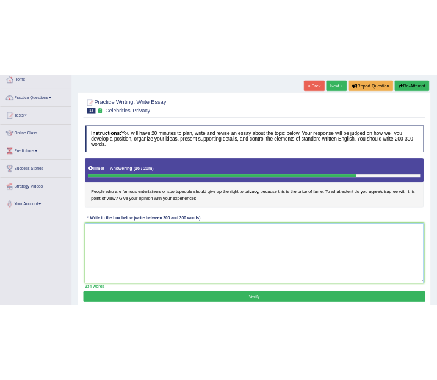
scroll to position [0, 0]
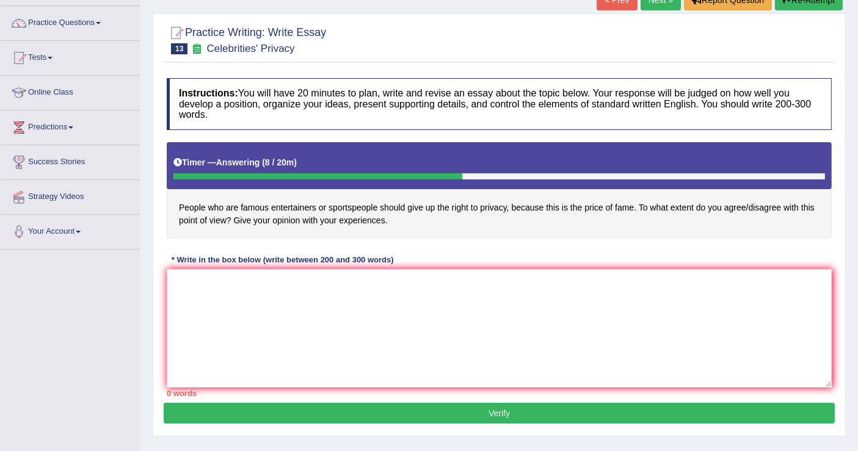
scroll to position [68, 0]
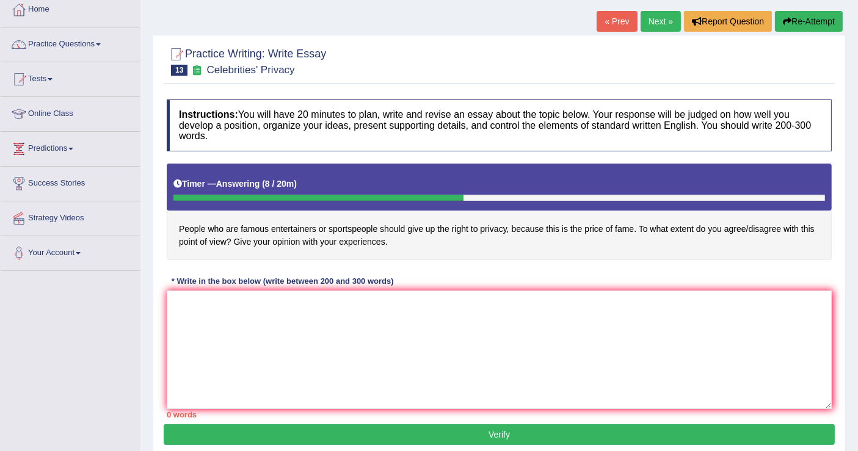
drag, startPoint x: 176, startPoint y: 226, endPoint x: 239, endPoint y: 248, distance: 66.6
click at [239, 248] on h4 "People who are famous entertainers or sportspeople should give up the right to …" at bounding box center [499, 212] width 665 height 97
click at [25, 17] on div at bounding box center [19, 10] width 18 height 18
click at [37, 7] on link "Home" at bounding box center [69, 8] width 136 height 31
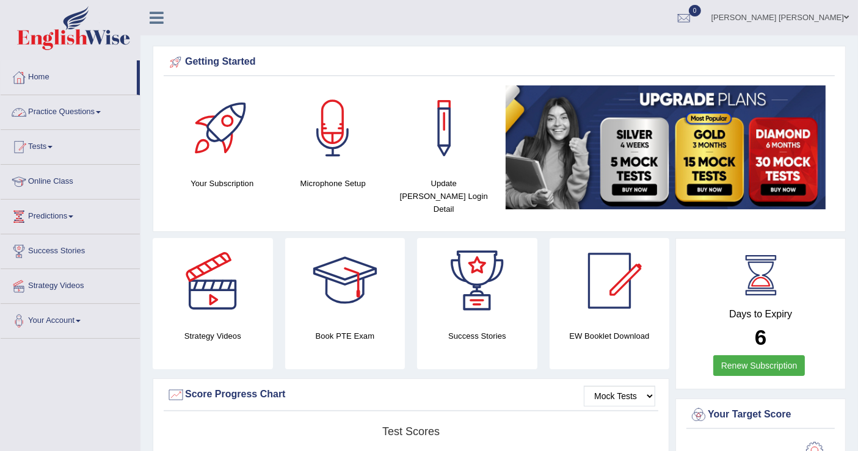
click at [83, 109] on link "Practice Questions" at bounding box center [70, 110] width 139 height 31
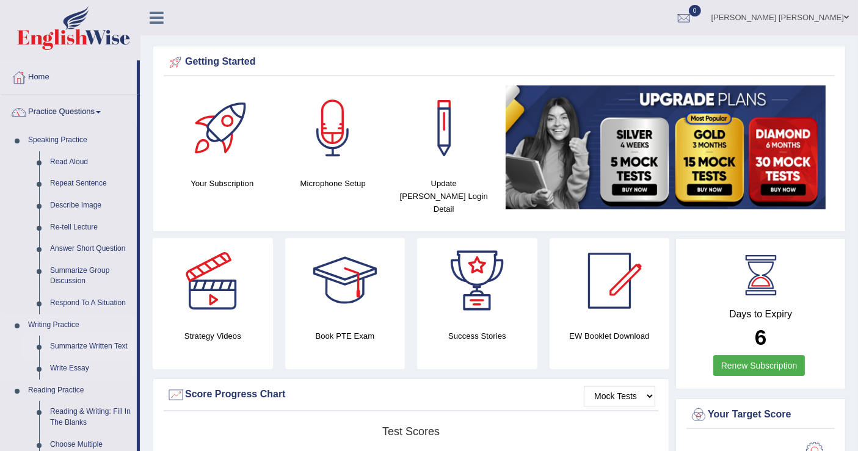
click at [84, 343] on link "Summarize Written Text" at bounding box center [91, 347] width 92 height 22
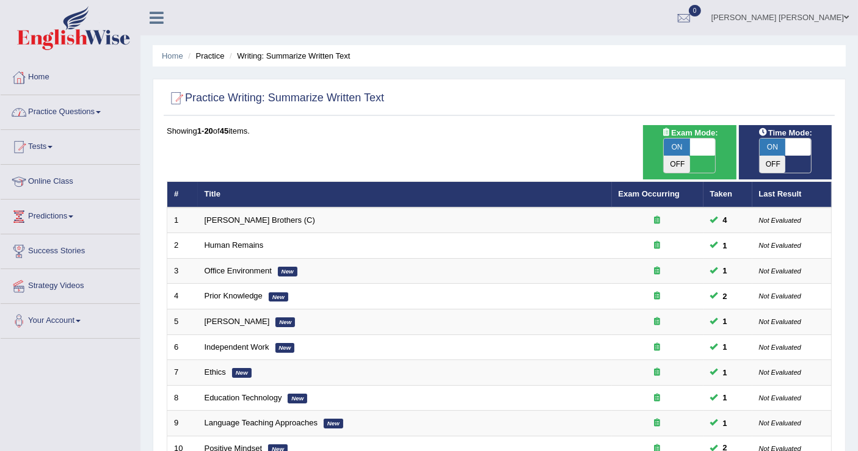
click at [84, 113] on link "Practice Questions" at bounding box center [70, 110] width 139 height 31
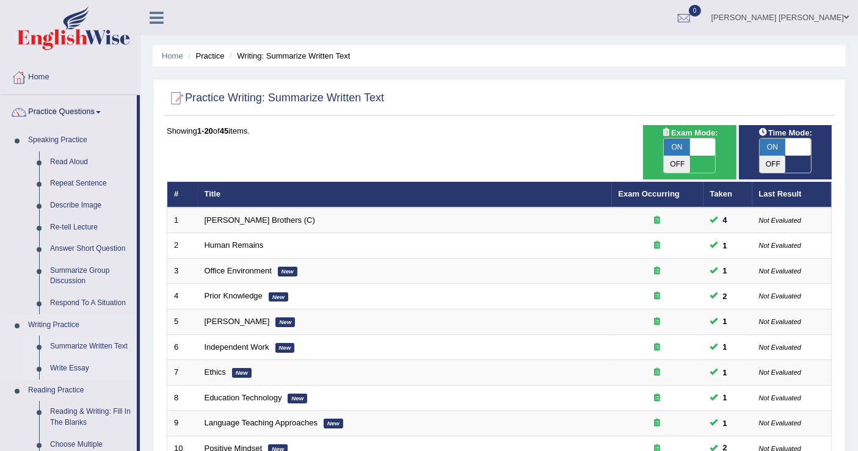
click at [78, 365] on link "Write Essay" at bounding box center [91, 369] width 92 height 22
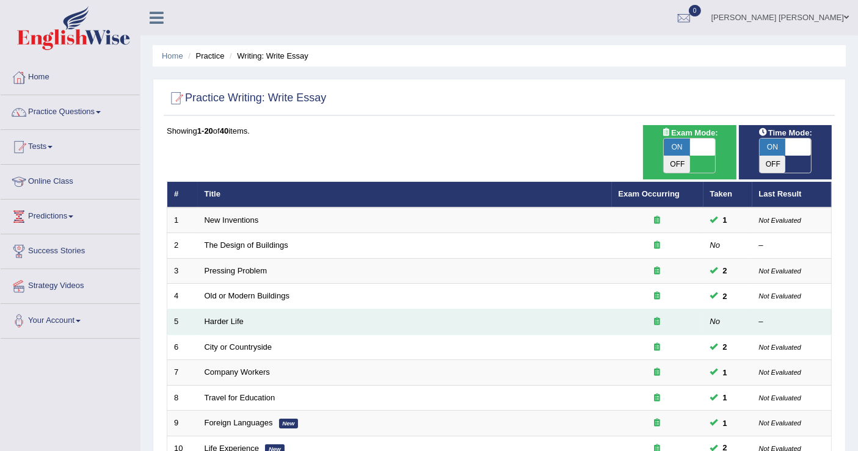
scroll to position [68, 0]
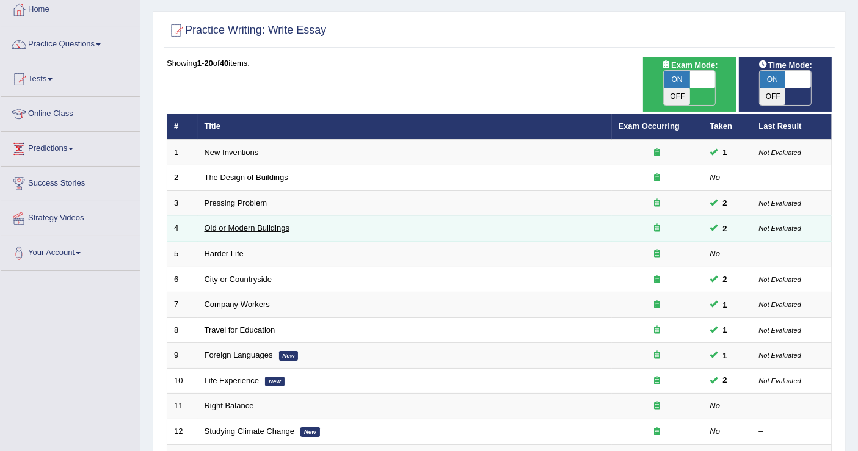
click at [261, 223] on link "Old or Modern Buildings" at bounding box center [247, 227] width 85 height 9
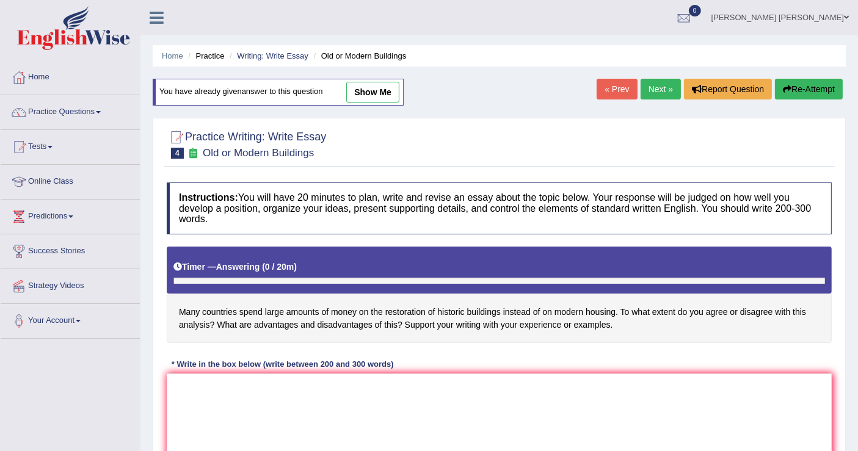
click at [380, 95] on link "show me" at bounding box center [372, 92] width 53 height 21
type textarea "The increasing influence of old or modern buildings on our lives has ignited nu…"
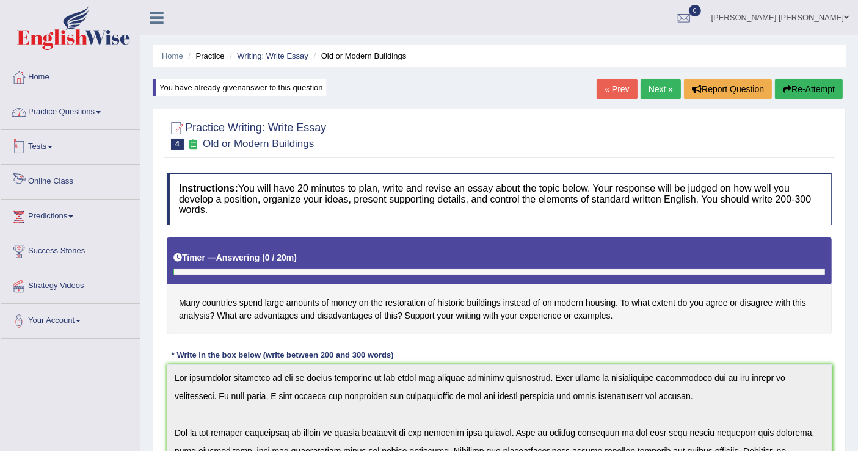
click at [82, 110] on link "Practice Questions" at bounding box center [70, 110] width 139 height 31
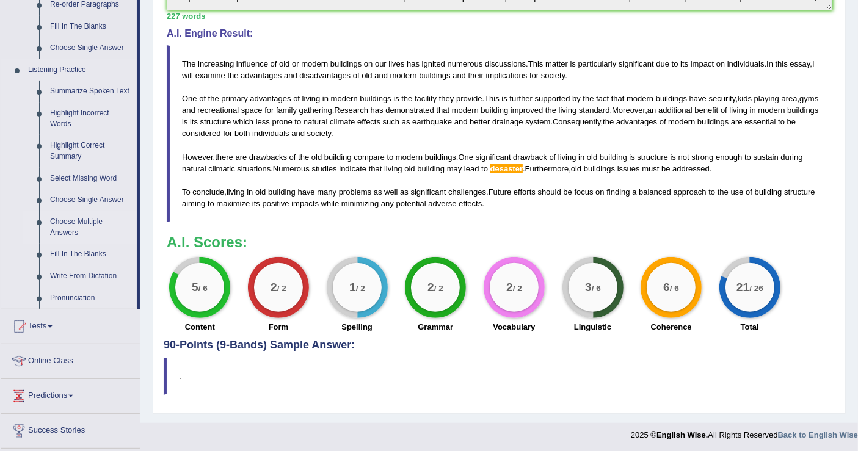
scroll to position [539, 0]
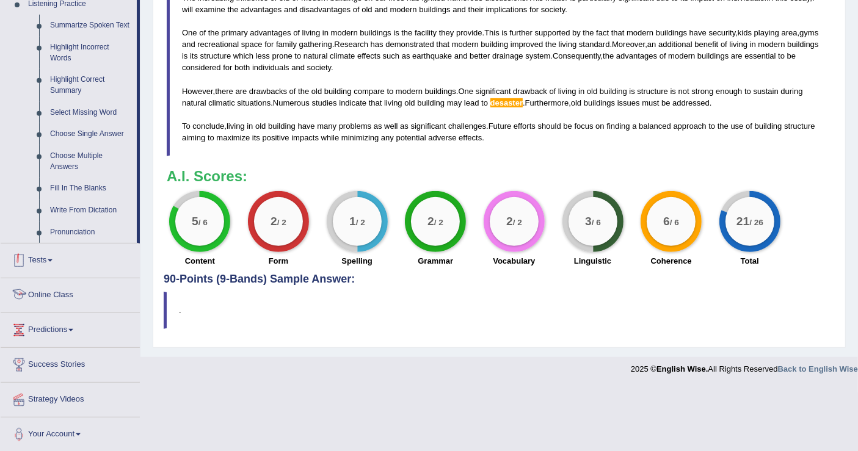
click at [43, 252] on link "Tests" at bounding box center [70, 259] width 139 height 31
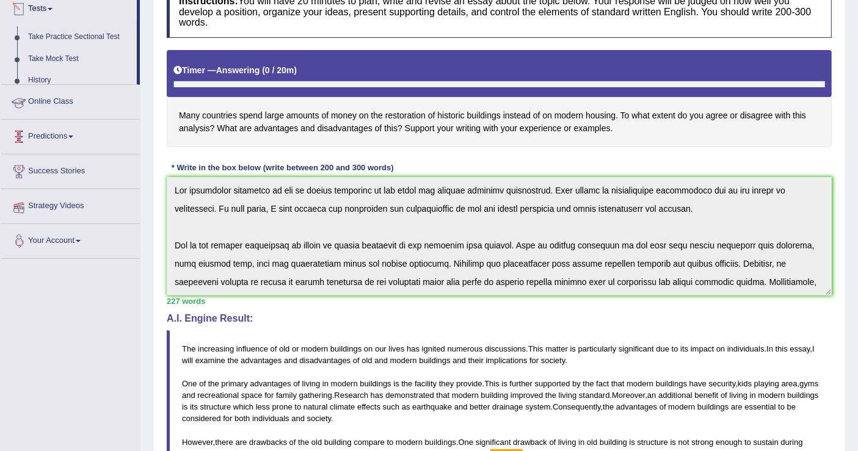
scroll to position [138, 0]
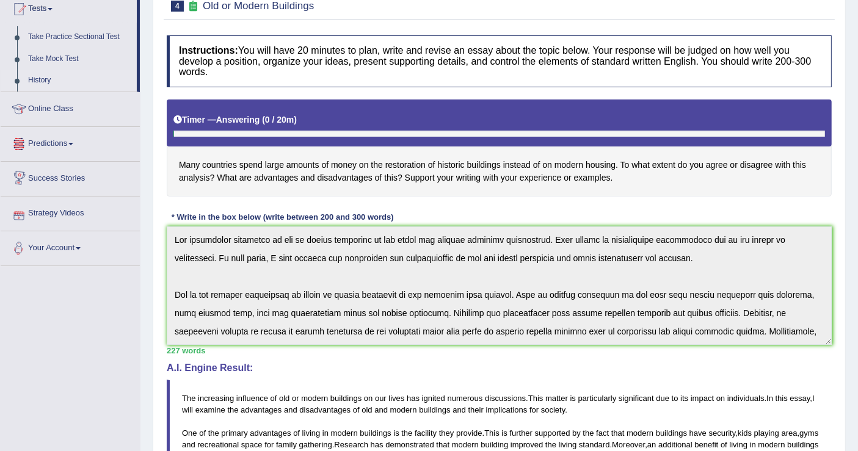
click at [55, 74] on link "History" at bounding box center [80, 81] width 114 height 22
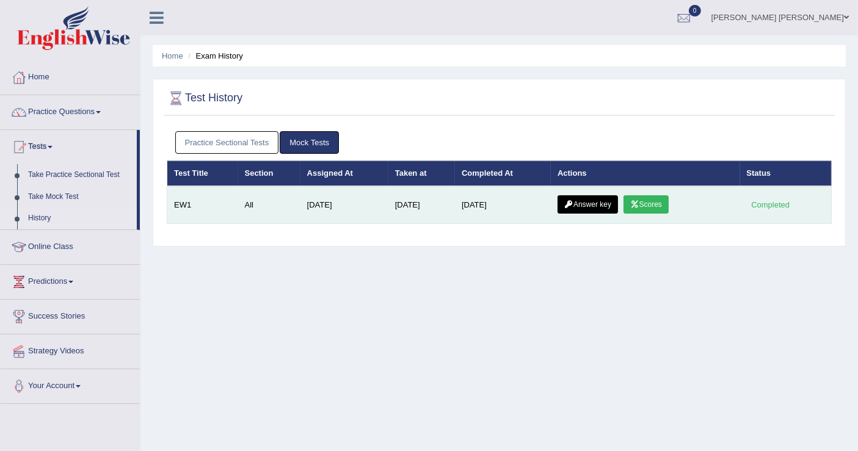
click at [651, 205] on link "Scores" at bounding box center [645, 204] width 45 height 18
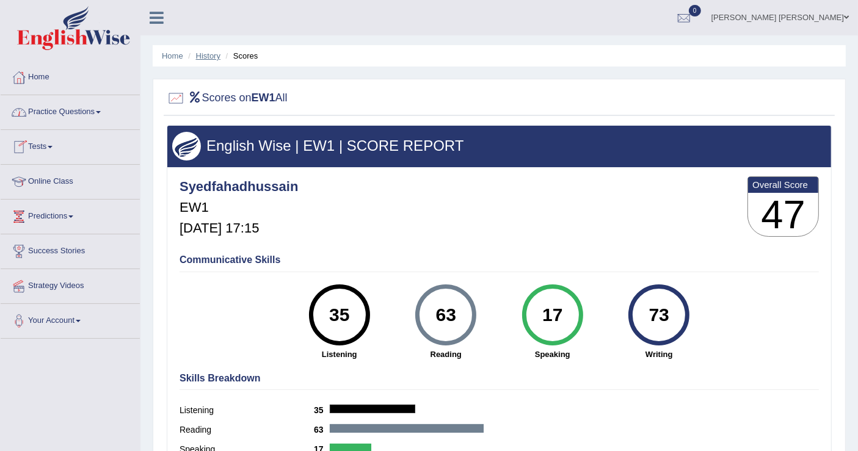
click at [218, 56] on link "History" at bounding box center [208, 55] width 24 height 9
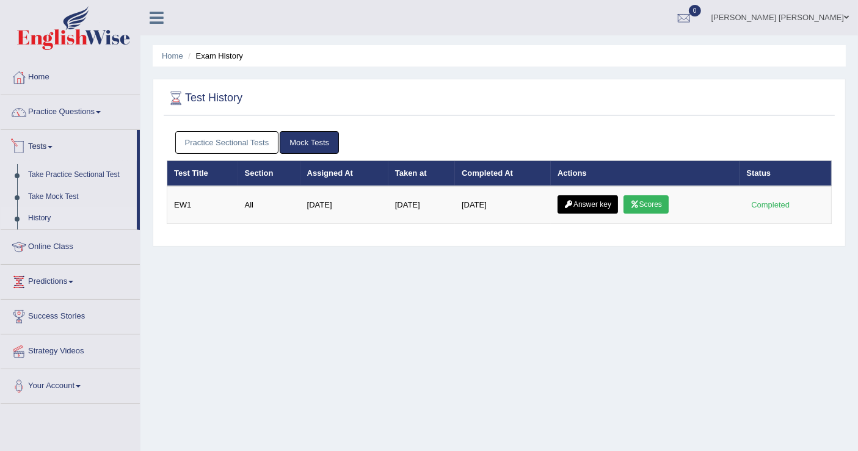
click at [232, 137] on link "Practice Sectional Tests" at bounding box center [227, 142] width 104 height 23
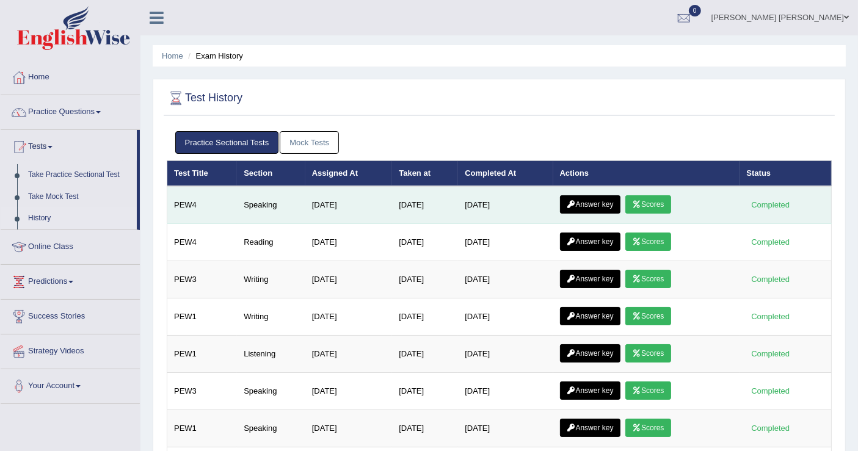
click at [651, 203] on link "Scores" at bounding box center [647, 204] width 45 height 18
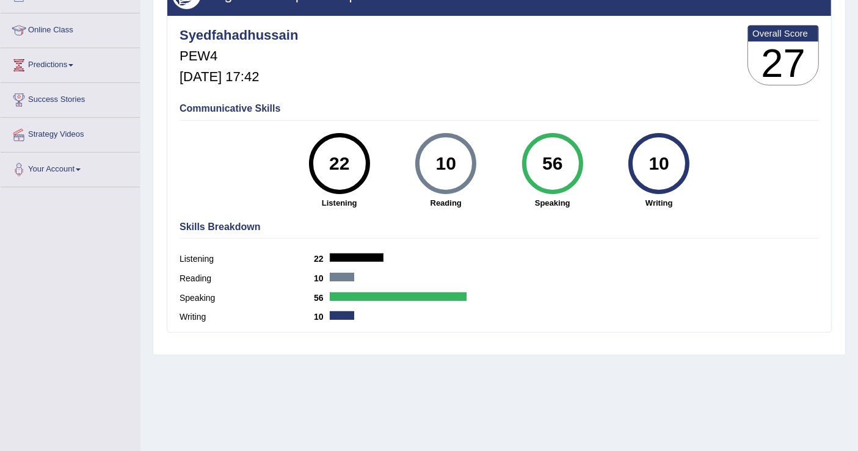
scroll to position [122, 0]
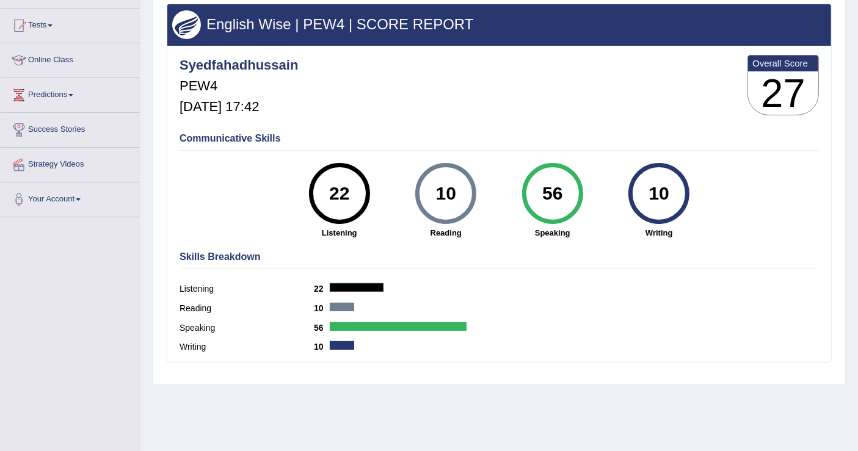
click at [20, 372] on div "Toggle navigation Home Practice Questions Speaking Practice Read Aloud Repeat S…" at bounding box center [429, 195] width 858 height 635
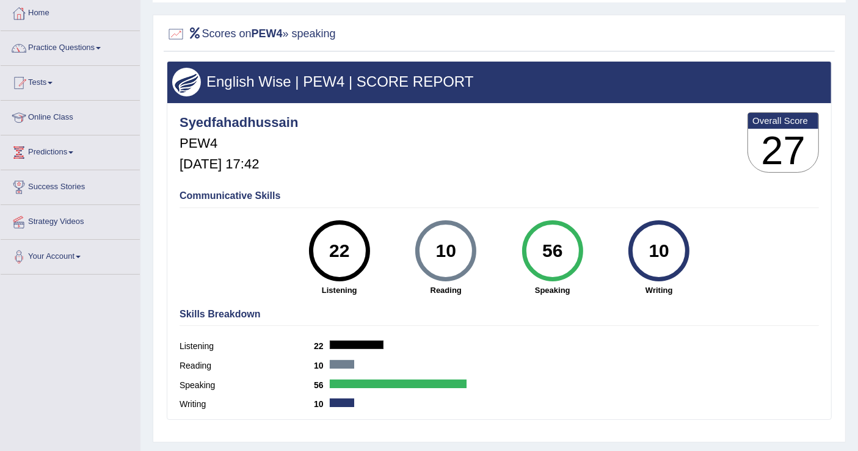
scroll to position [54, 0]
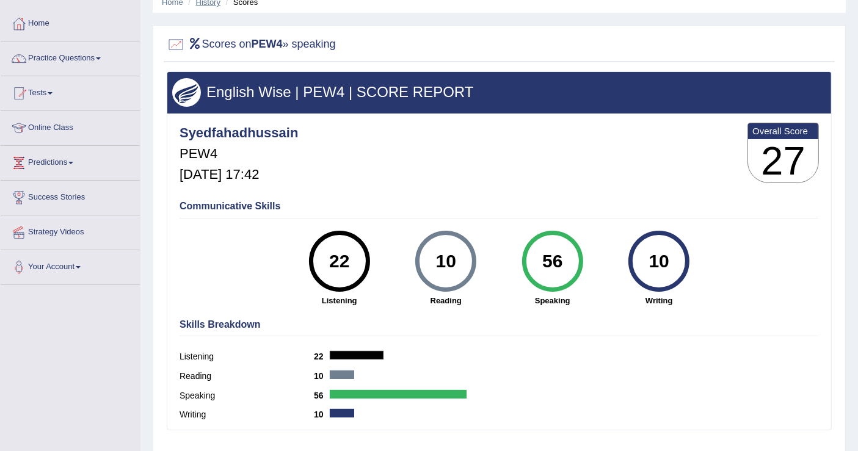
click at [213, 5] on link "History" at bounding box center [208, 2] width 24 height 9
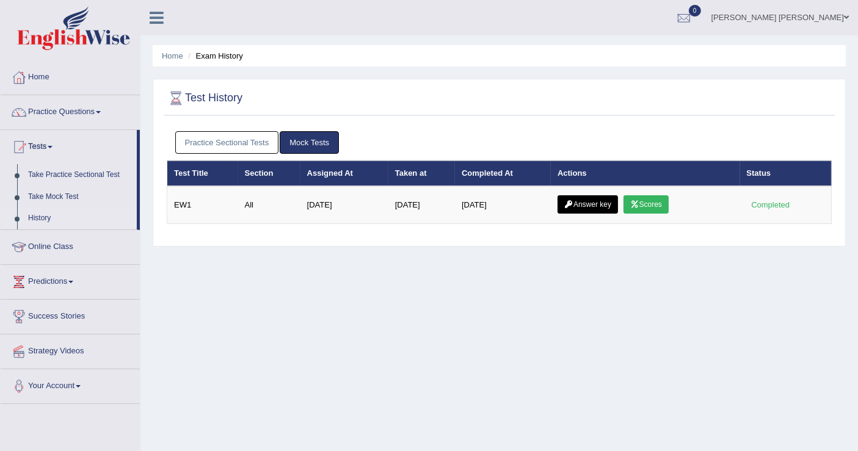
click at [256, 143] on link "Practice Sectional Tests" at bounding box center [227, 142] width 104 height 23
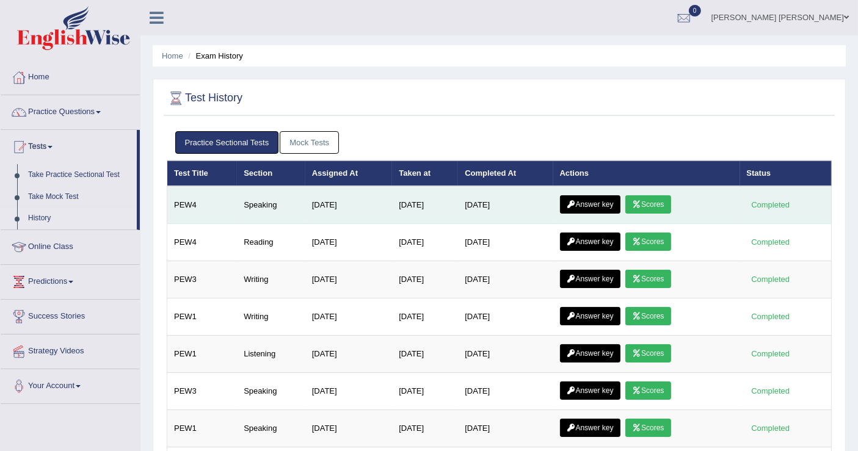
click at [589, 205] on link "Answer key" at bounding box center [590, 204] width 60 height 18
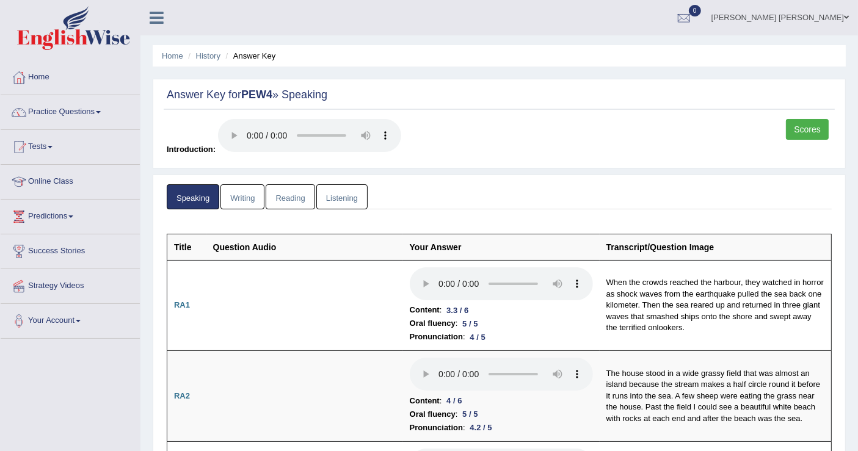
click at [296, 199] on link "Reading" at bounding box center [290, 196] width 49 height 25
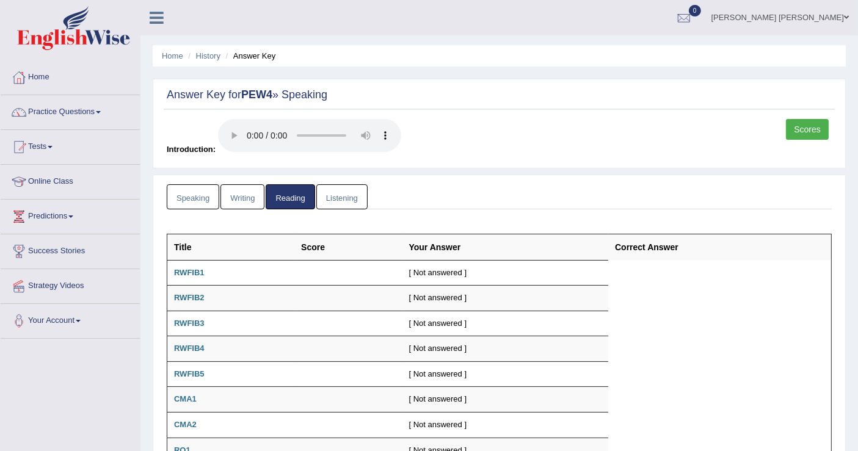
click at [333, 199] on link "Listening" at bounding box center [341, 196] width 51 height 25
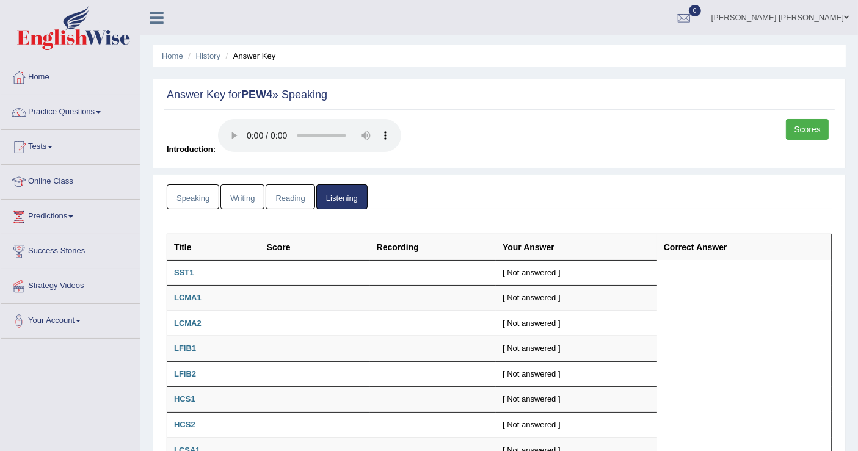
click at [820, 129] on link "Scores" at bounding box center [807, 129] width 43 height 21
